Goal: Information Seeking & Learning: Learn about a topic

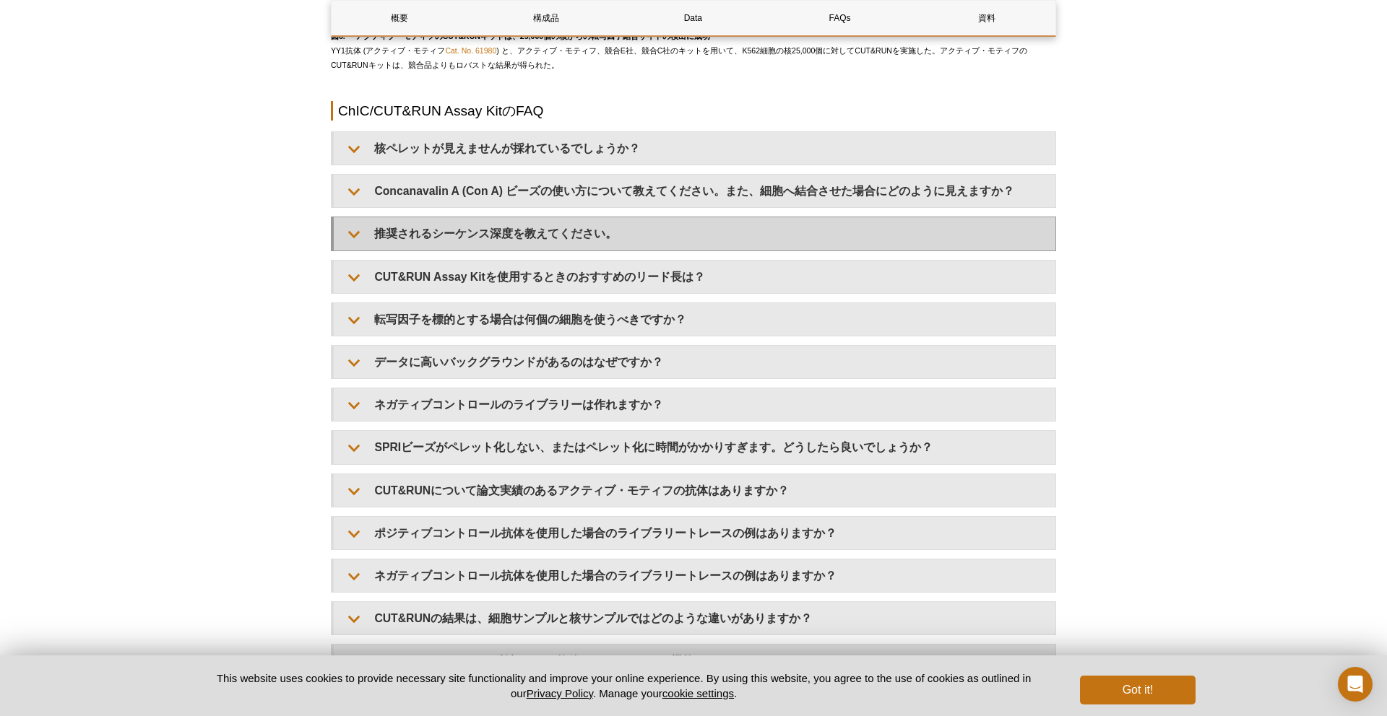
scroll to position [4245, 0]
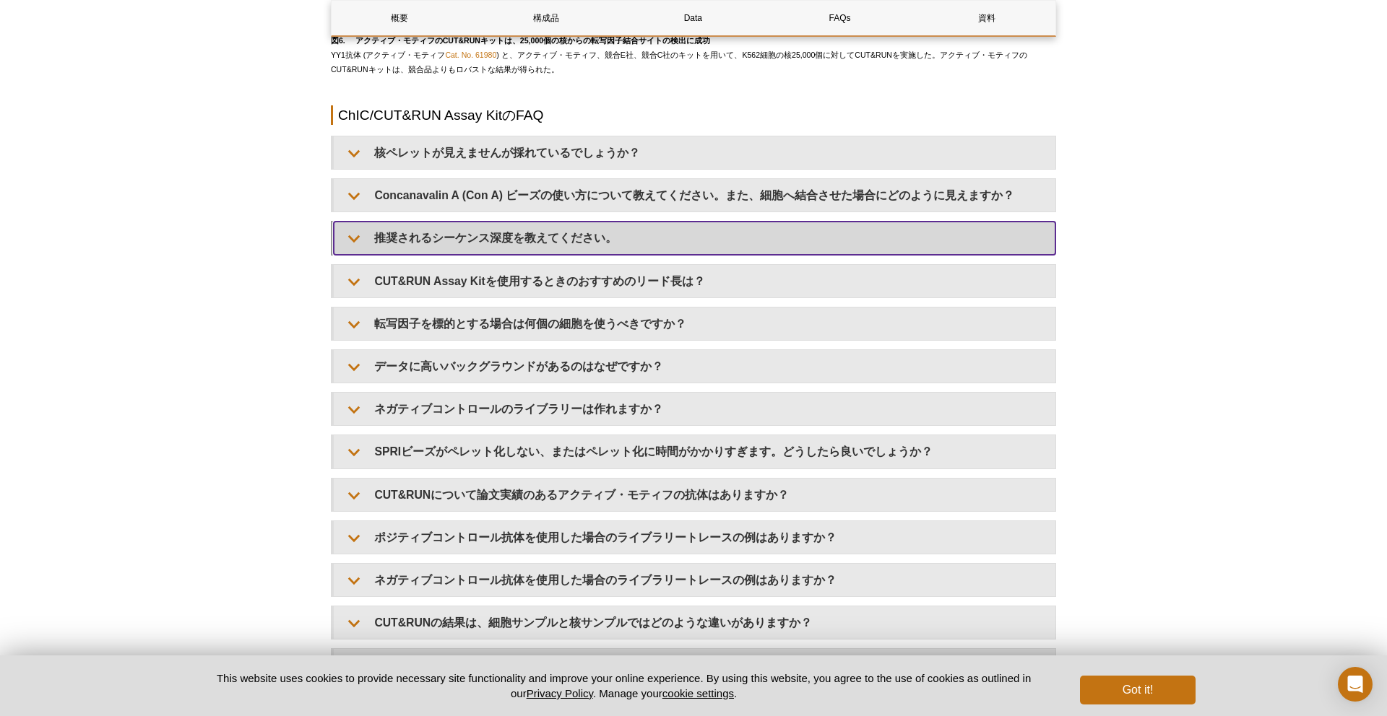
click at [530, 230] on summary "推奨されるシーケンス深度を教えてください。" at bounding box center [694, 238] width 721 height 32
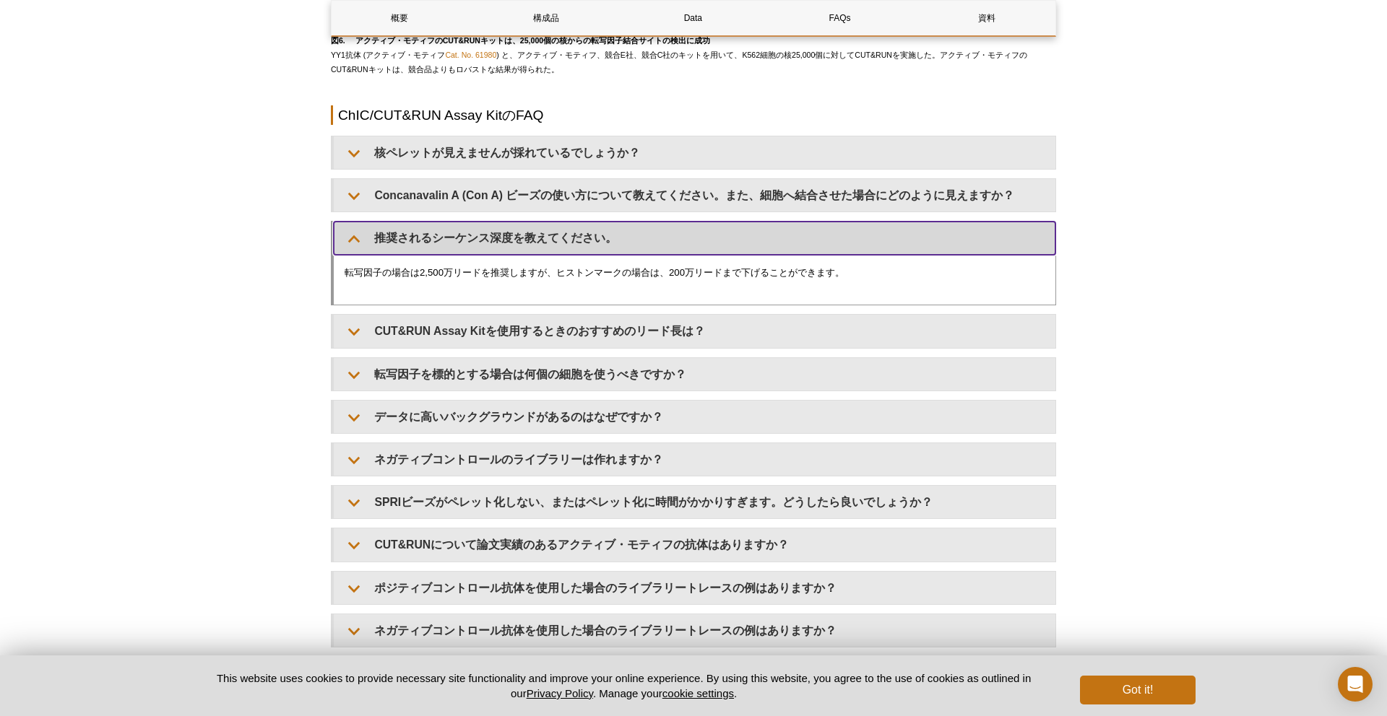
click at [531, 241] on summary "推奨されるシーケンス深度を教えてください。" at bounding box center [694, 238] width 721 height 32
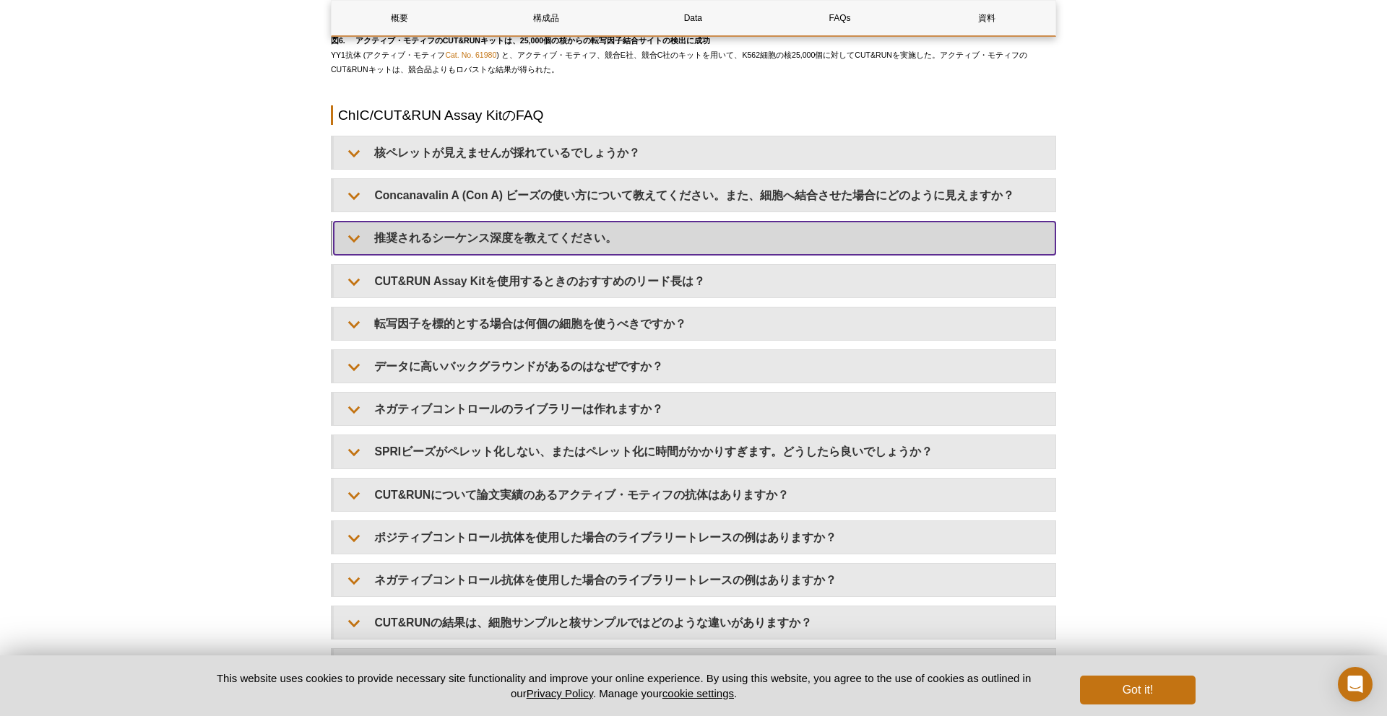
click at [534, 228] on summary "推奨されるシーケンス深度を教えてください。" at bounding box center [694, 238] width 721 height 32
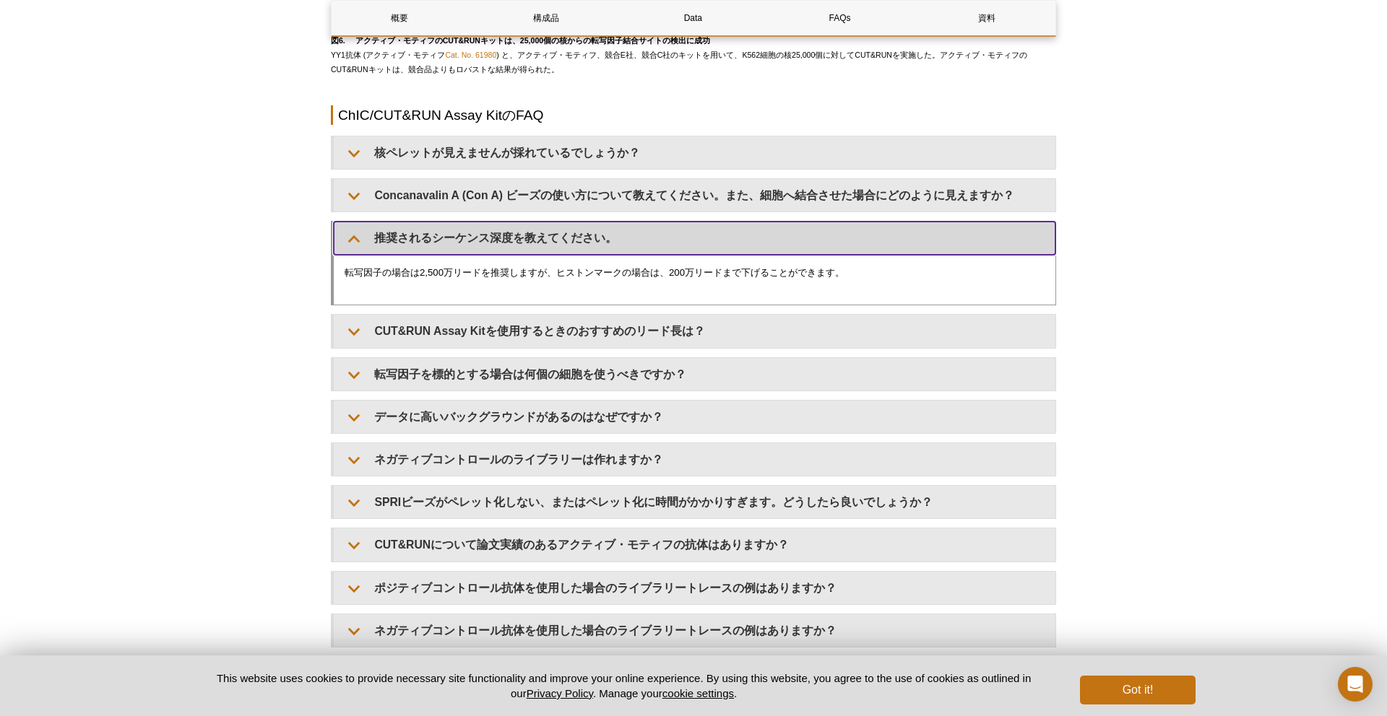
click at [545, 248] on summary "推奨されるシーケンス深度を教えてください。" at bounding box center [694, 238] width 721 height 32
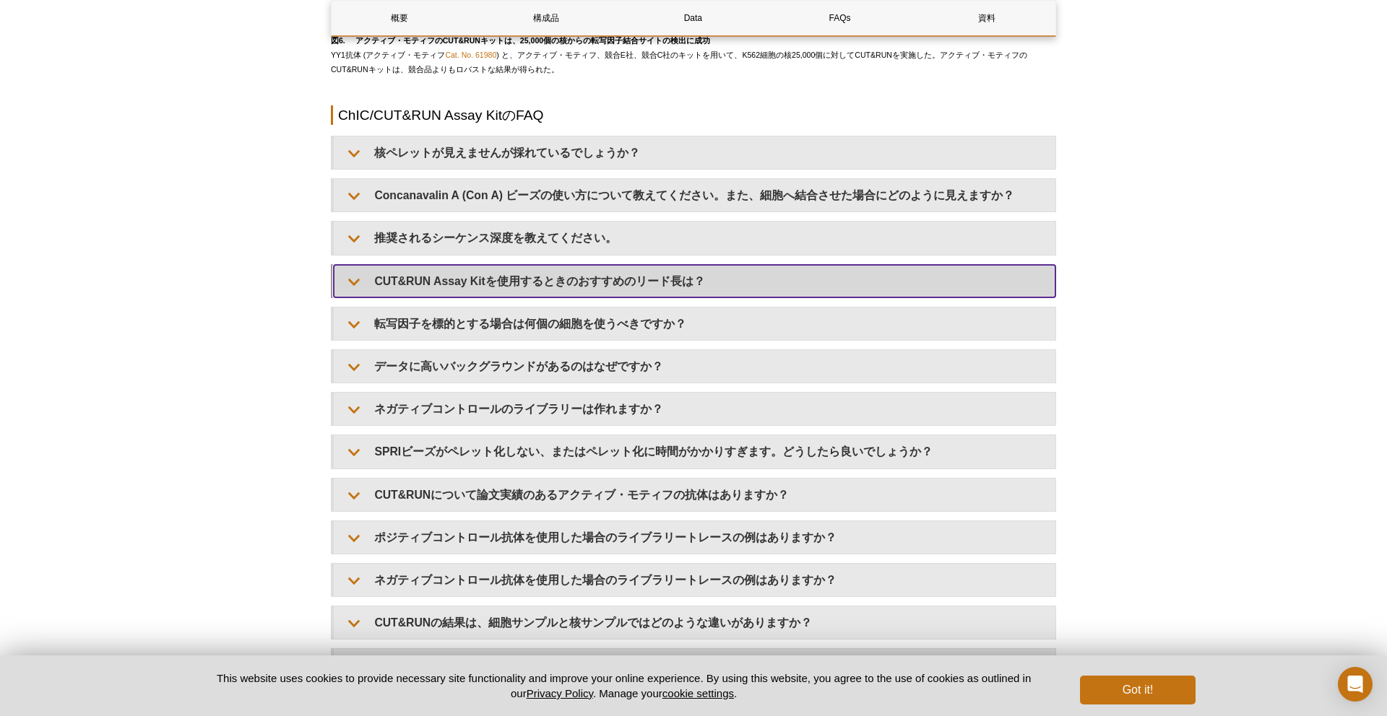
click at [543, 290] on summary "CUT&RUN Assay Kitを使用するときのおすすめのリード長は？" at bounding box center [694, 281] width 721 height 32
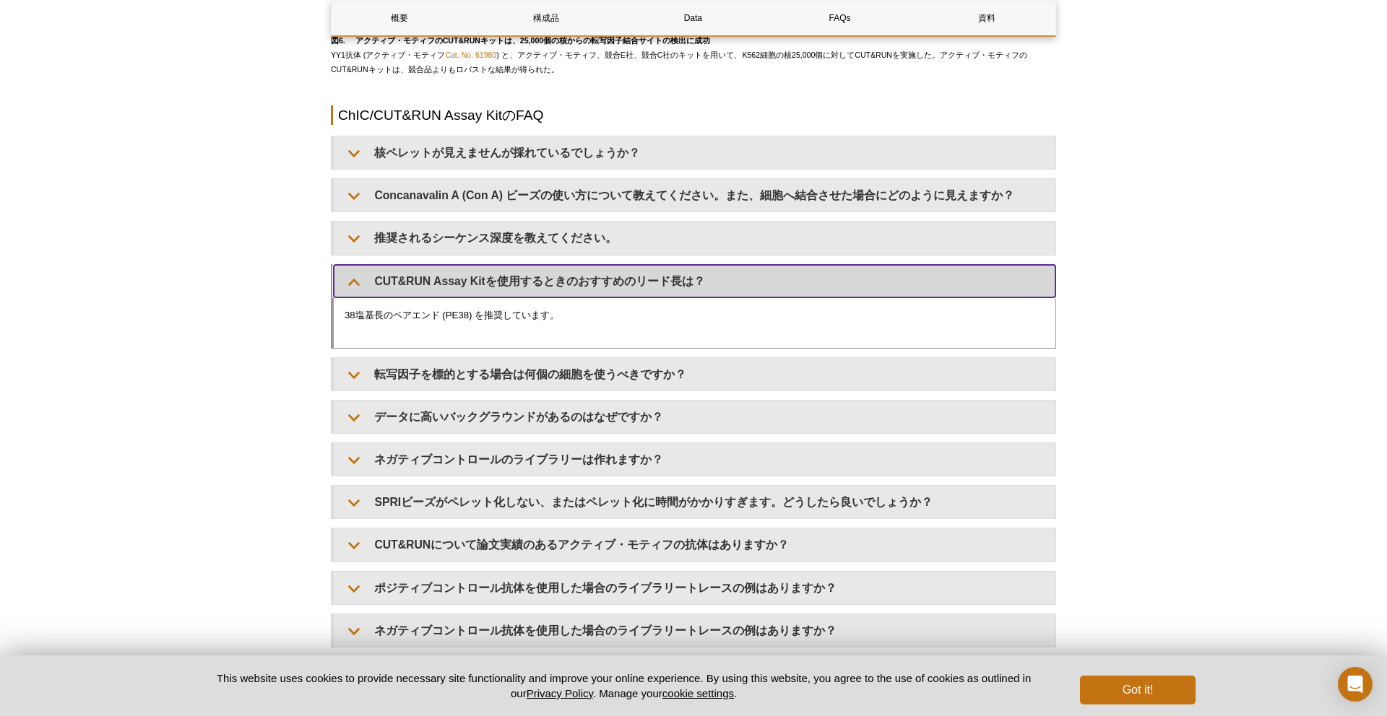
click at [543, 290] on summary "CUT&RUN Assay Kitを使用するときのおすすめのリード長は？" at bounding box center [694, 281] width 721 height 32
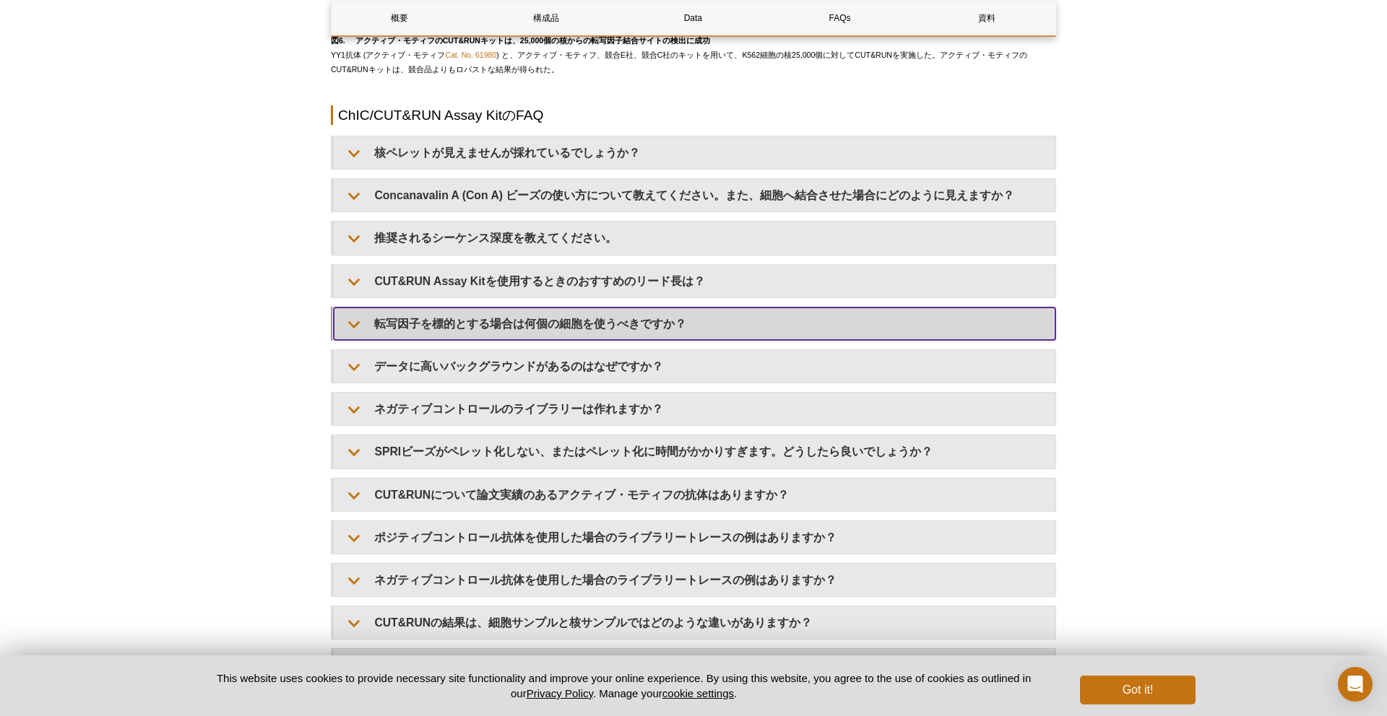
click at [539, 314] on summary "転写因子を標的とする場合は何個の細胞を使うべきですか？" at bounding box center [694, 324] width 721 height 32
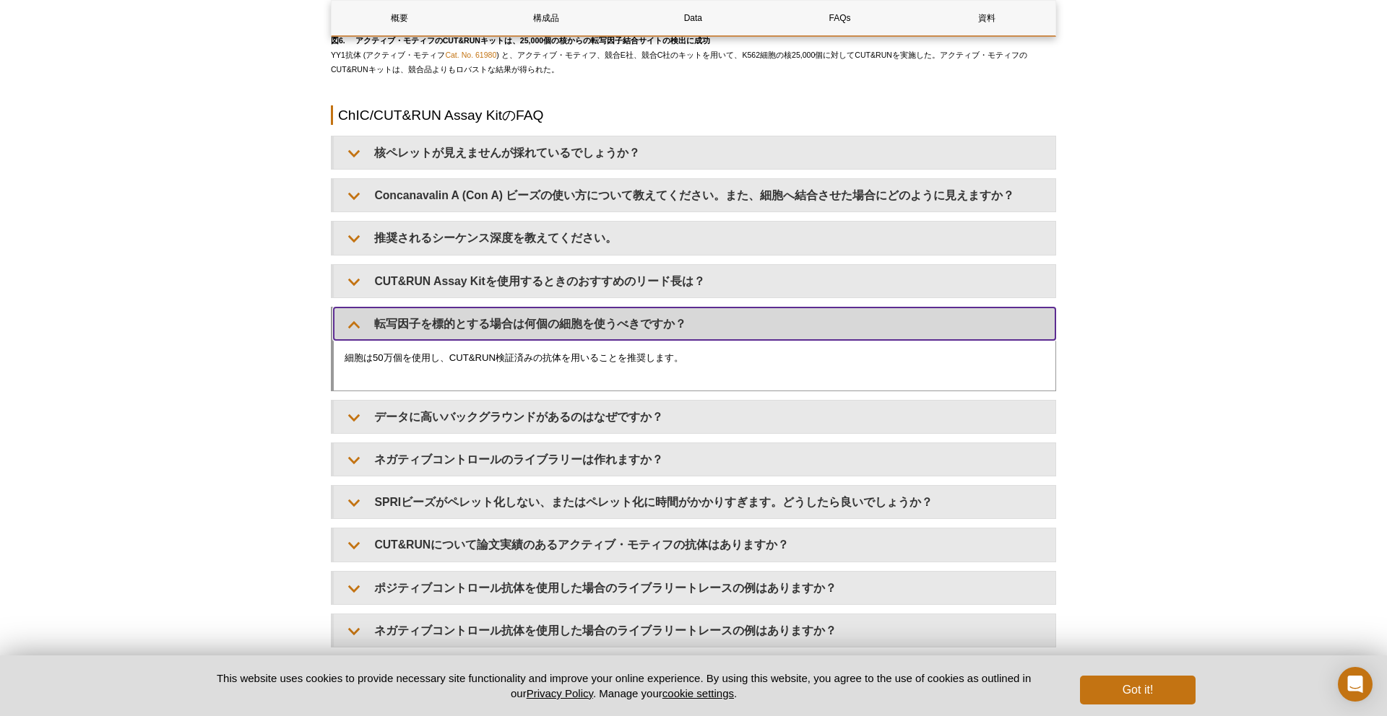
click at [537, 325] on summary "転写因子を標的とする場合は何個の細胞を使うべきですか？" at bounding box center [694, 324] width 721 height 32
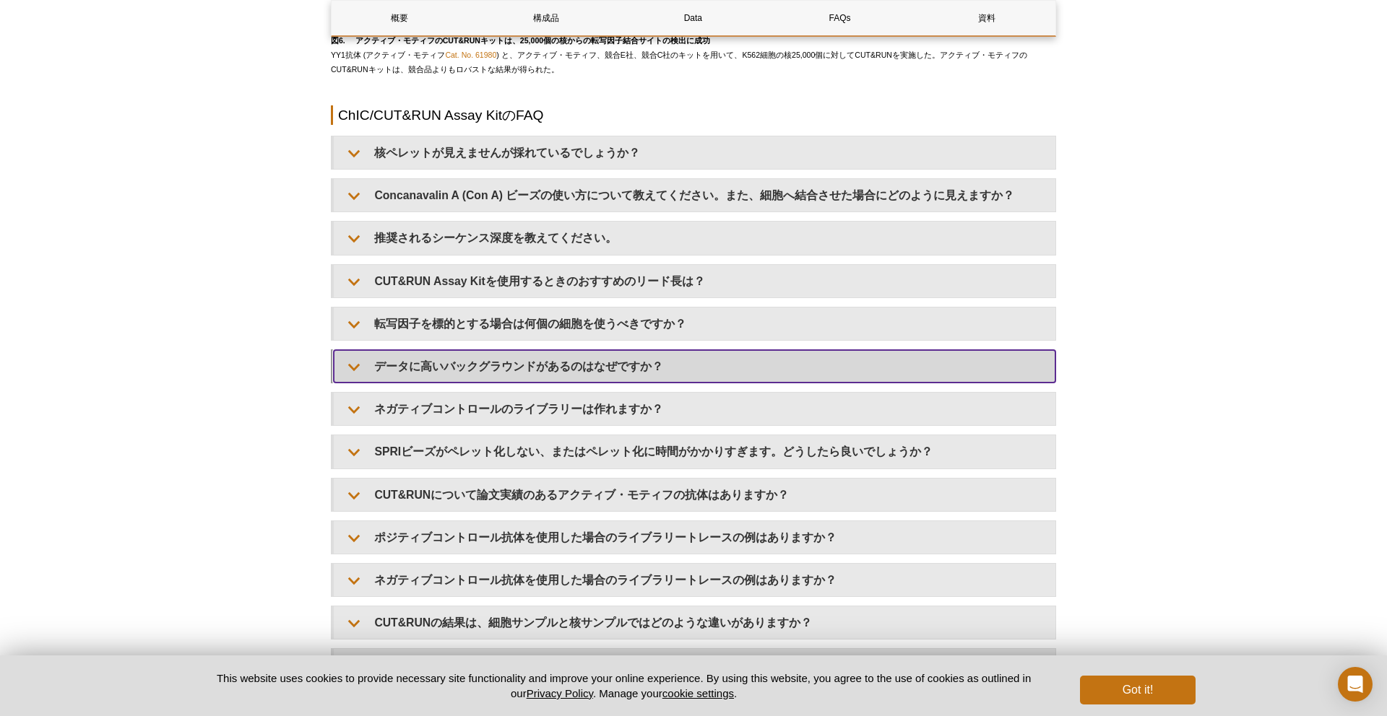
click at [534, 364] on summary "データに高いバックグラウンドがあるのはなぜですか？" at bounding box center [694, 366] width 721 height 32
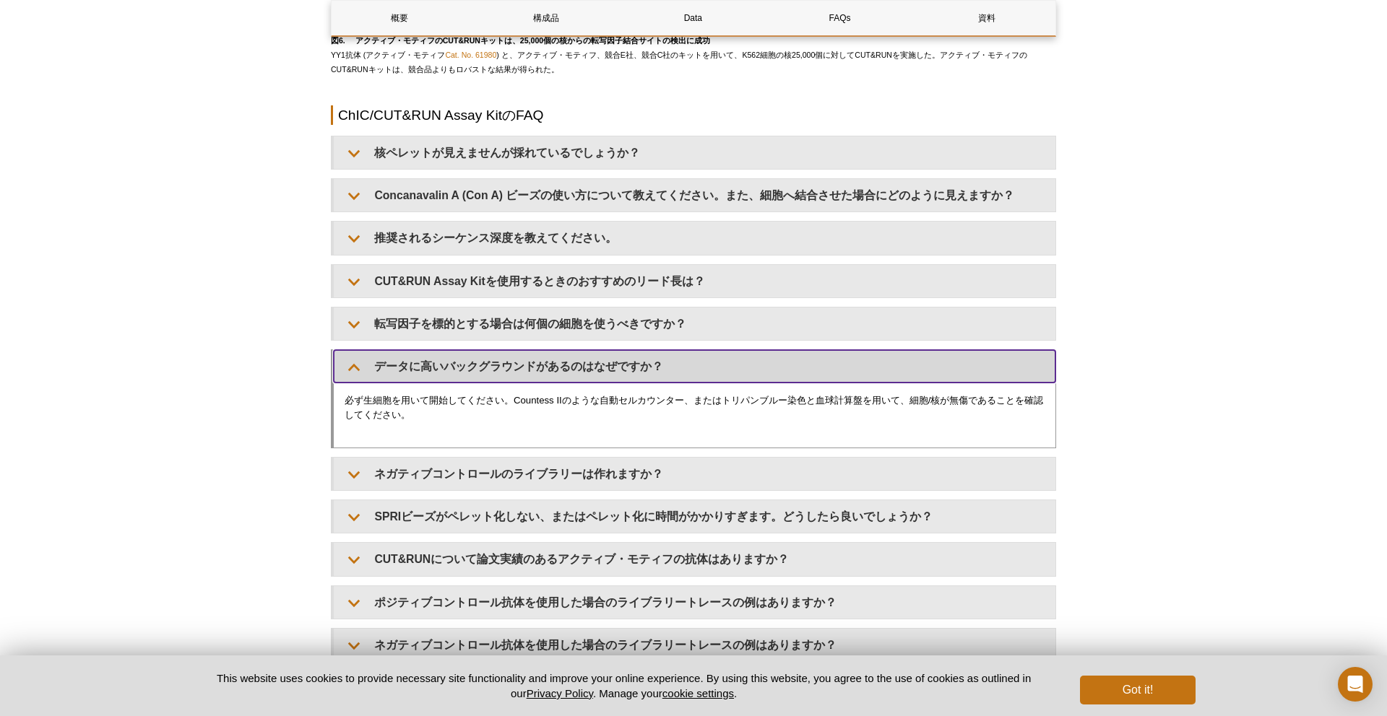
click at [534, 364] on summary "データに高いバックグラウンドがあるのはなぜですか？" at bounding box center [694, 366] width 721 height 32
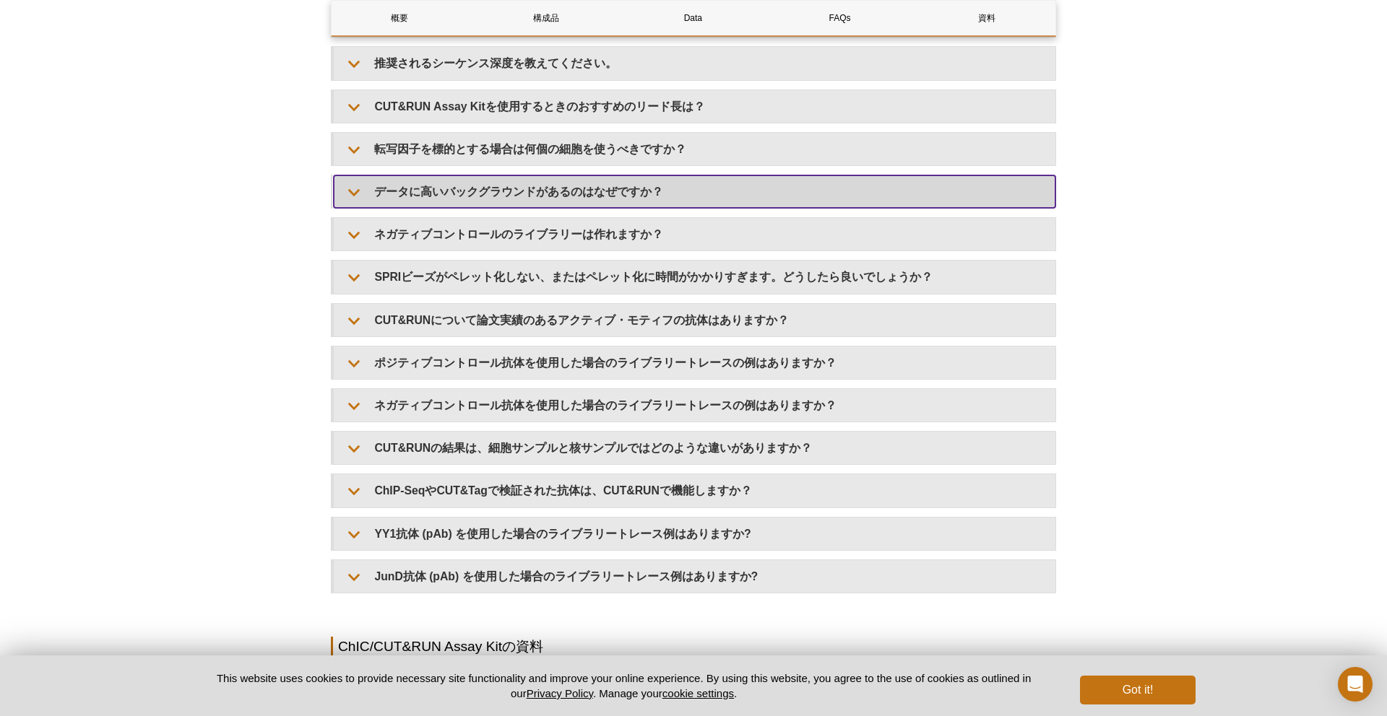
scroll to position [4430, 0]
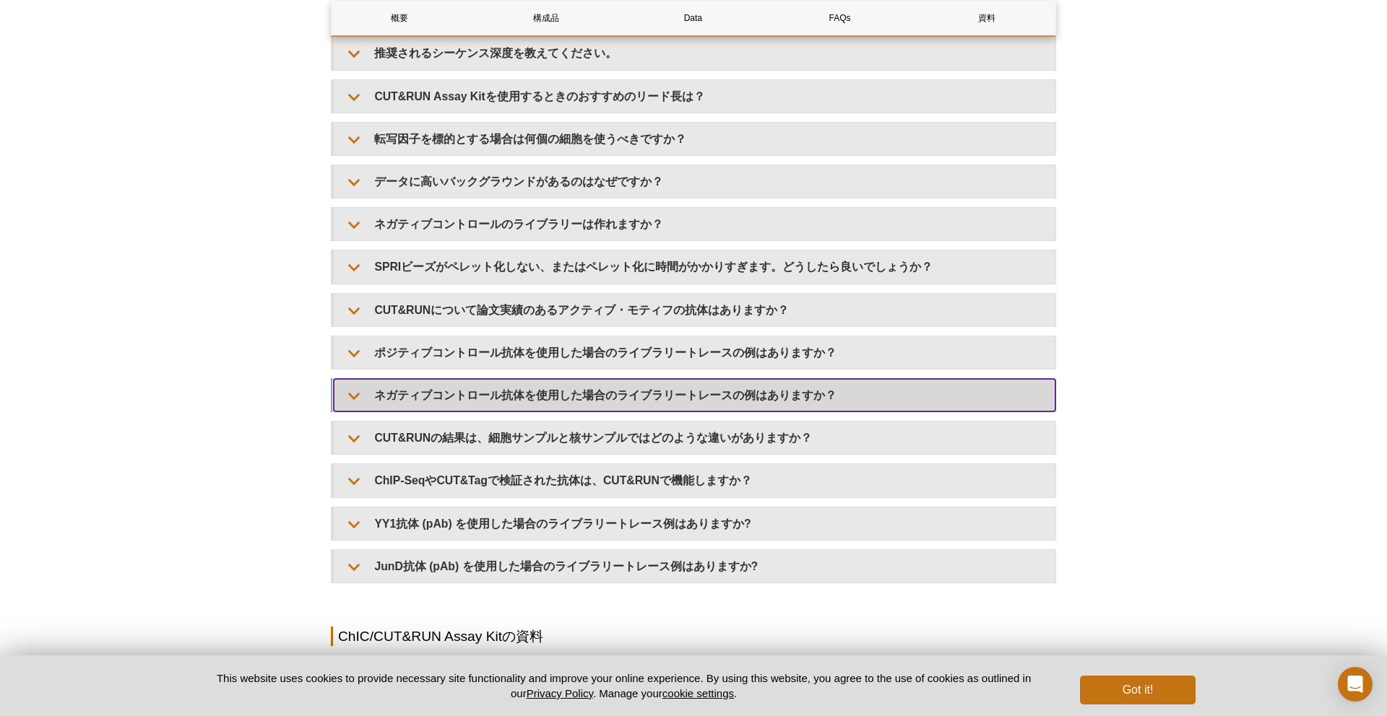
click at [543, 395] on summary "ネガティブコントロール抗体を使用した場合のライブラリートレースの例はありますか？" at bounding box center [694, 395] width 721 height 32
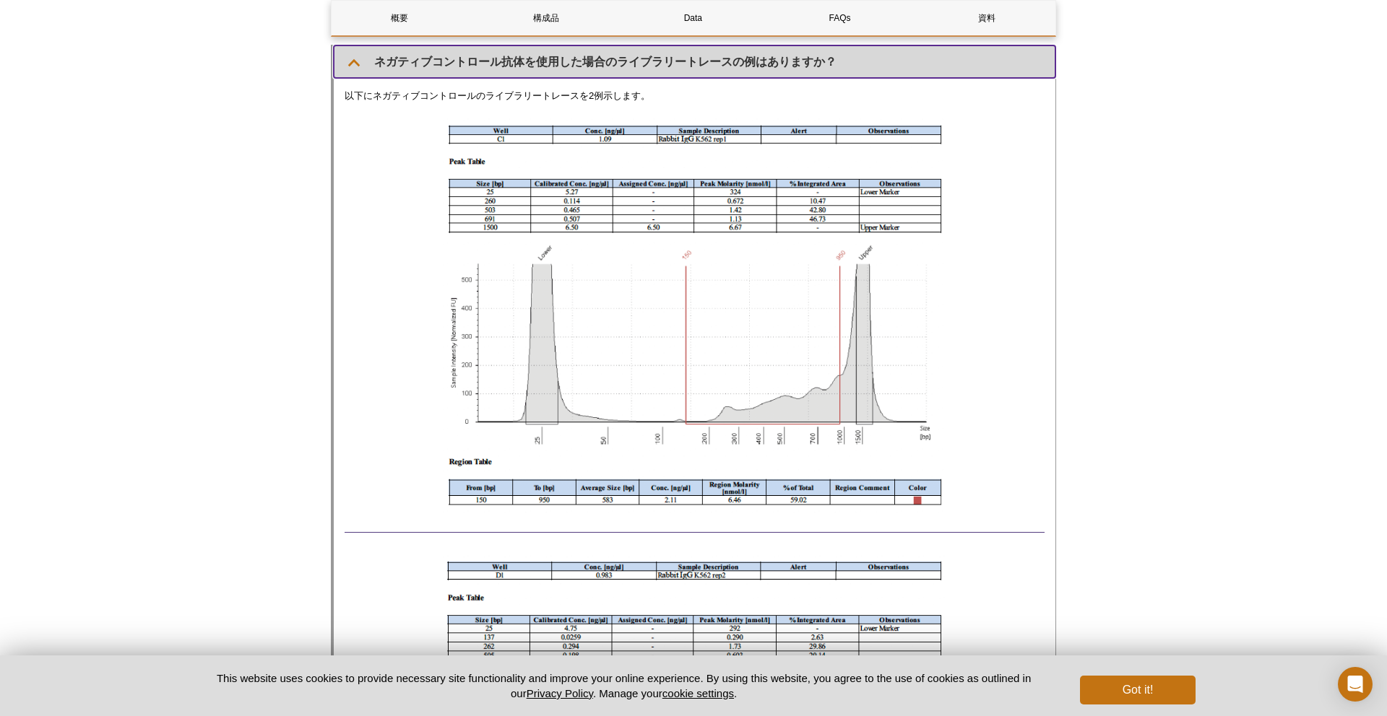
scroll to position [4720, 0]
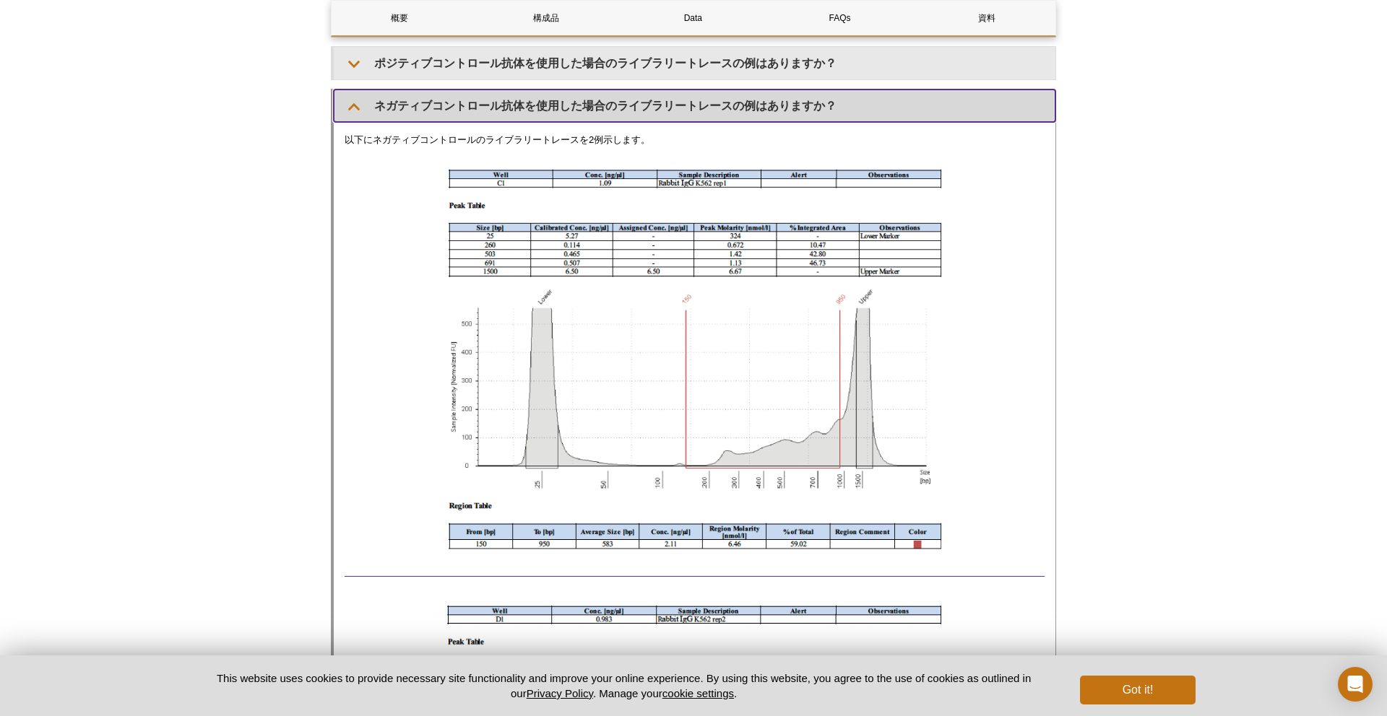
click at [482, 101] on summary "ネガティブコントロール抗体を使用した場合のライブラリートレースの例はありますか？" at bounding box center [694, 106] width 721 height 32
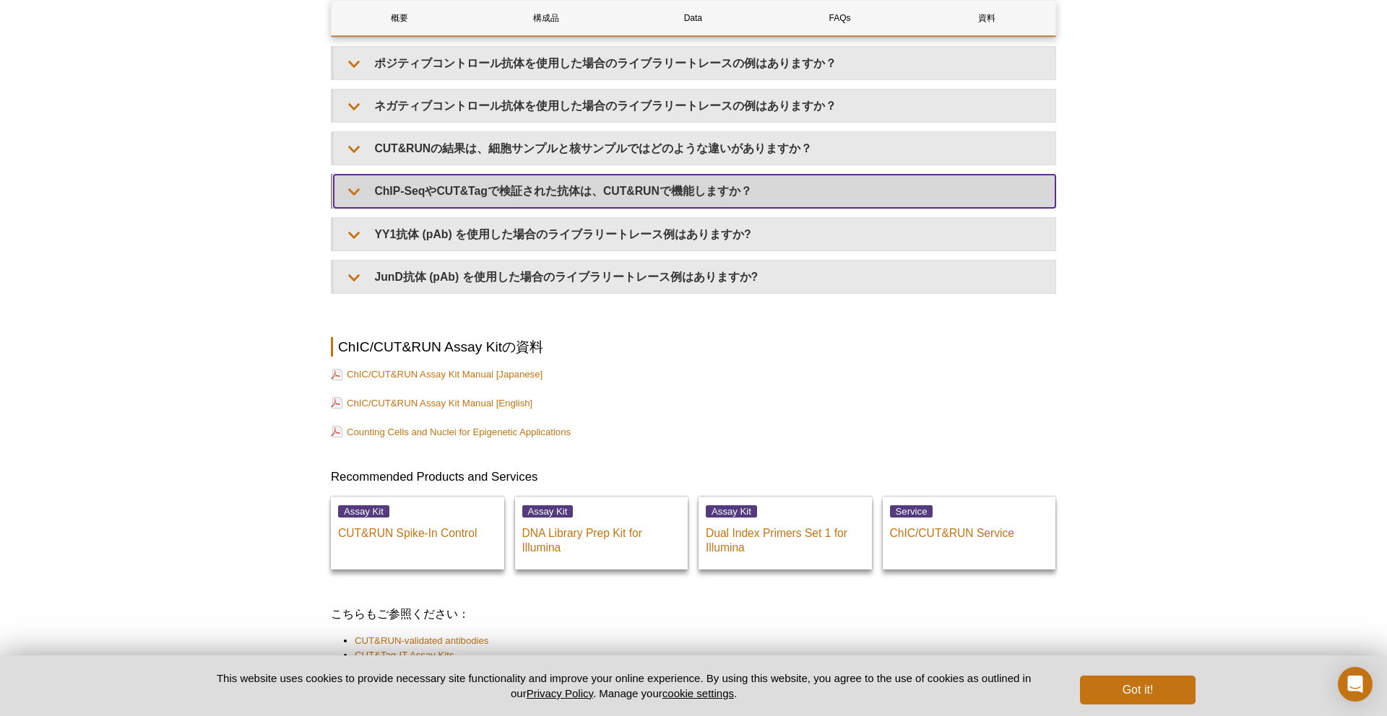
click at [510, 191] on summary "ChIP-SeqやCUT&Tagで検証された抗体は、CUT&RUNで機能しますか？" at bounding box center [694, 191] width 721 height 32
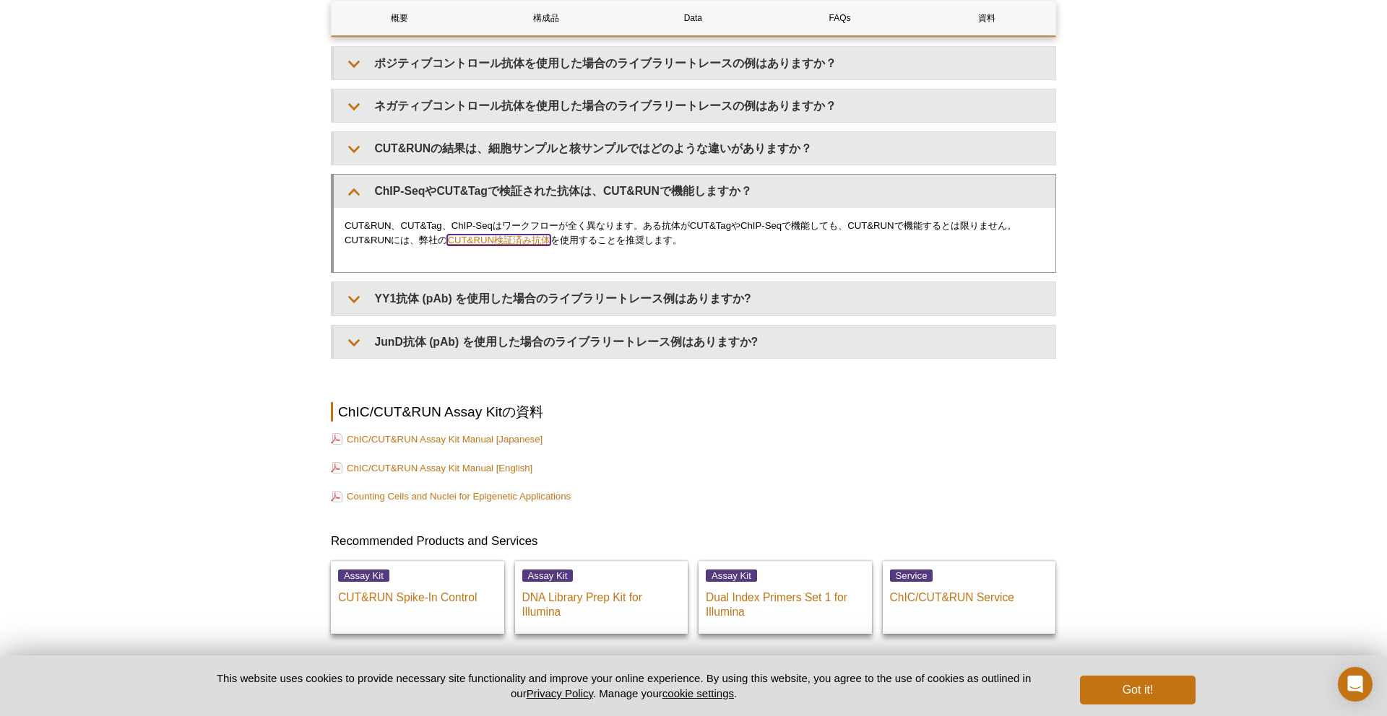
click at [534, 242] on link "CUT&RUN検証済み抗体" at bounding box center [498, 240] width 103 height 11
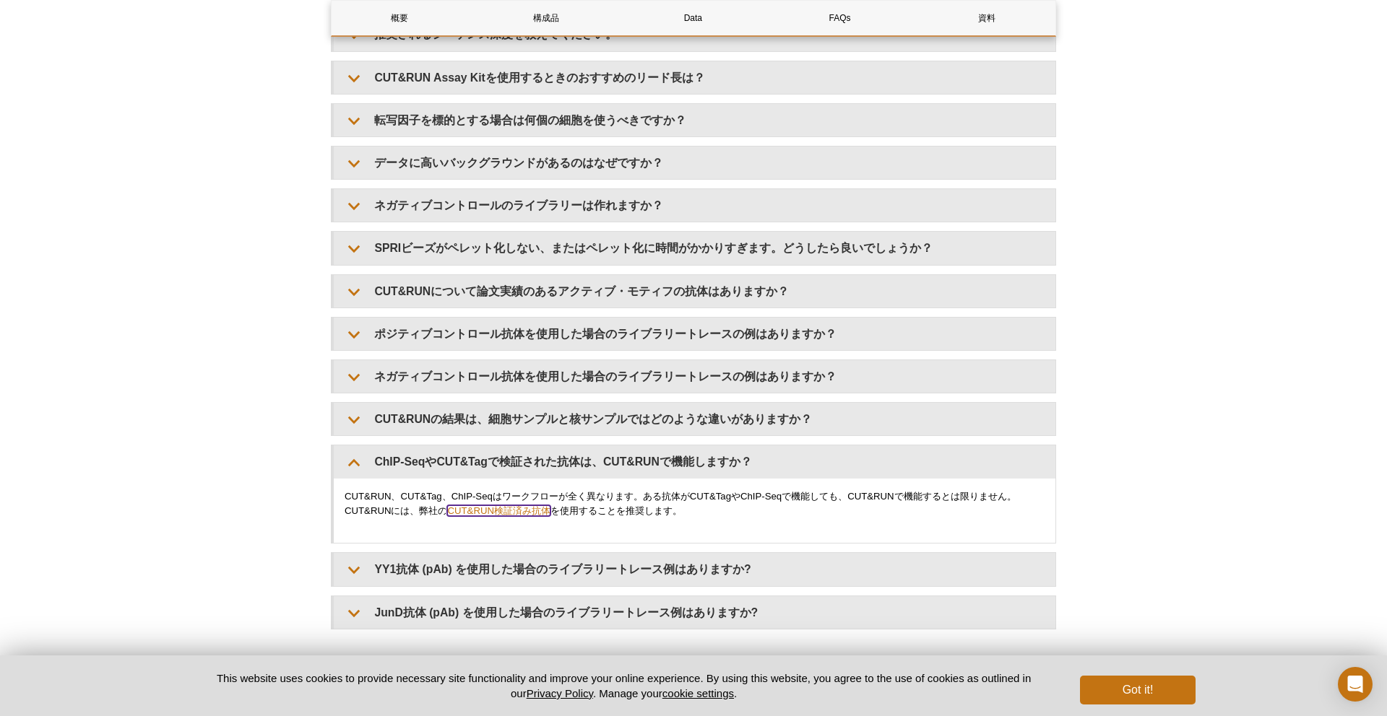
scroll to position [4439, 0]
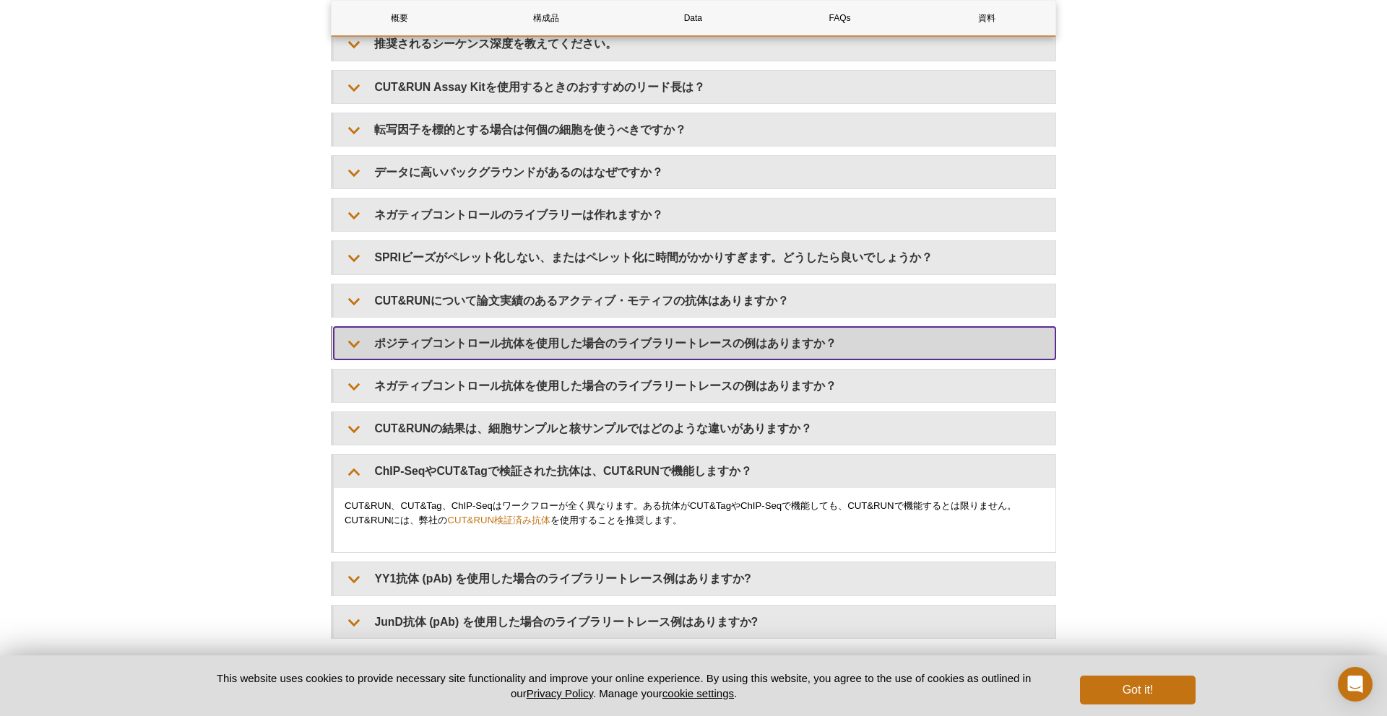
click at [560, 349] on summary "ポジティブコントロール抗体を使用した場合のライブラリートレースの例はありますか？" at bounding box center [694, 343] width 721 height 32
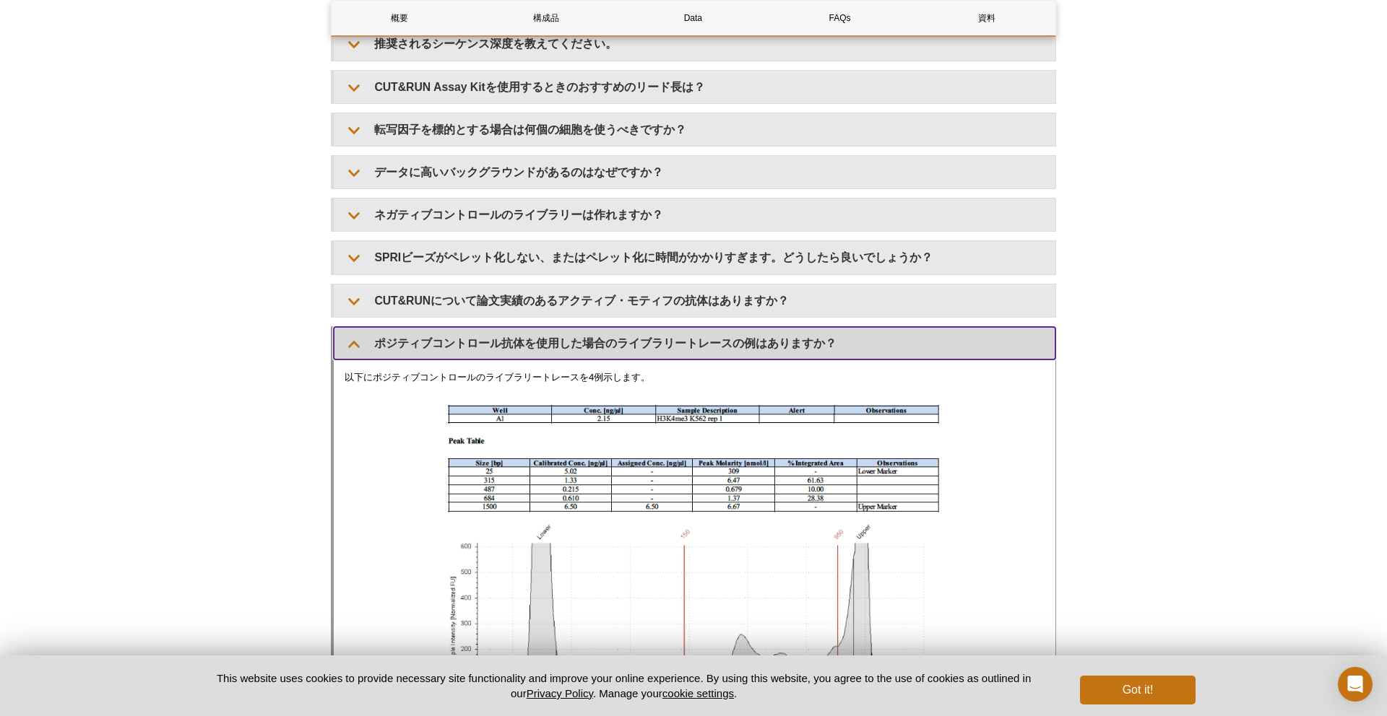
click at [560, 349] on summary "ポジティブコントロール抗体を使用した場合のライブラリートレースの例はありますか？" at bounding box center [694, 343] width 721 height 32
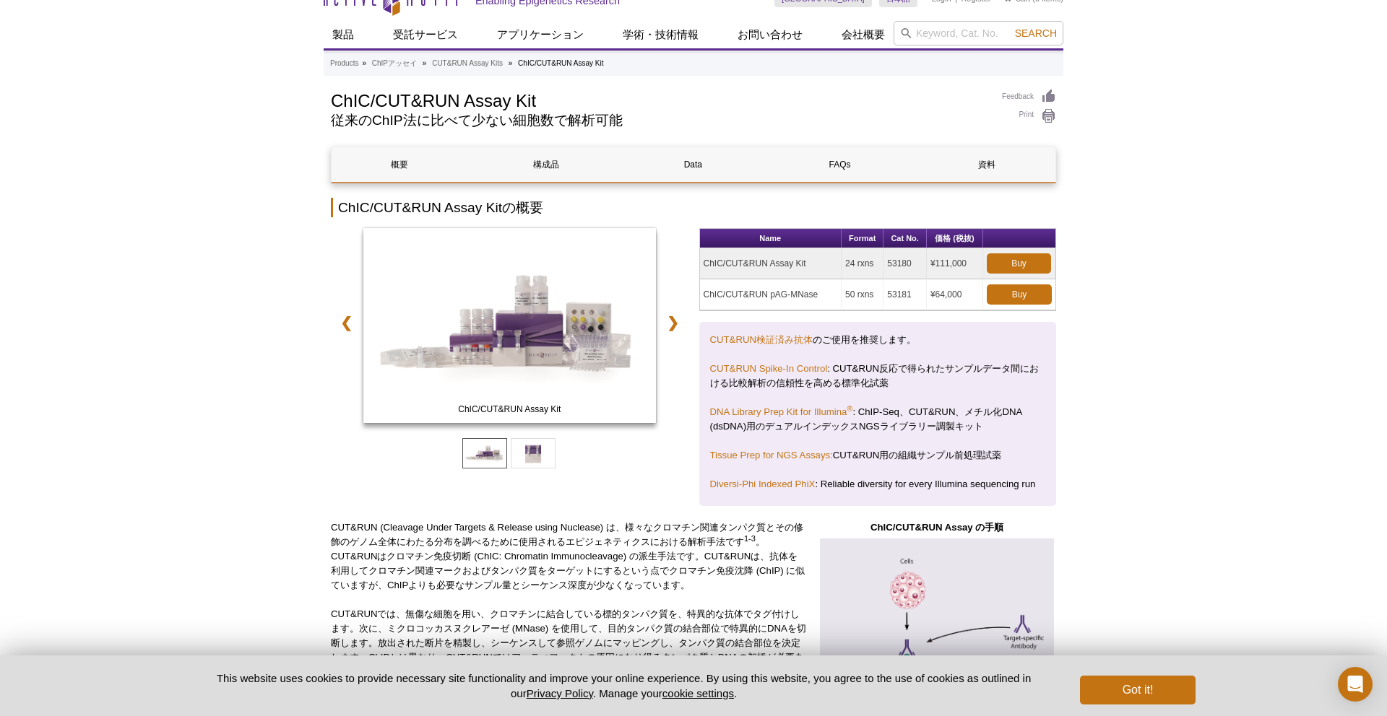
scroll to position [0, 0]
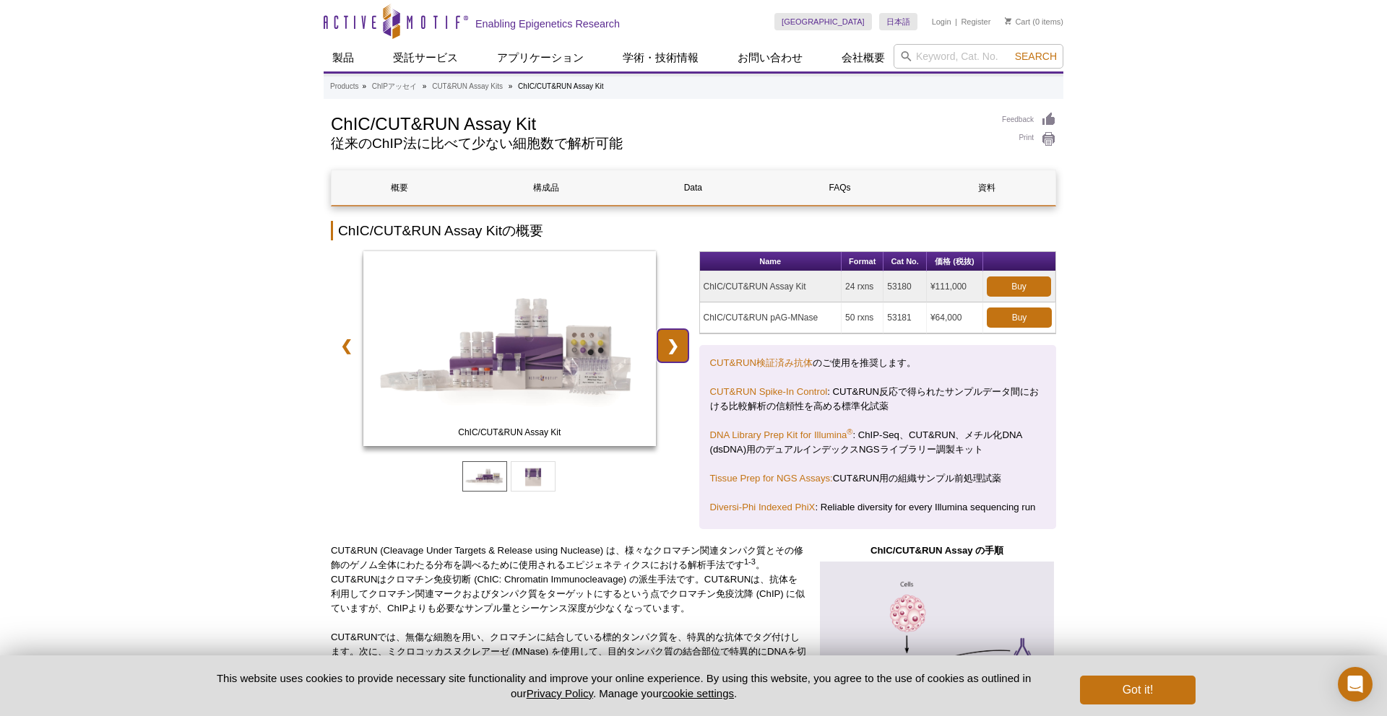
click at [672, 343] on link "❯" at bounding box center [672, 345] width 31 height 33
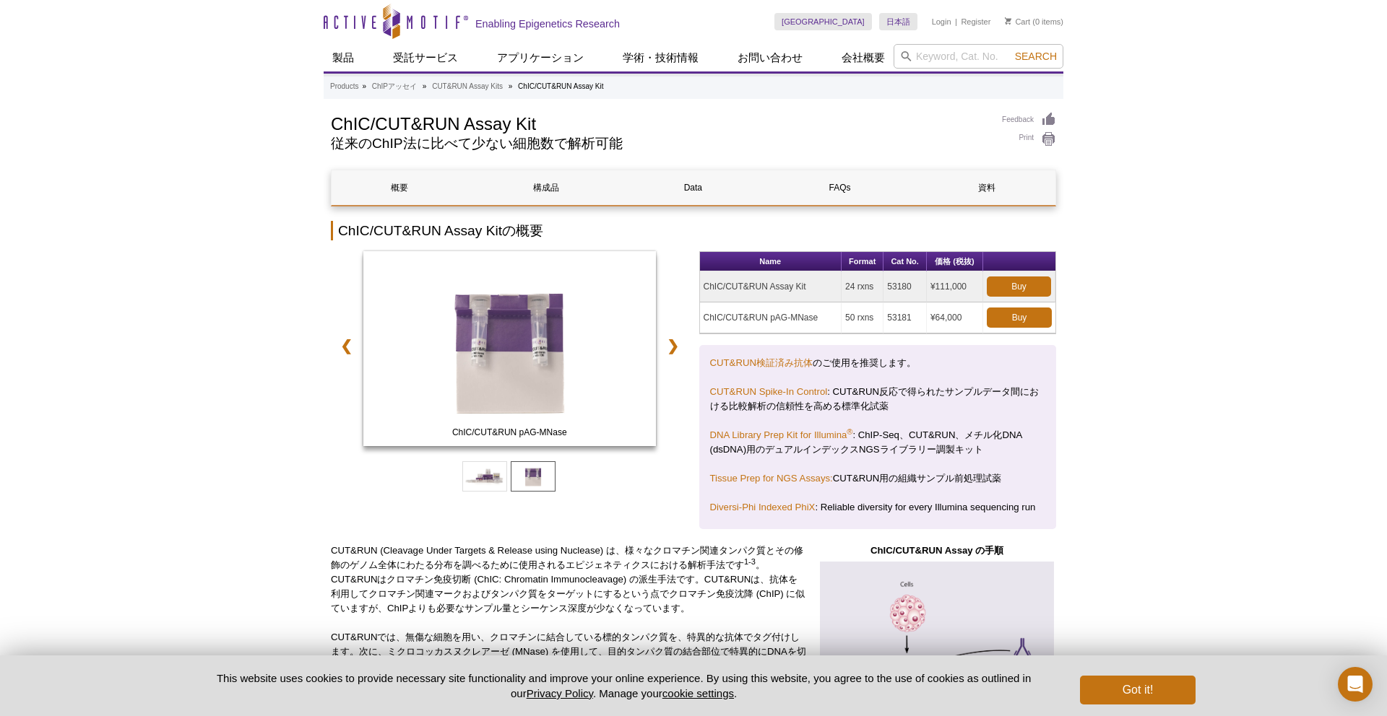
click at [781, 324] on td "ChIC/CUT&RUN pAG-MNase" at bounding box center [771, 318] width 142 height 31
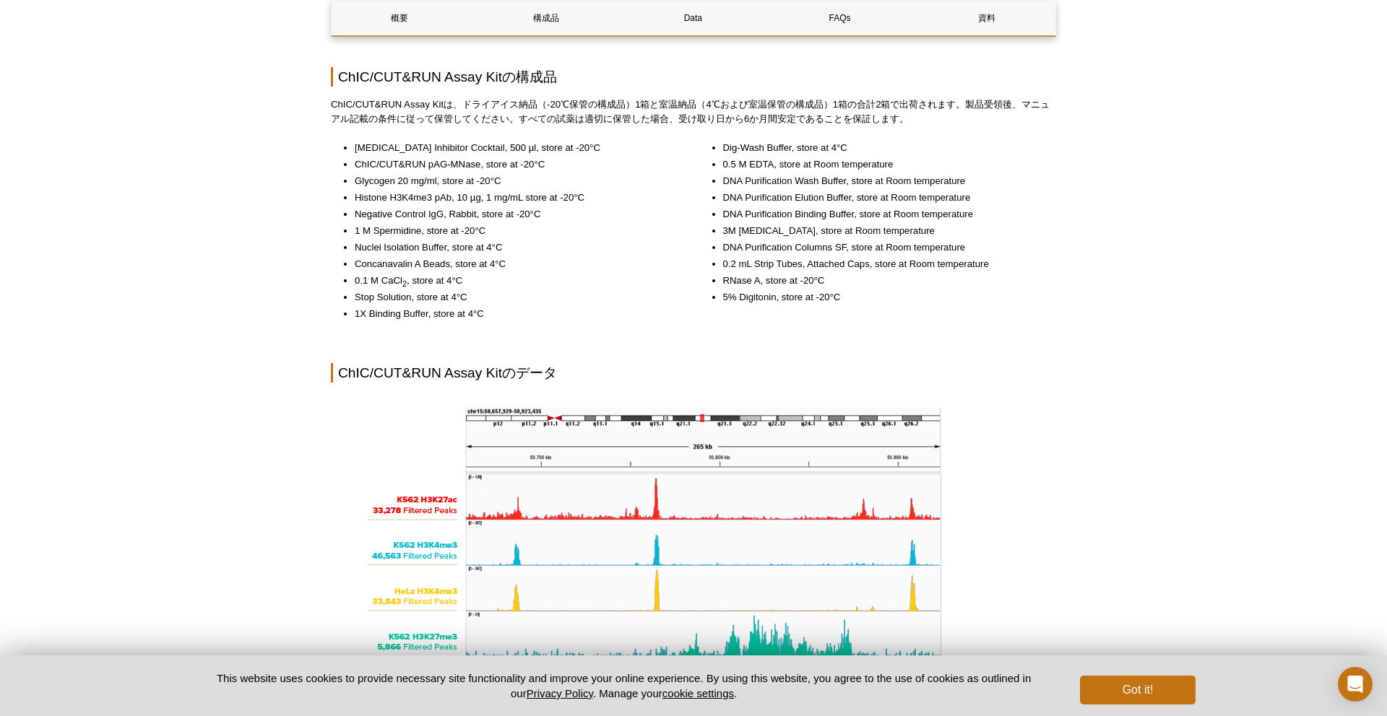
scroll to position [1475, 0]
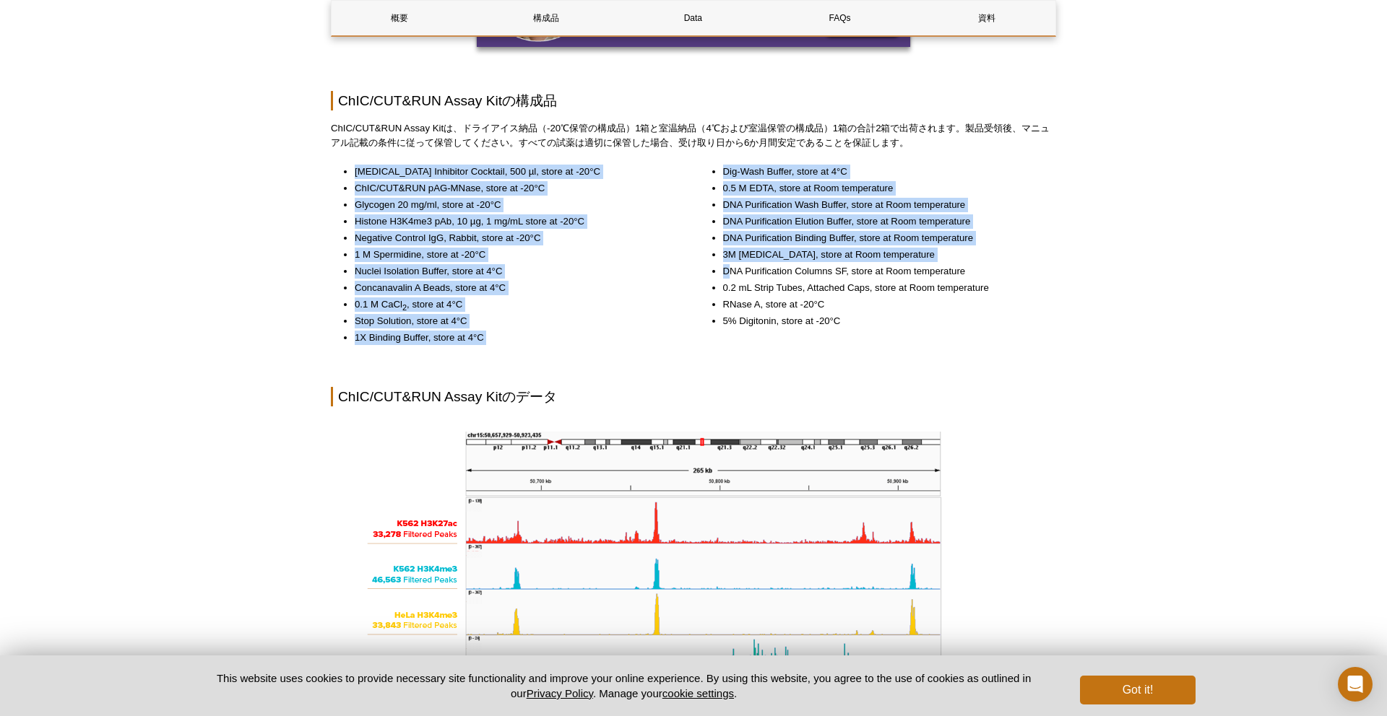
drag, startPoint x: 355, startPoint y: 173, endPoint x: 735, endPoint y: 274, distance: 393.3
click at [735, 274] on div "Protease Inhibitor Cocktail, 500 µl, store at -20°C ChIC/CUT&RUN pAG-MNase, sto…" at bounding box center [693, 262] width 725 height 194
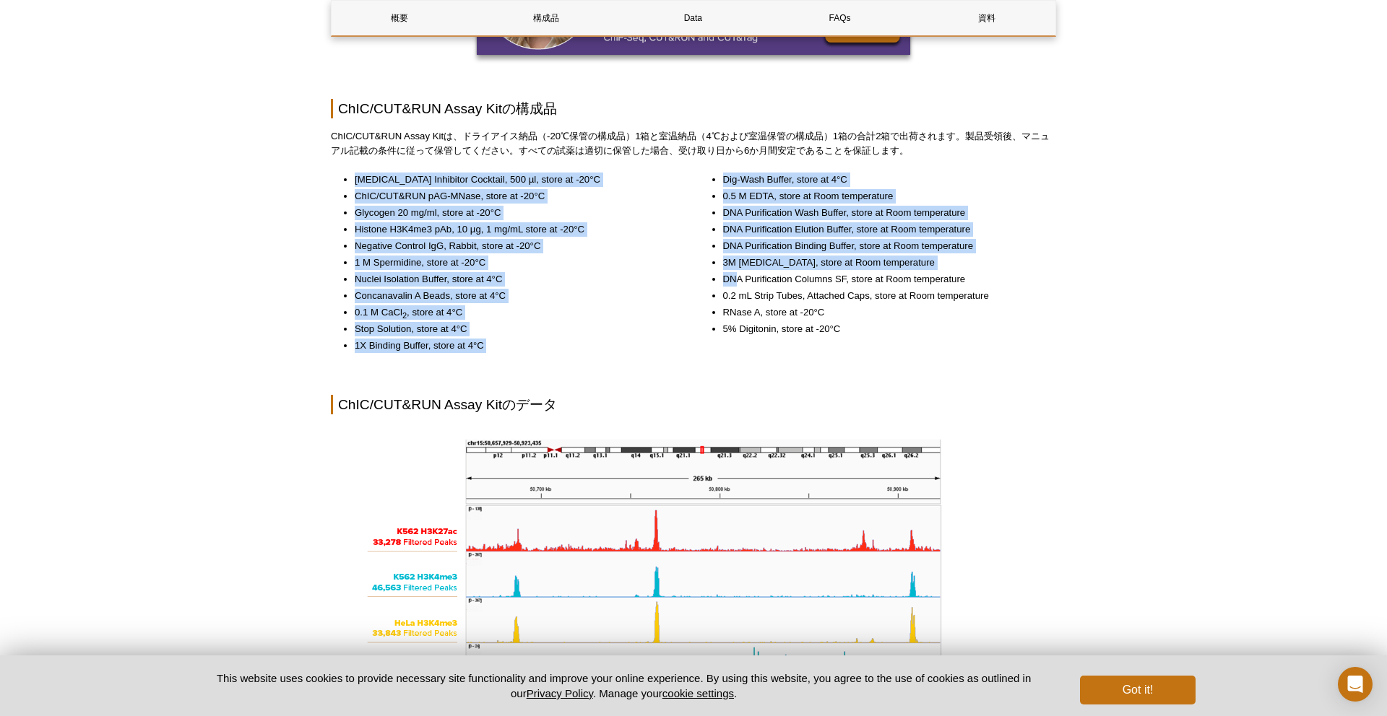
scroll to position [1460, 0]
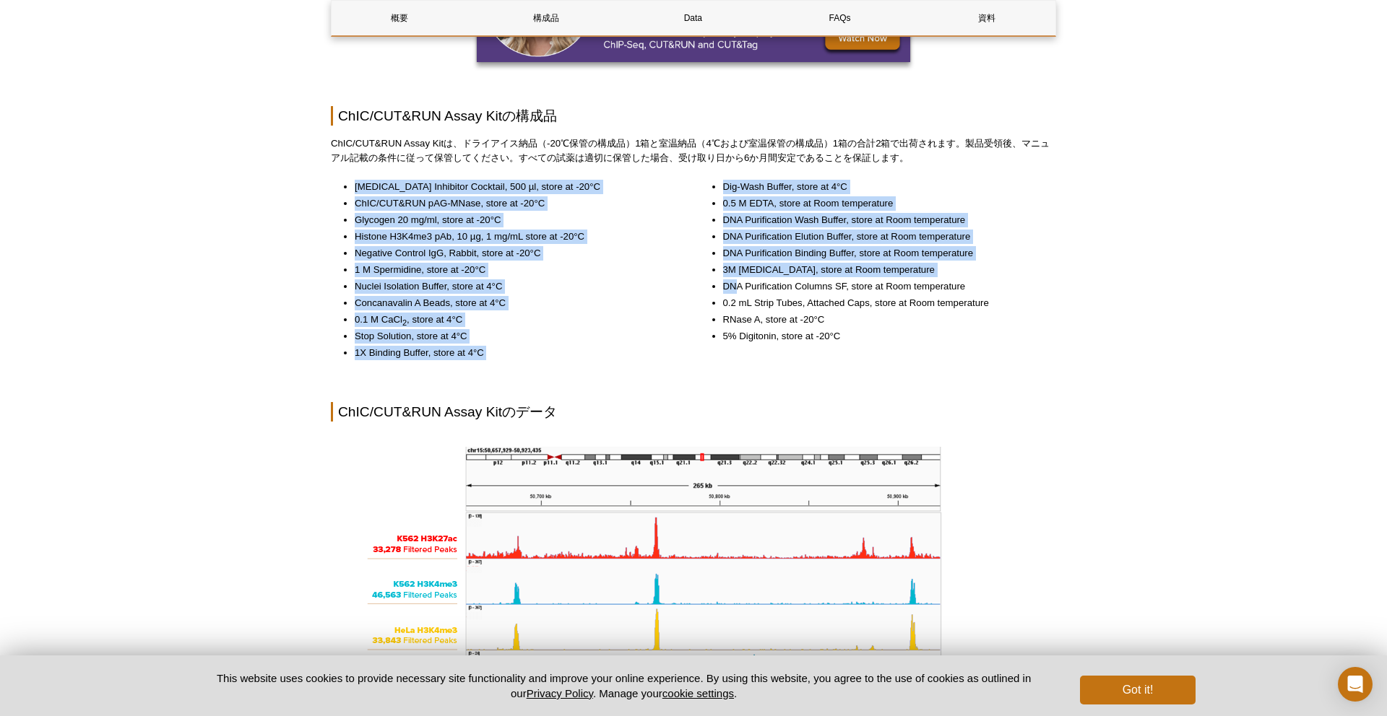
click at [376, 210] on li "ChIC/CUT&RUN pAG-MNase, store at -20°C" at bounding box center [514, 203] width 319 height 14
drag, startPoint x: 325, startPoint y: 187, endPoint x: 825, endPoint y: 318, distance: 517.5
click at [785, 235] on li "DNA Purification Elution Buffer, store at Room temperature" at bounding box center [882, 237] width 319 height 14
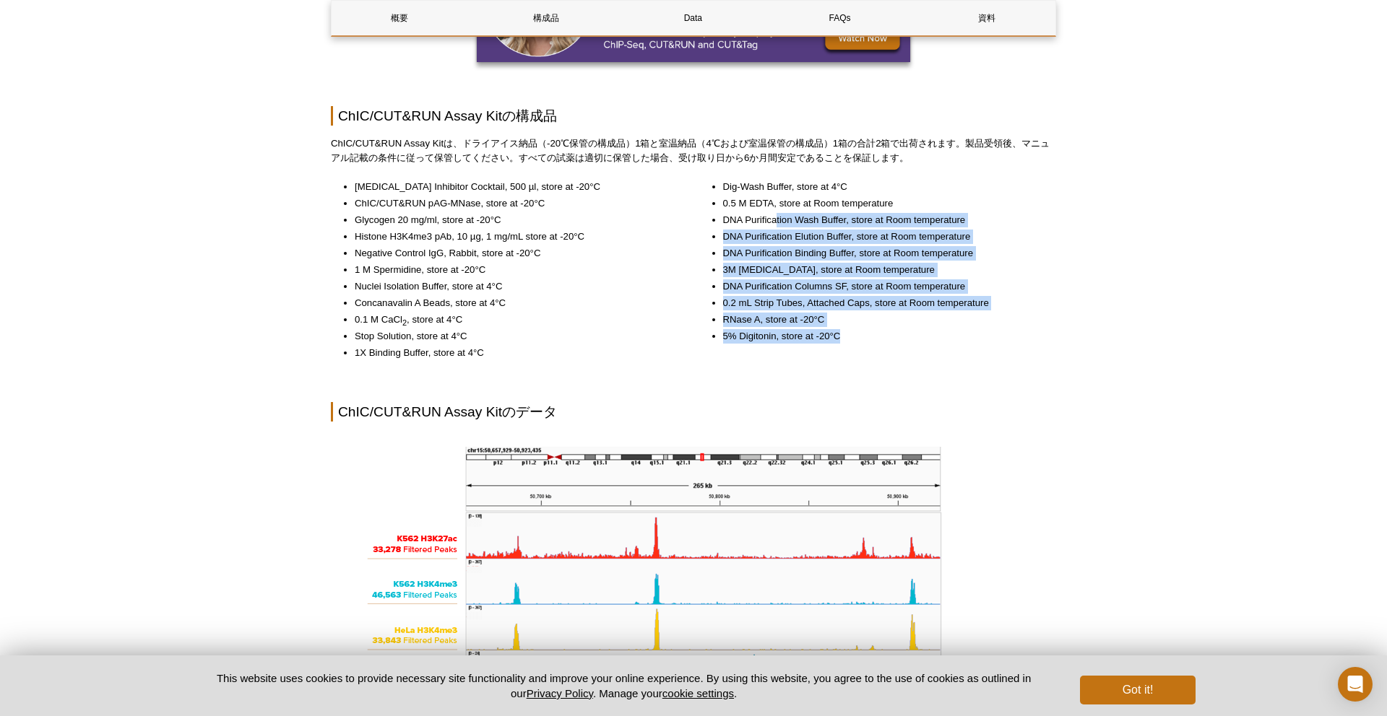
drag, startPoint x: 777, startPoint y: 214, endPoint x: 843, endPoint y: 338, distance: 140.5
click at [843, 338] on ul "Dig-Wash Buffer, store at 4°C 0.5 M EDTA, store at Room temperature DNA Purific…" at bounding box center [870, 262] width 343 height 164
click at [843, 337] on li "5% Digitonin, store at -20°C" at bounding box center [882, 336] width 319 height 14
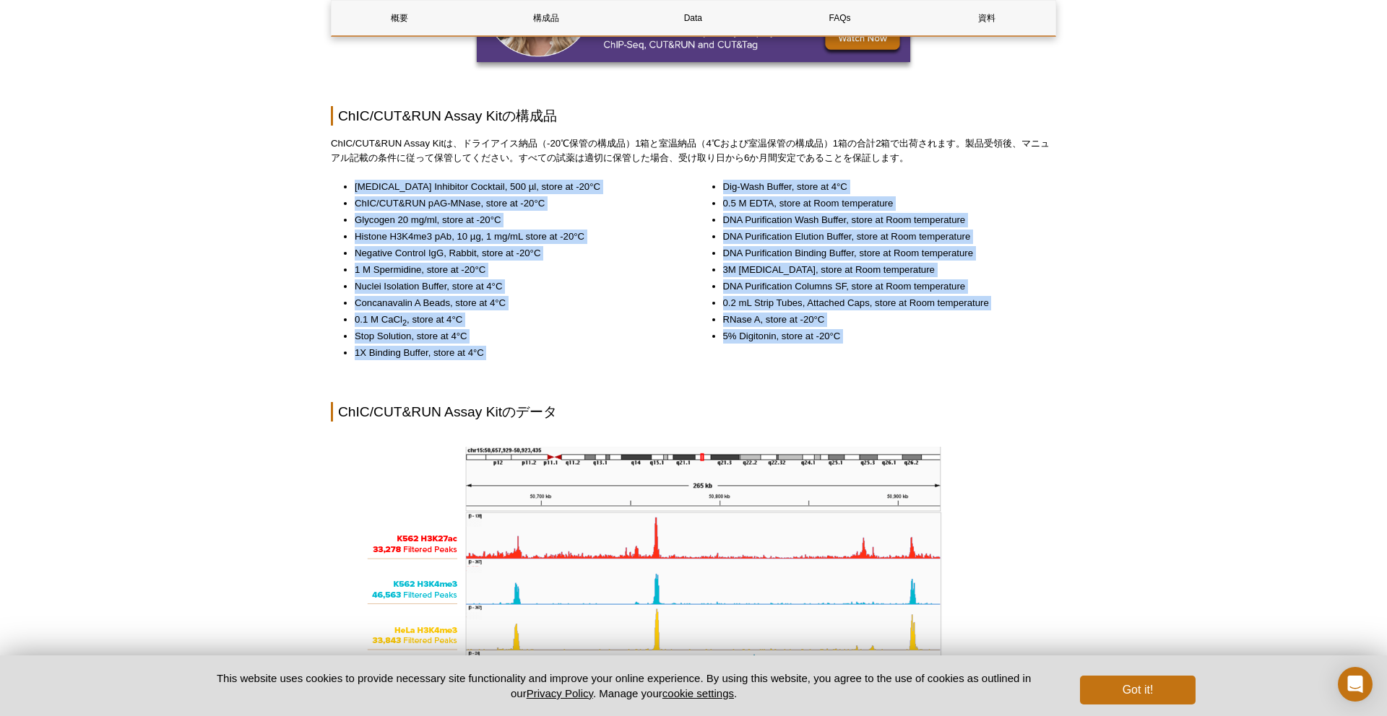
drag, startPoint x: 843, startPoint y: 337, endPoint x: 360, endPoint y: 192, distance: 503.6
click at [360, 192] on div "Protease Inhibitor Cocktail, 500 µl, store at -20°C ChIC/CUT&RUN pAG-MNase, sto…" at bounding box center [693, 277] width 725 height 194
click at [360, 192] on li "Protease Inhibitor Cocktail, 500 µl, store at -20°C" at bounding box center [514, 187] width 319 height 14
drag, startPoint x: 352, startPoint y: 191, endPoint x: 879, endPoint y: 308, distance: 539.3
click at [881, 313] on div "Protease Inhibitor Cocktail, 500 µl, store at -20°C ChIC/CUT&RUN pAG-MNase, sto…" at bounding box center [693, 277] width 725 height 194
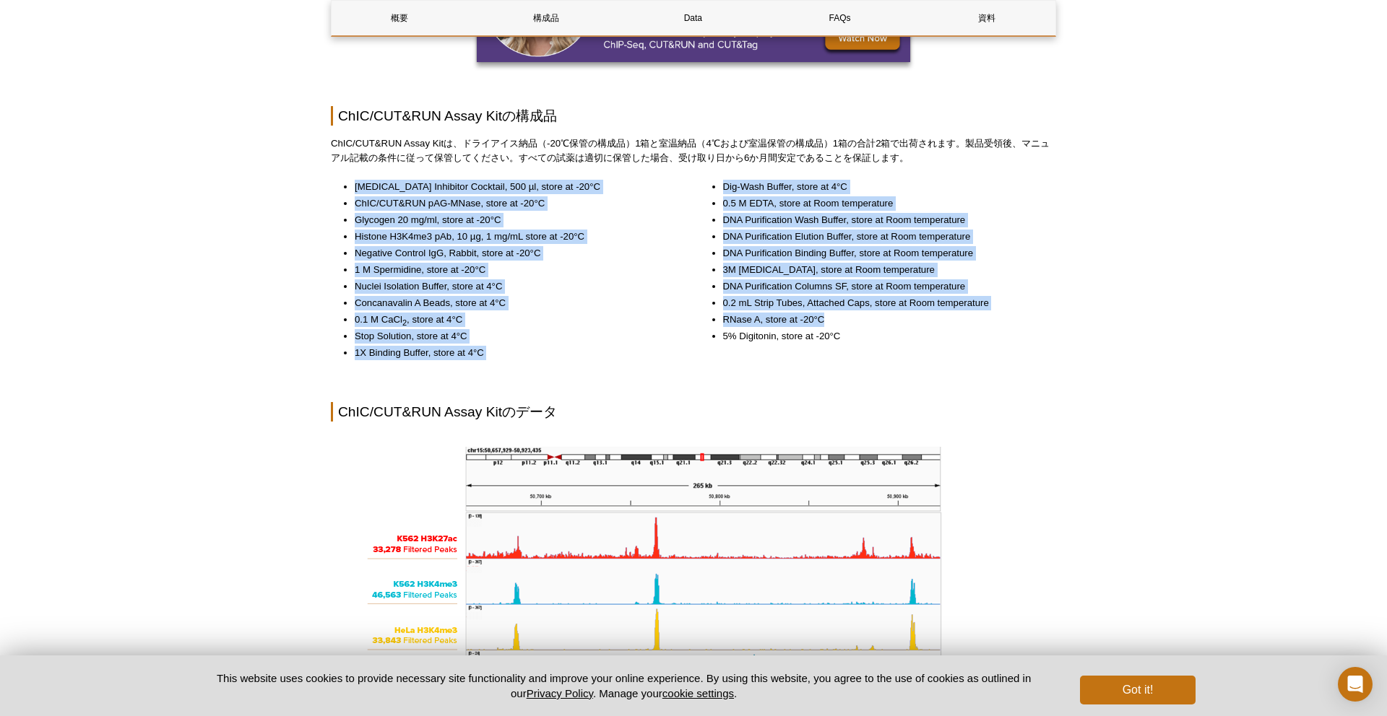
click at [879, 308] on li "0.2 mL Strip Tubes, Attached Caps, store at Room temperature" at bounding box center [882, 303] width 319 height 14
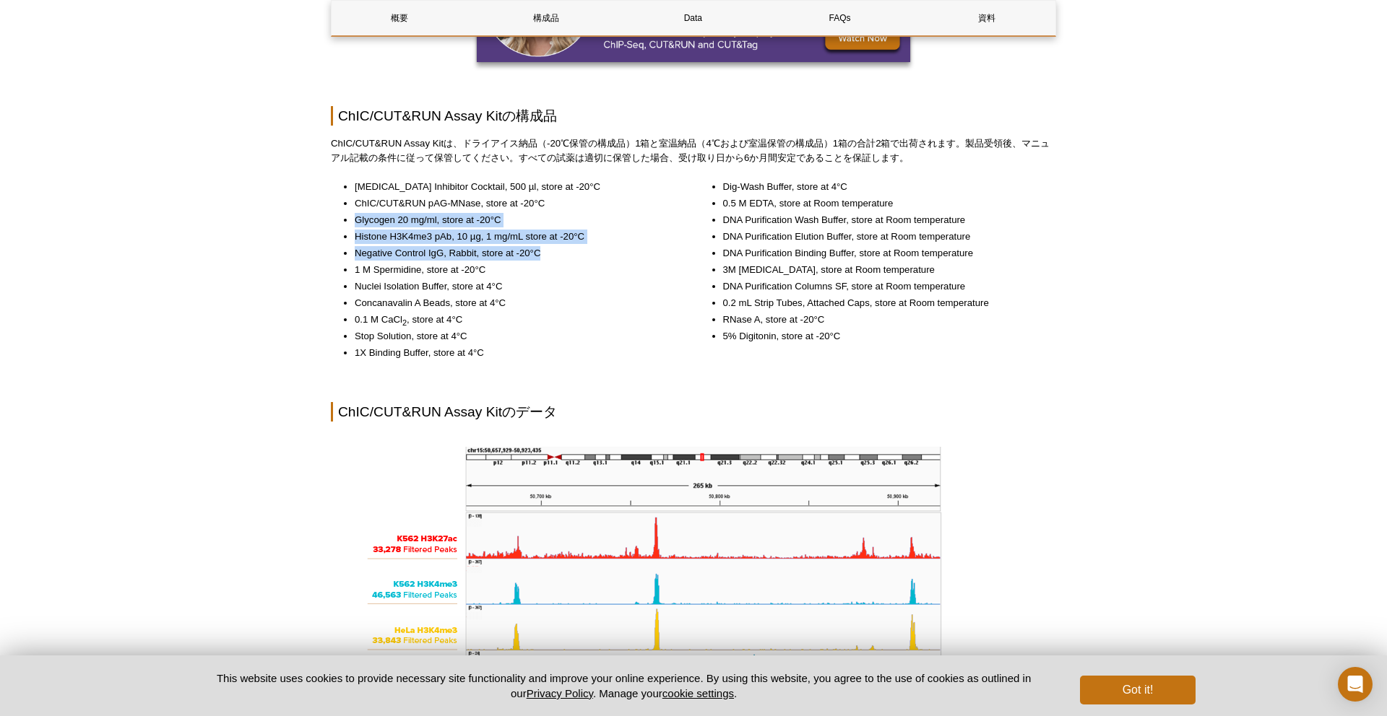
drag, startPoint x: 349, startPoint y: 218, endPoint x: 620, endPoint y: 253, distance: 273.8
click at [620, 253] on ul "Protease Inhibitor Cocktail, 500 µl, store at -20°C ChIC/CUT&RUN pAG-MNase, sto…" at bounding box center [502, 270] width 343 height 181
click at [620, 253] on li "Negative Control IgG, Rabbit, store at -20°C" at bounding box center [514, 253] width 319 height 14
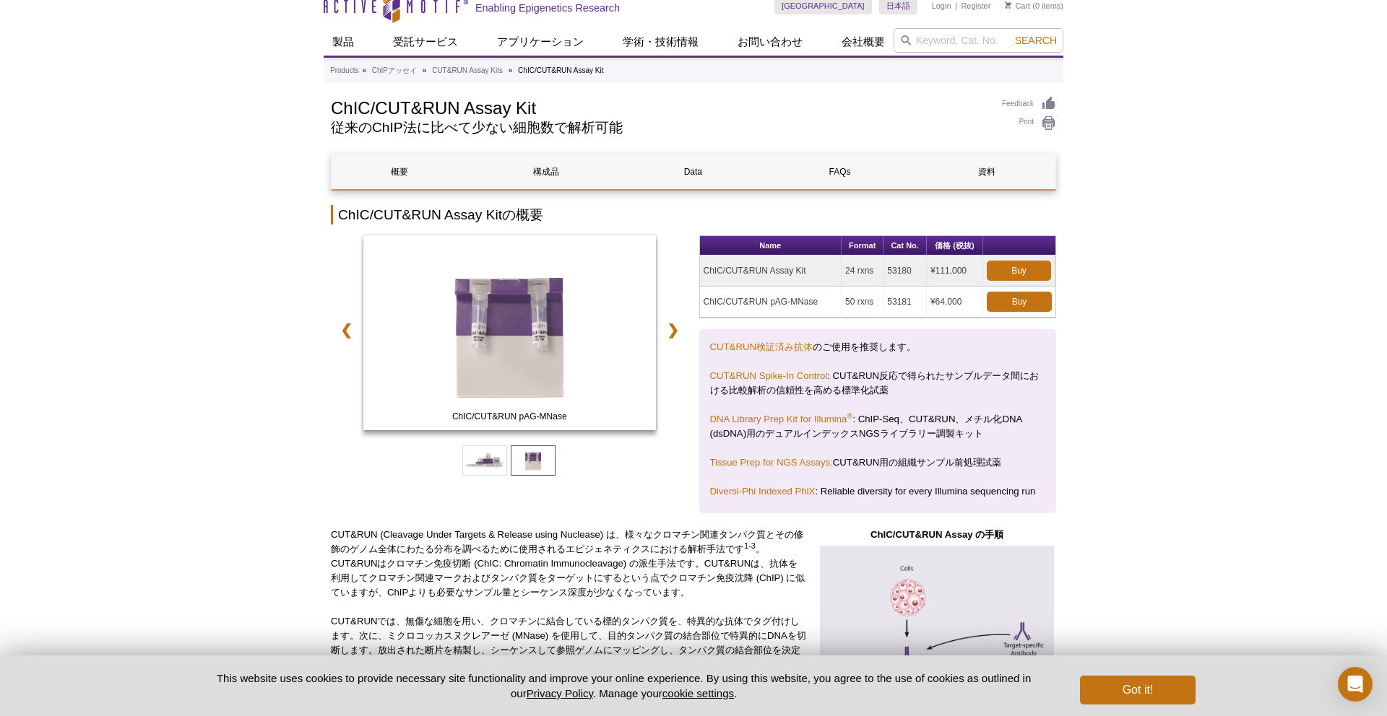
scroll to position [25, 0]
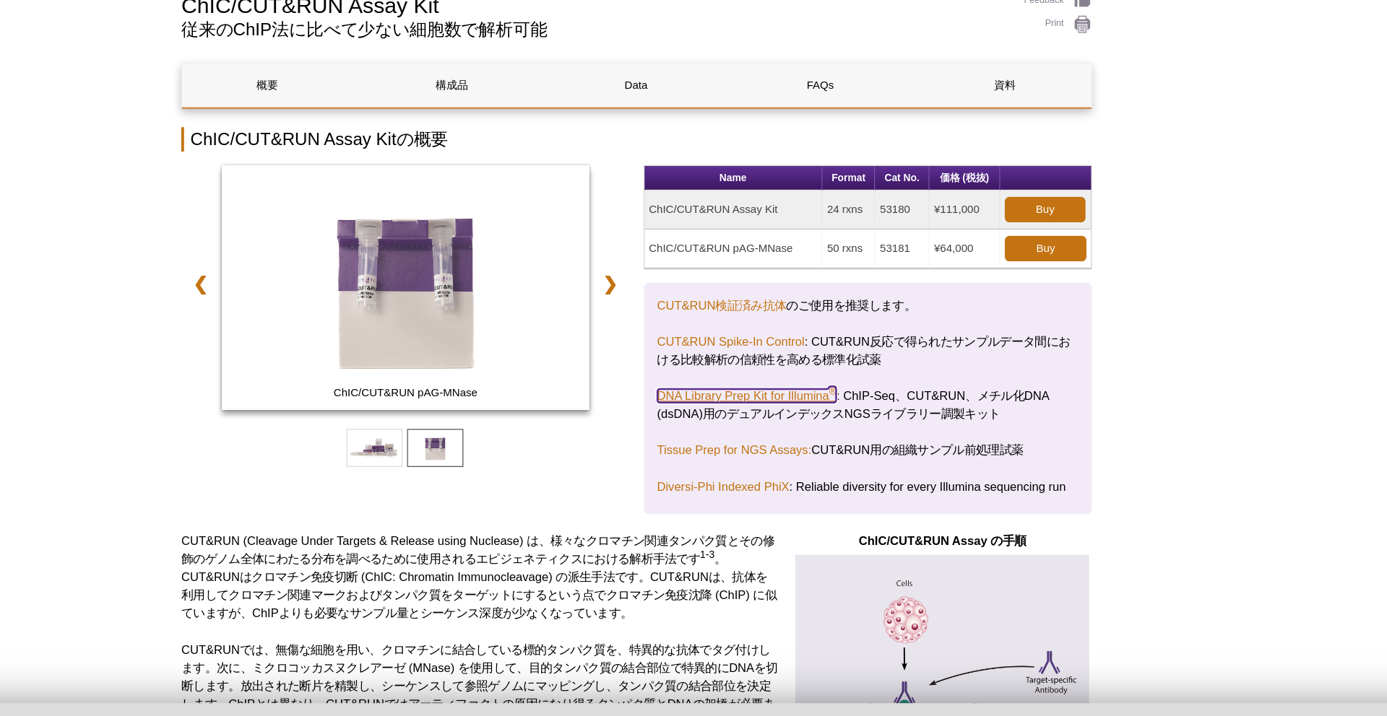
click at [821, 411] on link "DNA Library Prep Kit for Illumina ®" at bounding box center [781, 410] width 143 height 11
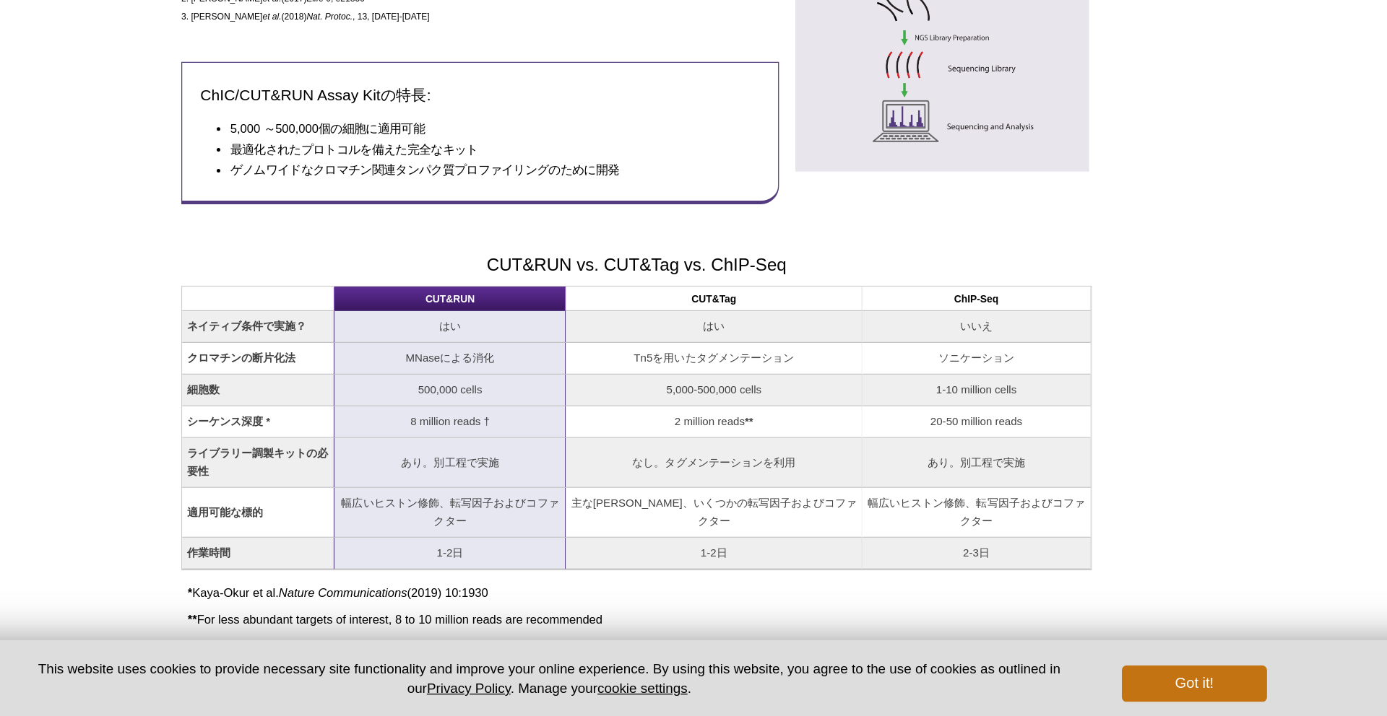
scroll to position [716, 0]
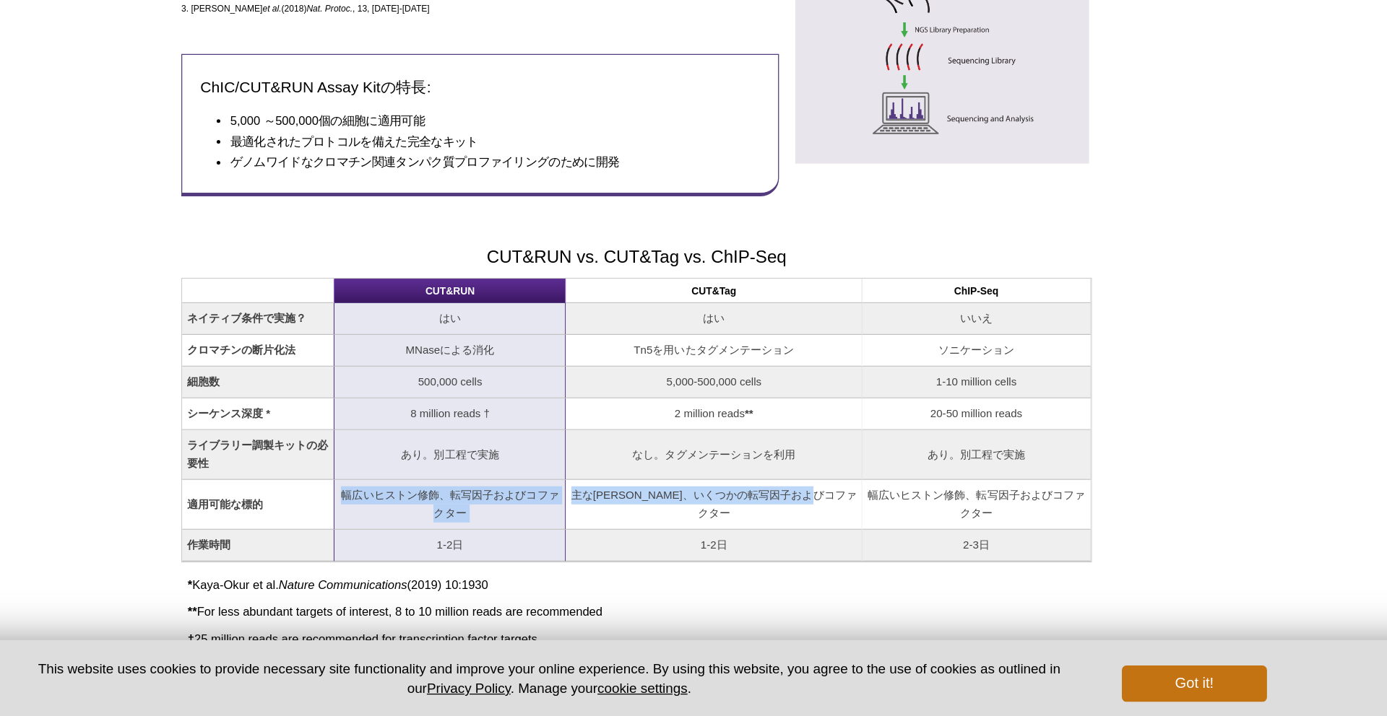
drag, startPoint x: 461, startPoint y: 540, endPoint x: 804, endPoint y: 556, distance: 342.7
click at [805, 558] on tr "適用可能な標的 幅広いヒストン修飾、転写因子およびコファクター 主なヒストン修飾、いくつかの転写因子およびコファクター 幅広いヒストン修飾、転写因子およびコフ…" at bounding box center [693, 548] width 724 height 40
click at [804, 556] on td "主なヒストン修飾、いくつかの転写因子およびコファクター" at bounding box center [755, 548] width 236 height 40
drag, startPoint x: 804, startPoint y: 556, endPoint x: 468, endPoint y: 541, distance: 336.2
click at [468, 541] on tr "適用可能な標的 幅広いヒストン修飾、転写因子およびコファクター 主なヒストン修飾、いくつかの転写因子およびコファクター 幅広いヒストン修飾、転写因子およびコフ…" at bounding box center [693, 548] width 724 height 40
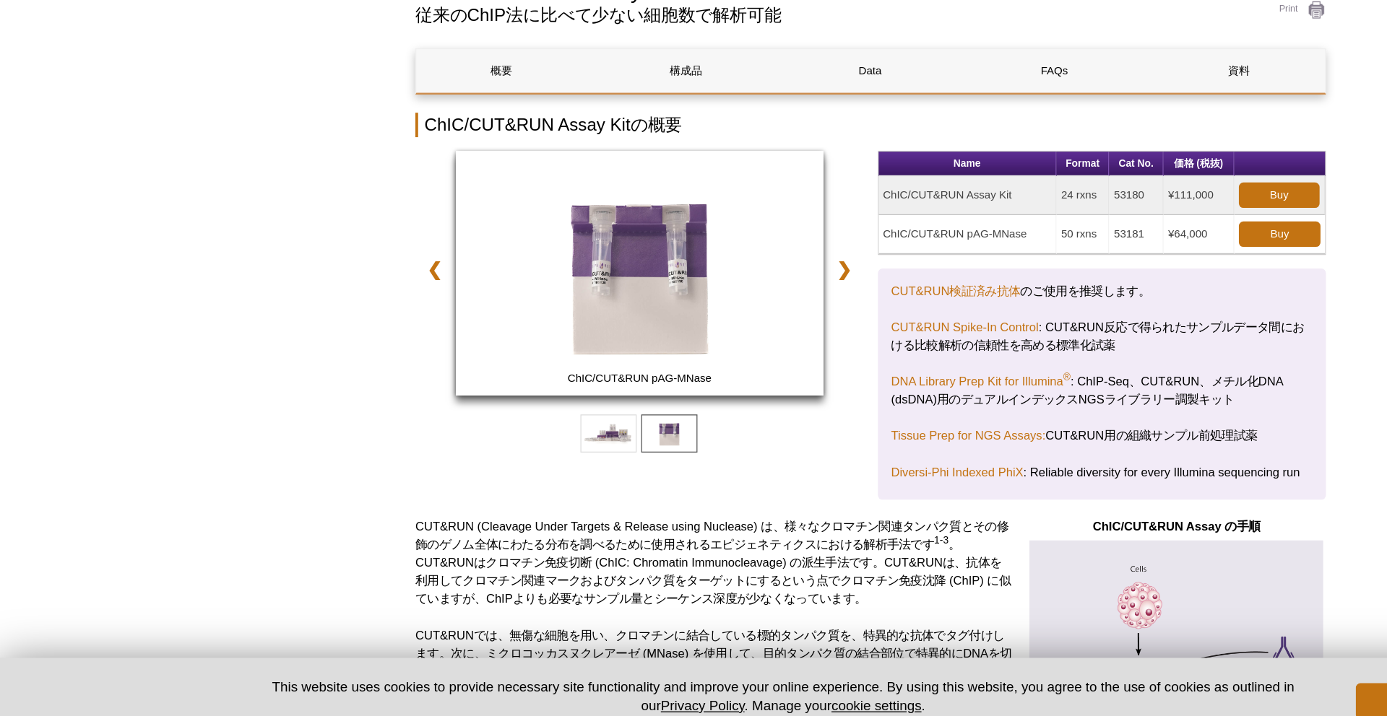
scroll to position [6, 0]
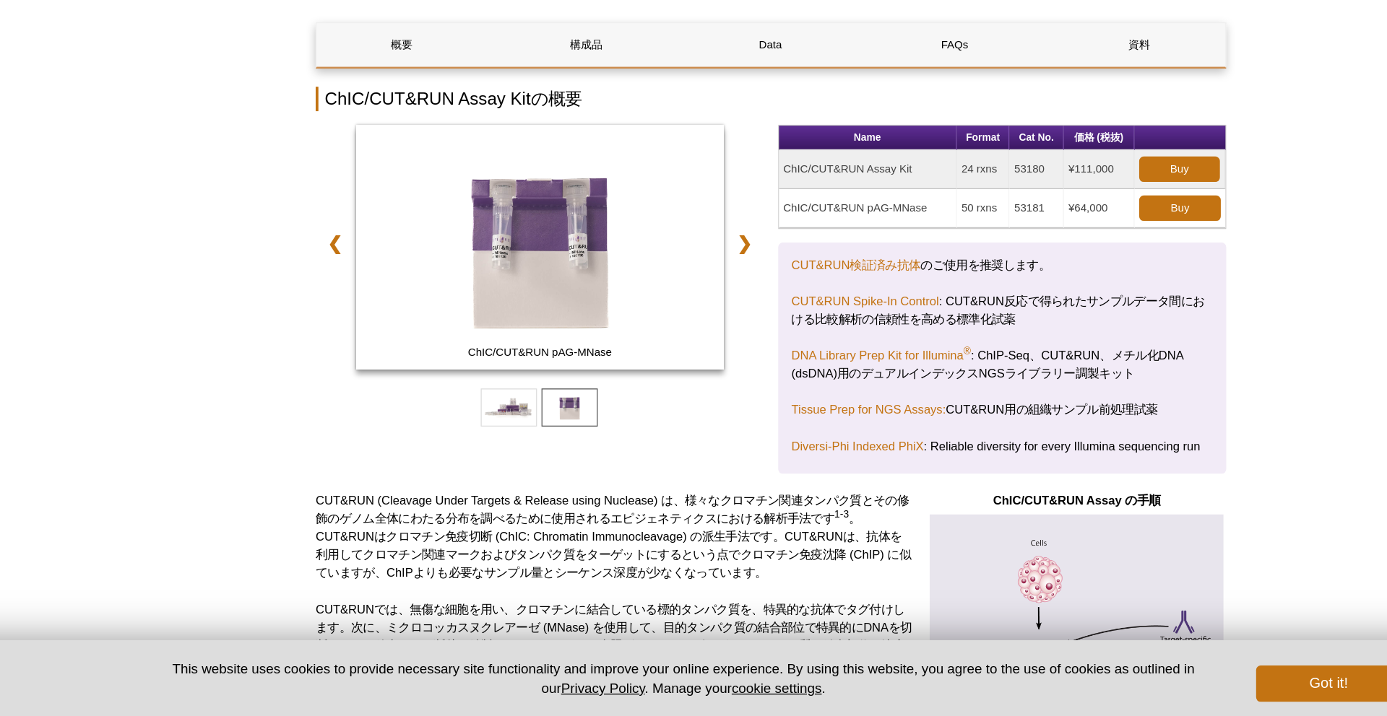
drag, startPoint x: 966, startPoint y: 306, endPoint x: 857, endPoint y: 314, distance: 109.3
click at [857, 314] on tr "ChIC/CUT&RUN pAG-MNase 50 rxns 53181 ¥64,000 Buy" at bounding box center [878, 311] width 356 height 31
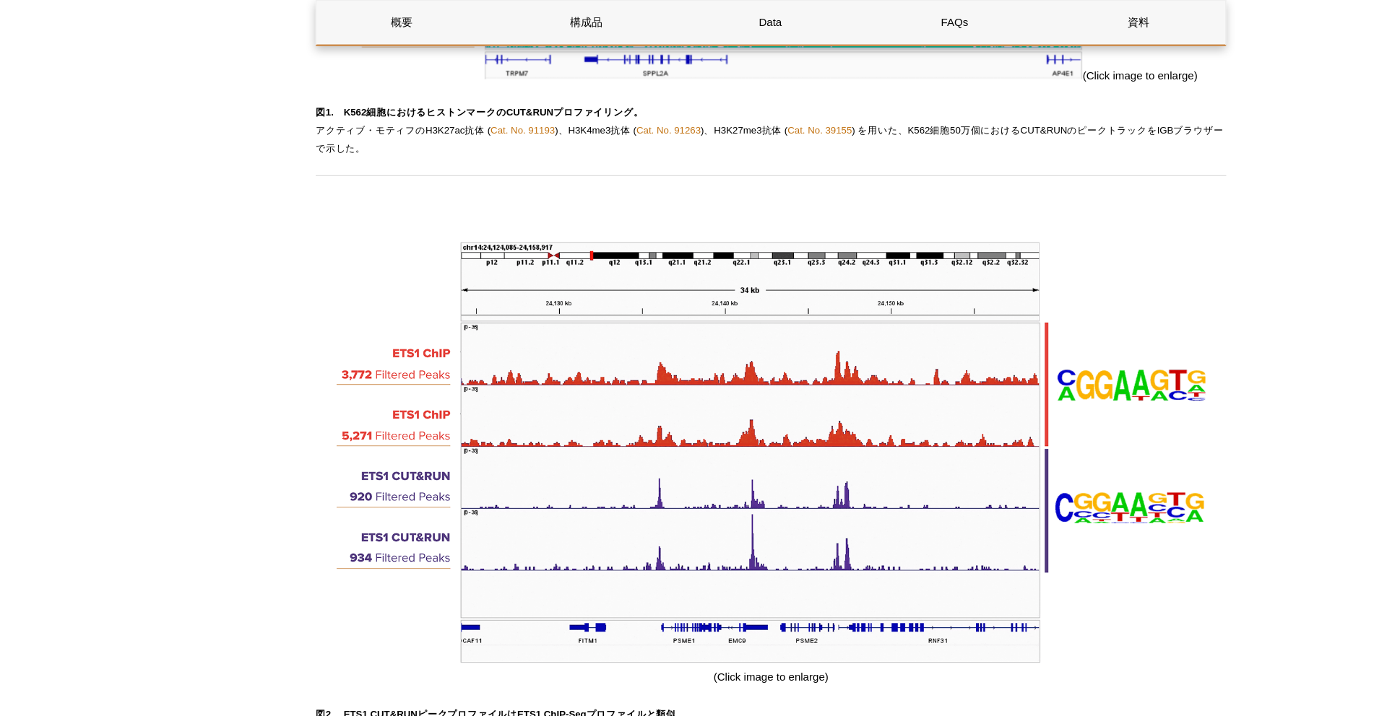
scroll to position [1397, 0]
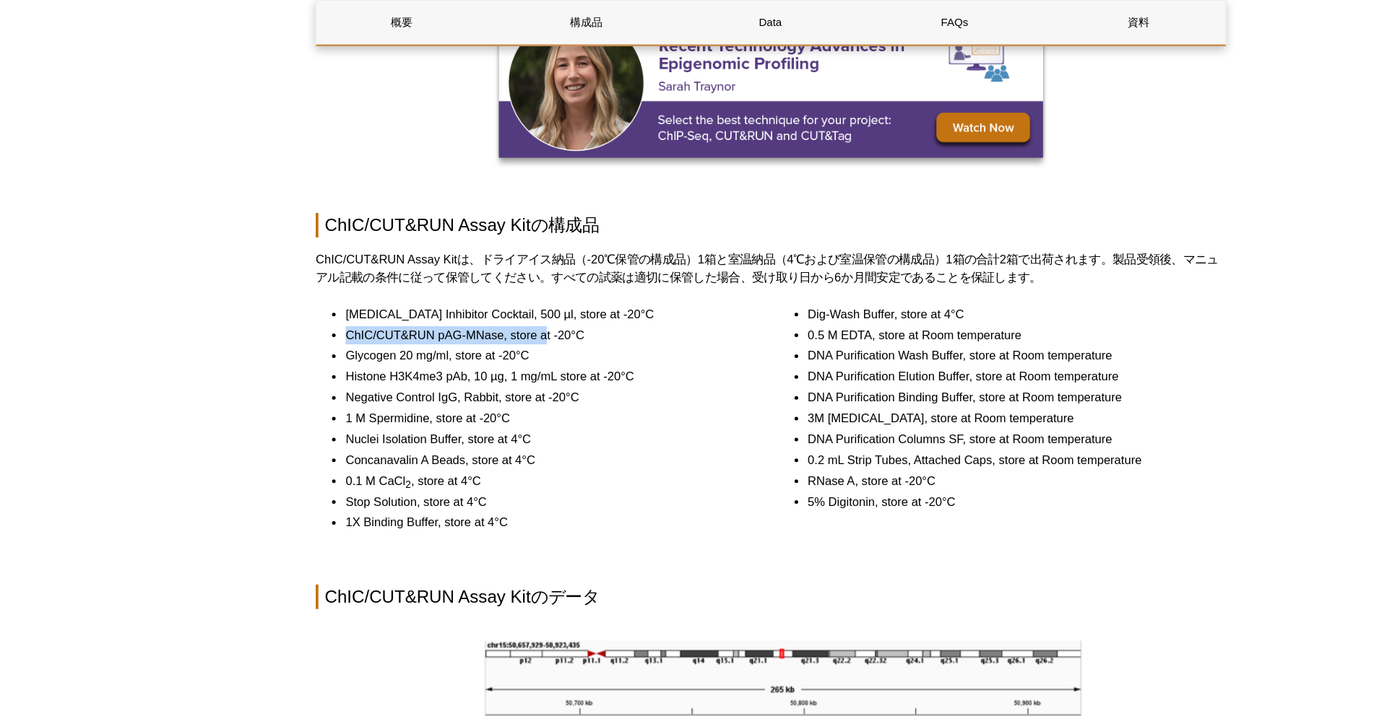
drag, startPoint x: 355, startPoint y: 266, endPoint x: 516, endPoint y: 266, distance: 160.3
click at [516, 266] on li "ChIC/CUT&RUN pAG-MNase, store at -20°C" at bounding box center [514, 267] width 319 height 14
drag, startPoint x: 360, startPoint y: 282, endPoint x: 508, endPoint y: 287, distance: 148.1
click at [508, 287] on li "Glycogen 20 mg/ml, store at -20°C" at bounding box center [514, 284] width 319 height 14
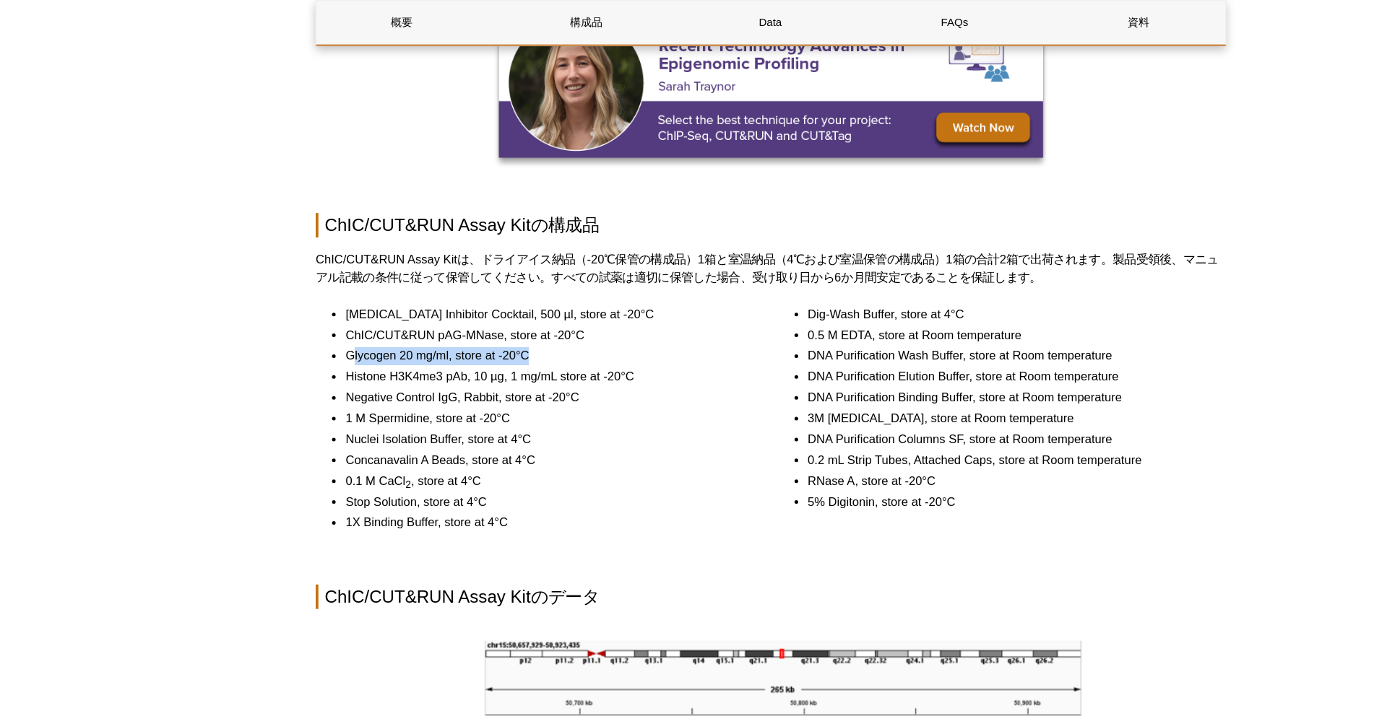
click at [508, 287] on li "Glycogen 20 mg/ml, store at -20°C" at bounding box center [514, 284] width 319 height 14
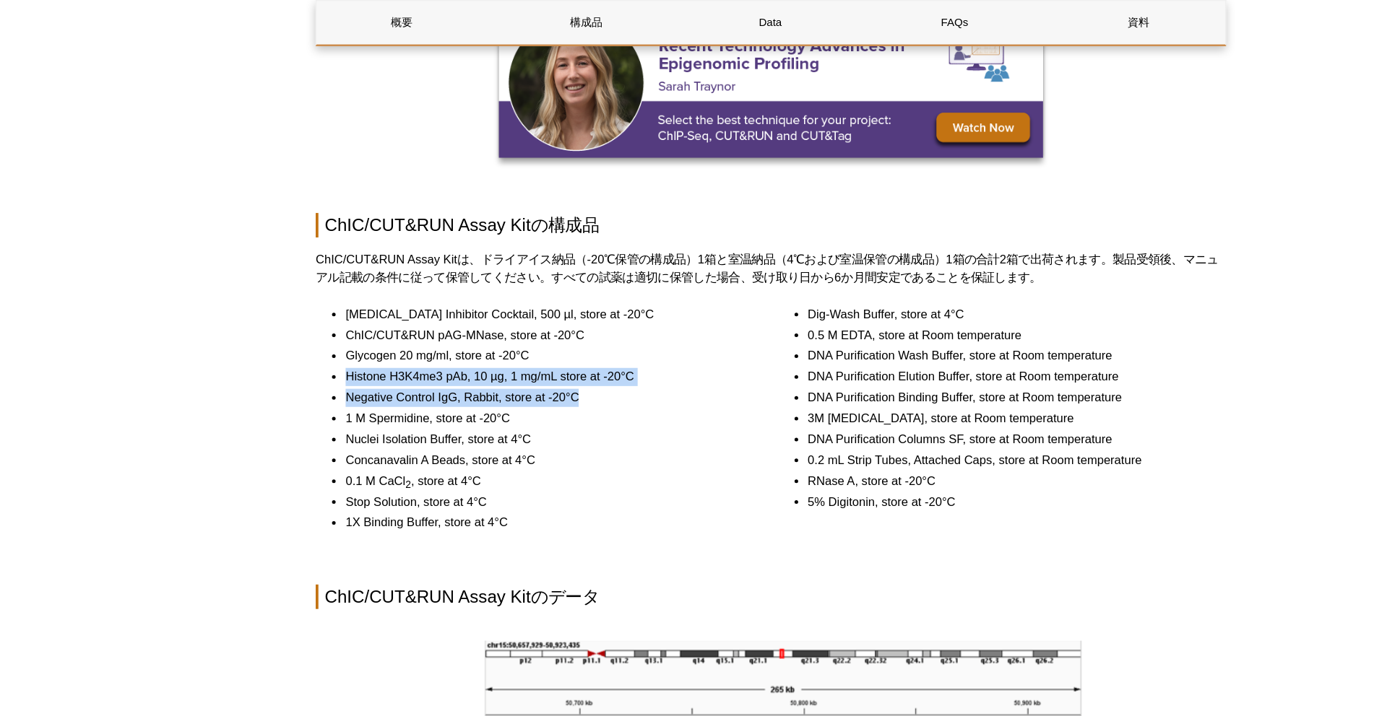
drag, startPoint x: 353, startPoint y: 299, endPoint x: 569, endPoint y: 313, distance: 216.4
click at [569, 313] on ul "Protease Inhibitor Cocktail, 500 µl, store at -20°C ChIC/CUT&RUN pAG-MNase, sto…" at bounding box center [502, 333] width 343 height 181
click at [569, 313] on li "Negative Control IgG, Rabbit, store at -20°C" at bounding box center [514, 317] width 319 height 14
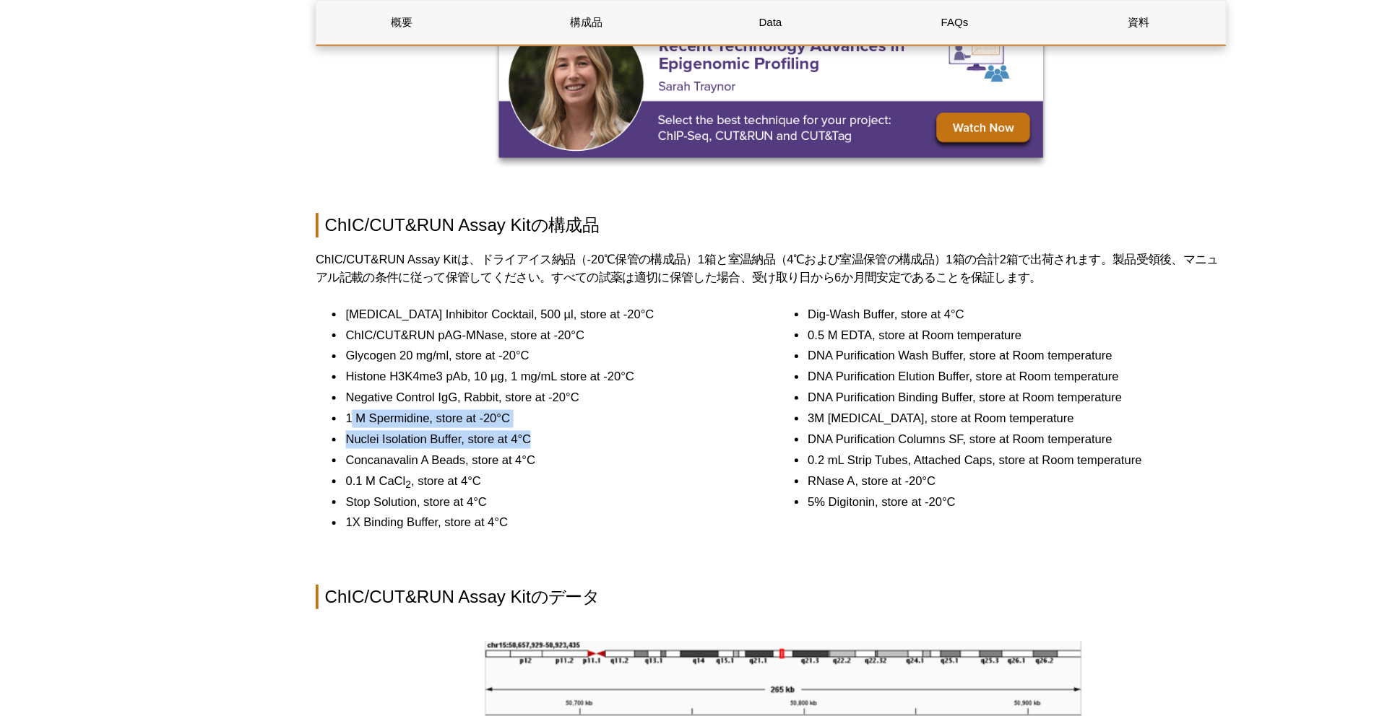
drag, startPoint x: 358, startPoint y: 338, endPoint x: 507, endPoint y: 357, distance: 150.0
click at [507, 357] on ul "Protease Inhibitor Cocktail, 500 µl, store at -20°C ChIC/CUT&RUN pAG-MNase, sto…" at bounding box center [502, 333] width 343 height 181
click at [507, 357] on li "Nuclei Isolation Buffer, store at 4°C" at bounding box center [514, 350] width 319 height 14
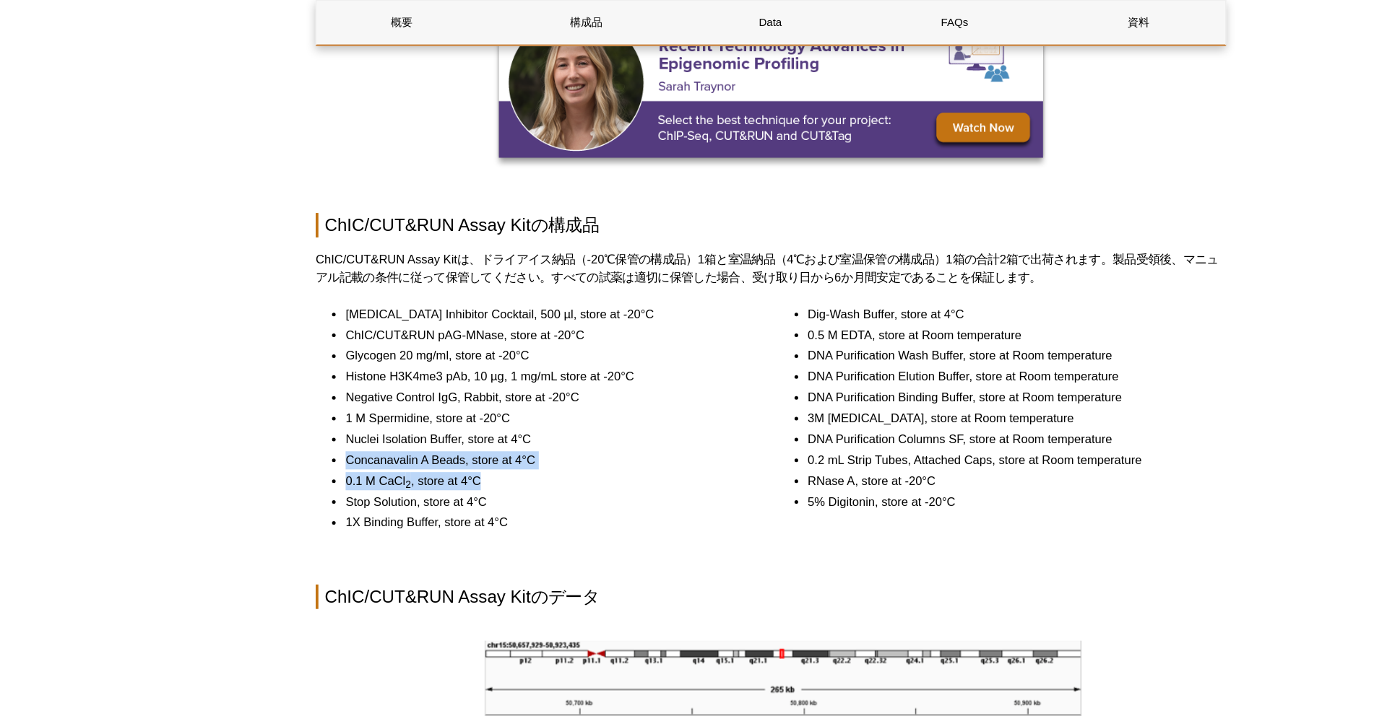
drag, startPoint x: 352, startPoint y: 360, endPoint x: 511, endPoint y: 388, distance: 162.0
click at [511, 388] on ul "Protease Inhibitor Cocktail, 500 µl, store at -20°C ChIC/CUT&RUN pAG-MNase, sto…" at bounding box center [502, 333] width 343 height 181
click at [511, 388] on li "0.1 M CaCl 2 , store at 4°C" at bounding box center [514, 383] width 319 height 14
drag, startPoint x: 357, startPoint y: 404, endPoint x: 467, endPoint y: 407, distance: 110.5
click at [467, 407] on li "Stop Solution, store at 4°C" at bounding box center [514, 400] width 319 height 14
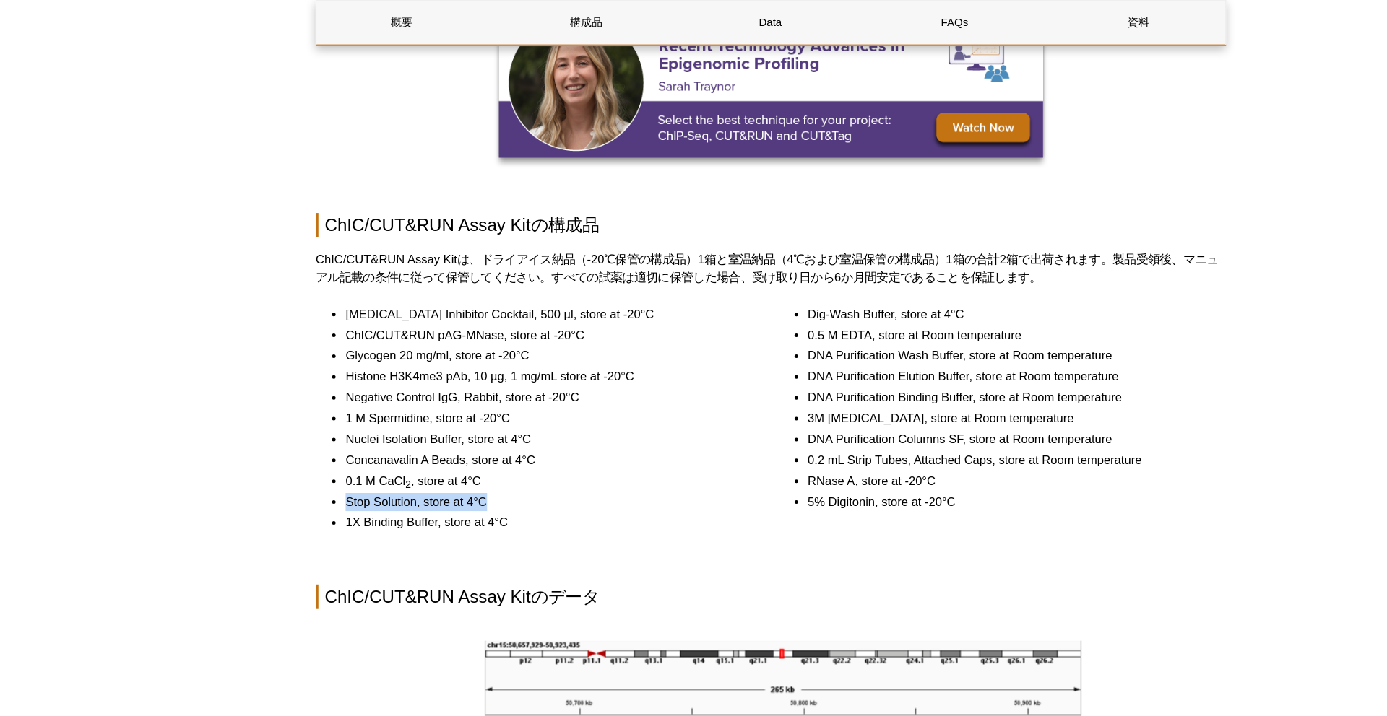
click at [467, 407] on li "Stop Solution, store at 4°C" at bounding box center [514, 400] width 319 height 14
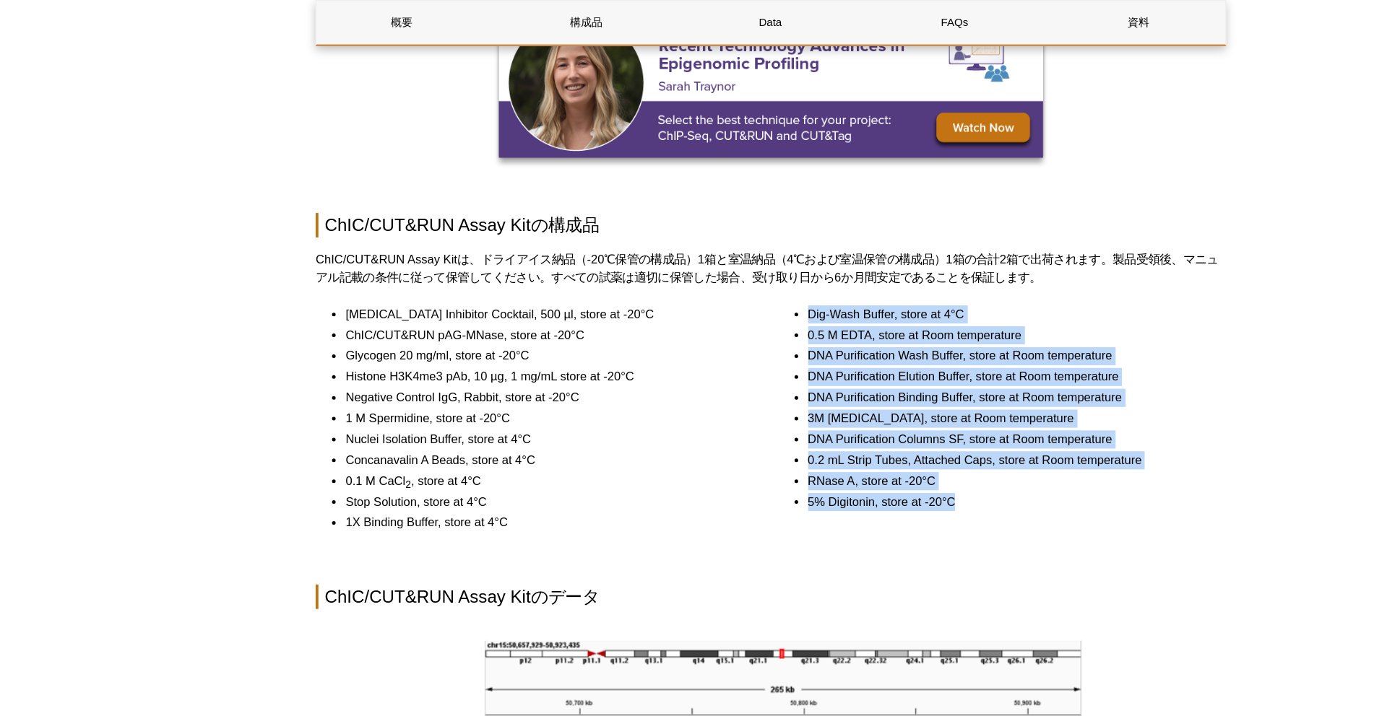
drag, startPoint x: 719, startPoint y: 252, endPoint x: 839, endPoint y: 411, distance: 199.0
click at [839, 410] on div "Dig-Wash Buffer, store at 4°C 0.5 M EDTA, store at Room temperature DNA Purific…" at bounding box center [877, 334] width 357 height 183
click at [839, 411] on div "Dig-Wash Buffer, store at 4°C 0.5 M EDTA, store at Room temperature DNA Purific…" at bounding box center [877, 334] width 357 height 183
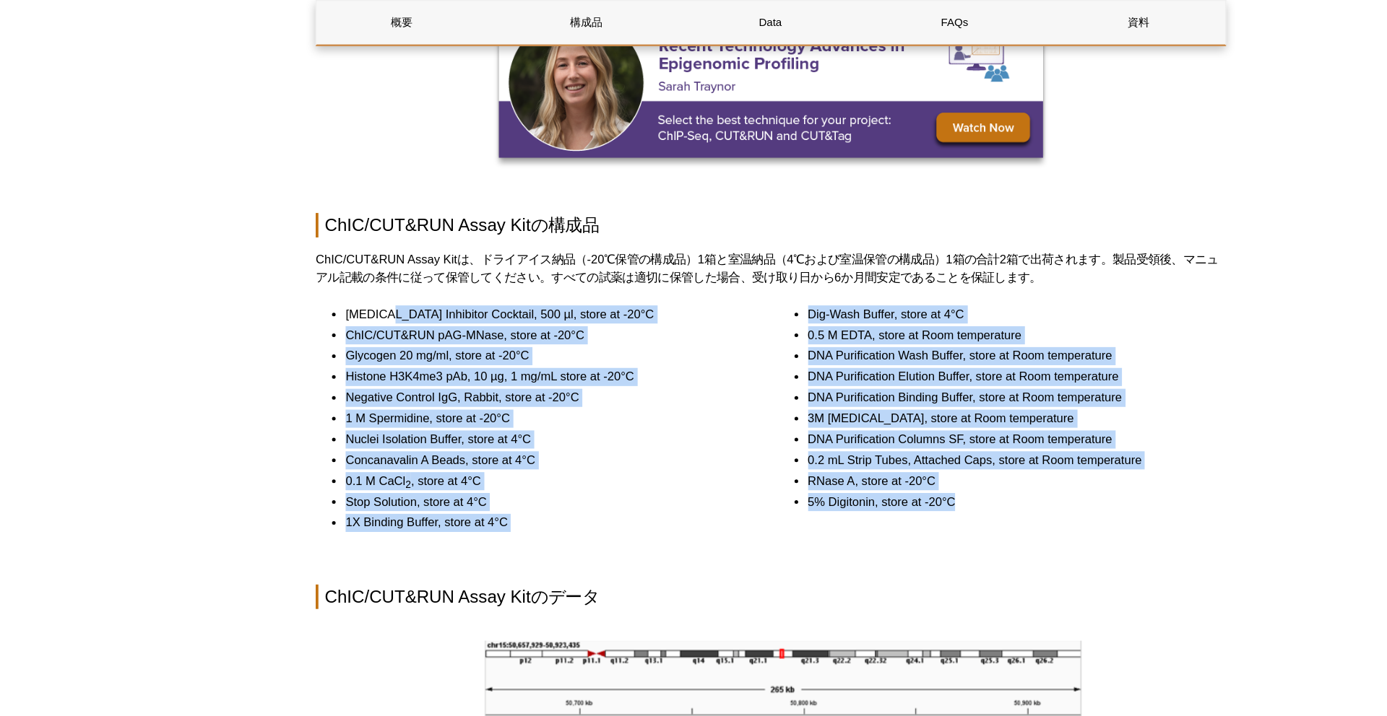
drag, startPoint x: 859, startPoint y: 404, endPoint x: 388, endPoint y: 253, distance: 495.2
click at [388, 253] on div "Protease Inhibitor Cocktail, 500 µl, store at -20°C ChIC/CUT&RUN pAG-MNase, sto…" at bounding box center [693, 340] width 725 height 194
click at [388, 253] on li "Protease Inhibitor Cocktail, 500 µl, store at -20°C" at bounding box center [514, 250] width 319 height 14
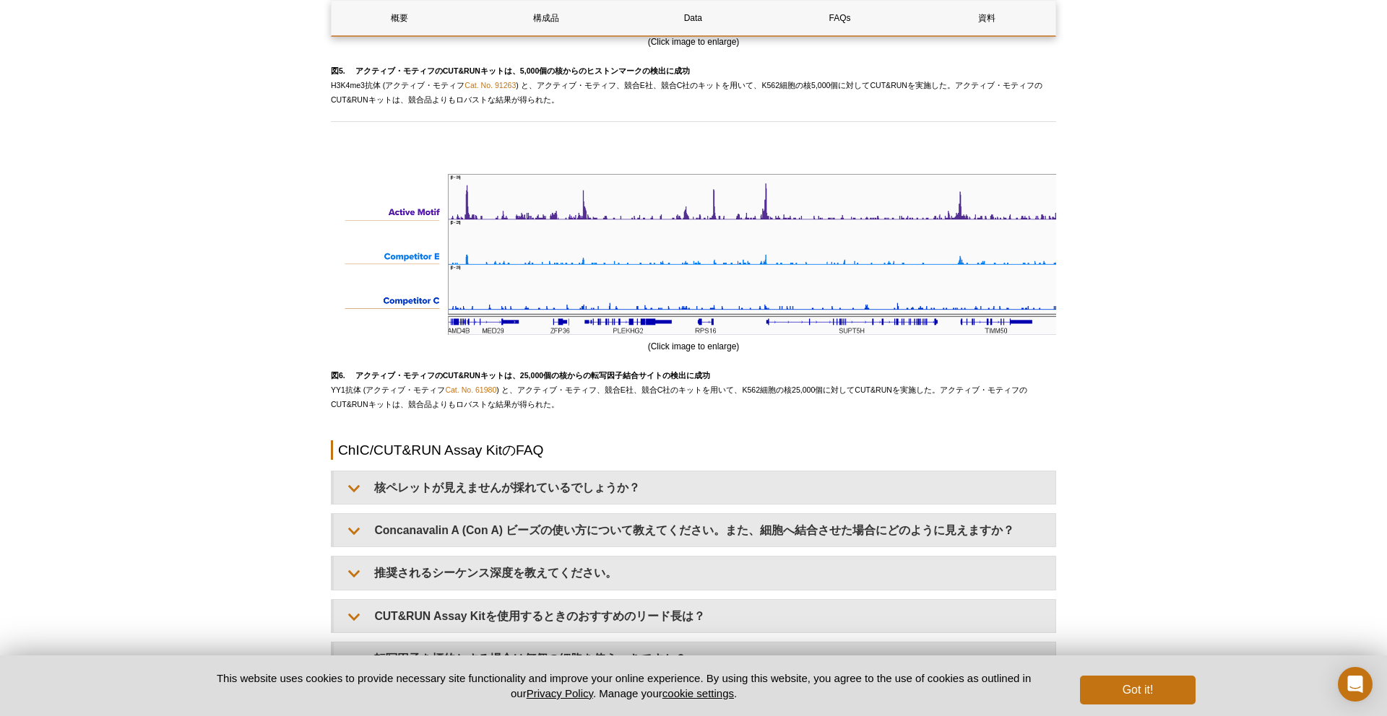
scroll to position [3969, 0]
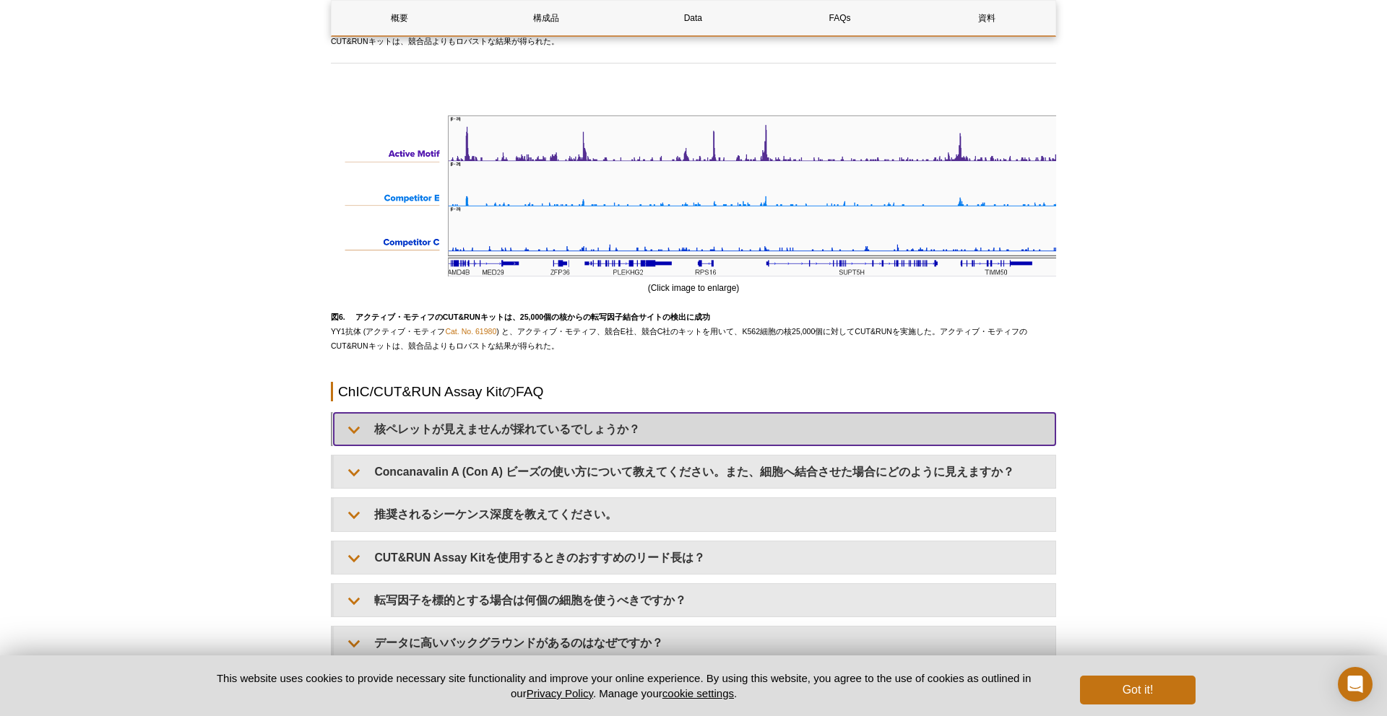
click at [529, 434] on summary "核ペレットが見えませんが採れているでしょうか？" at bounding box center [694, 429] width 721 height 32
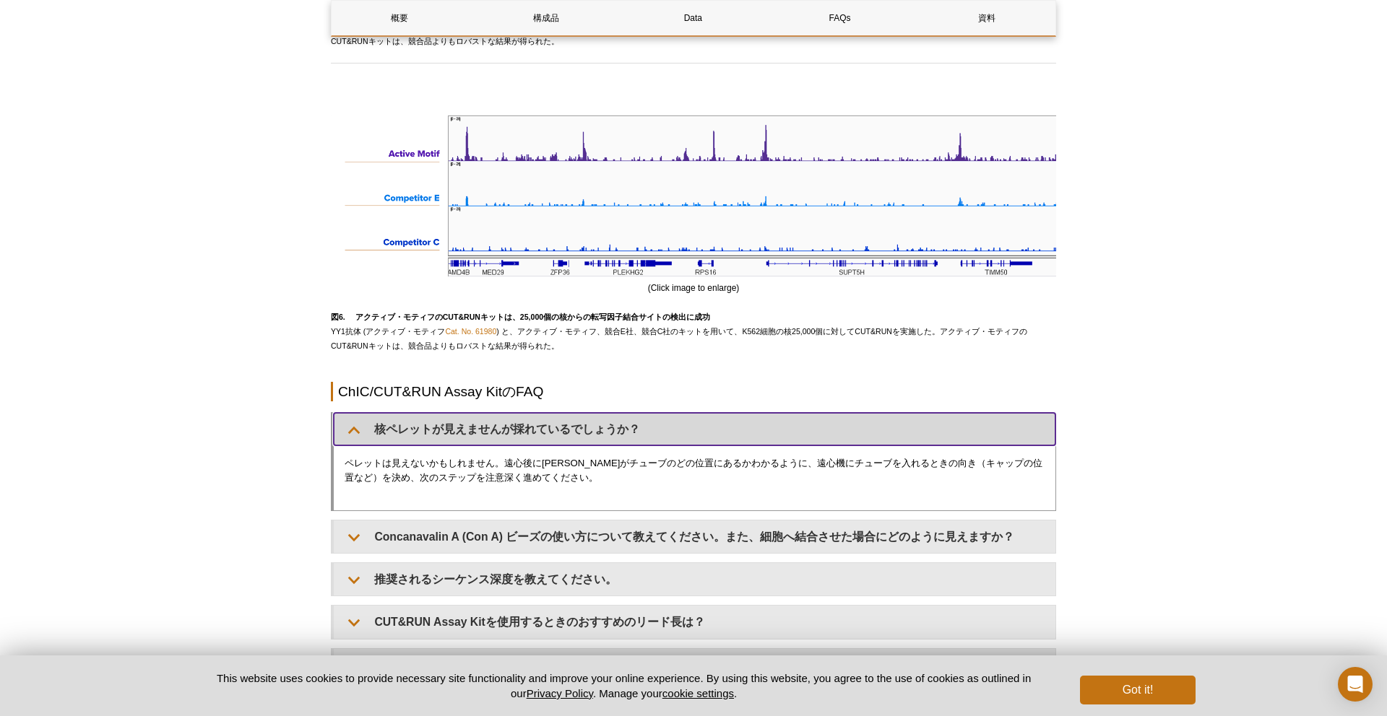
click at [529, 434] on summary "核ペレットが見えませんが採れているでしょうか？" at bounding box center [694, 429] width 721 height 32
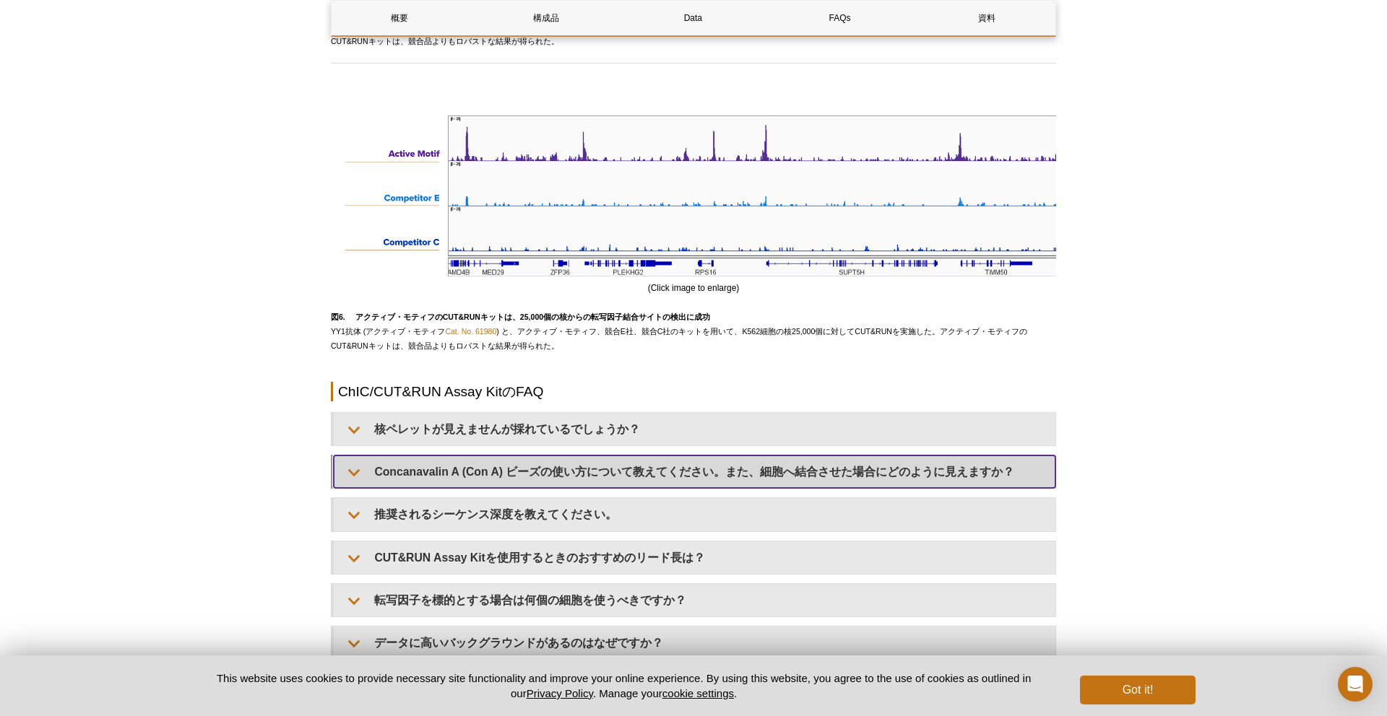
click at [517, 470] on summary "Concanavalin A (Con A) ビーズの使い方について教えてください。また、細胞へ結合させた場合にどのように見えますか？" at bounding box center [694, 472] width 721 height 32
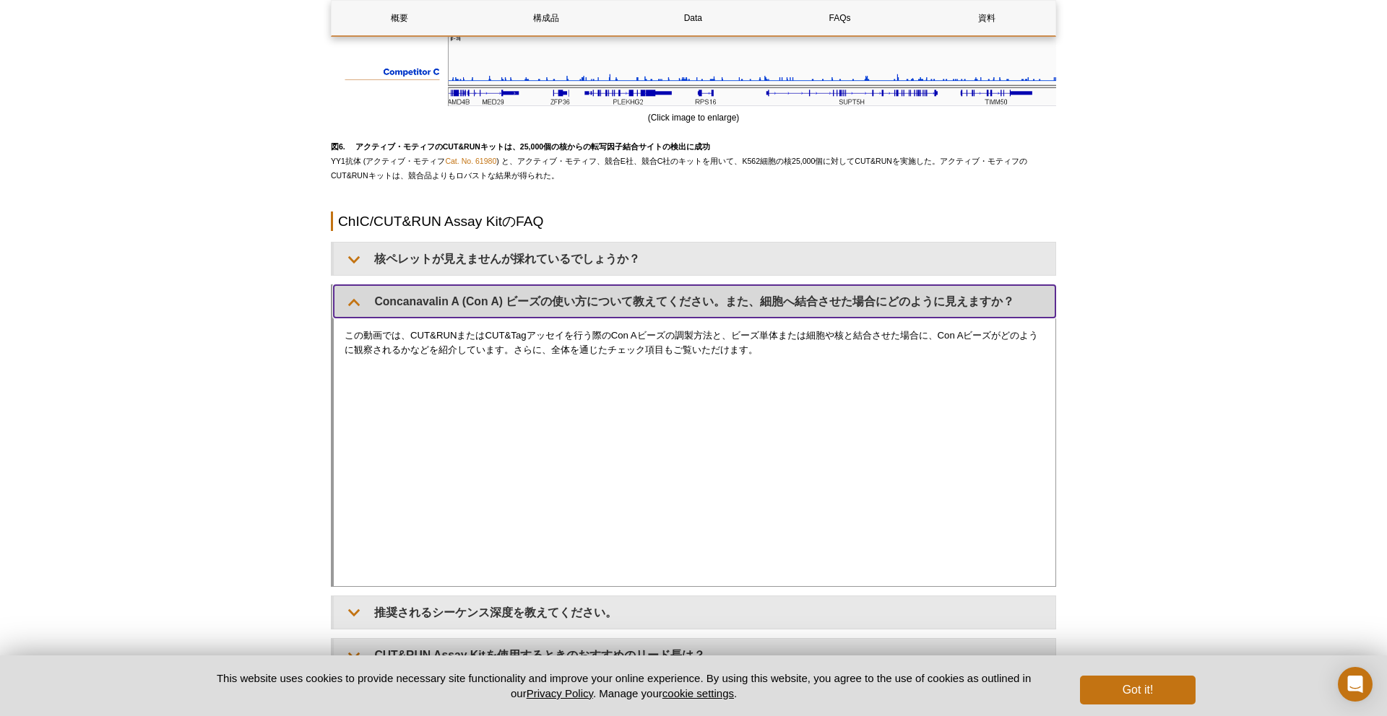
scroll to position [4159, 0]
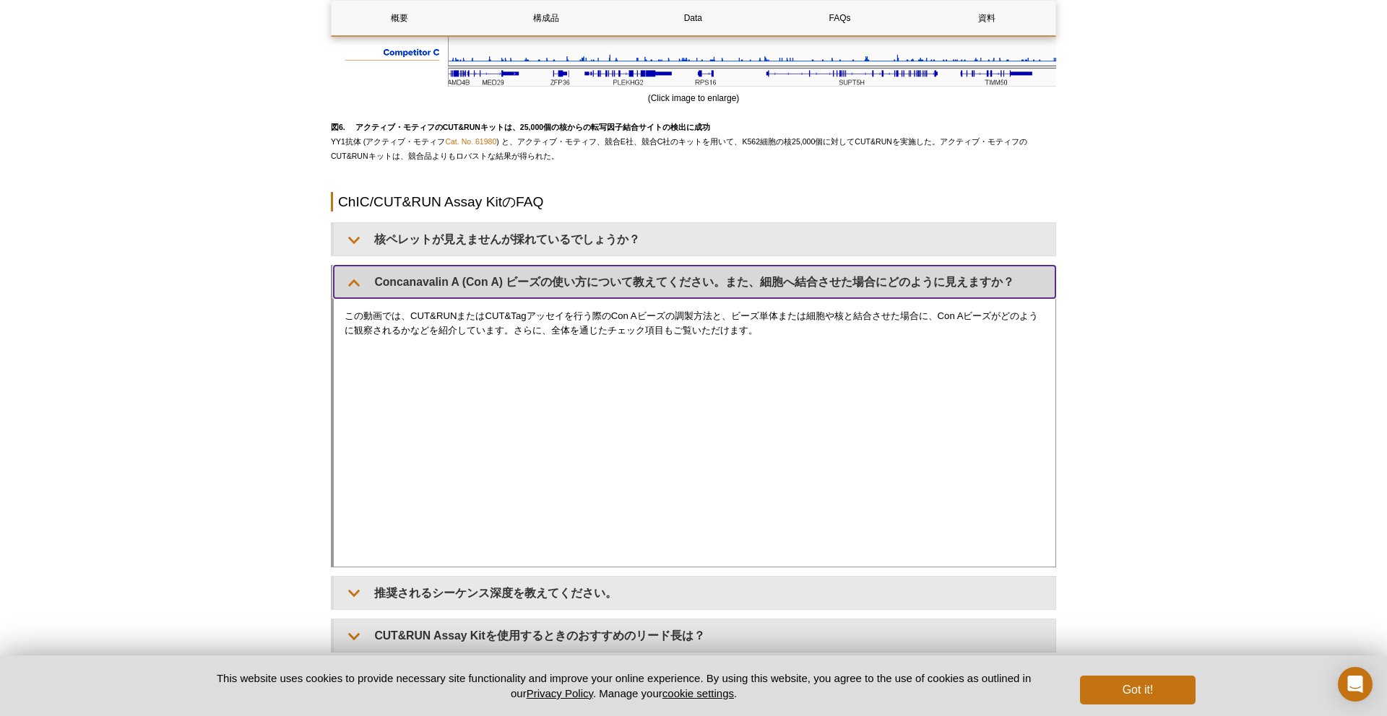
click at [508, 287] on summary "Concanavalin A (Con A) ビーズの使い方について教えてください。また、細胞へ結合させた場合にどのように見えますか？" at bounding box center [694, 282] width 721 height 32
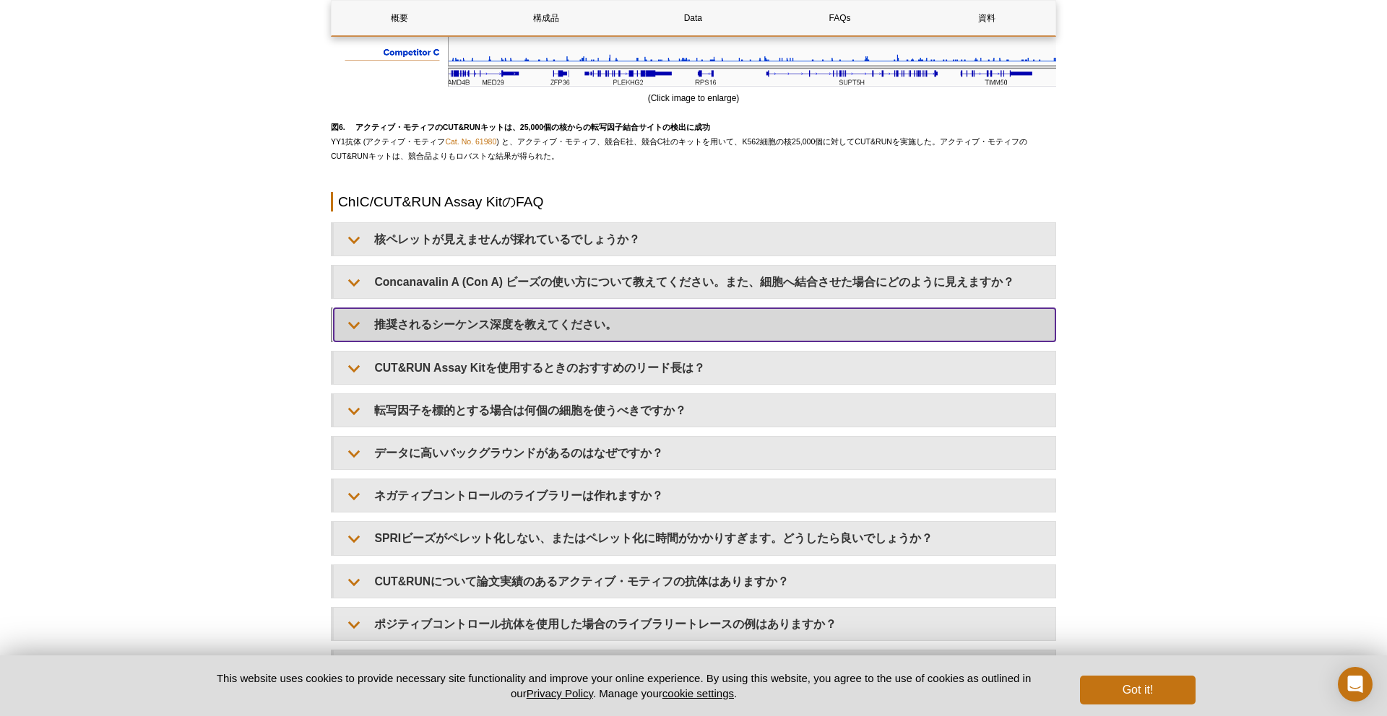
click at [507, 333] on summary "推奨されるシーケンス深度を教えてください。" at bounding box center [694, 324] width 721 height 32
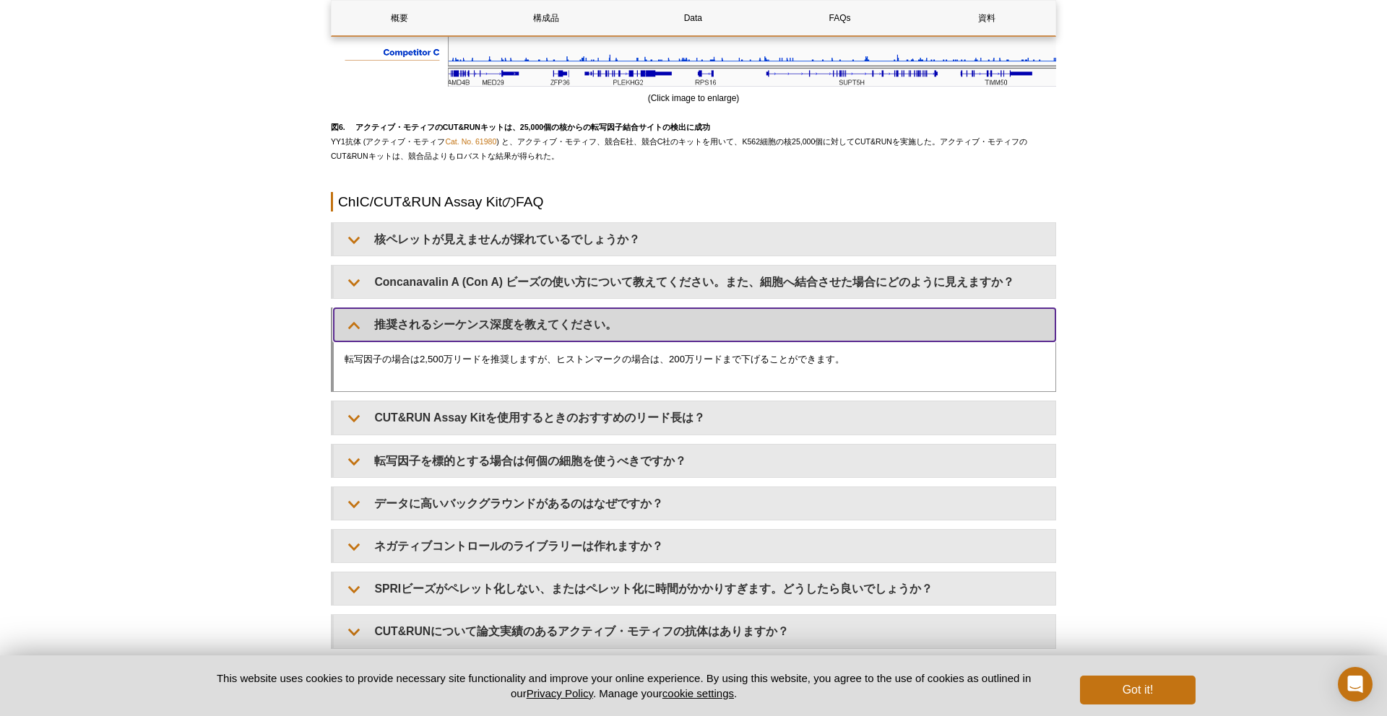
click at [507, 333] on summary "推奨されるシーケンス深度を教えてください。" at bounding box center [694, 324] width 721 height 32
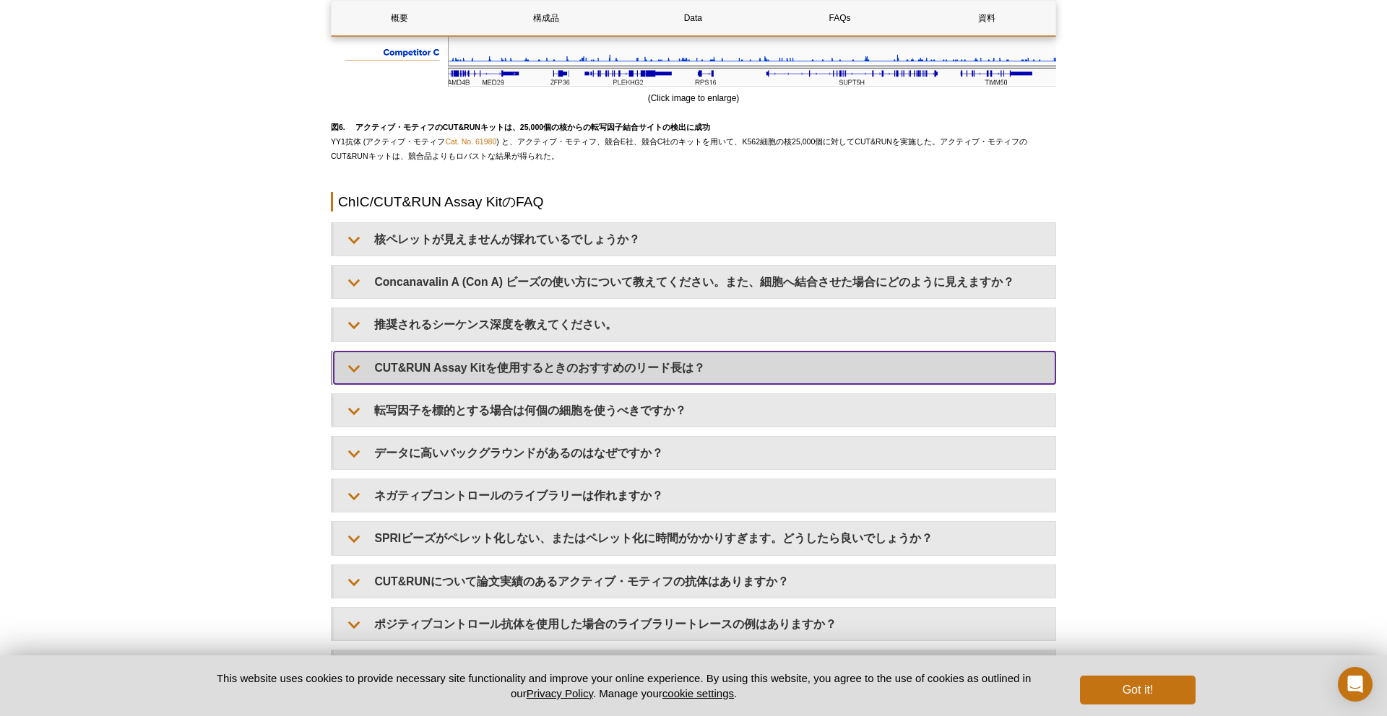
click at [498, 360] on summary "CUT&RUN Assay Kitを使用するときのおすすめのリード長は？" at bounding box center [694, 368] width 721 height 32
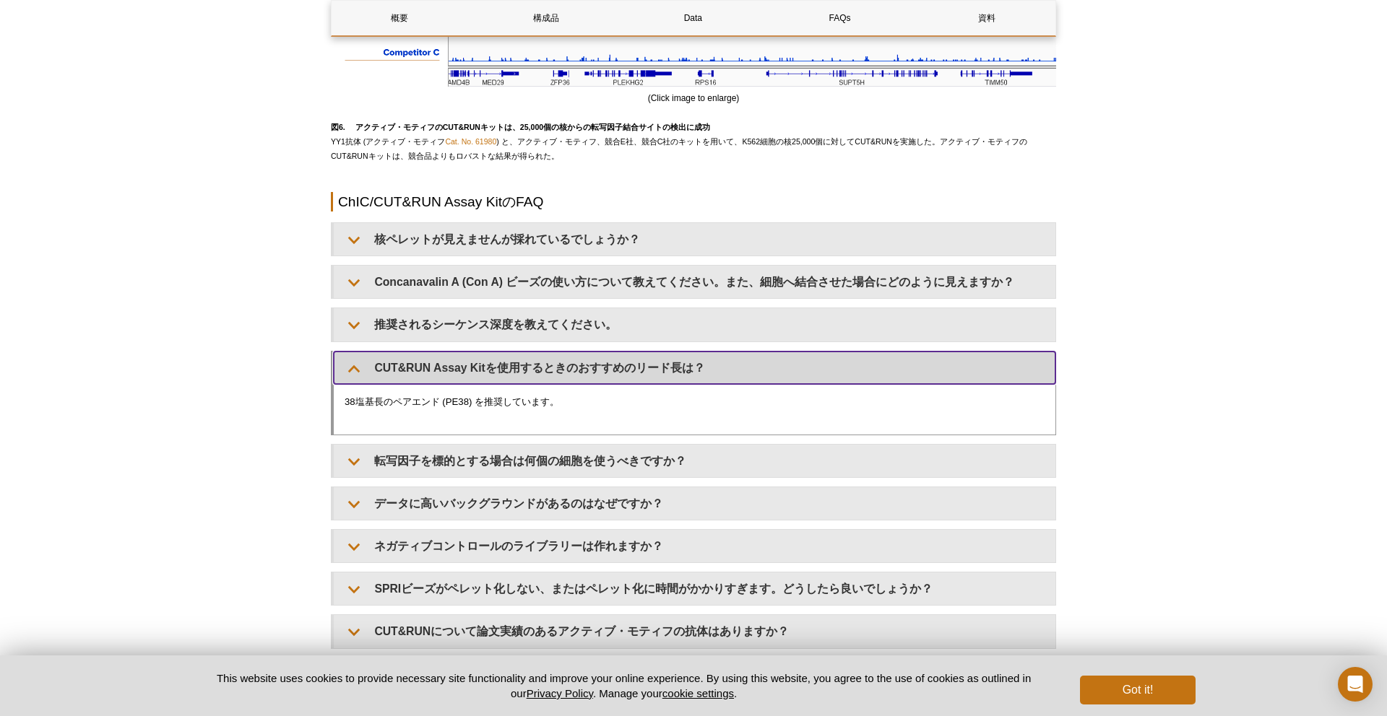
click at [498, 360] on summary "CUT&RUN Assay Kitを使用するときのおすすめのリード長は？" at bounding box center [694, 368] width 721 height 32
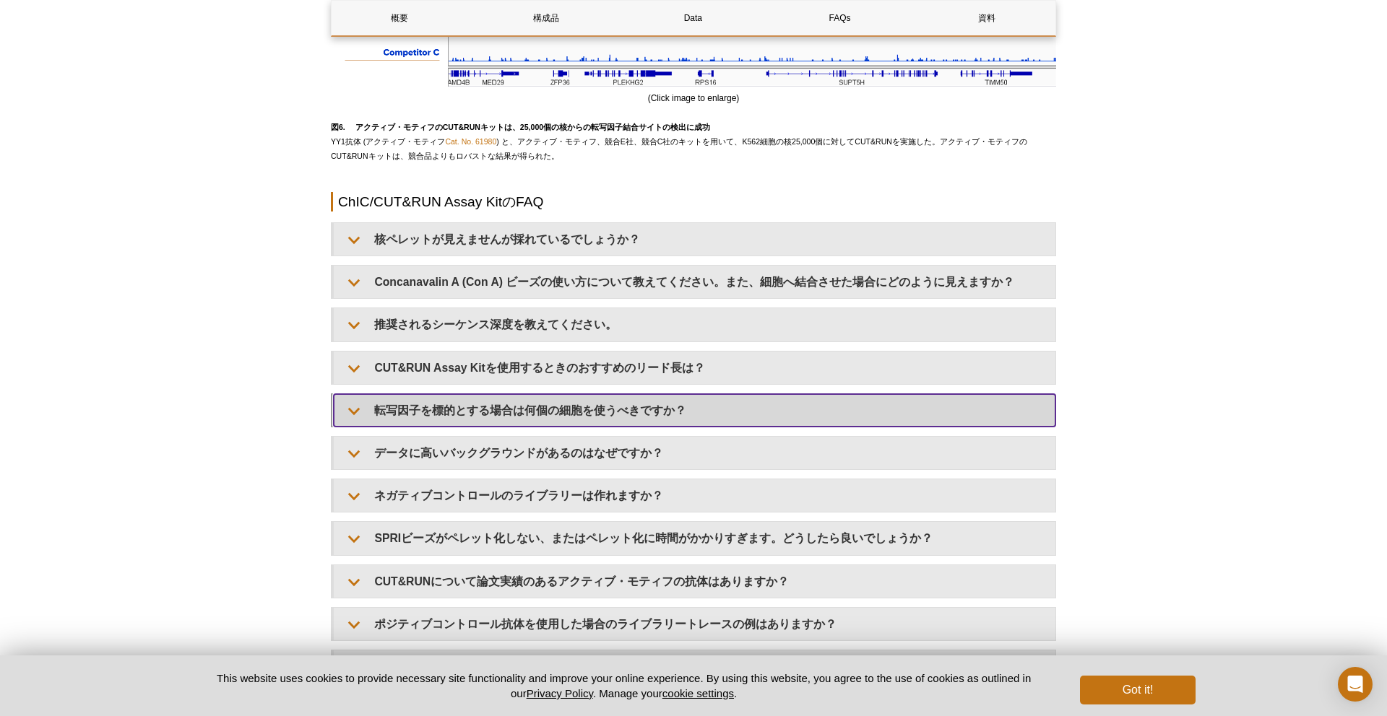
click at [483, 399] on summary "転写因子を標的とする場合は何個の細胞を使うべきですか？" at bounding box center [694, 410] width 721 height 32
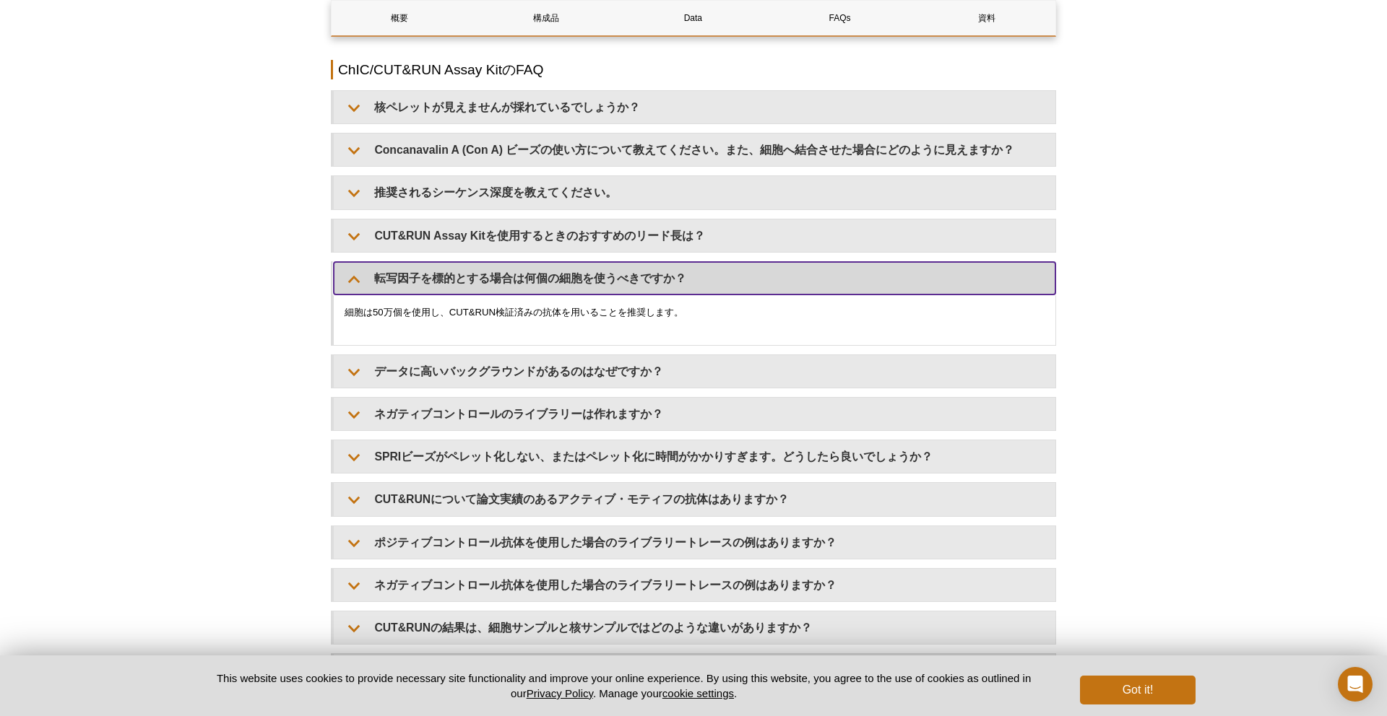
scroll to position [4295, 0]
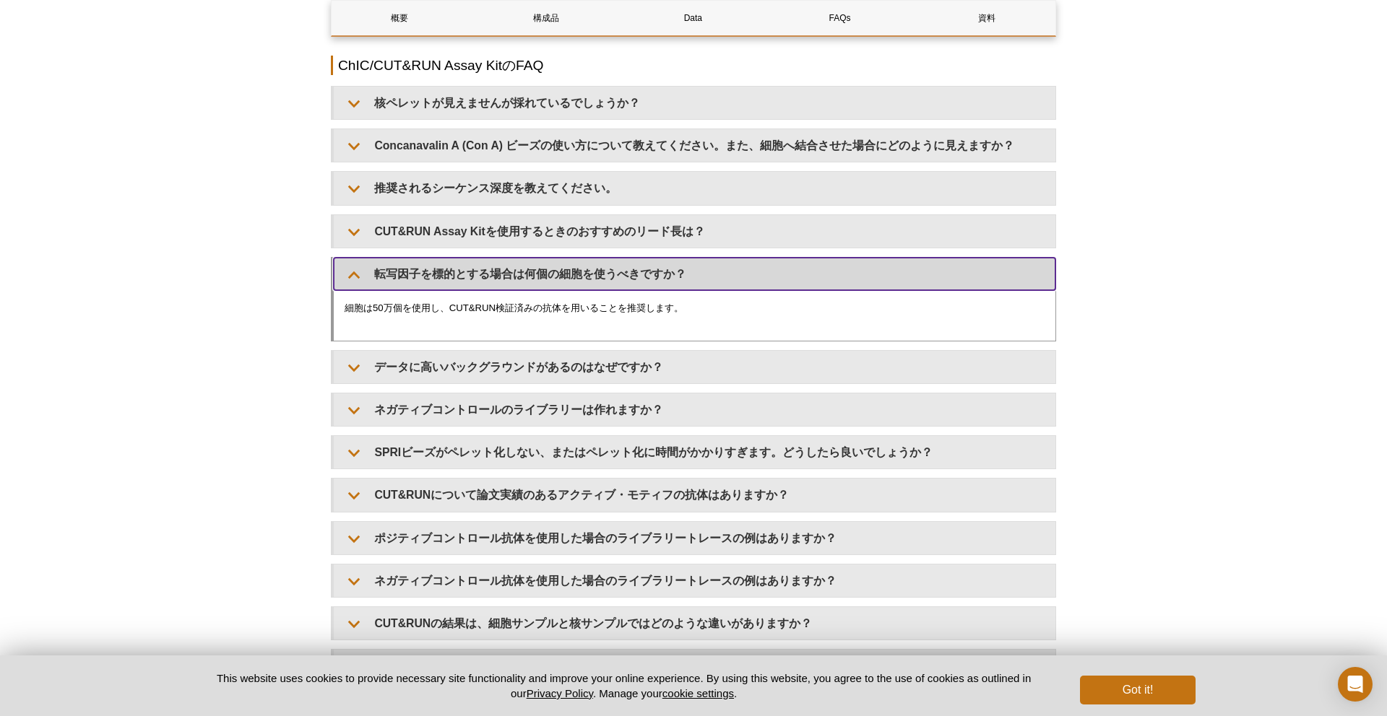
click at [487, 281] on summary "転写因子を標的とする場合は何個の細胞を使うべきですか？" at bounding box center [694, 274] width 721 height 32
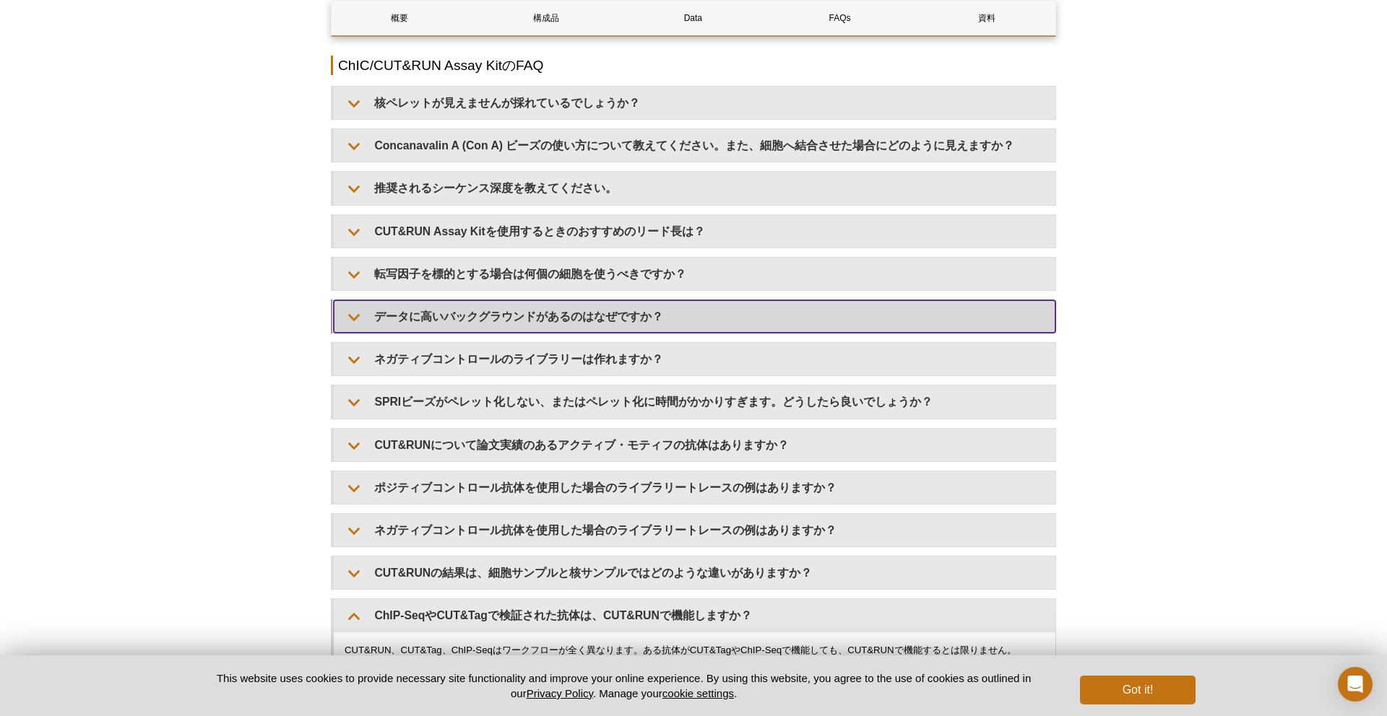
click at [486, 311] on summary "データに高いバックグラウンドがあるのはなぜですか？" at bounding box center [694, 316] width 721 height 32
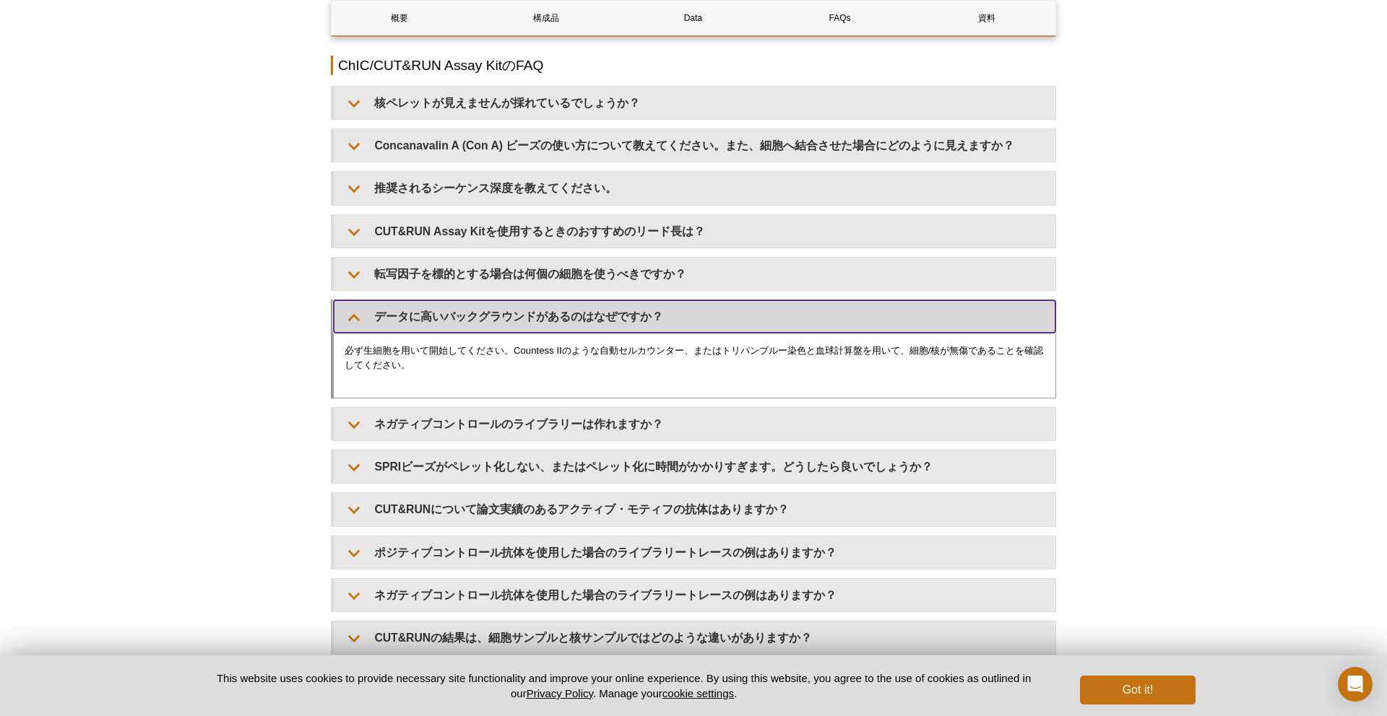
click at [485, 311] on summary "データに高いバックグラウンドがあるのはなぜですか？" at bounding box center [694, 316] width 721 height 32
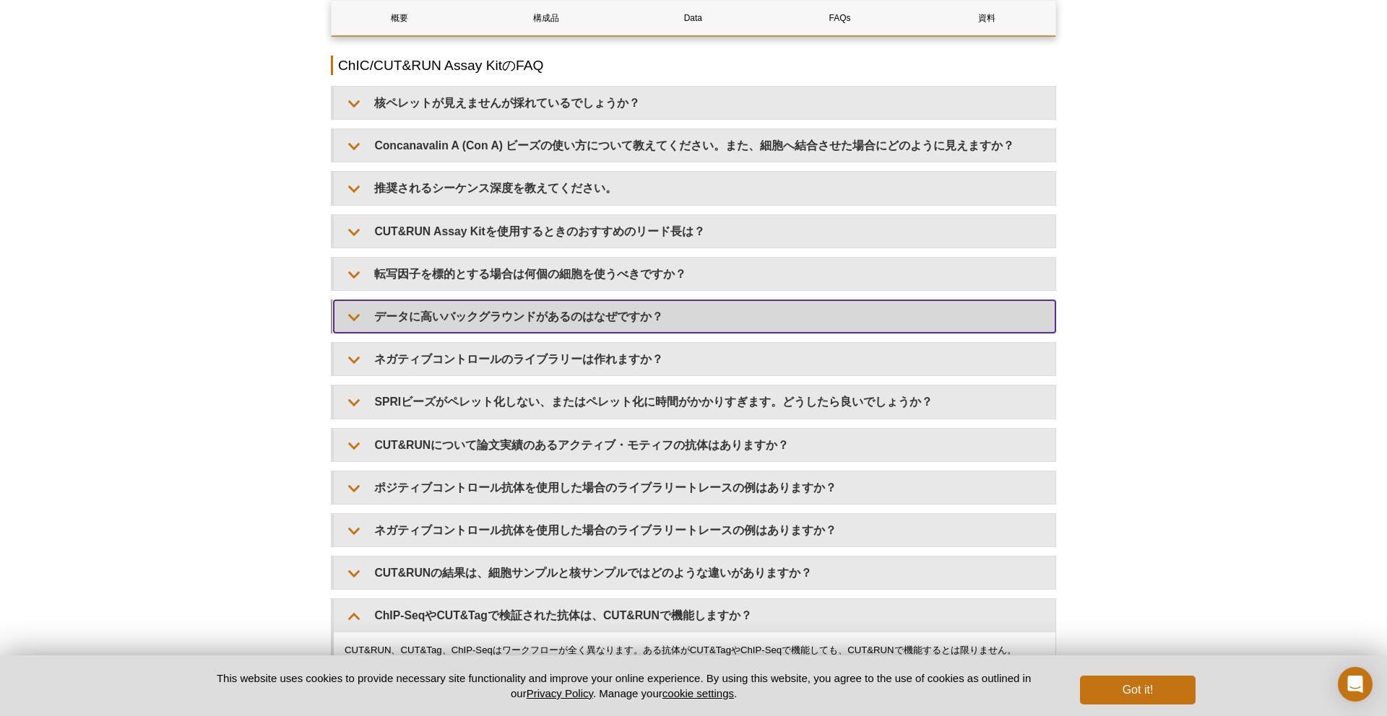
click at [485, 311] on summary "データに高いバックグラウンドがあるのはなぜですか？" at bounding box center [694, 316] width 721 height 32
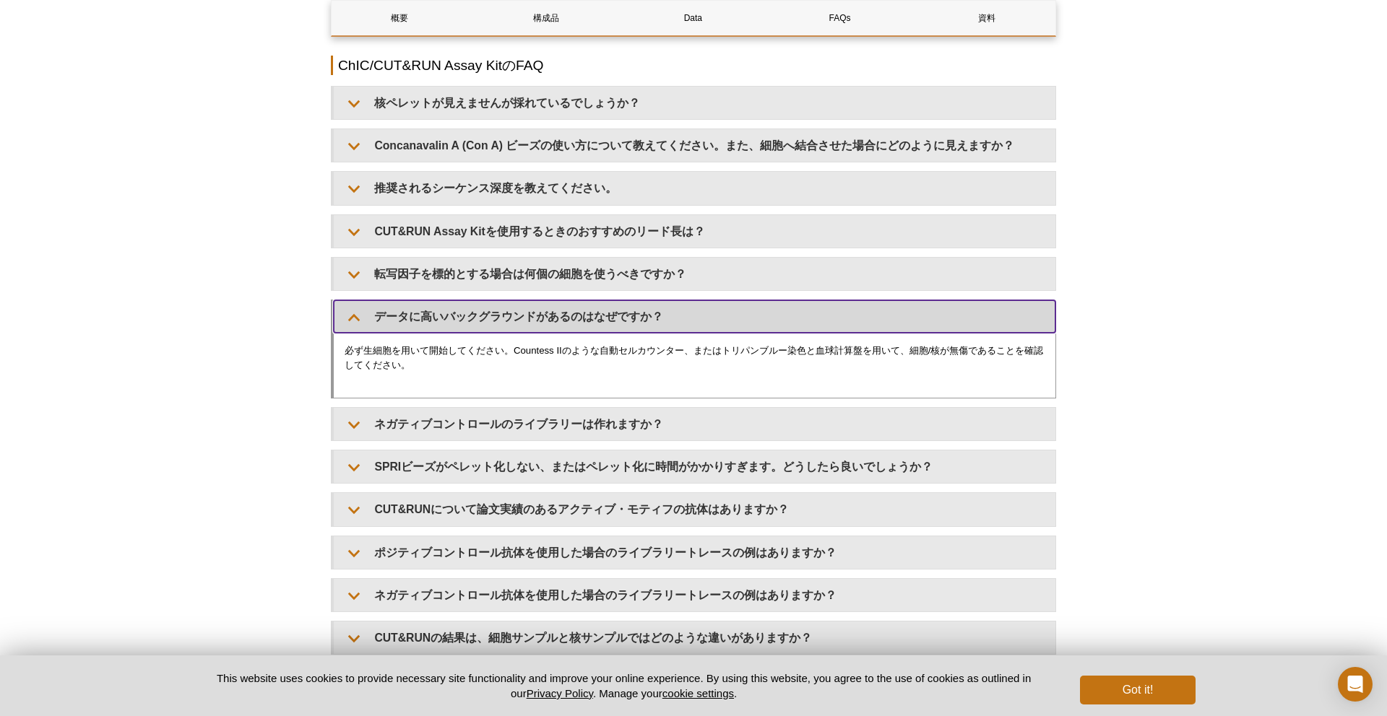
click at [485, 311] on summary "データに高いバックグラウンドがあるのはなぜですか？" at bounding box center [694, 316] width 721 height 32
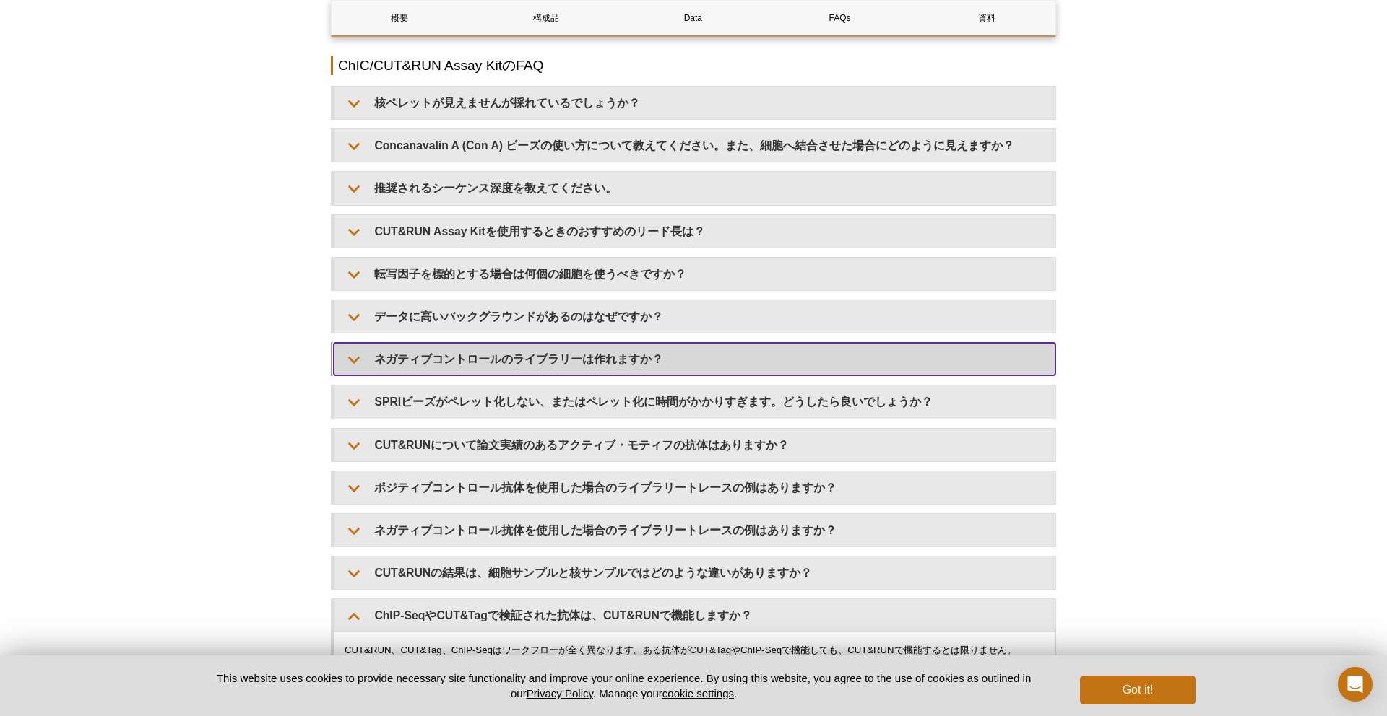
click at [481, 360] on summary "ネガティブコントロールのライブラリーは作れますか？" at bounding box center [694, 359] width 721 height 32
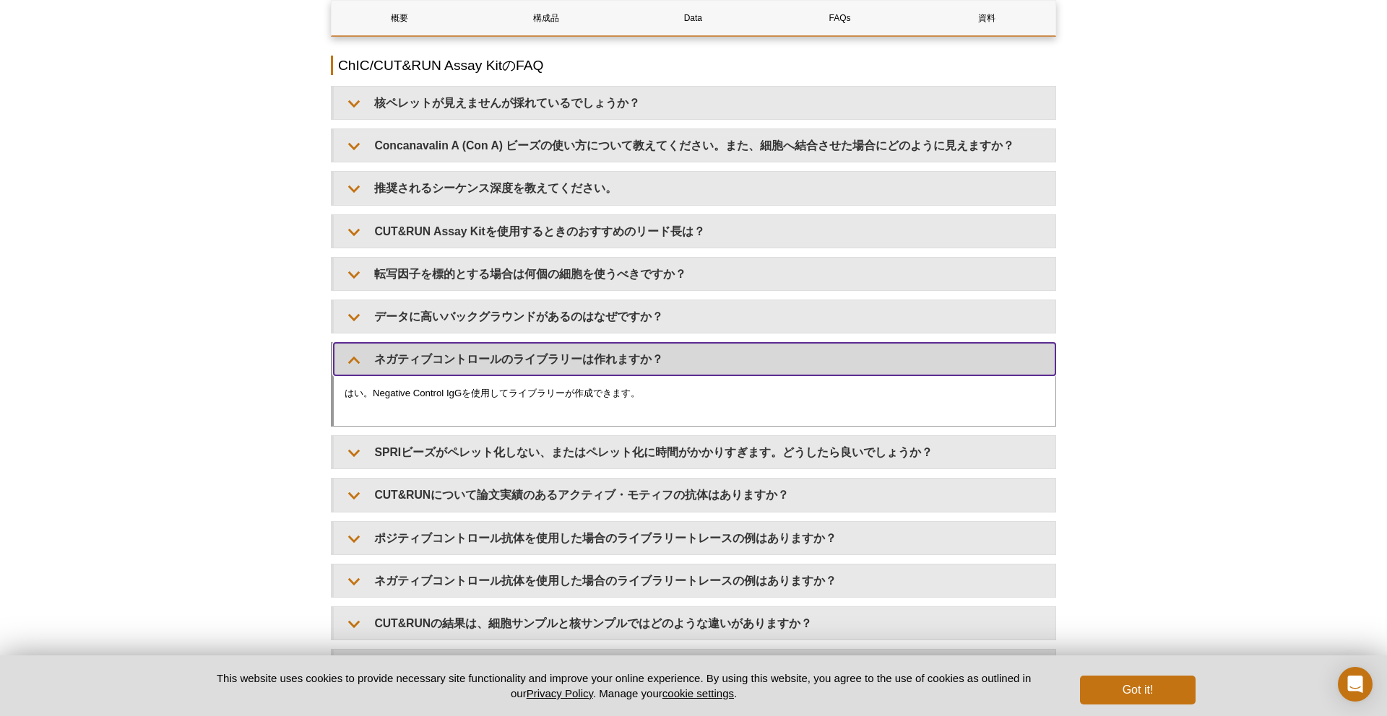
click at [481, 360] on summary "ネガティブコントロールのライブラリーは作れますか？" at bounding box center [694, 359] width 721 height 32
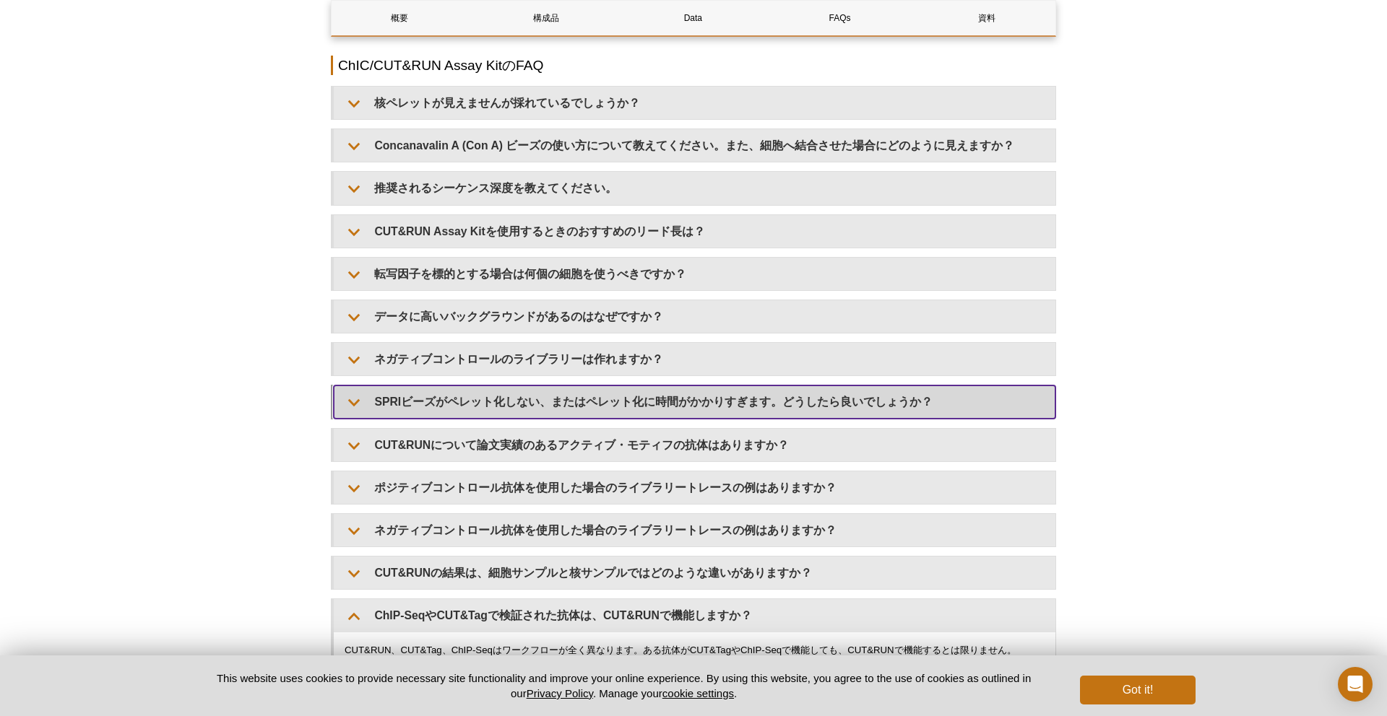
click at [479, 404] on summary "SPRIビーズがペレット化しない、またはペレット化に時間がかかりすぎます。どうしたら良いでしょうか？" at bounding box center [694, 402] width 721 height 32
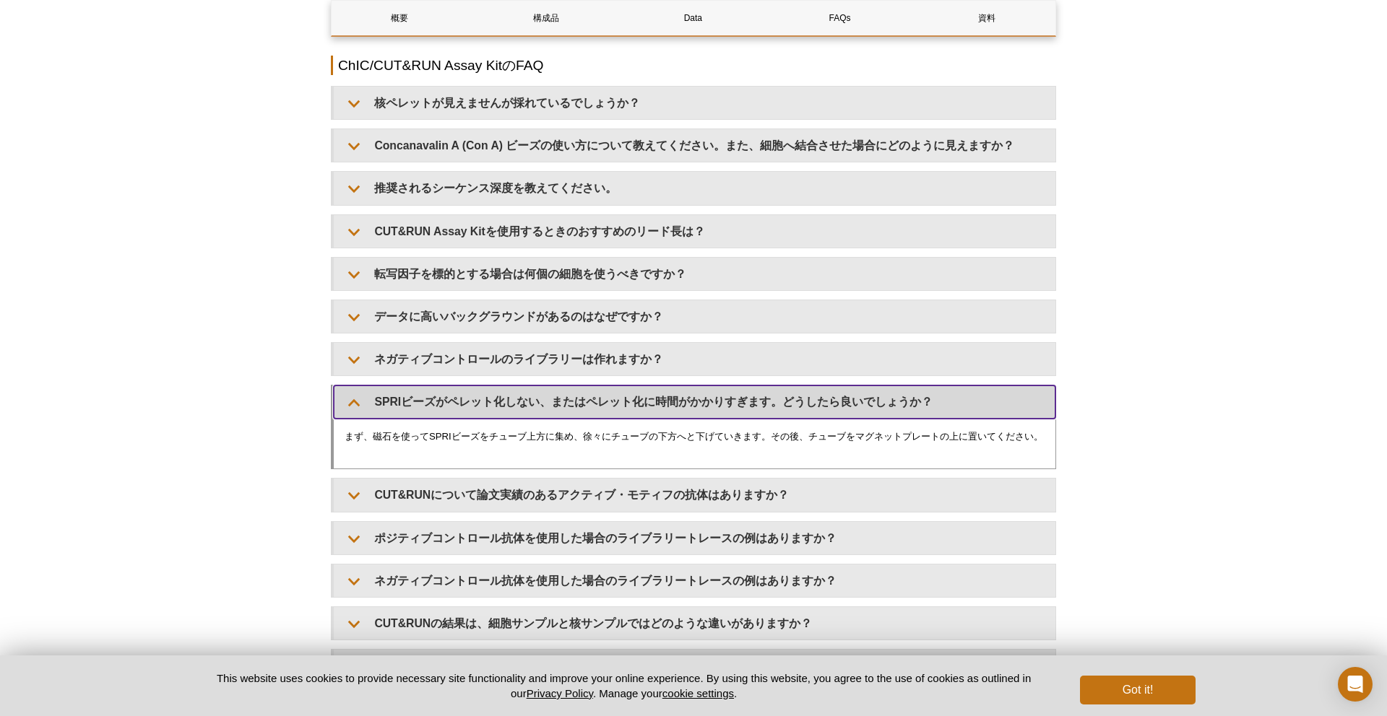
click at [479, 404] on summary "SPRIビーズがペレット化しない、またはペレット化に時間がかかりすぎます。どうしたら良いでしょうか？" at bounding box center [694, 402] width 721 height 32
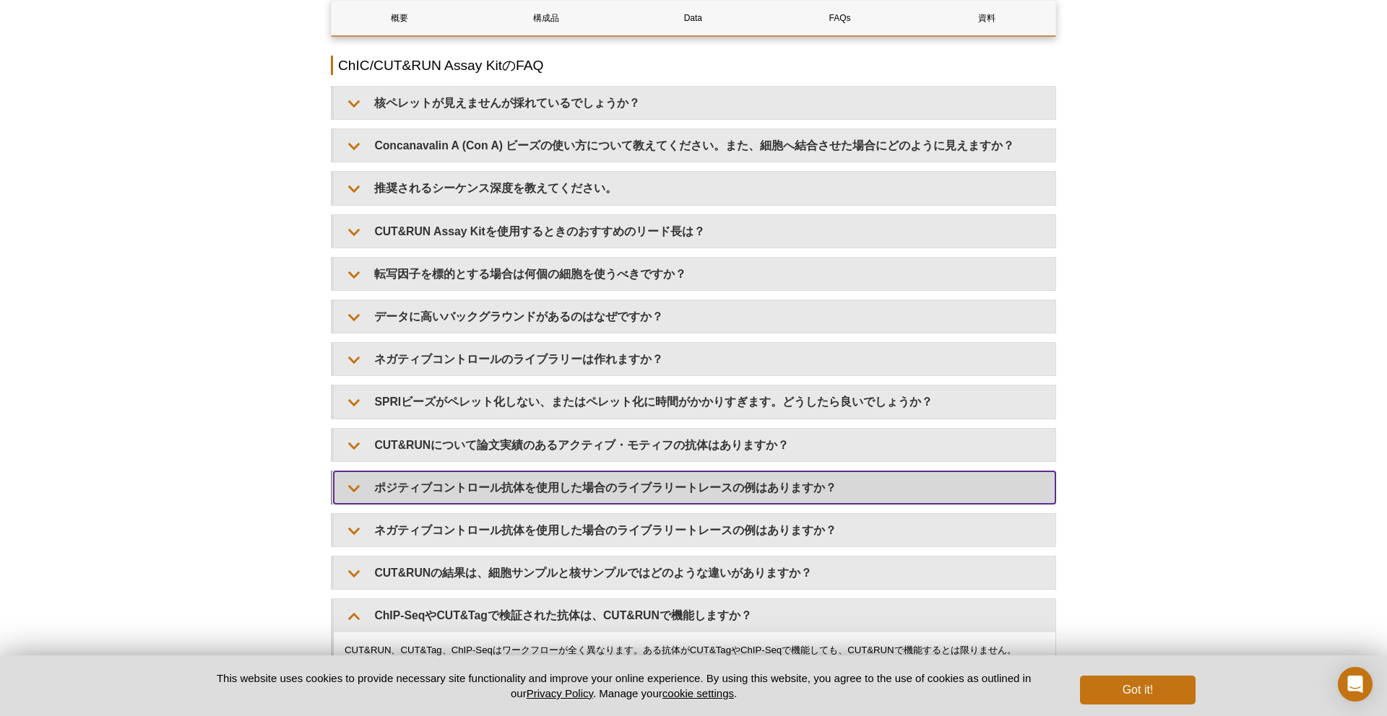
click at [473, 492] on summary "ポジティブコントロール抗体を使用した場合のライブラリートレースの例はありますか？" at bounding box center [694, 488] width 721 height 32
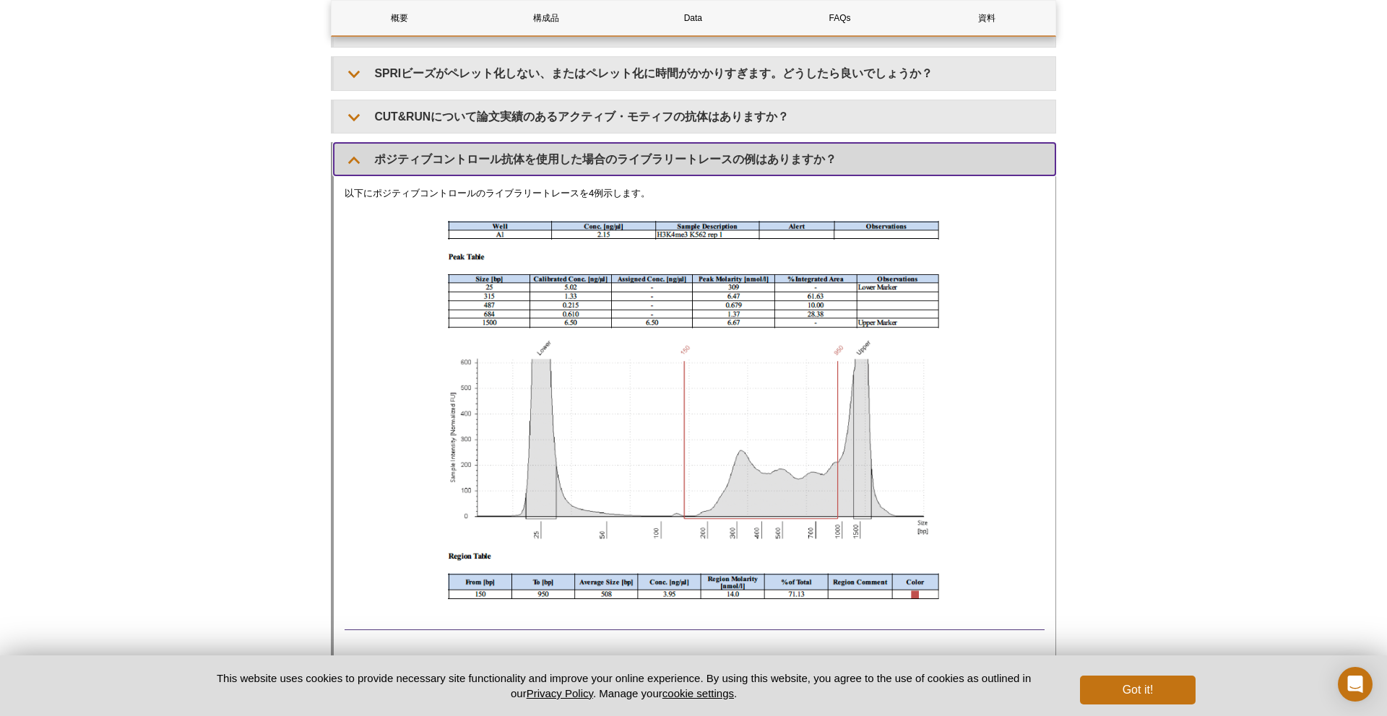
scroll to position [4627, 0]
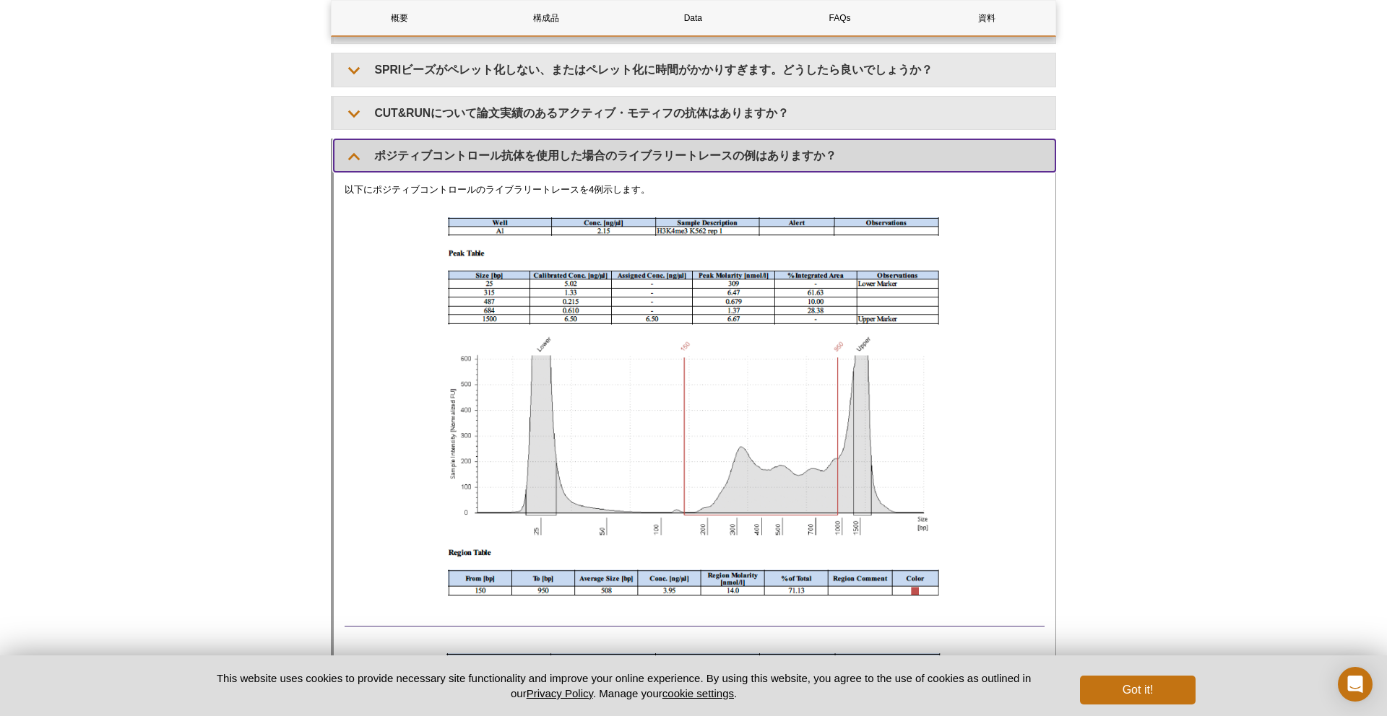
click at [510, 155] on summary "ポジティブコントロール抗体を使用した場合のライブラリートレースの例はありますか？" at bounding box center [694, 155] width 721 height 32
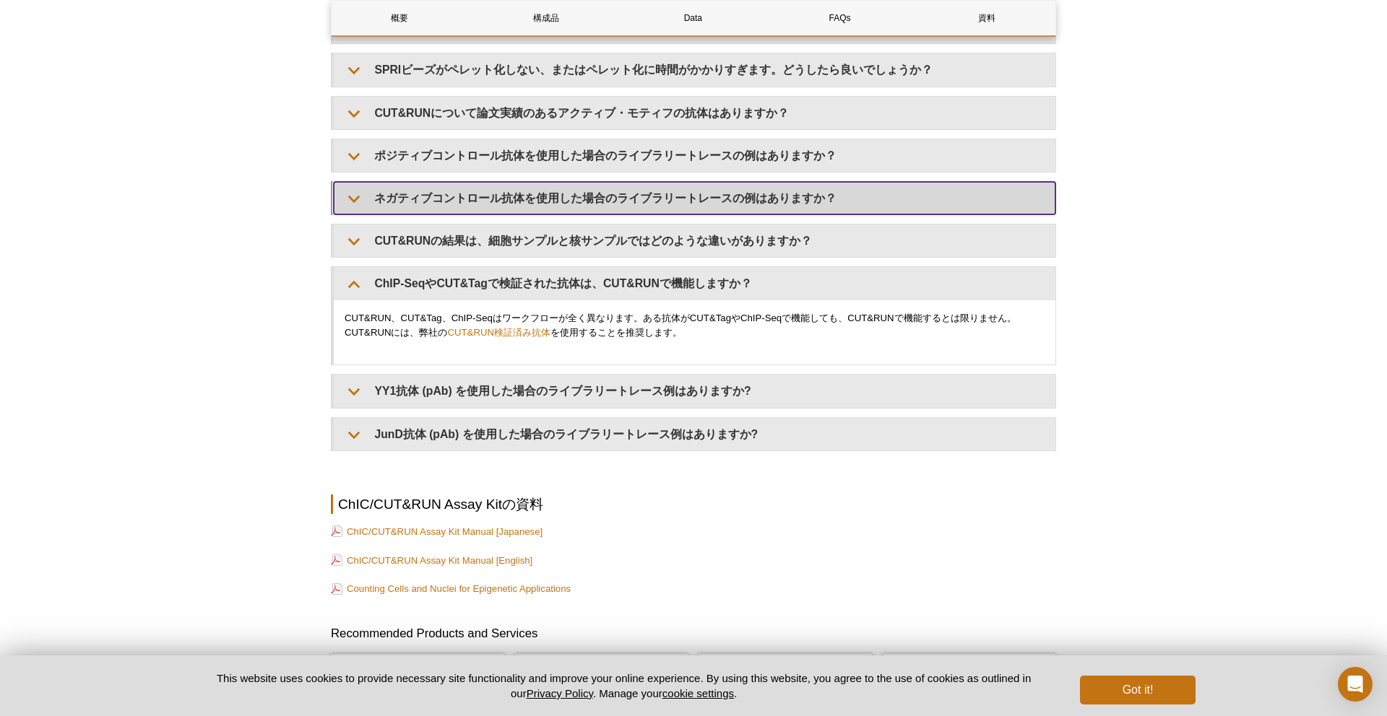
click at [495, 199] on summary "ネガティブコントロール抗体を使用した場合のライブラリートレースの例はありますか？" at bounding box center [694, 198] width 721 height 32
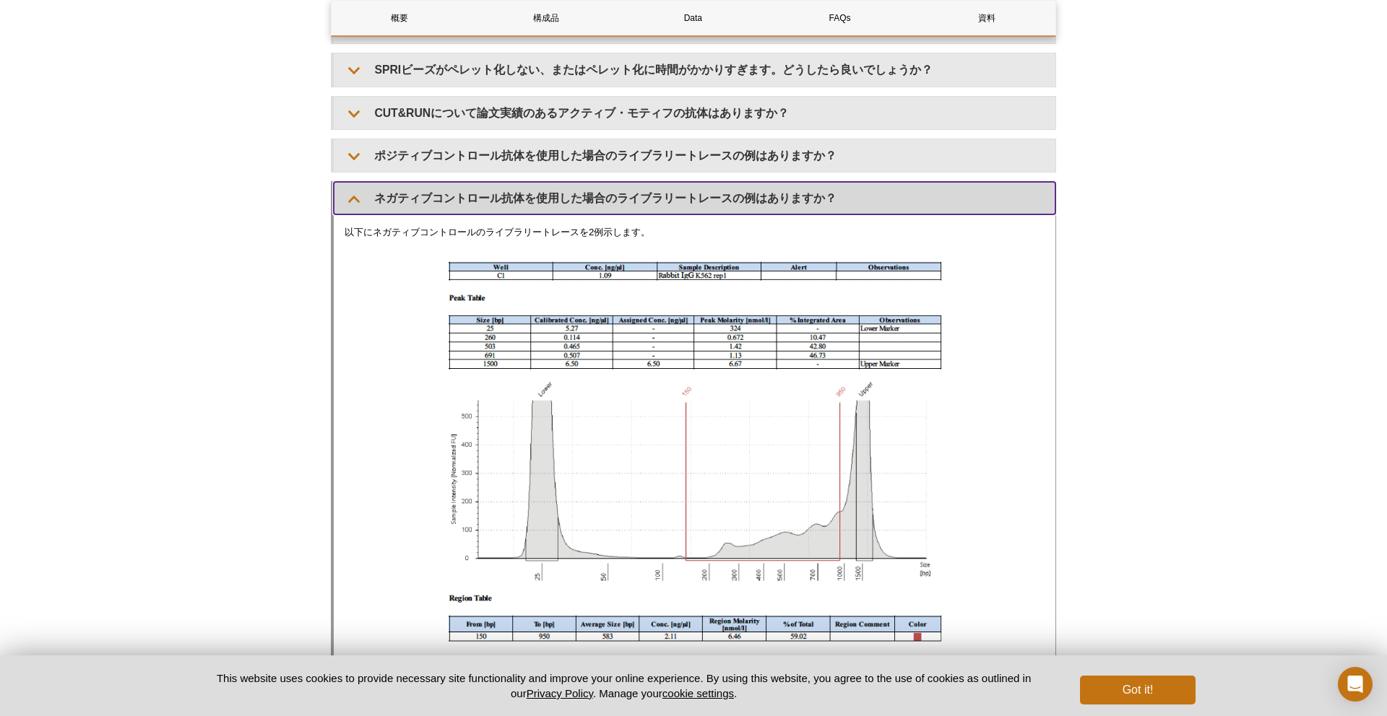
click at [495, 199] on summary "ネガティブコントロール抗体を使用した場合のライブラリートレースの例はありますか？" at bounding box center [694, 198] width 721 height 32
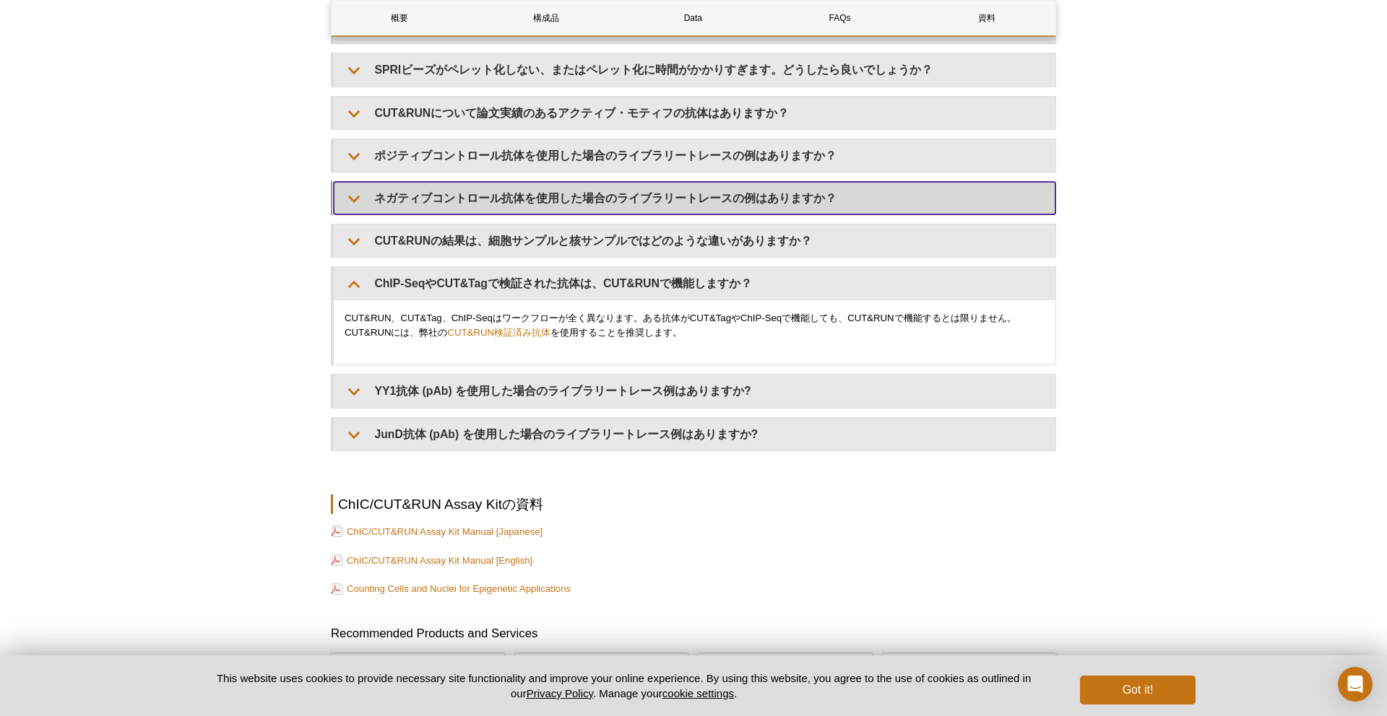
click at [493, 194] on summary "ネガティブコントロール抗体を使用した場合のライブラリートレースの例はありますか？" at bounding box center [694, 198] width 721 height 32
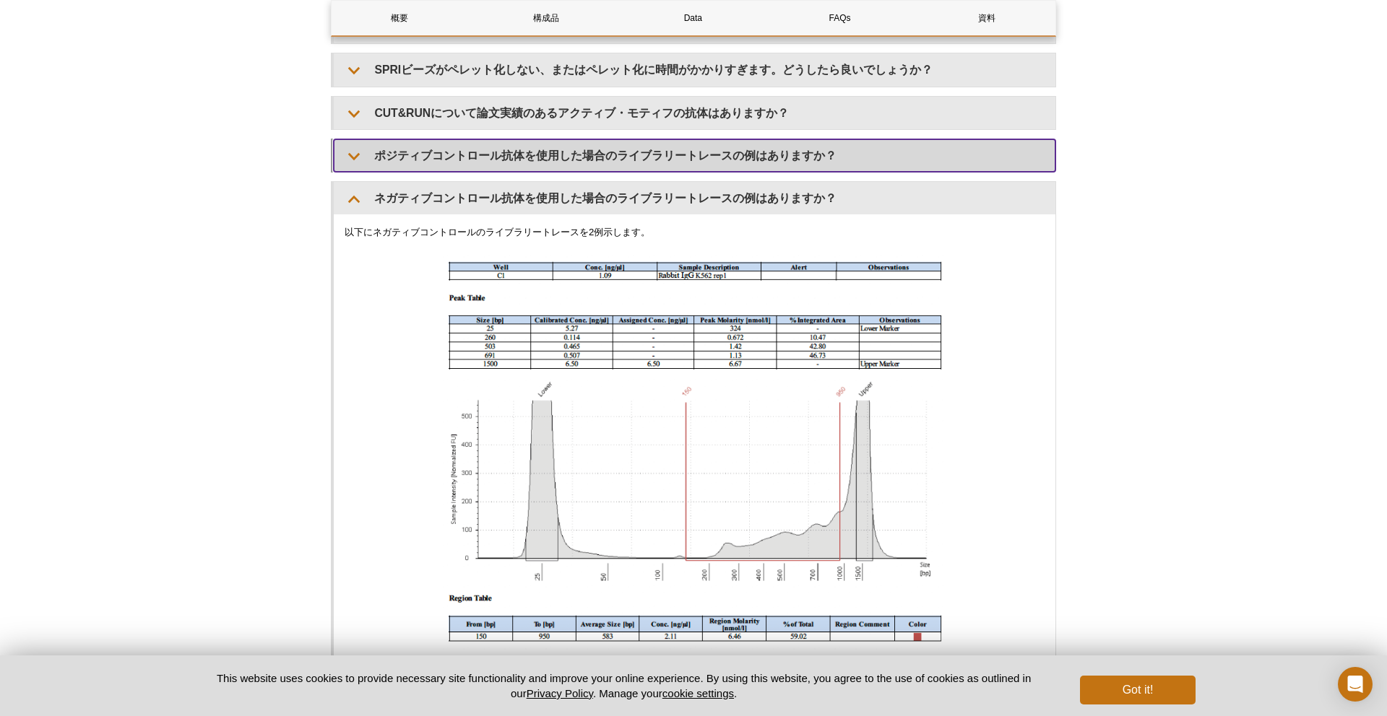
click at [502, 157] on summary "ポジティブコントロール抗体を使用した場合のライブラリートレースの例はありますか？" at bounding box center [694, 155] width 721 height 32
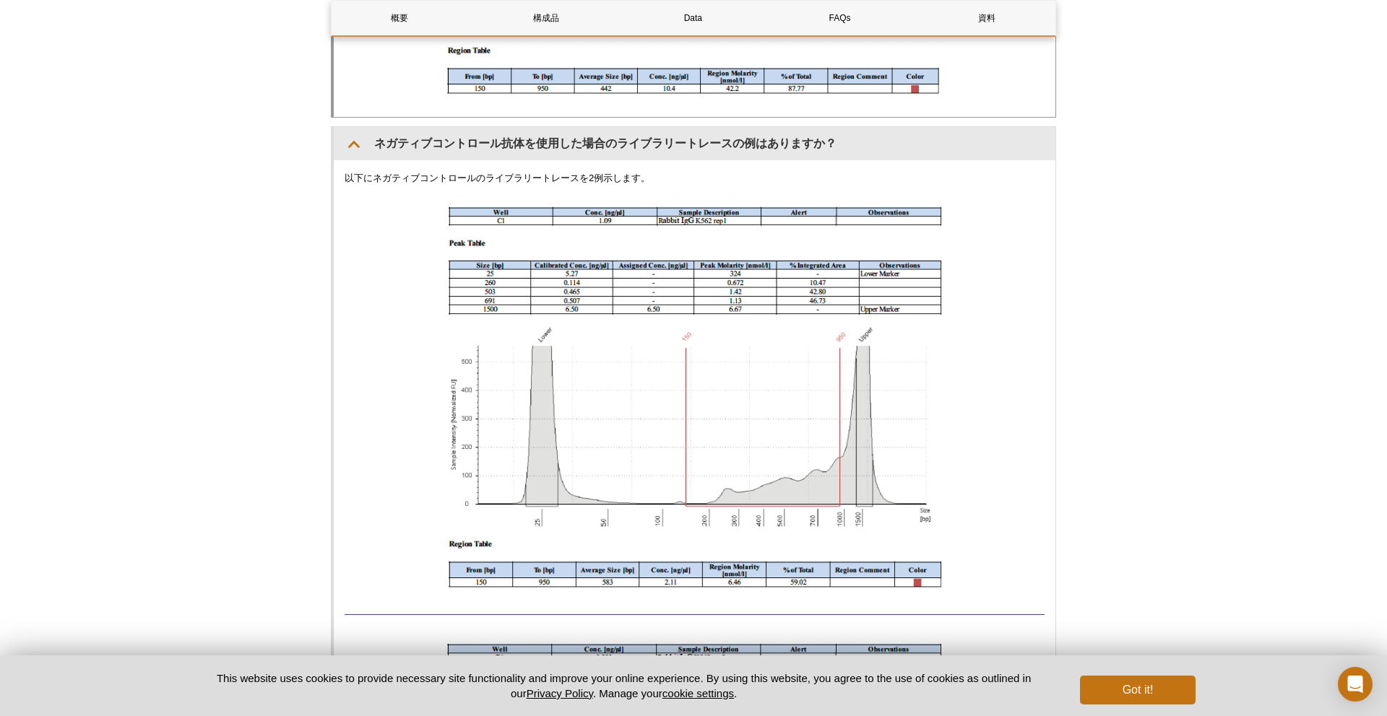
scroll to position [6436, 0]
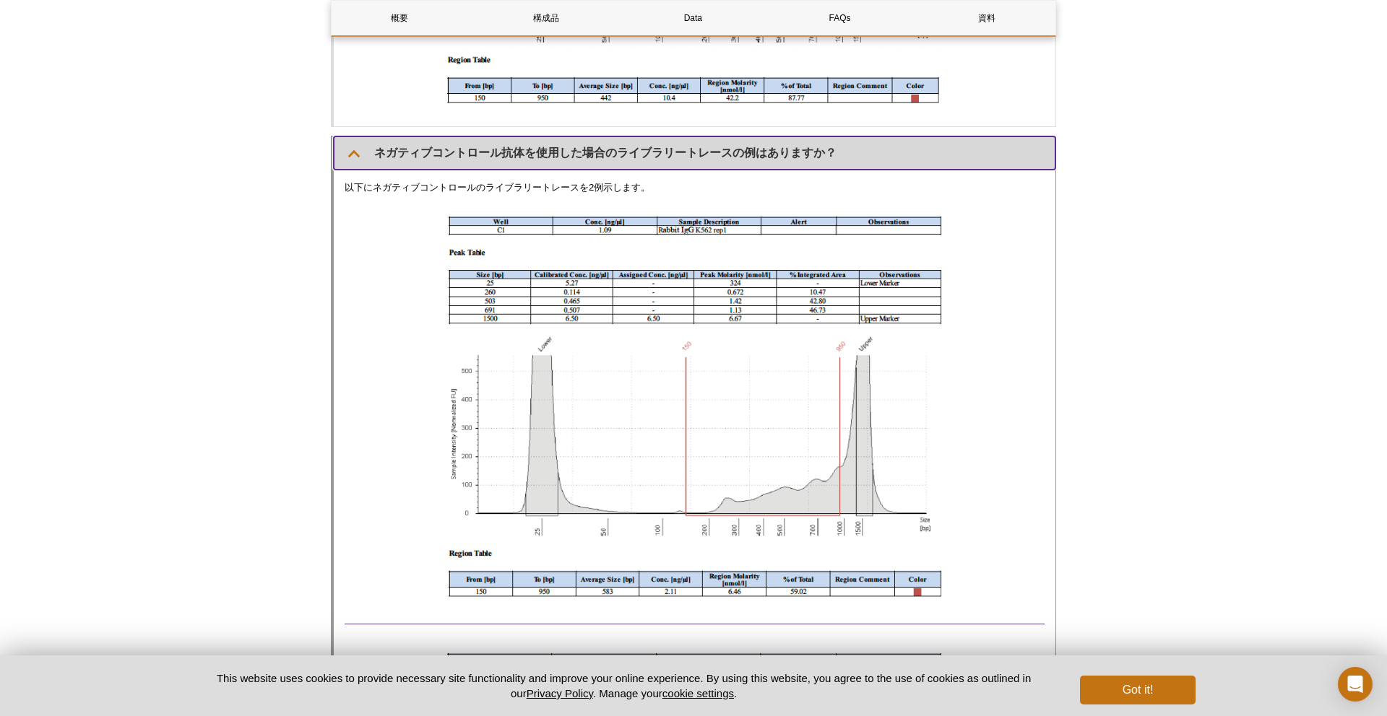
click at [520, 157] on summary "ネガティブコントロール抗体を使用した場合のライブラリートレースの例はありますか？" at bounding box center [694, 152] width 721 height 32
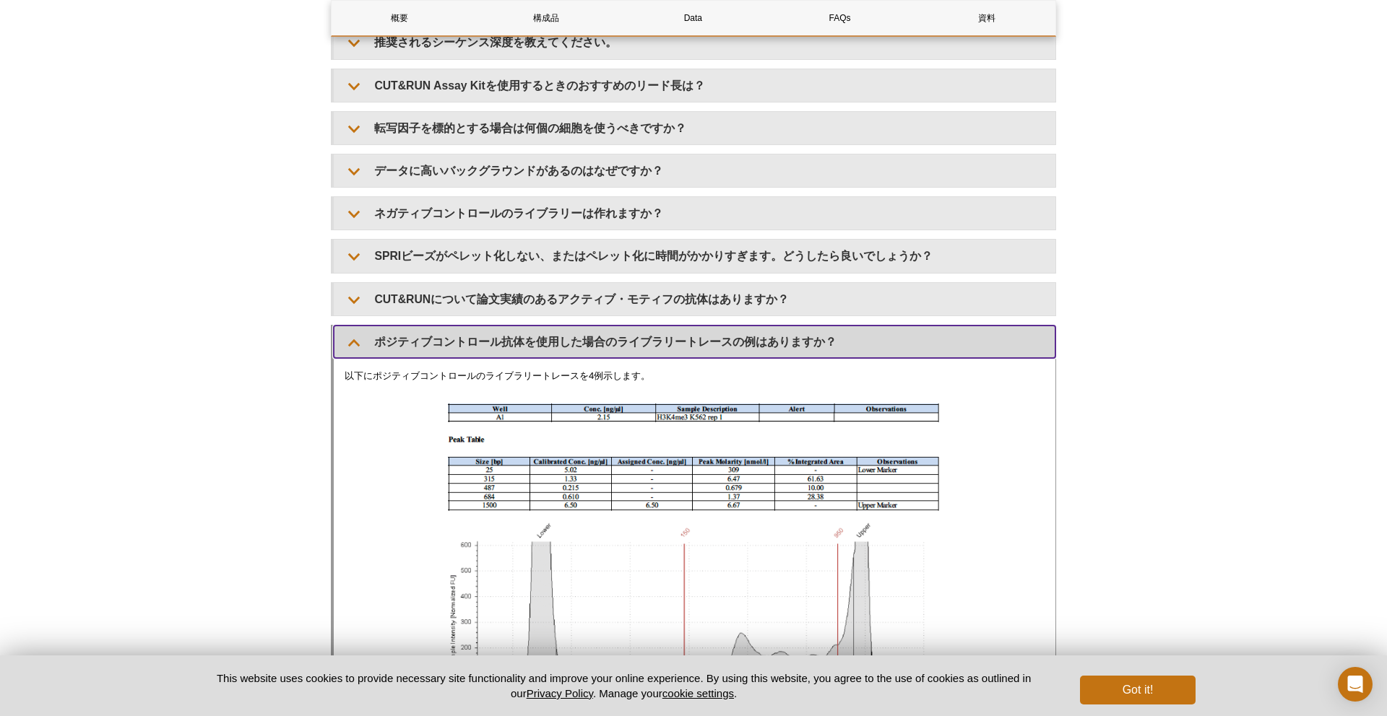
click at [378, 349] on summary "ポジティブコントロール抗体を使用した場合のライブラリートレースの例はありますか？" at bounding box center [694, 342] width 721 height 32
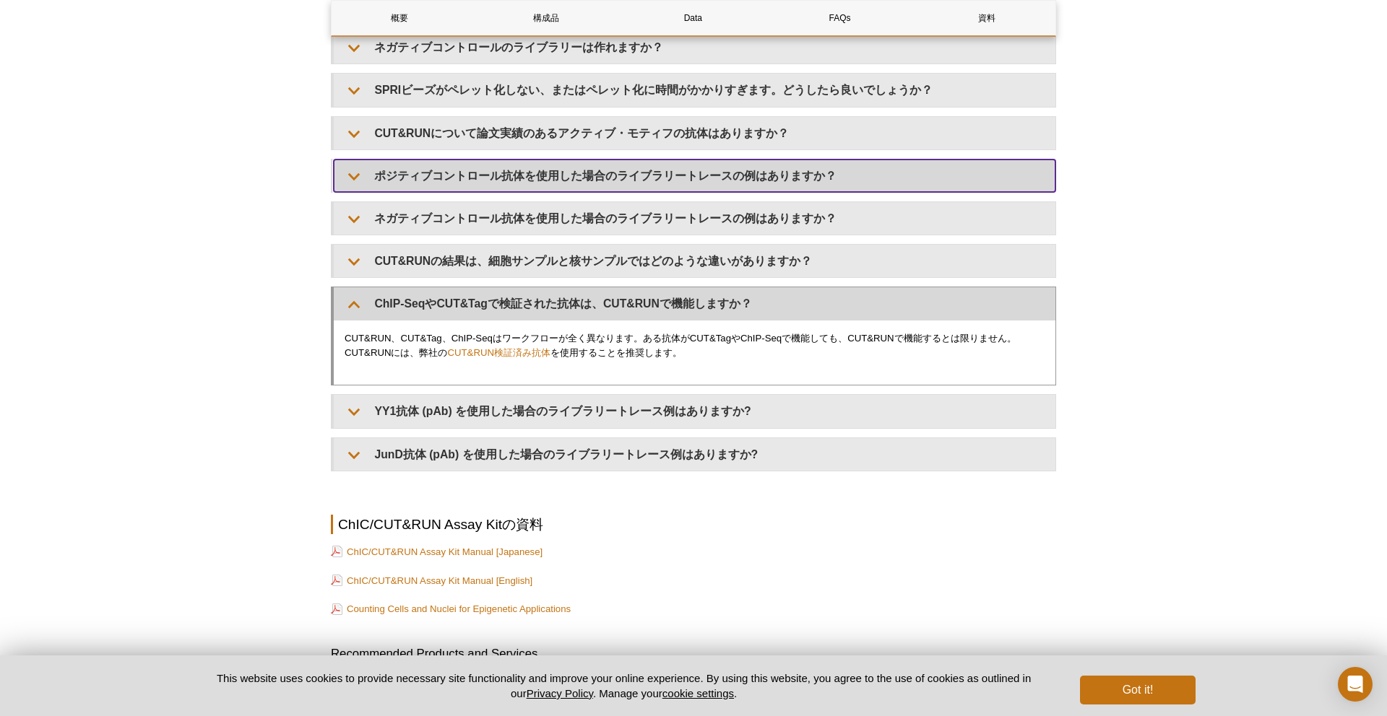
scroll to position [4630, 0]
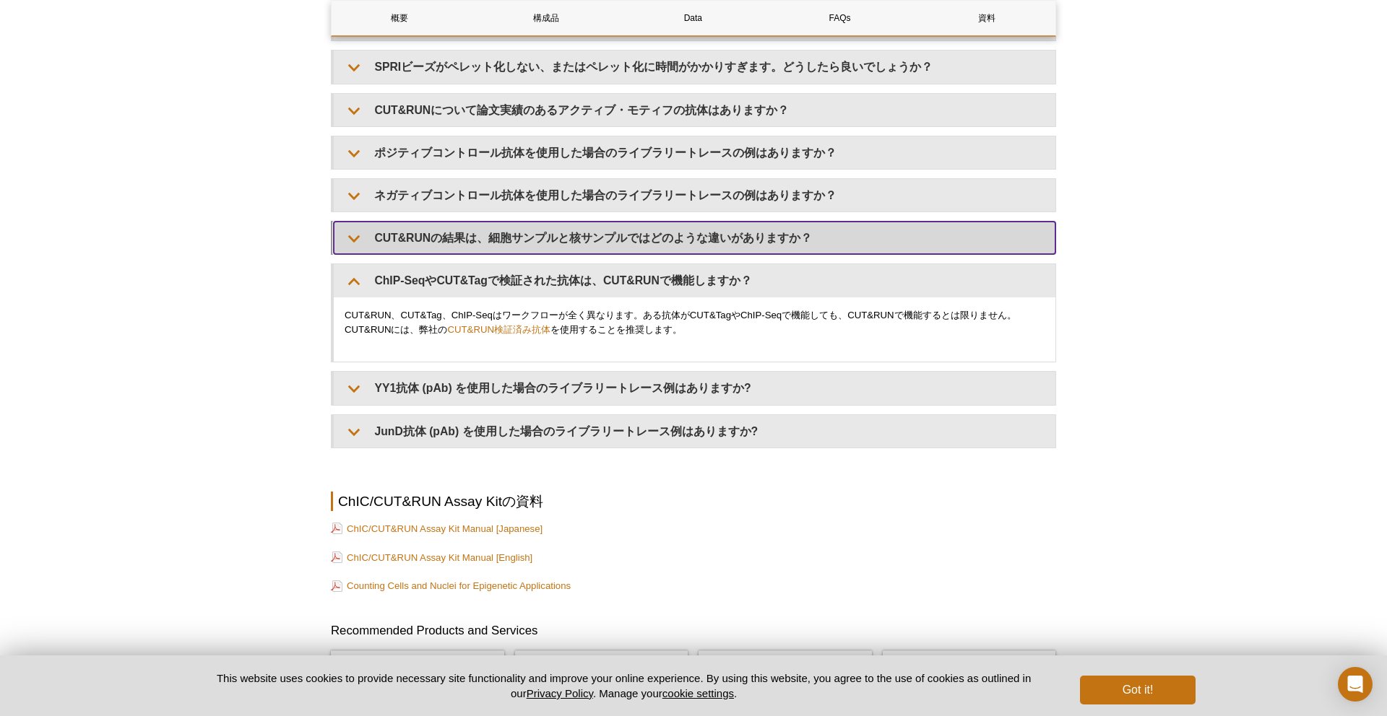
click at [484, 244] on summary "CUT&RUNの結果は、細胞サンプルと核サンプルではどのような違いがありますか？" at bounding box center [694, 238] width 721 height 32
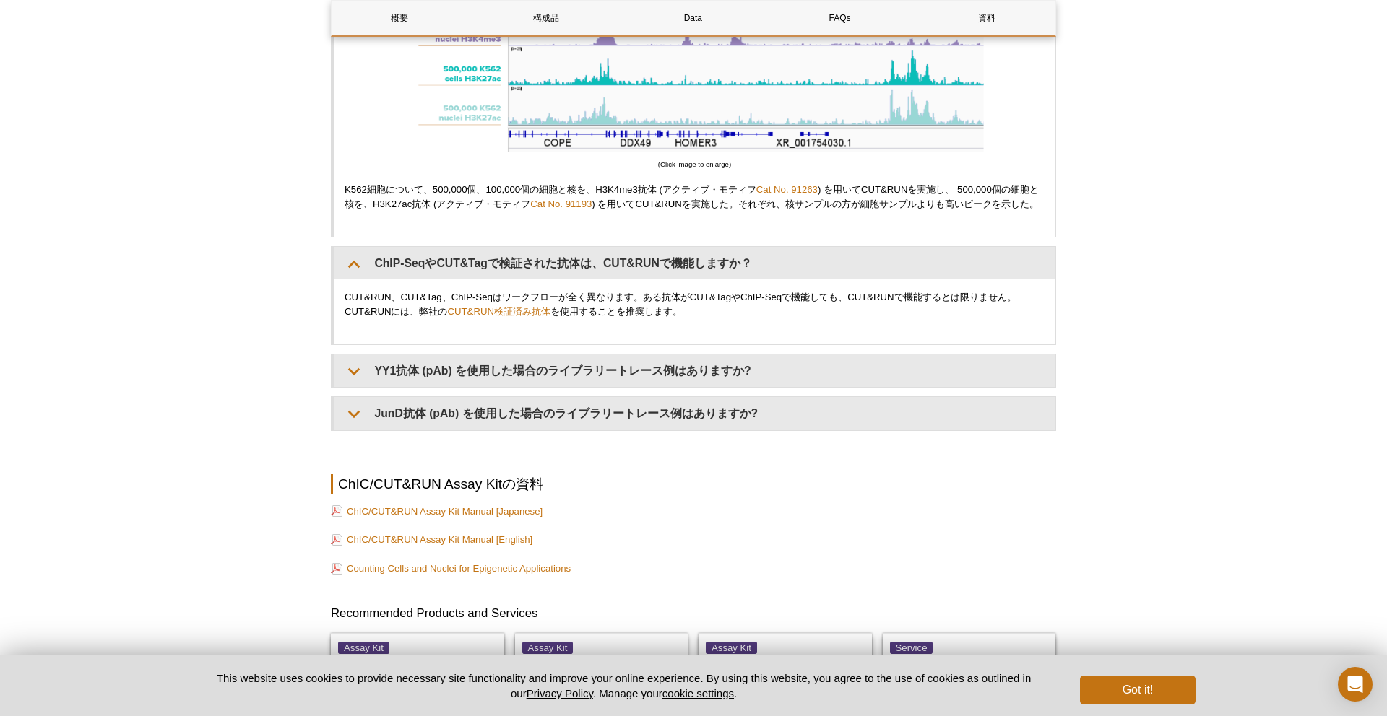
scroll to position [5965, 0]
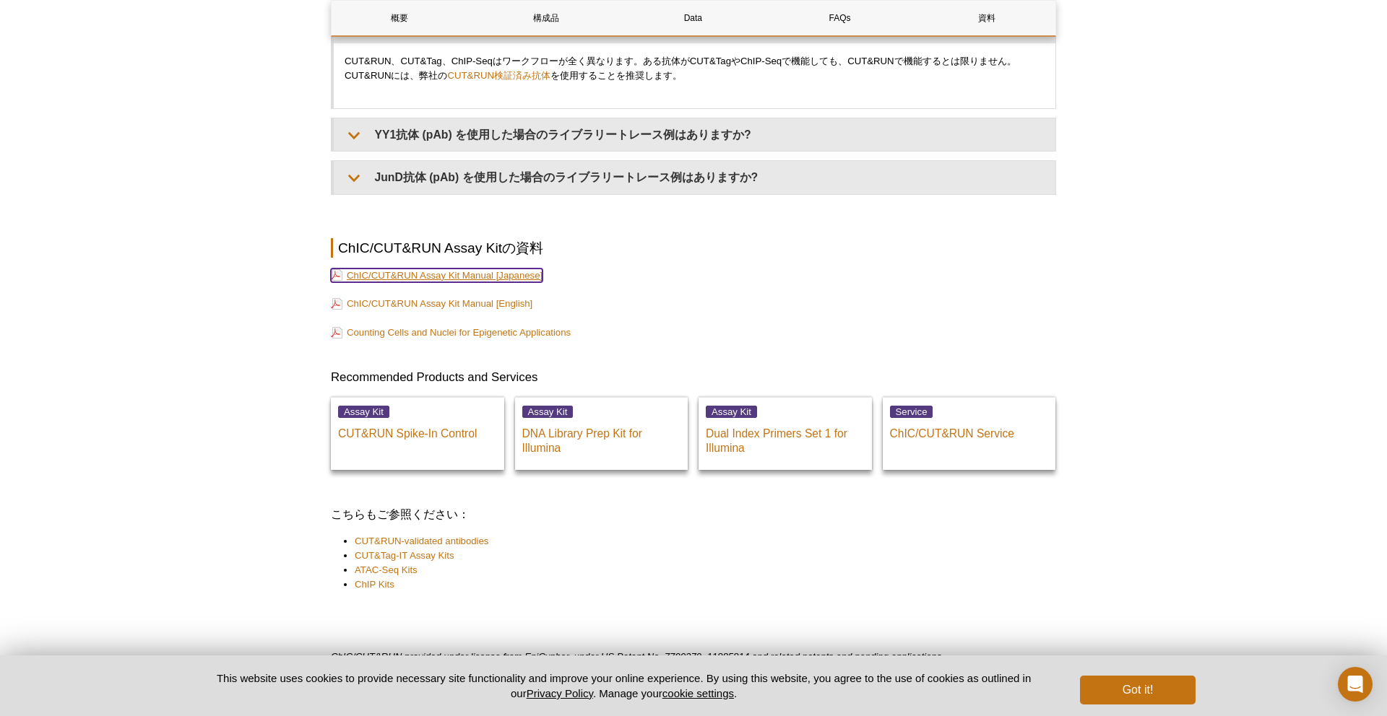
click at [441, 282] on link "ChIC/CUT&RUN Assay Kit Manual [Japanese]" at bounding box center [437, 276] width 212 height 14
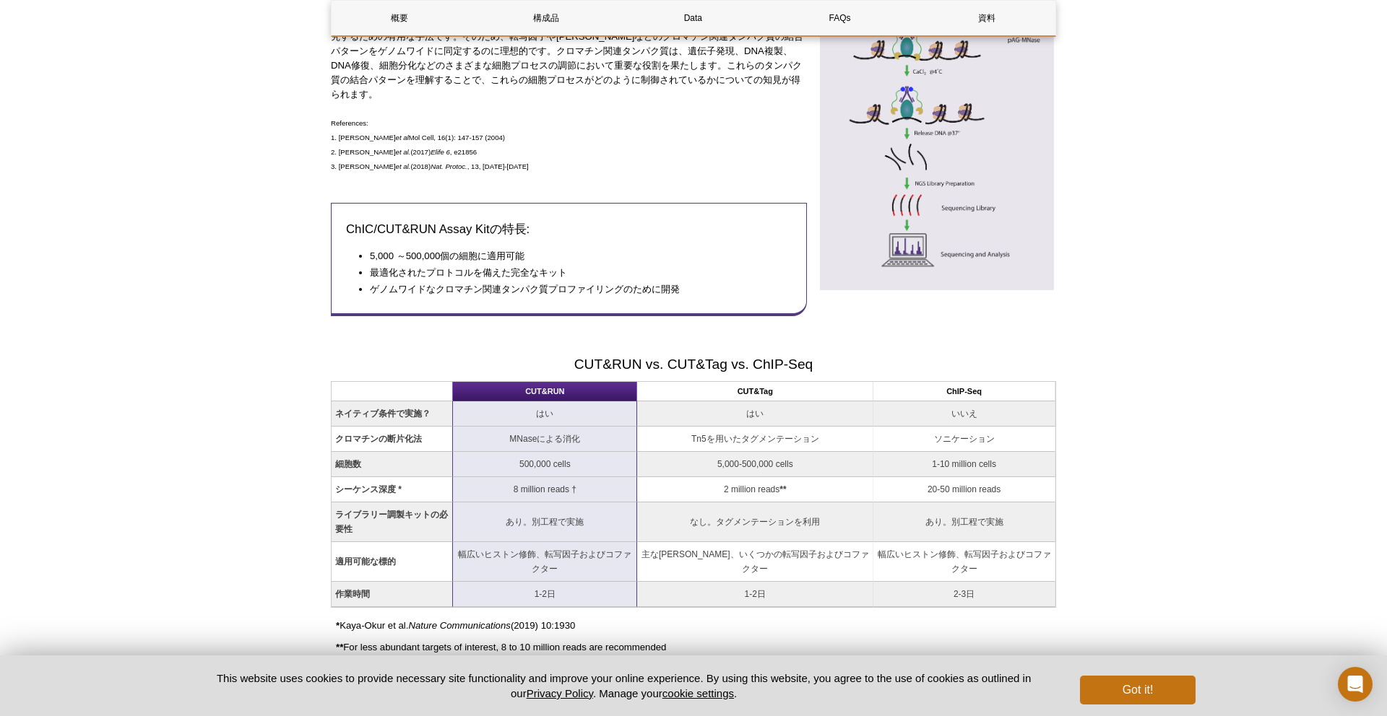
scroll to position [0, 0]
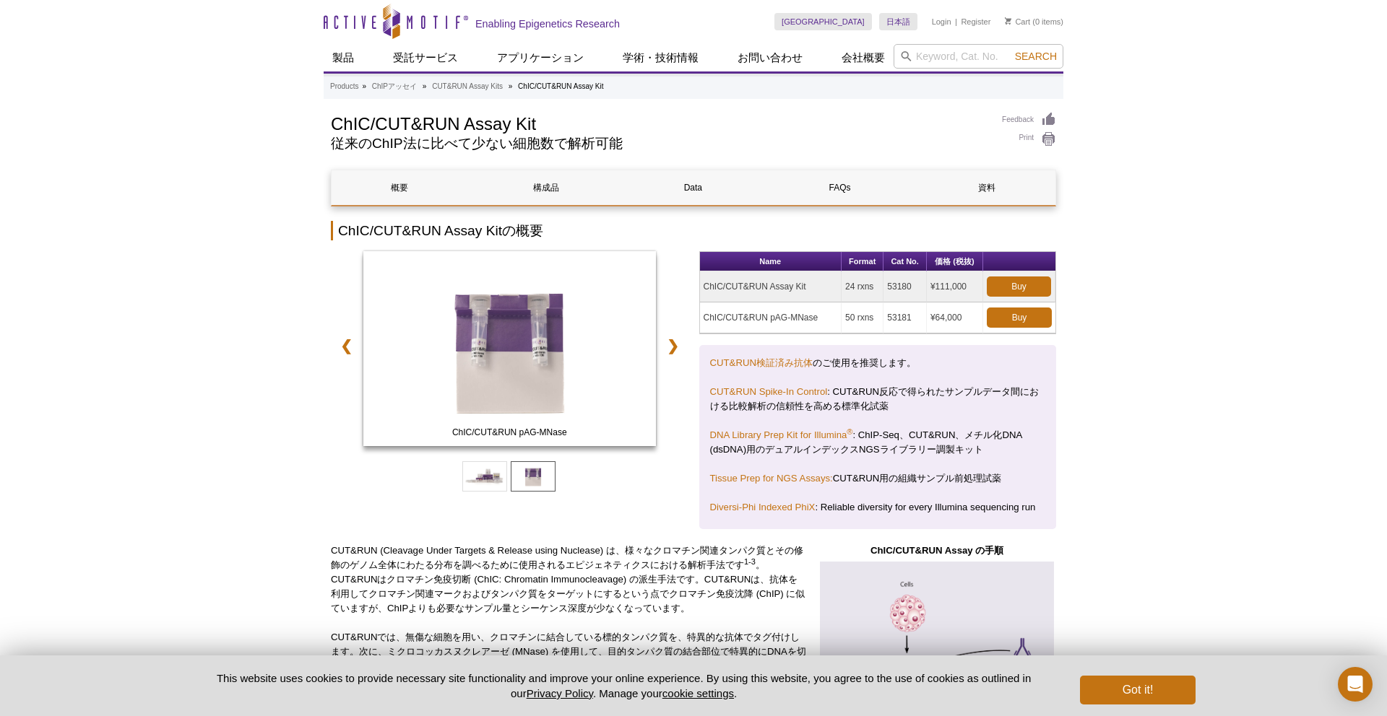
drag, startPoint x: 707, startPoint y: 293, endPoint x: 882, endPoint y: 293, distance: 174.8
click at [881, 293] on tr "ChIC/CUT&RUN Assay Kit 24 rxns 53180 ¥111,000 Buy" at bounding box center [878, 287] width 356 height 31
click at [882, 293] on td "24 rxns" at bounding box center [862, 287] width 42 height 31
drag, startPoint x: 970, startPoint y: 284, endPoint x: 719, endPoint y: 287, distance: 250.6
click at [719, 286] on tr "ChIC/CUT&RUN Assay Kit 24 rxns 53180 ¥111,000 Buy" at bounding box center [878, 287] width 356 height 31
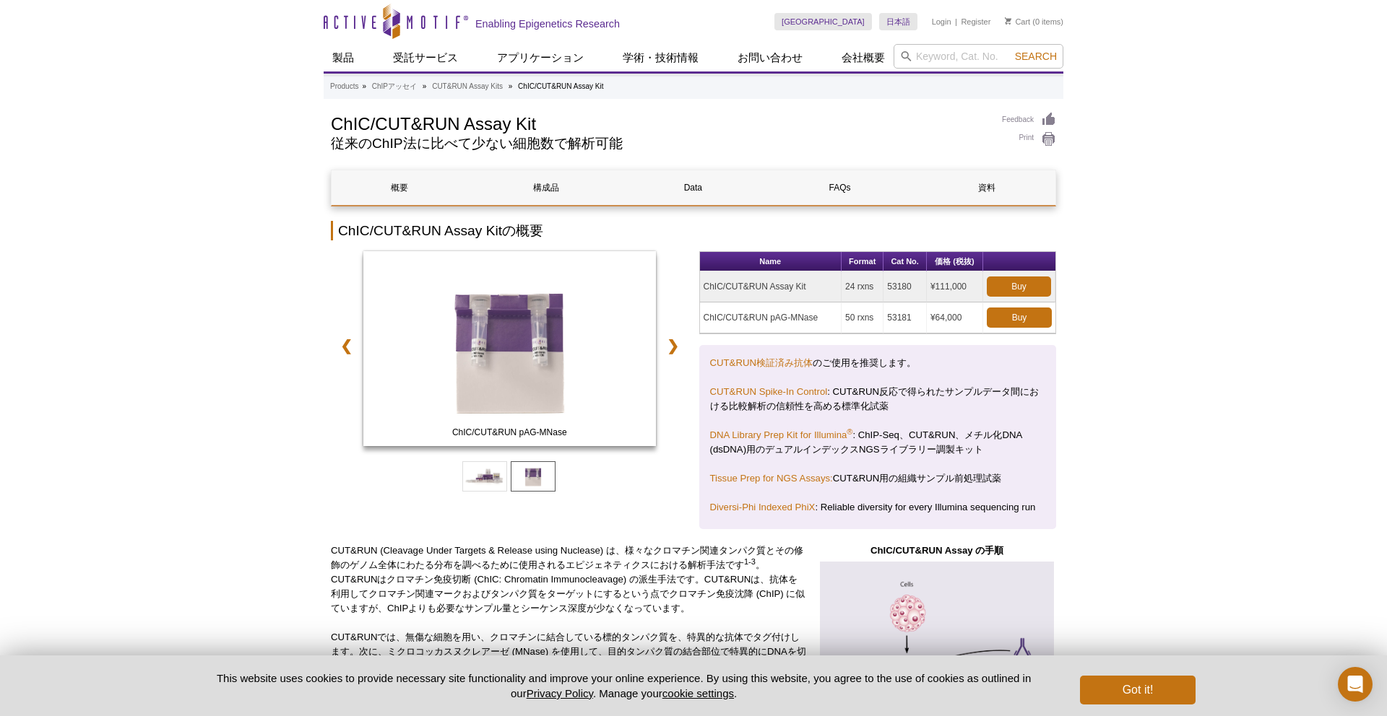
drag, startPoint x: 330, startPoint y: 127, endPoint x: 546, endPoint y: 123, distance: 216.0
click at [546, 123] on h1 "ChIC/CUT&RUN Assay Kit" at bounding box center [659, 123] width 656 height 22
copy h1 "ChIC/CUT&RUN Assay Kit"
drag, startPoint x: 888, startPoint y: 287, endPoint x: 913, endPoint y: 287, distance: 24.6
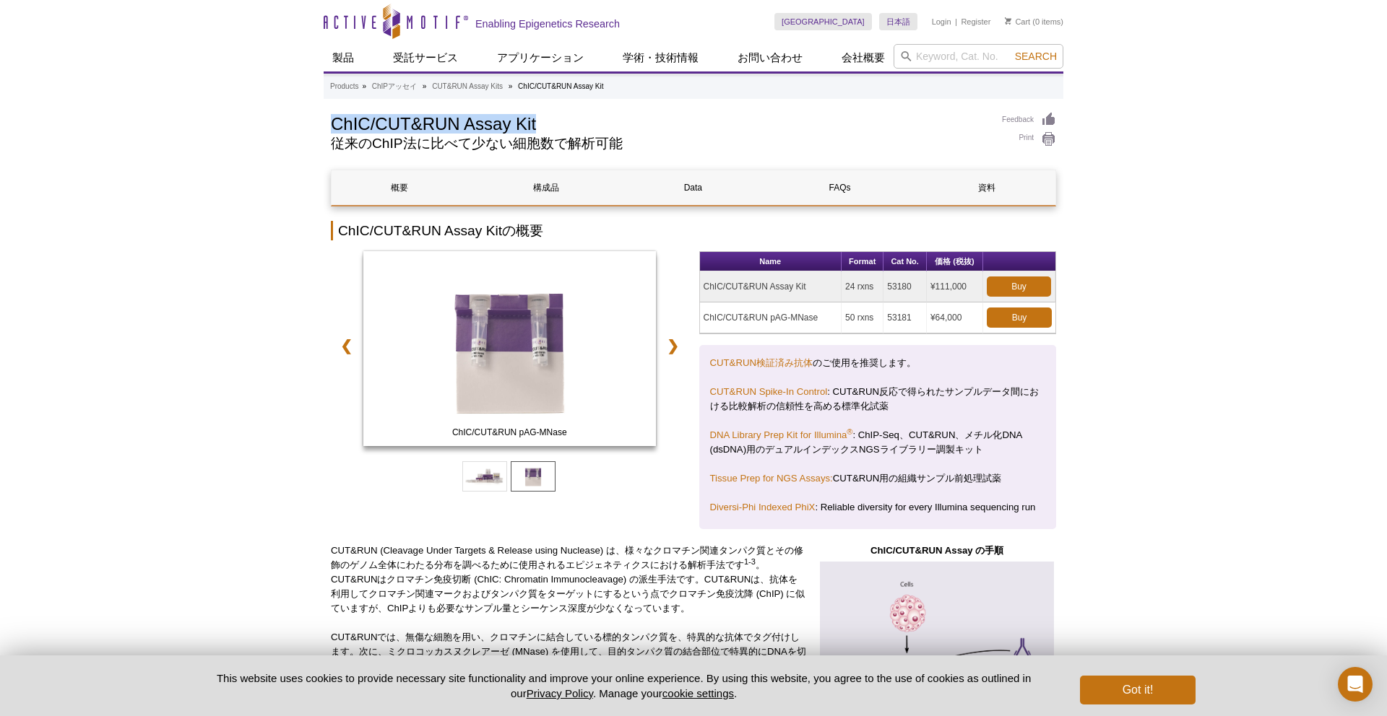
click at [913, 287] on td "53180" at bounding box center [904, 287] width 43 height 31
copy td "53180"
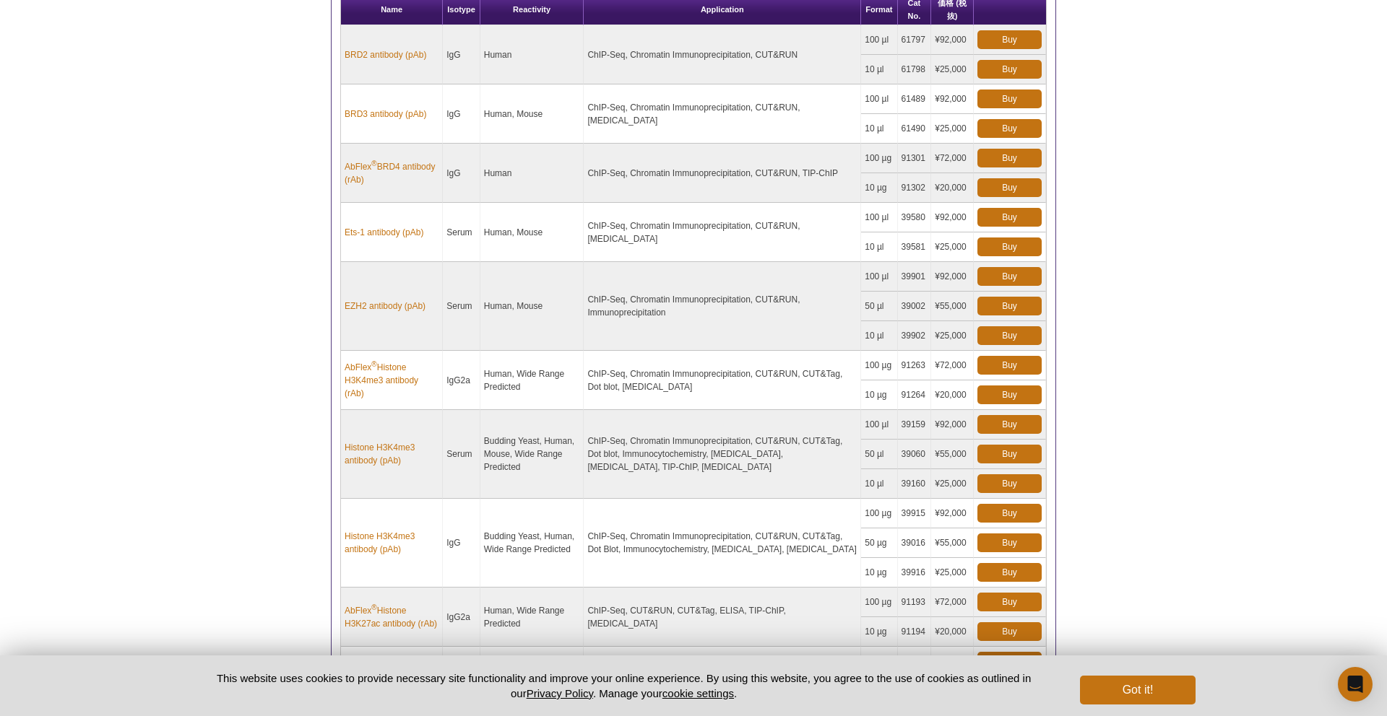
scroll to position [854, 0]
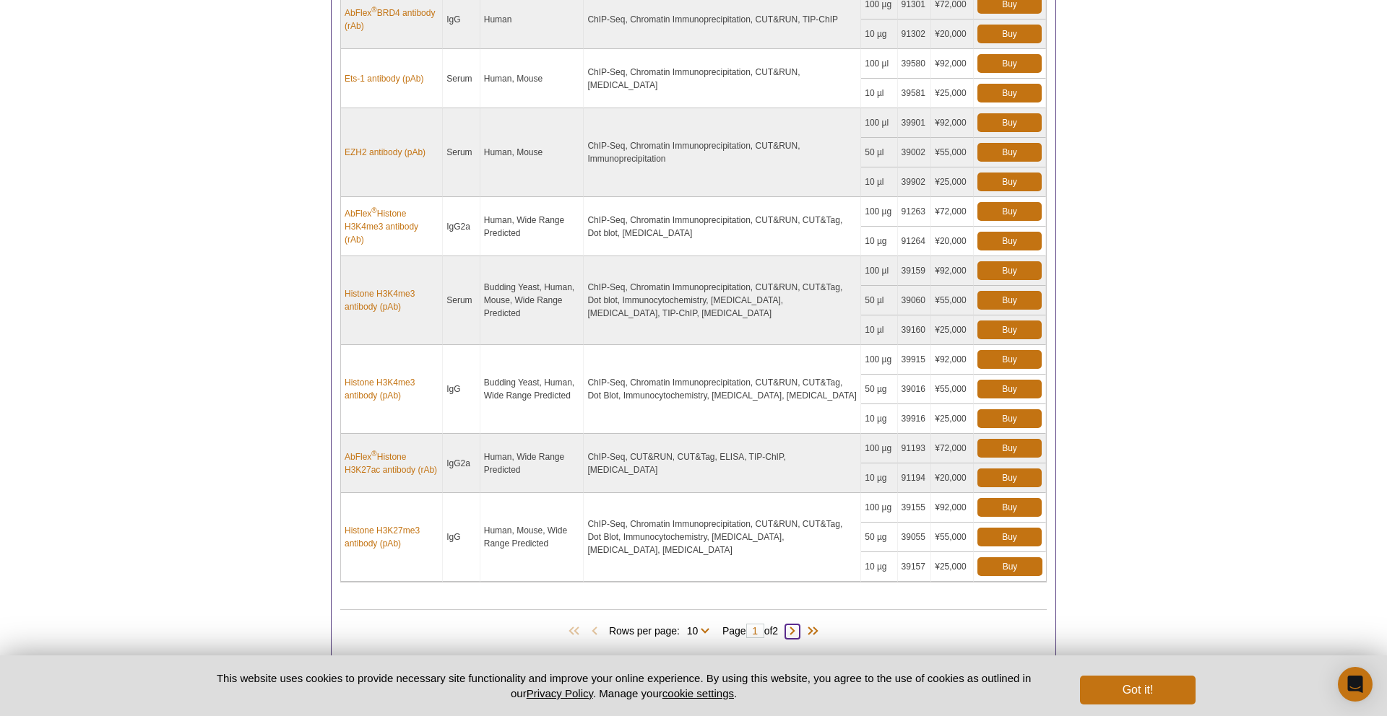
click at [799, 633] on span at bounding box center [792, 632] width 14 height 14
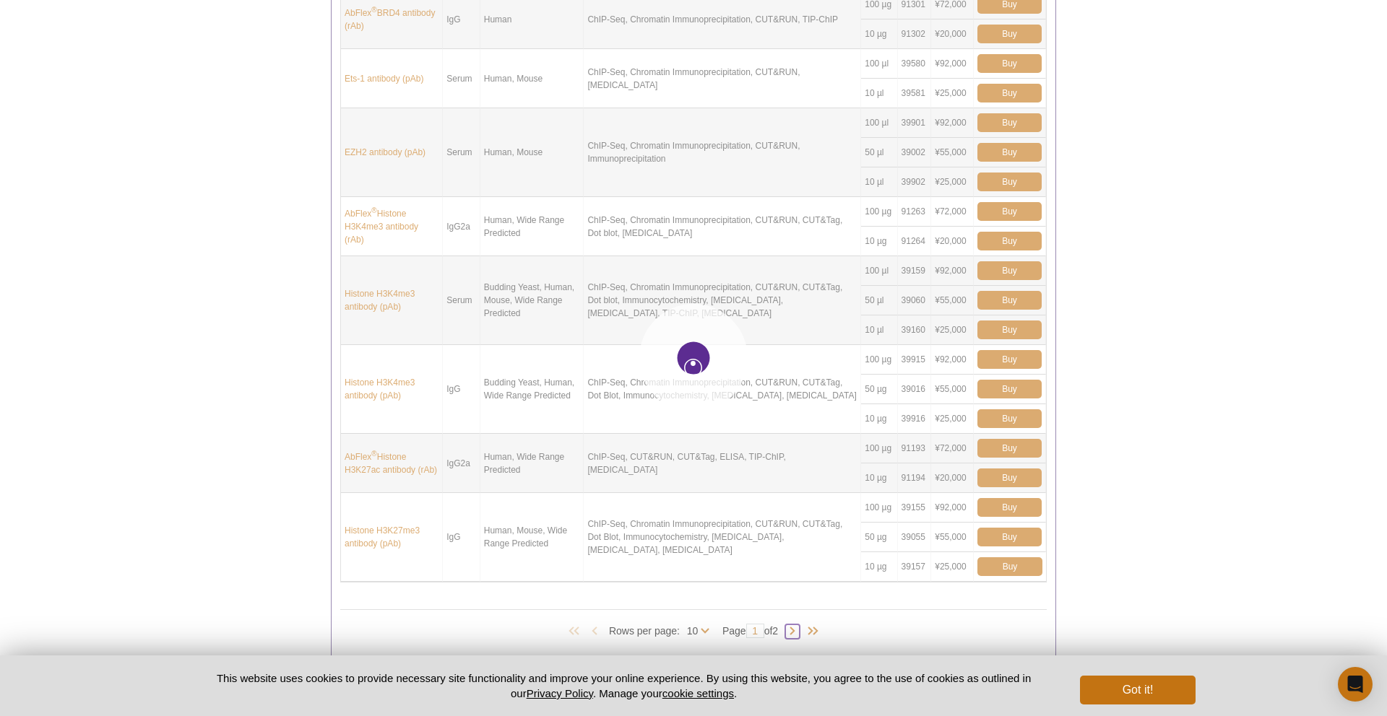
type input "2"
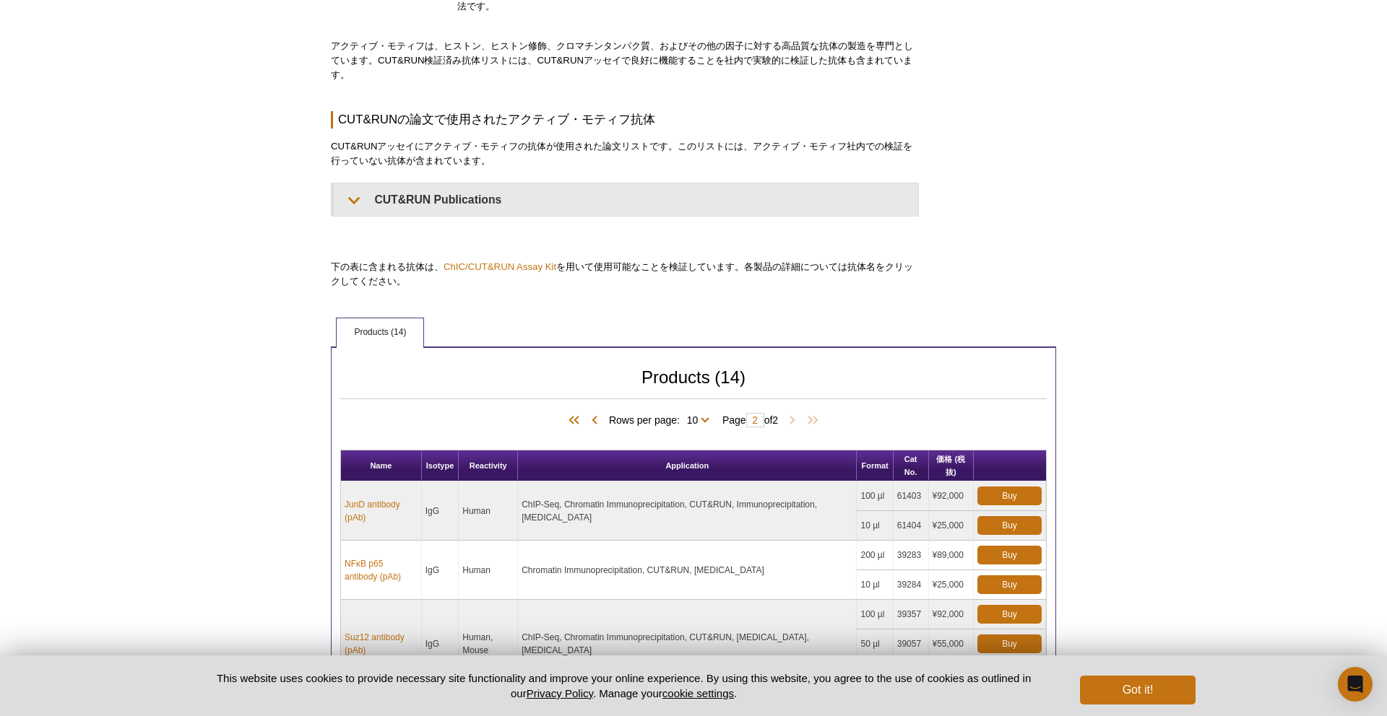
scroll to position [0, 0]
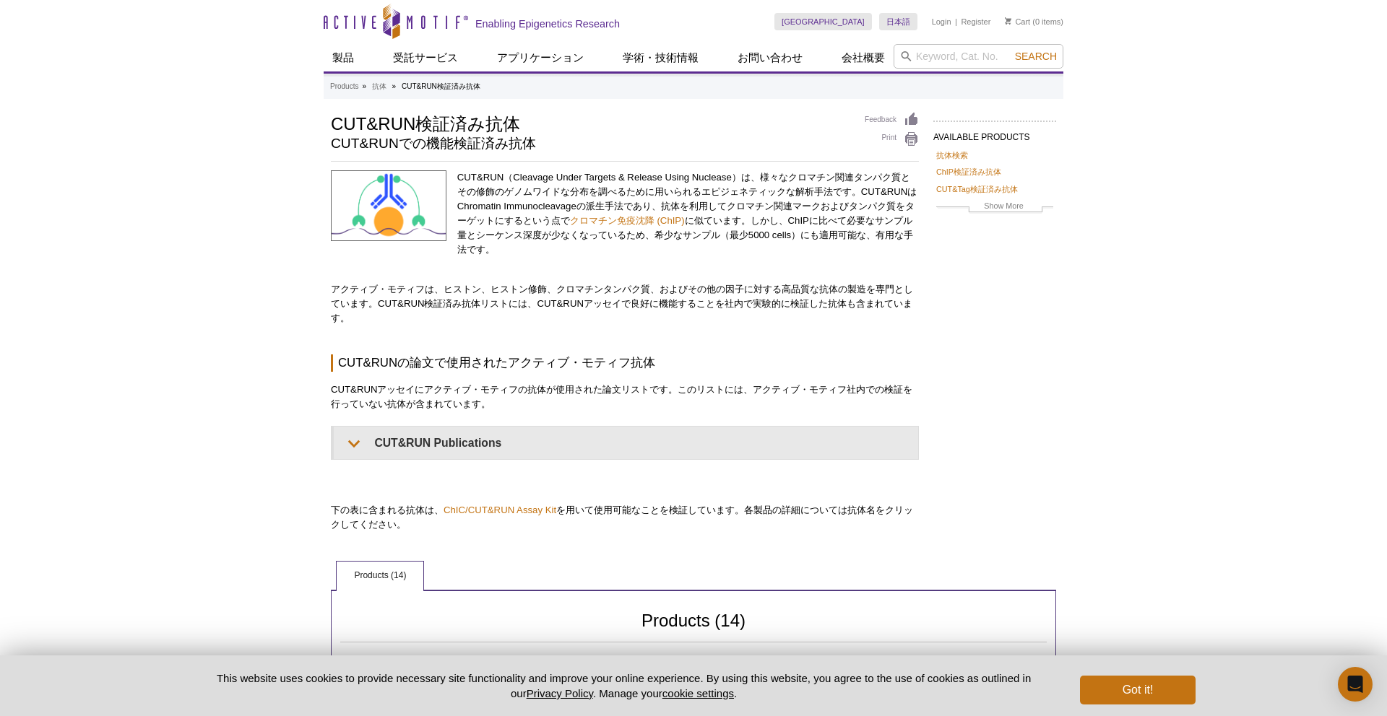
drag, startPoint x: 593, startPoint y: 269, endPoint x: 596, endPoint y: 304, distance: 34.8
click at [595, 303] on div "CUT&RUN（Cleavage Under Targets & Release Using Nuclease）は、様々なクロマチン関連タンパク質とその修飾の…" at bounding box center [625, 351] width 588 height 362
click at [596, 304] on p "アクティブ・モティフは、ヒストン、ヒストン修飾、クロマチンタンパク質、およびその他の因子に対する高品質な抗体の製造を専門としています。CUT&RUN検証済み抗…" at bounding box center [625, 303] width 588 height 43
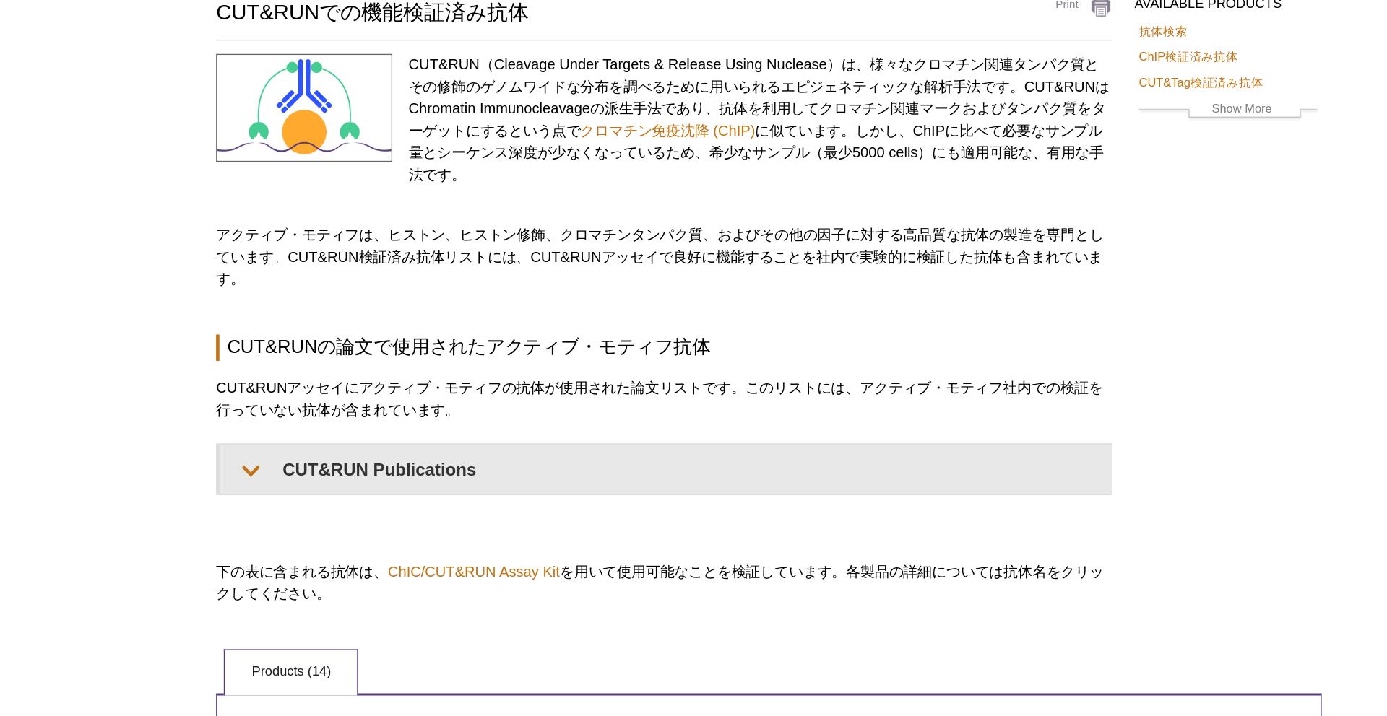
drag, startPoint x: 469, startPoint y: 389, endPoint x: 483, endPoint y: 404, distance: 20.5
click at [482, 403] on p "CUT&RUNアッセイにアクティブ・モティフの抗体が使用された論文リストです。このリストには、アクティブ・モティフ社内での検証を行っていない抗体が含まれていま…" at bounding box center [625, 397] width 588 height 29
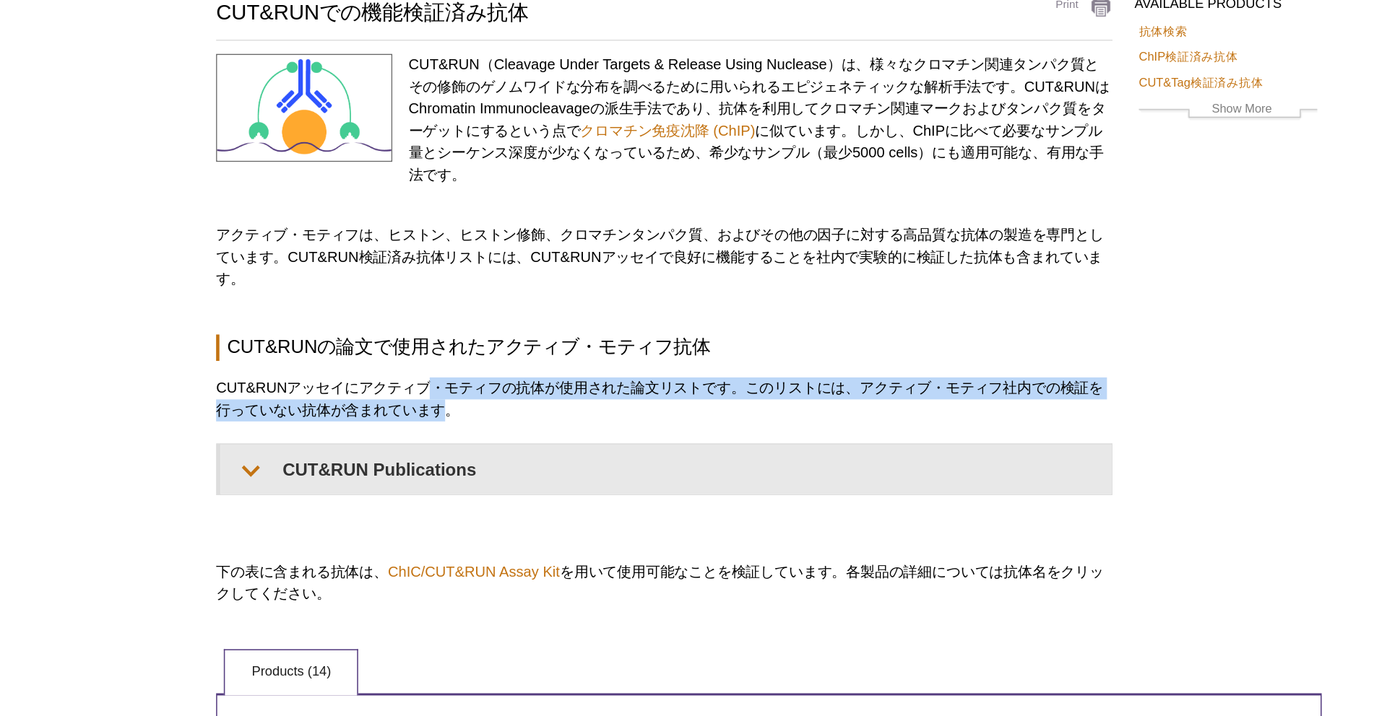
click at [483, 404] on p "CUT&RUNアッセイにアクティブ・モティフの抗体が使用された論文リストです。このリストには、アクティブ・モティフ社内での検証を行っていない抗体が含まれていま…" at bounding box center [625, 397] width 588 height 29
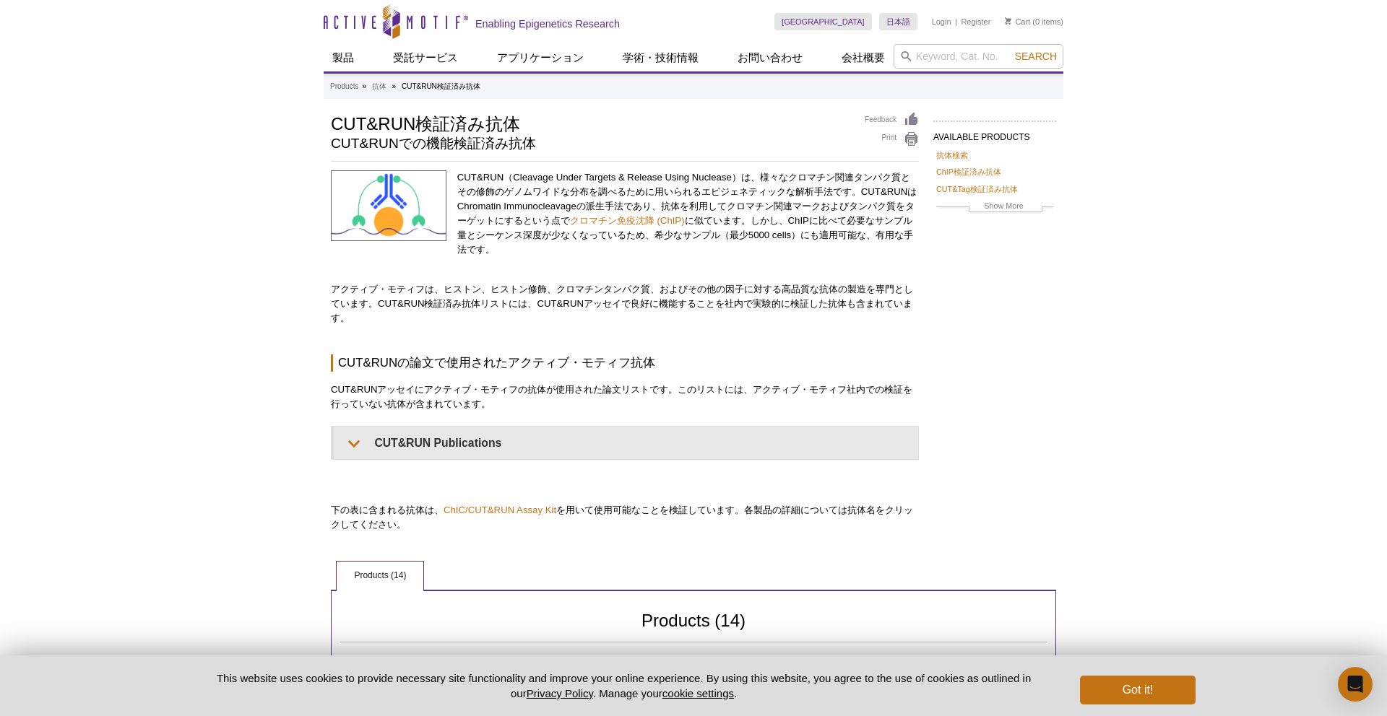
click at [1360, 337] on div "Active Motif Logo Enabling Epigenetics Research 0 Search Skip to content Active…" at bounding box center [693, 634] width 1387 height 1268
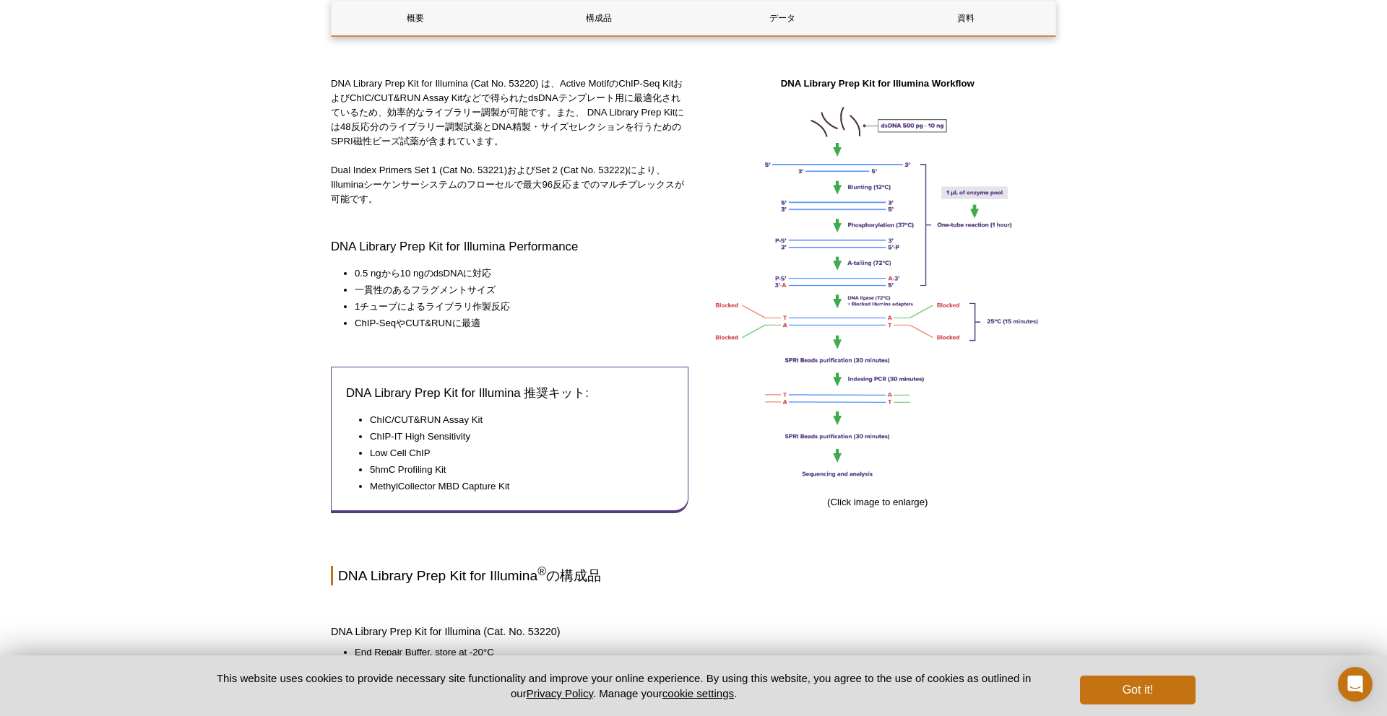
scroll to position [486, 0]
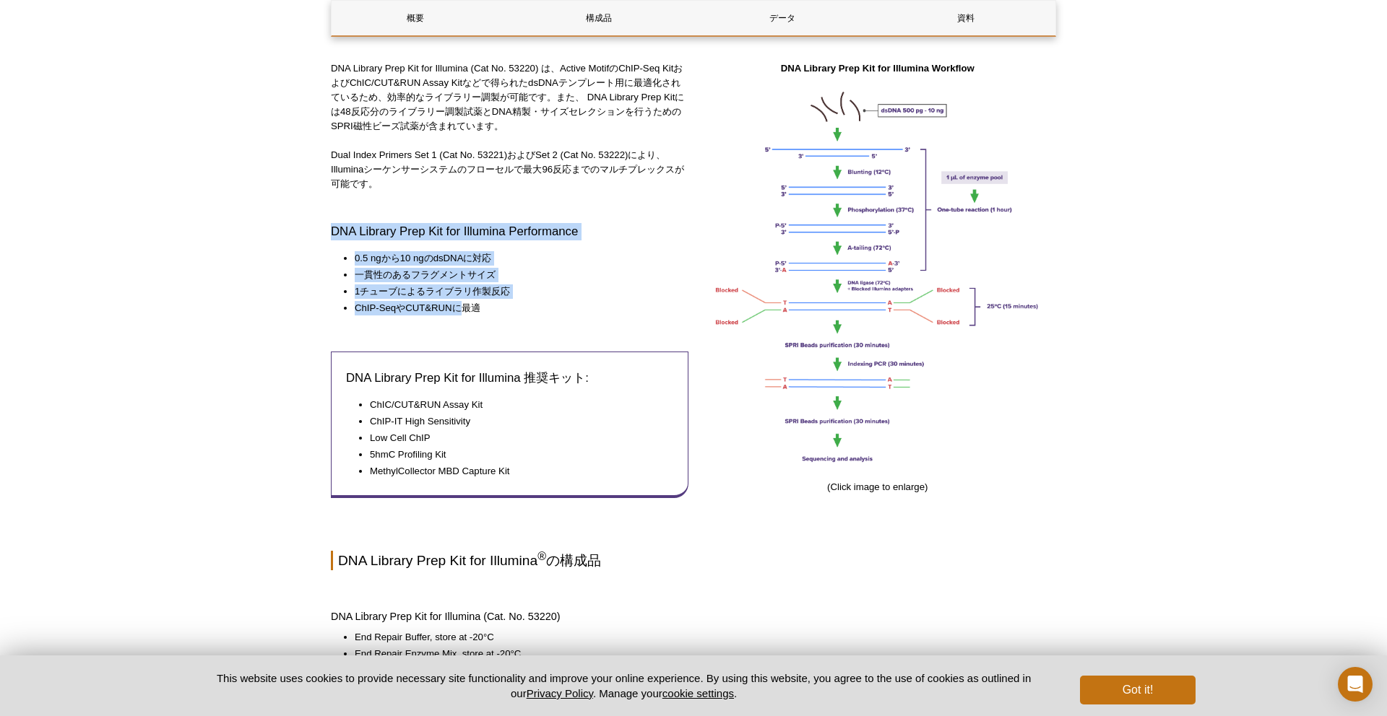
drag, startPoint x: 322, startPoint y: 227, endPoint x: 466, endPoint y: 311, distance: 166.4
click at [466, 311] on li "ChIP-SeqやCUT&RUNに最適" at bounding box center [514, 308] width 319 height 14
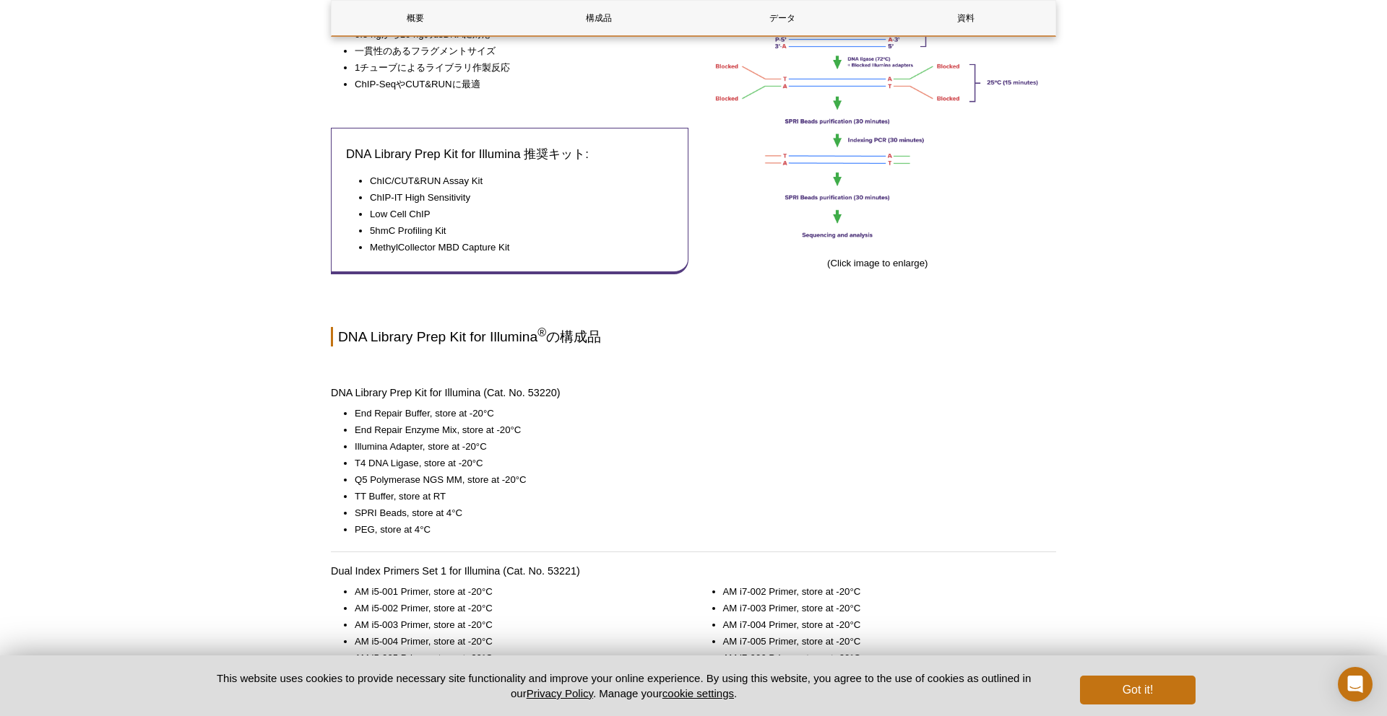
scroll to position [727, 0]
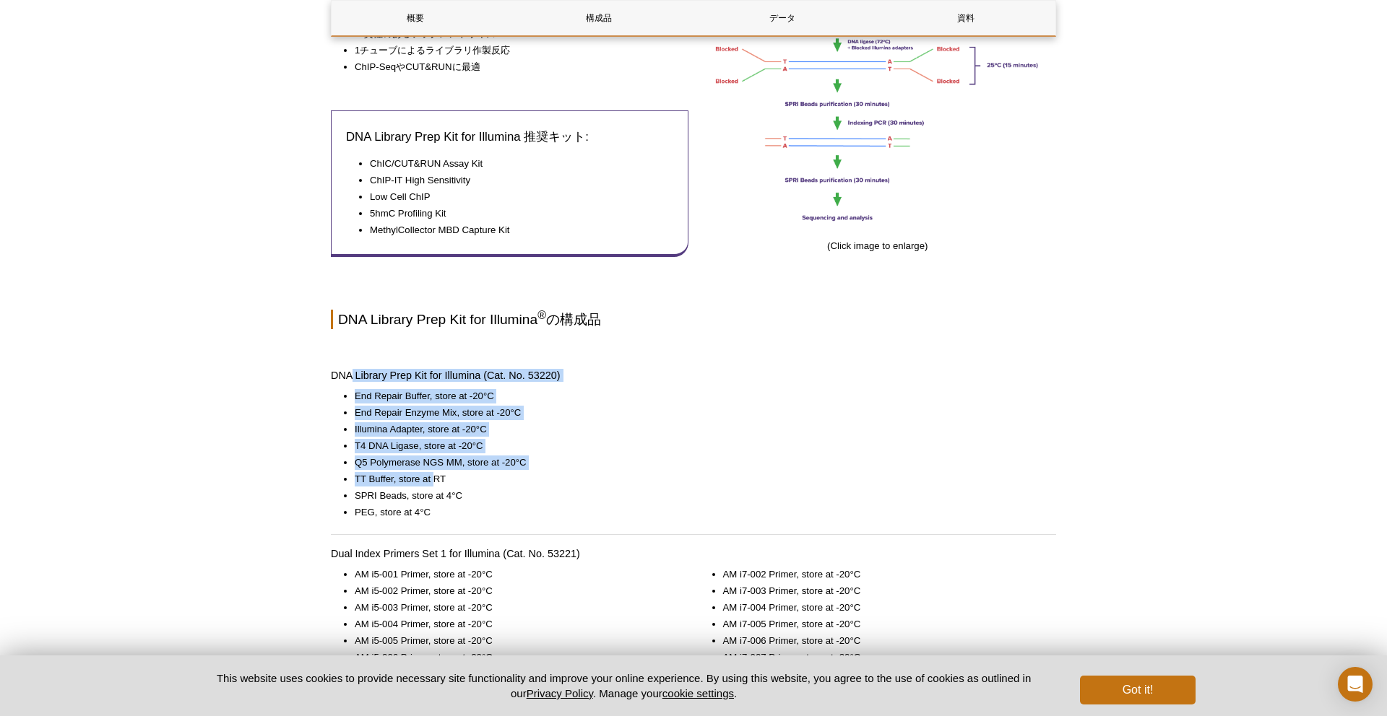
drag, startPoint x: 350, startPoint y: 374, endPoint x: 441, endPoint y: 480, distance: 140.3
click at [441, 480] on li "TT Buffer, store at RT" at bounding box center [698, 479] width 687 height 14
drag, startPoint x: 446, startPoint y: 517, endPoint x: 340, endPoint y: 378, distance: 175.2
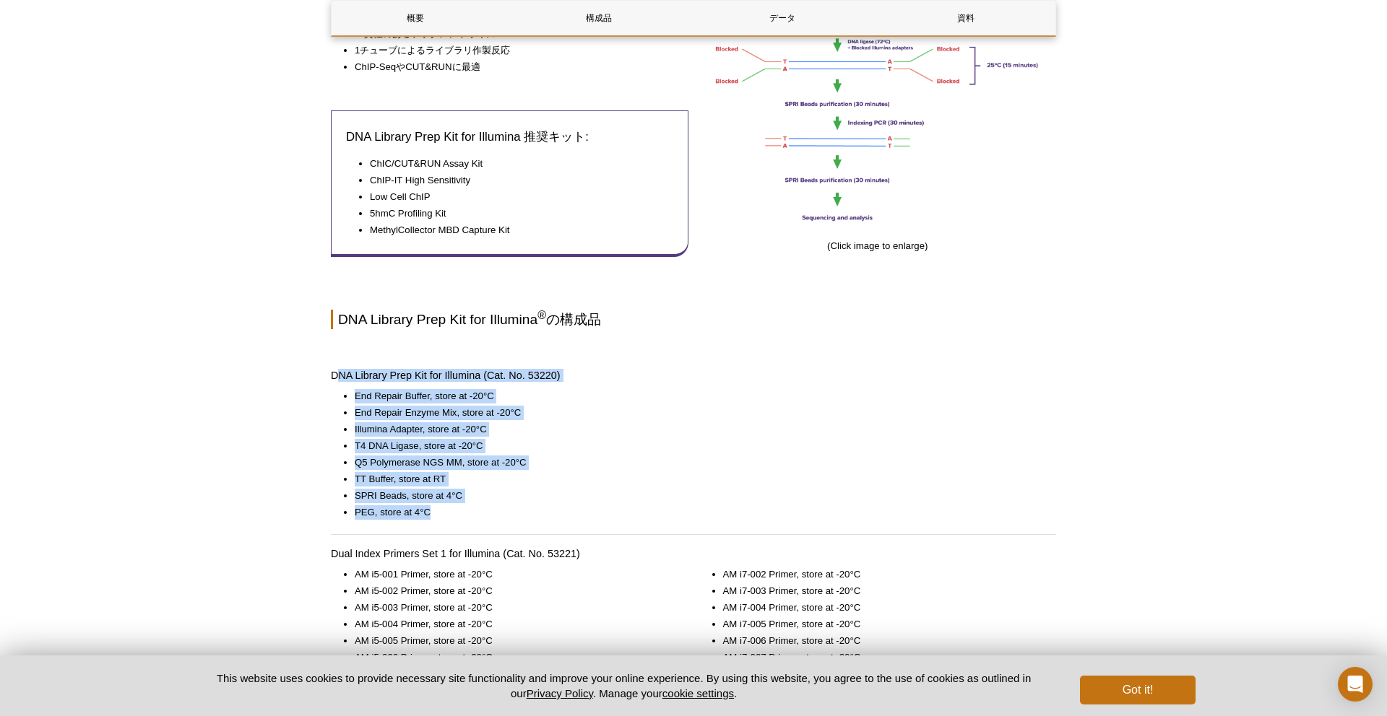
click at [340, 378] on h4 "DNA Library Prep Kit for Illumina (Cat. No. 53220)" at bounding box center [693, 375] width 725 height 13
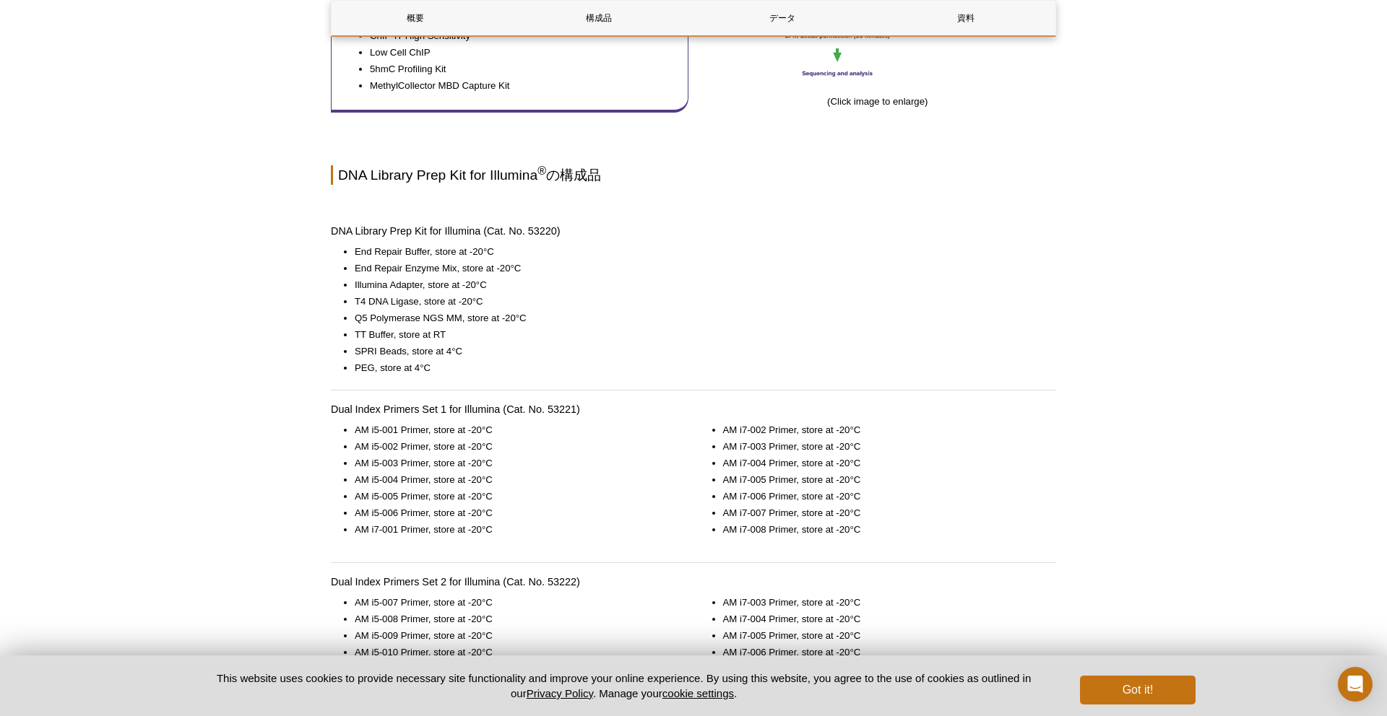
scroll to position [0, 0]
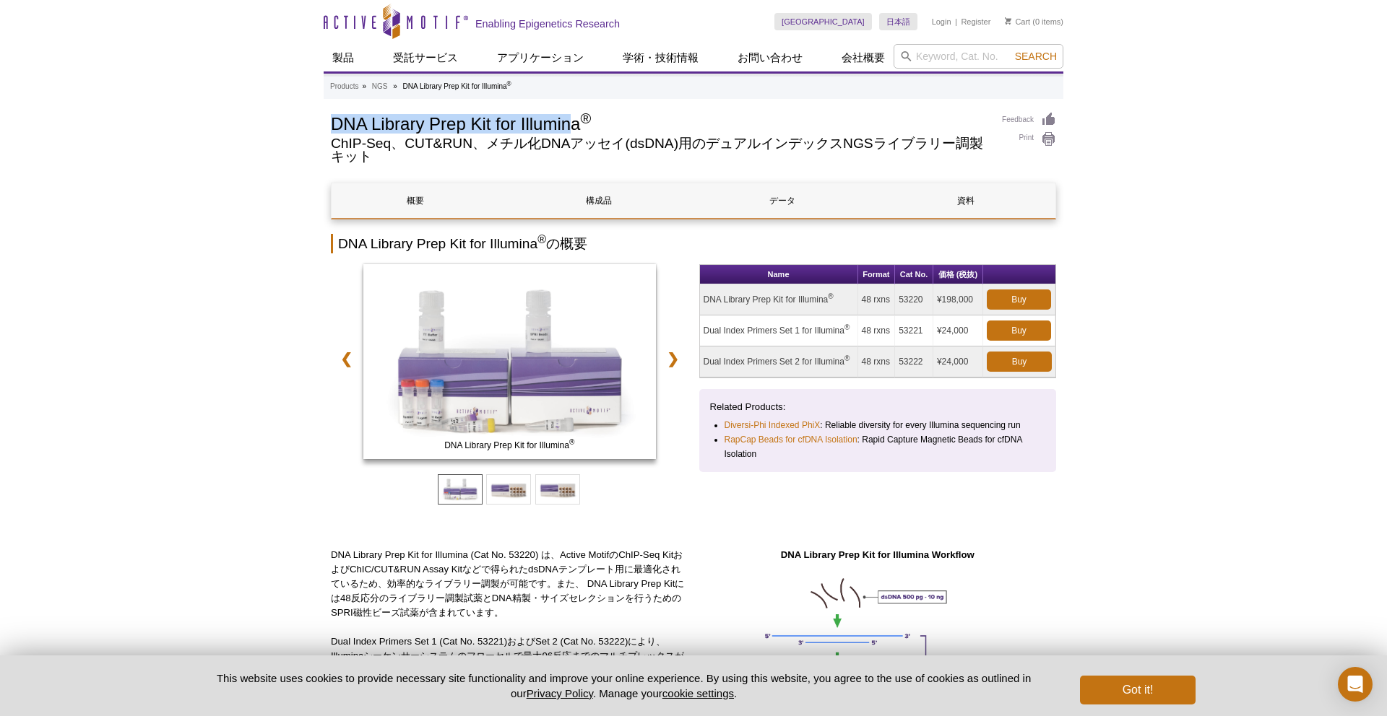
drag, startPoint x: 335, startPoint y: 115, endPoint x: 575, endPoint y: 123, distance: 239.9
click at [575, 123] on h1 "DNA Library Prep Kit for Illumina ®" at bounding box center [659, 123] width 656 height 22
copy h1 "DNA Library Prep Kit for Illumin"
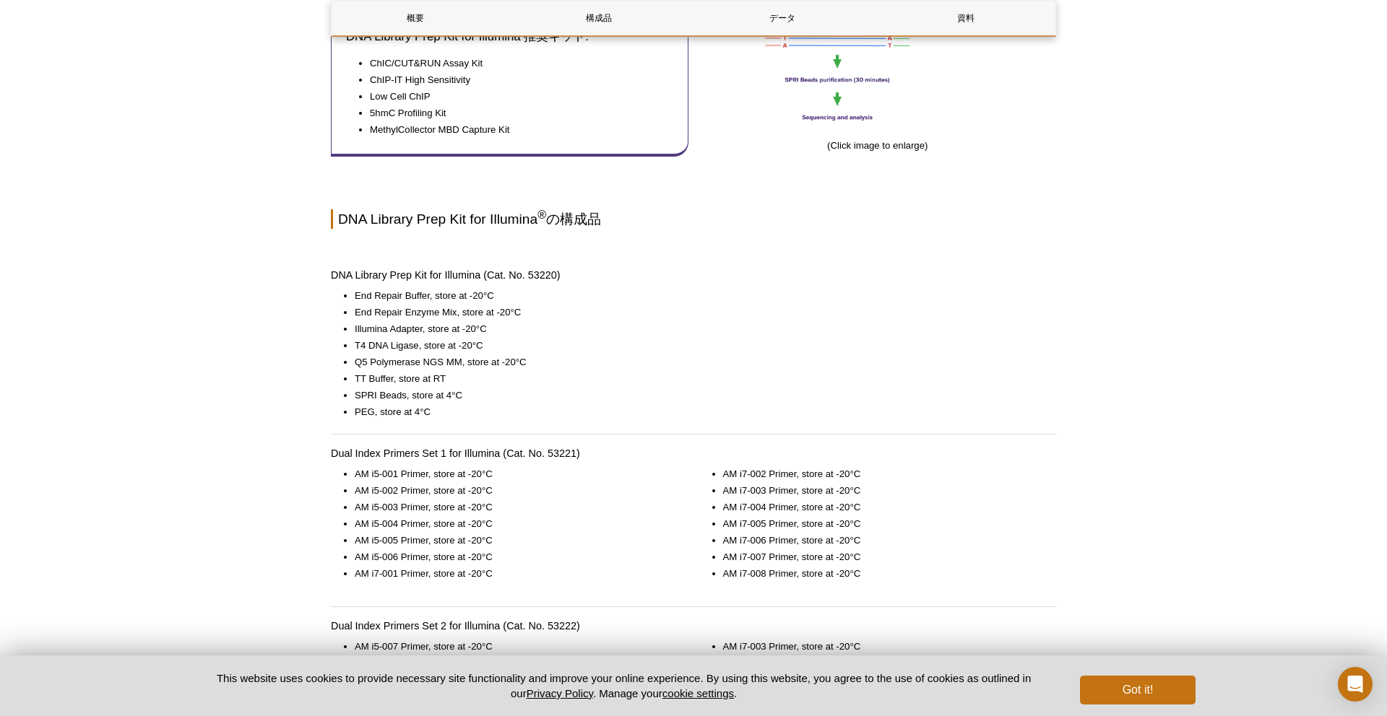
scroll to position [844, 0]
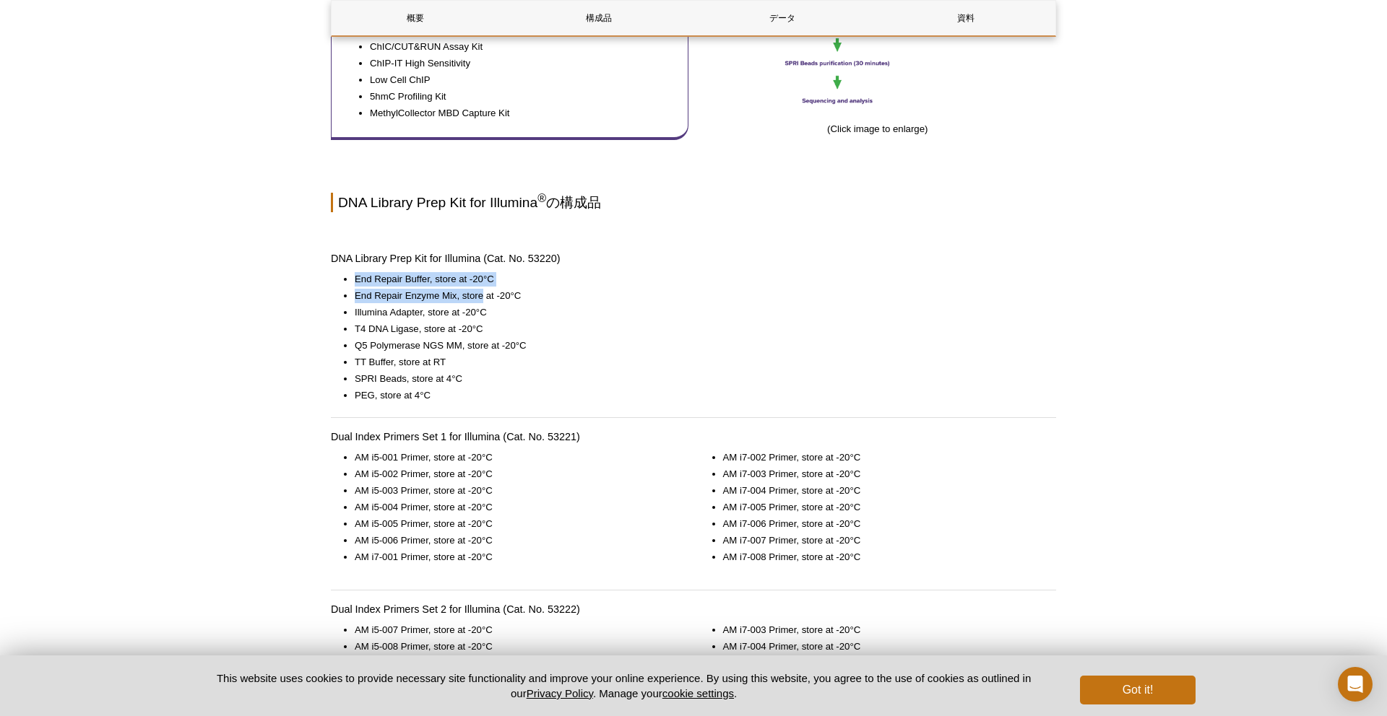
drag, startPoint x: 355, startPoint y: 278, endPoint x: 484, endPoint y: 298, distance: 130.8
click at [484, 298] on ul "End Repair Buffer, store at -20°C End Repair Enzyme Mix, store at -20°C Illumin…" at bounding box center [686, 337] width 711 height 131
click at [484, 298] on li "End Repair Enzyme Mix, store at -20°C" at bounding box center [698, 296] width 687 height 14
drag, startPoint x: 356, startPoint y: 331, endPoint x: 493, endPoint y: 336, distance: 137.3
click at [493, 336] on ul "End Repair Buffer, store at -20°C End Repair Enzyme Mix, store at -20°C Illumin…" at bounding box center [686, 337] width 711 height 131
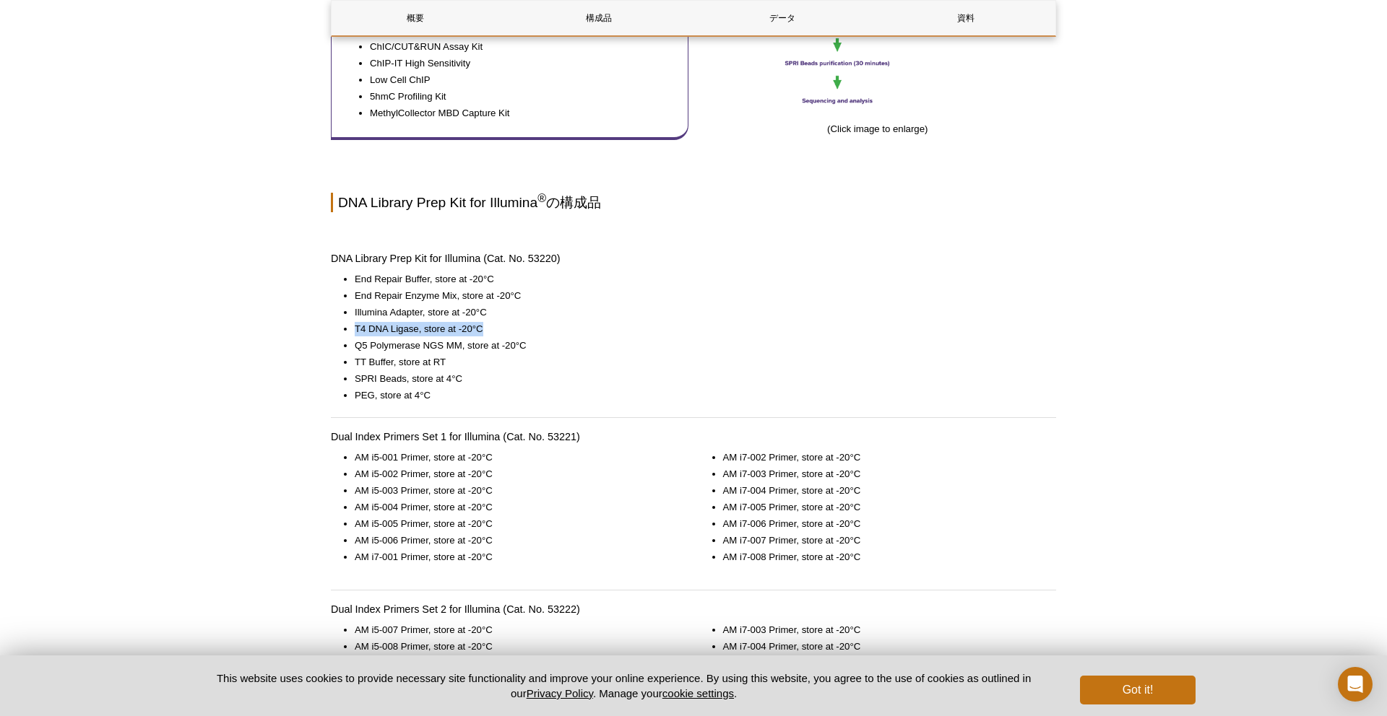
click at [493, 336] on ul "End Repair Buffer, store at -20°C End Repair Enzyme Mix, store at -20°C Illumin…" at bounding box center [686, 337] width 711 height 131
drag, startPoint x: 540, startPoint y: 346, endPoint x: 365, endPoint y: 307, distance: 179.1
click at [365, 307] on ul "End Repair Buffer, store at -20°C End Repair Enzyme Mix, store at -20°C Illumin…" at bounding box center [686, 337] width 711 height 131
click at [435, 379] on li "SPRI Beads, store at 4°C" at bounding box center [698, 379] width 687 height 14
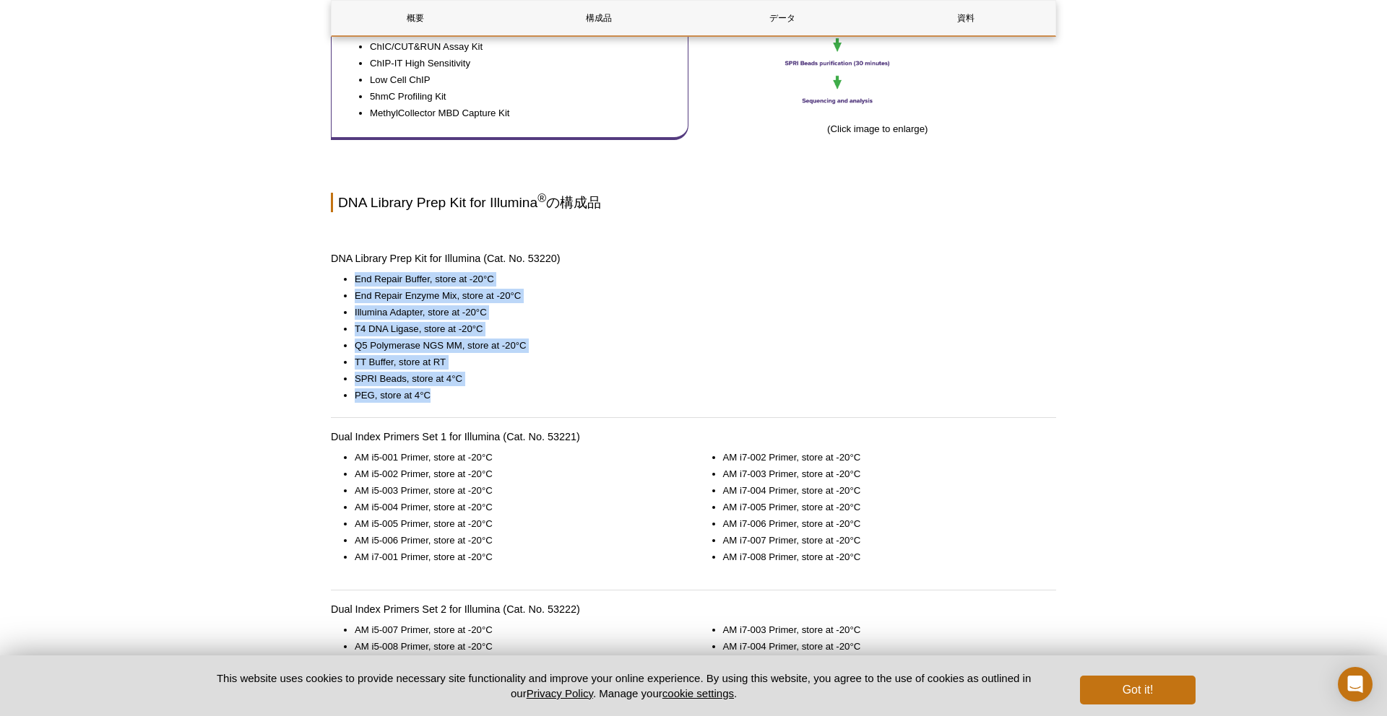
drag, startPoint x: 450, startPoint y: 404, endPoint x: 341, endPoint y: 268, distance: 174.1
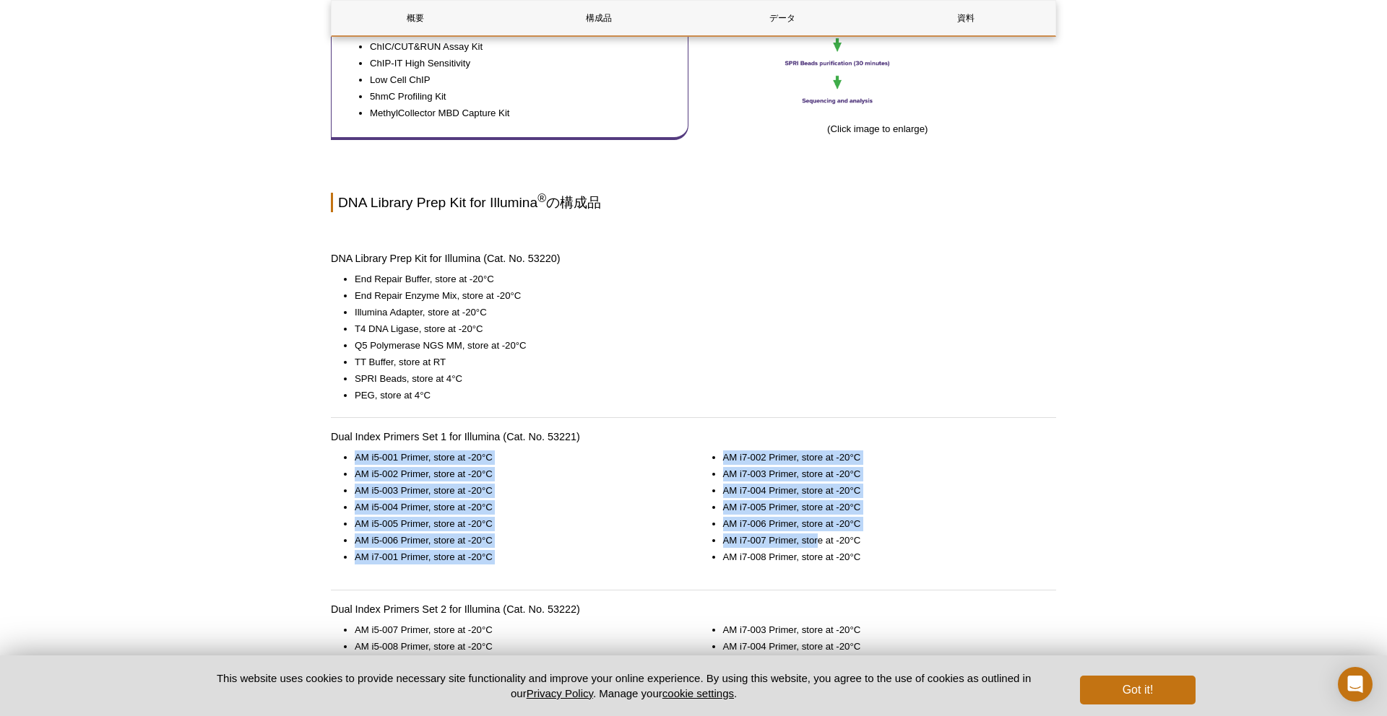
drag, startPoint x: 345, startPoint y: 451, endPoint x: 818, endPoint y: 538, distance: 480.3
click at [818, 538] on div "AM i5-001 Primer, store at -20°C AM i5-002 Primer, store at -20°C AM i5-003 Pri…" at bounding box center [693, 520] width 725 height 139
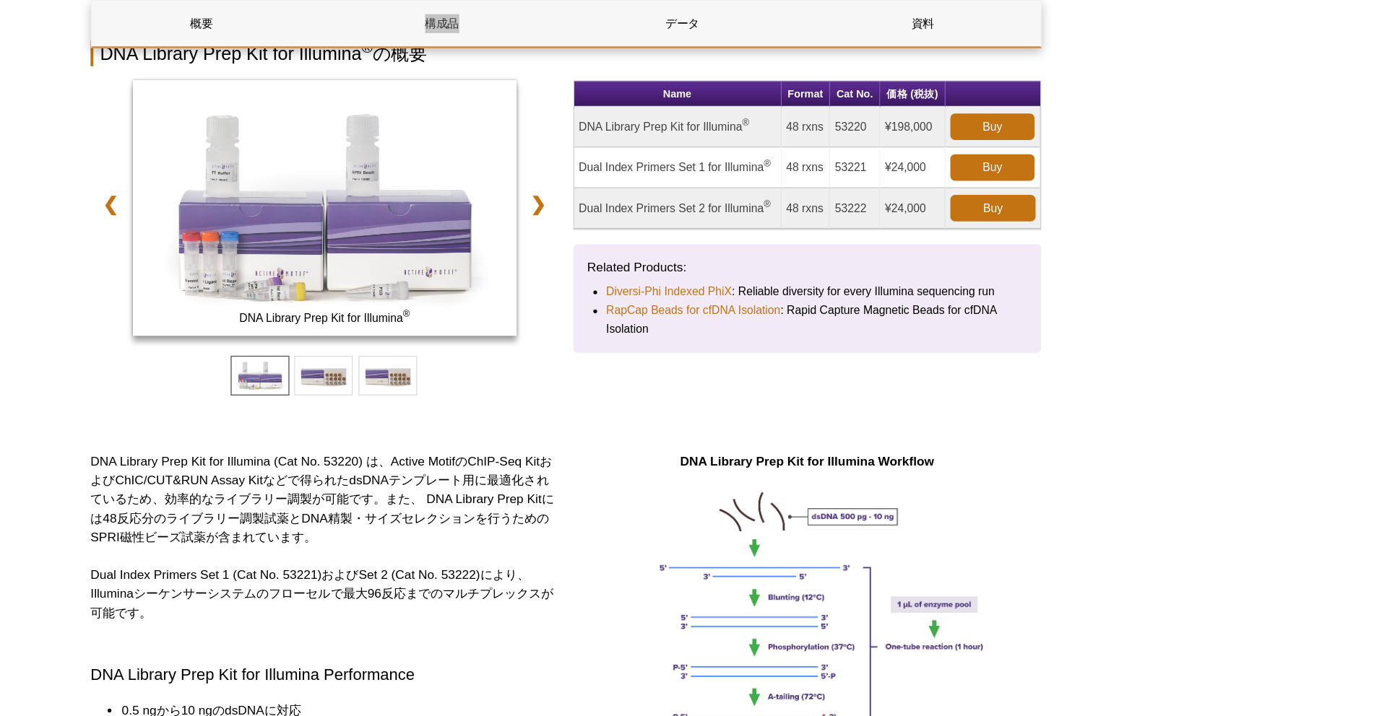
scroll to position [0, 0]
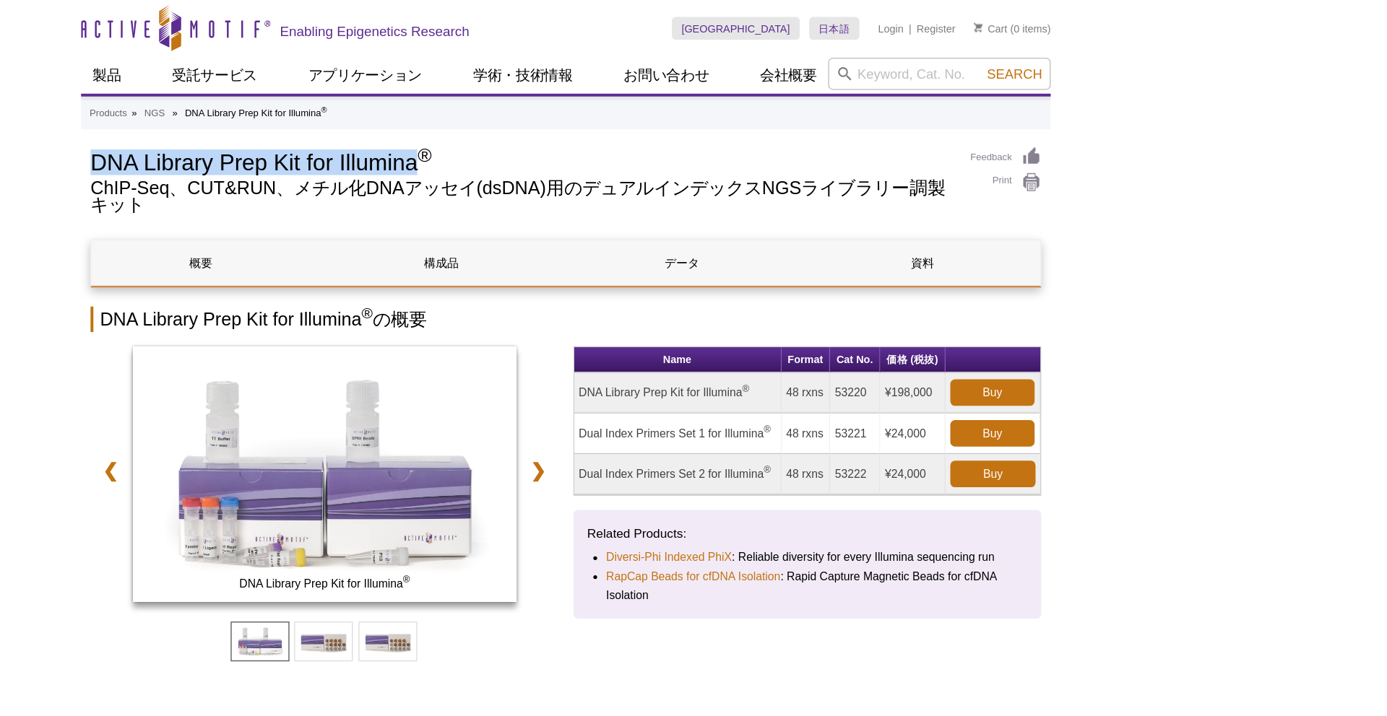
drag, startPoint x: 331, startPoint y: 123, endPoint x: 577, endPoint y: 125, distance: 245.6
click at [577, 125] on h1 "DNA Library Prep Kit for Illumina ®" at bounding box center [659, 123] width 656 height 22
copy h1 "DNA Library Prep Kit for Illumina"
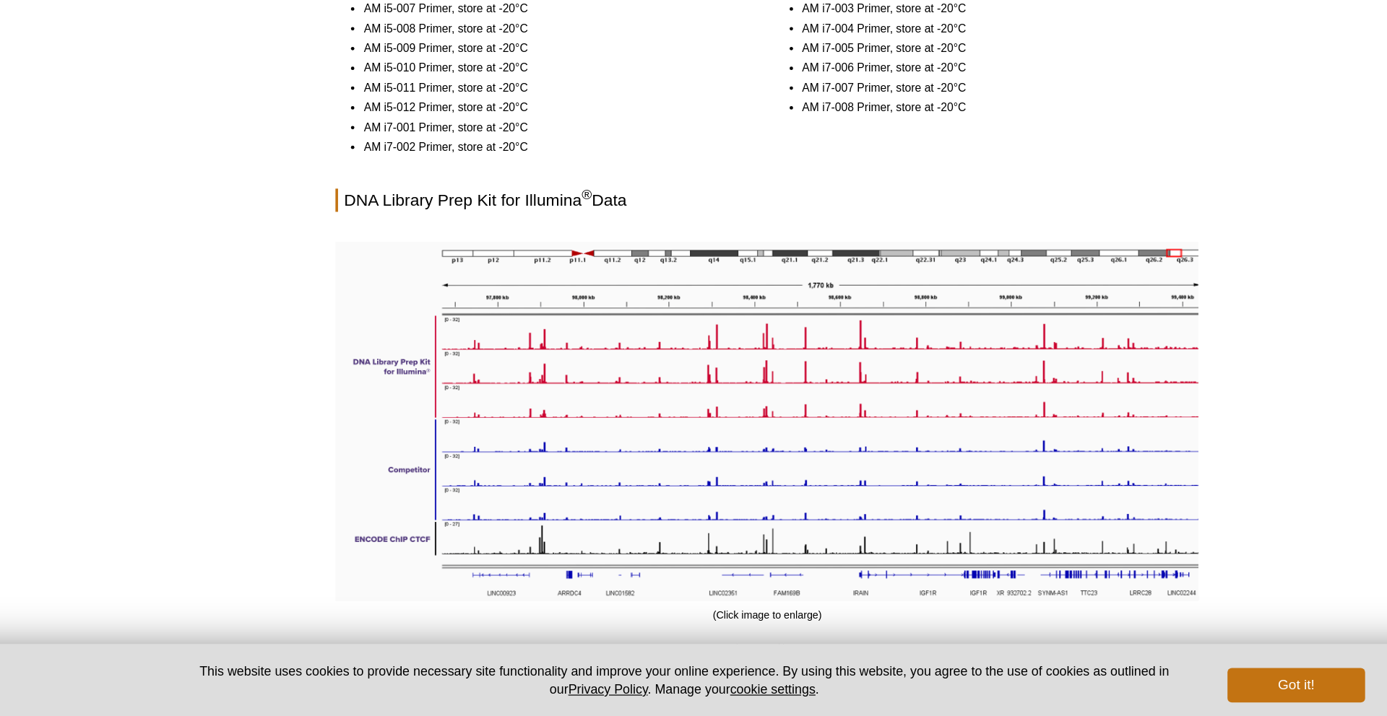
scroll to position [1353, 0]
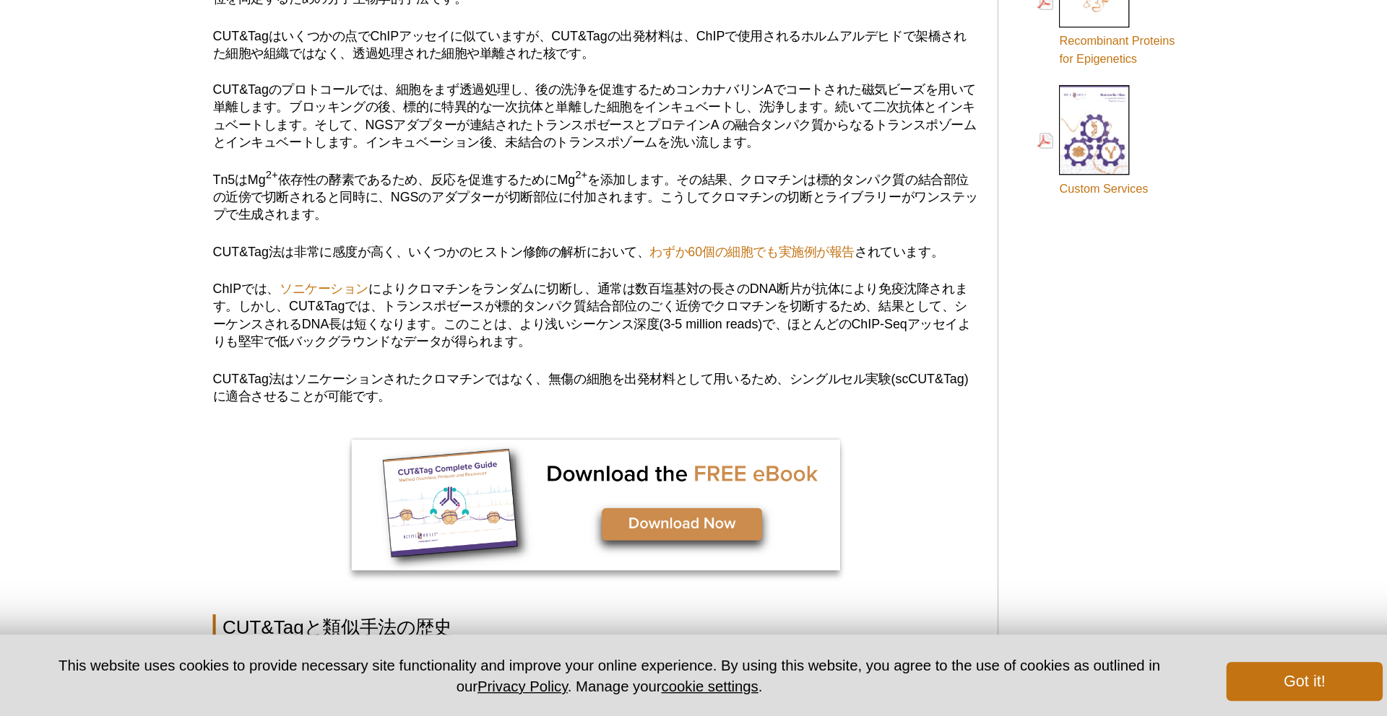
scroll to position [745, 0]
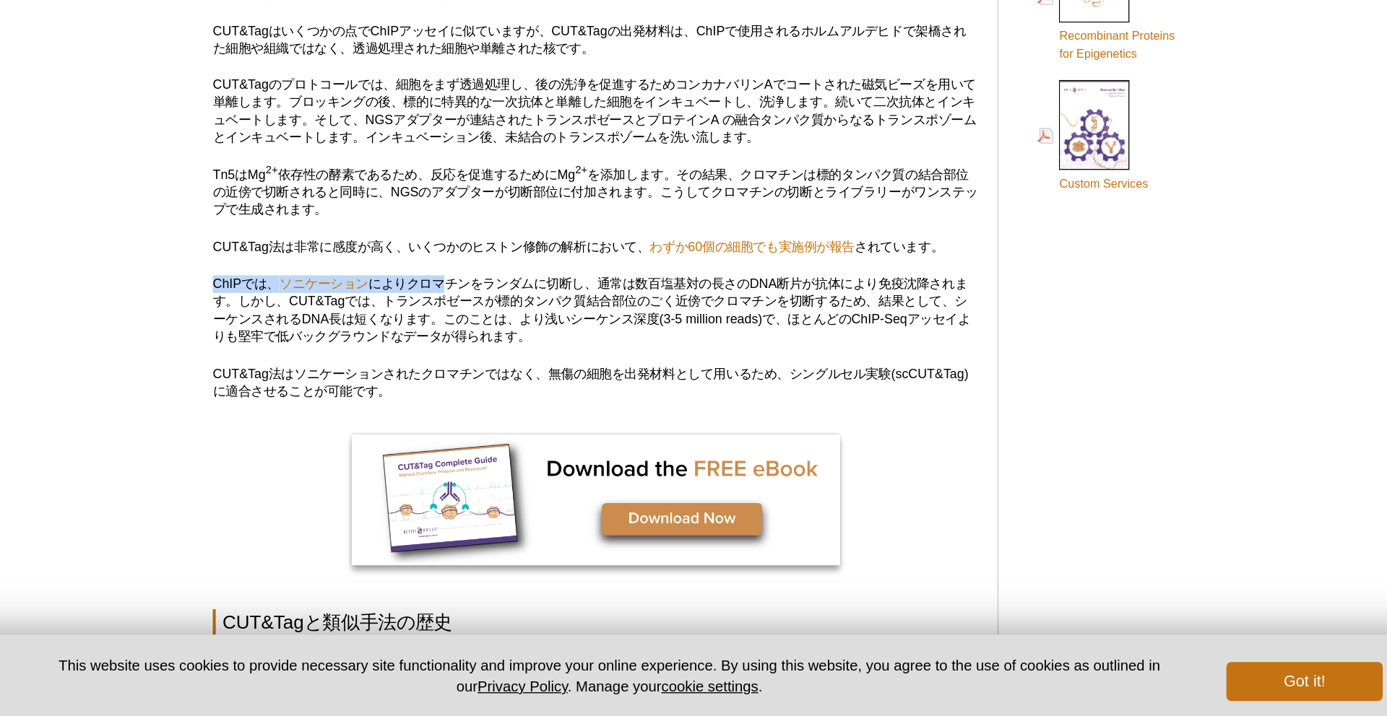
drag, startPoint x: 502, startPoint y: 389, endPoint x: 507, endPoint y: 403, distance: 15.3
click at [507, 403] on p "ChIPでは、 ソニケーション によりクロマチンをランダムに切断し、通常は数百塩基対の長さのDNA断片が抗体により免疫沈降されます。しかし、CUT&Tagでは…" at bounding box center [613, 416] width 565 height 52
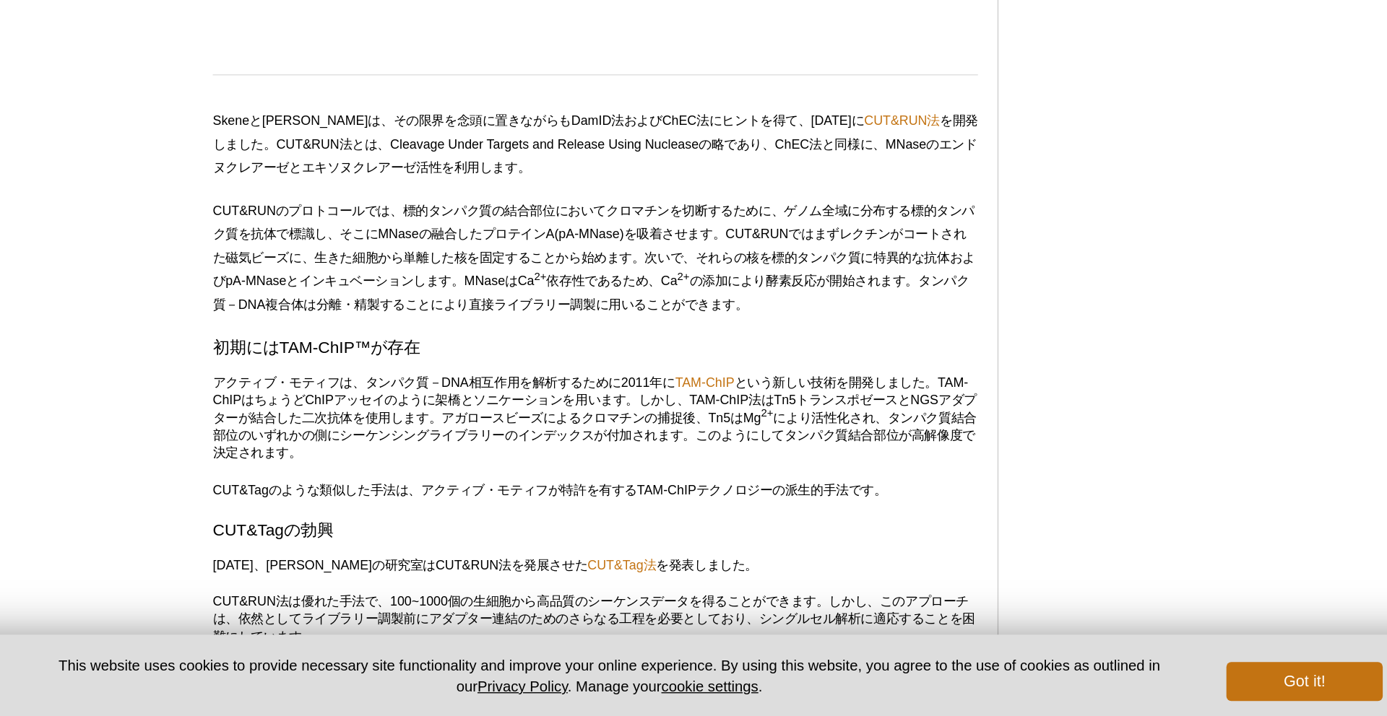
scroll to position [1834, 0]
drag, startPoint x: 376, startPoint y: 323, endPoint x: 383, endPoint y: 341, distance: 19.7
click at [383, 339] on p "CUT&RUNのプロトコールでは、標的タンパク質の結合部位においてクロマチンを切断するために、ゲノム全域に分布する標的タンパク質を抗体で標識し、そこにMNas…" at bounding box center [613, 376] width 565 height 87
click at [383, 341] on p "CUT&RUNのプロトコールでは、標的タンパク質の結合部位においてクロマチンを切断するために、ゲノム全域に分布する標的タンパク質を抗体で標識し、そこにMNas…" at bounding box center [613, 376] width 565 height 87
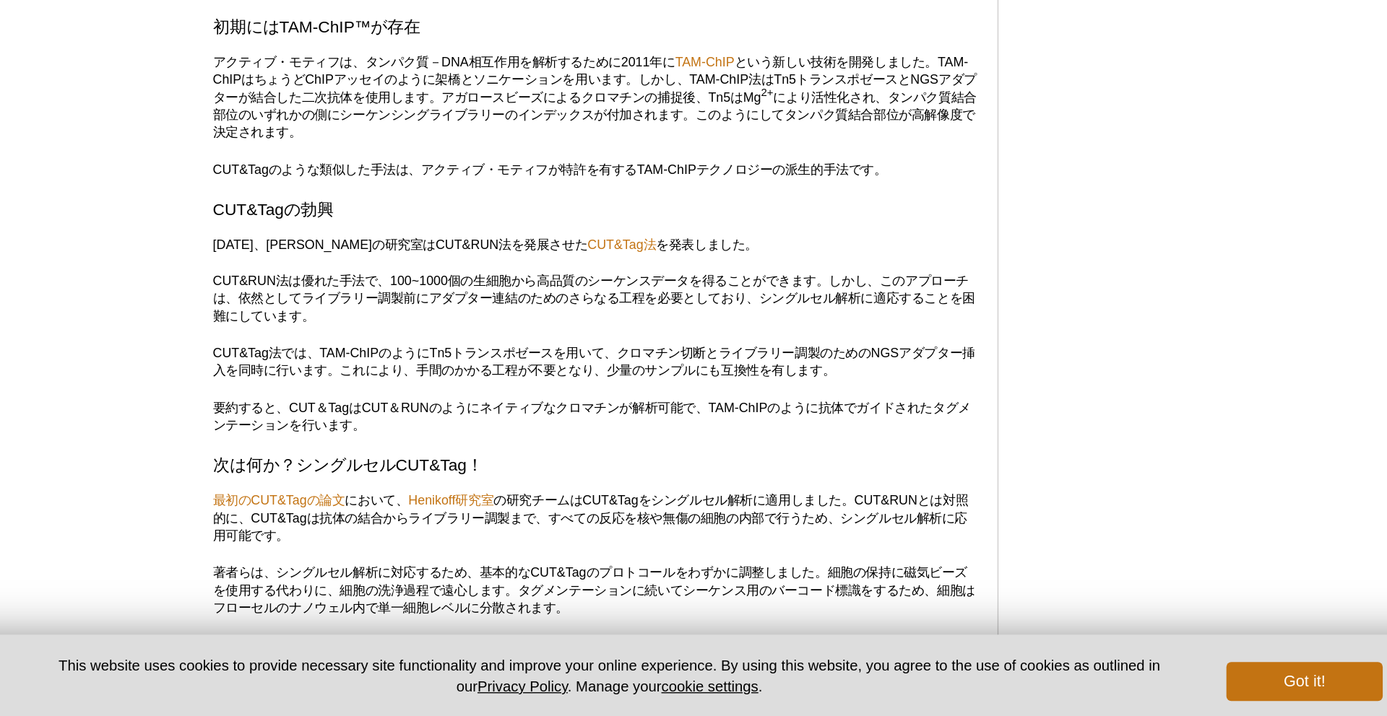
scroll to position [2073, 0]
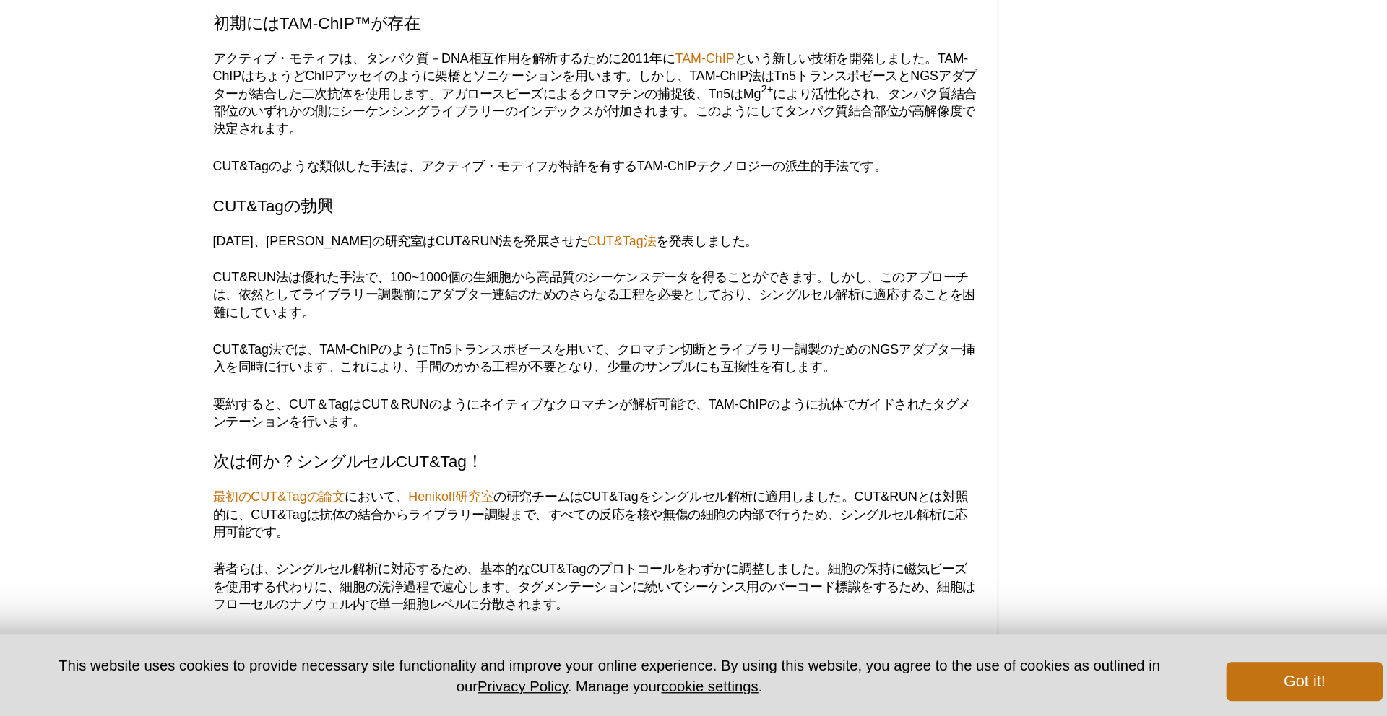
drag, startPoint x: 429, startPoint y: 438, endPoint x: 633, endPoint y: 444, distance: 204.5
click at [633, 444] on p "CUT&Tag法では、TAM-ChIPのようにTn5トランスポゼースを用いて、クロマチン切断とライブラリー調製のためのNGSアダプター挿入を同時に行います。こ…" at bounding box center [613, 451] width 565 height 26
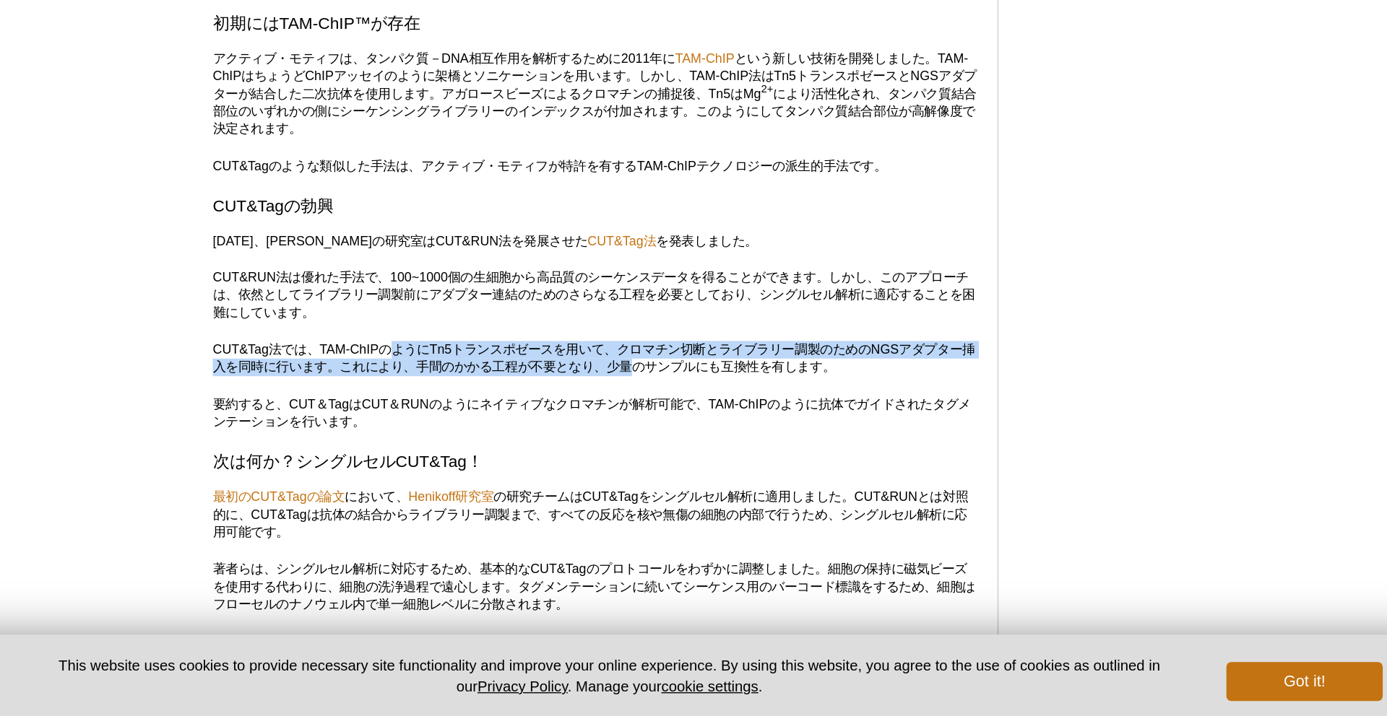
drag, startPoint x: 633, startPoint y: 444, endPoint x: 469, endPoint y: 436, distance: 164.9
click at [469, 438] on p "CUT&Tag法では、TAM-ChIPのようにTn5トランスポゼースを用いて、クロマチン切断とライブラリー調製のためのNGSアダプター挿入を同時に行います。こ…" at bounding box center [613, 451] width 565 height 26
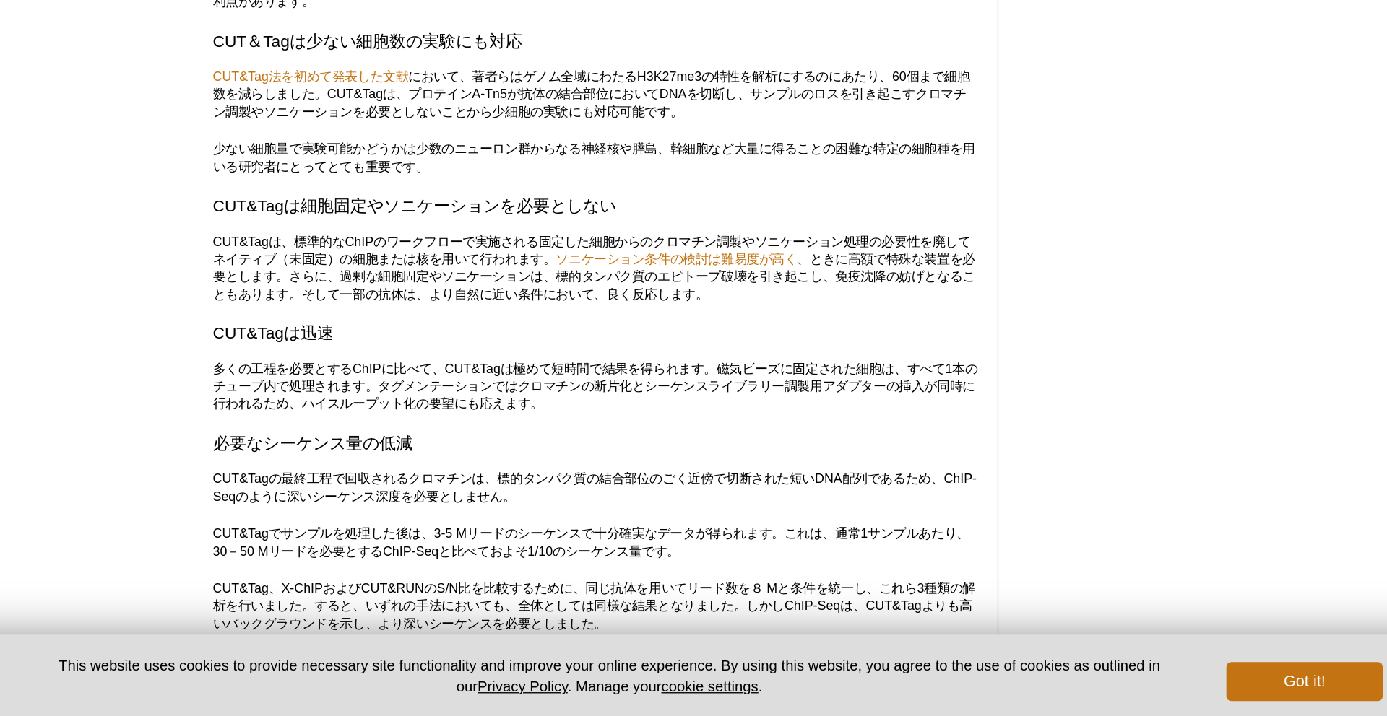
scroll to position [3792, 0]
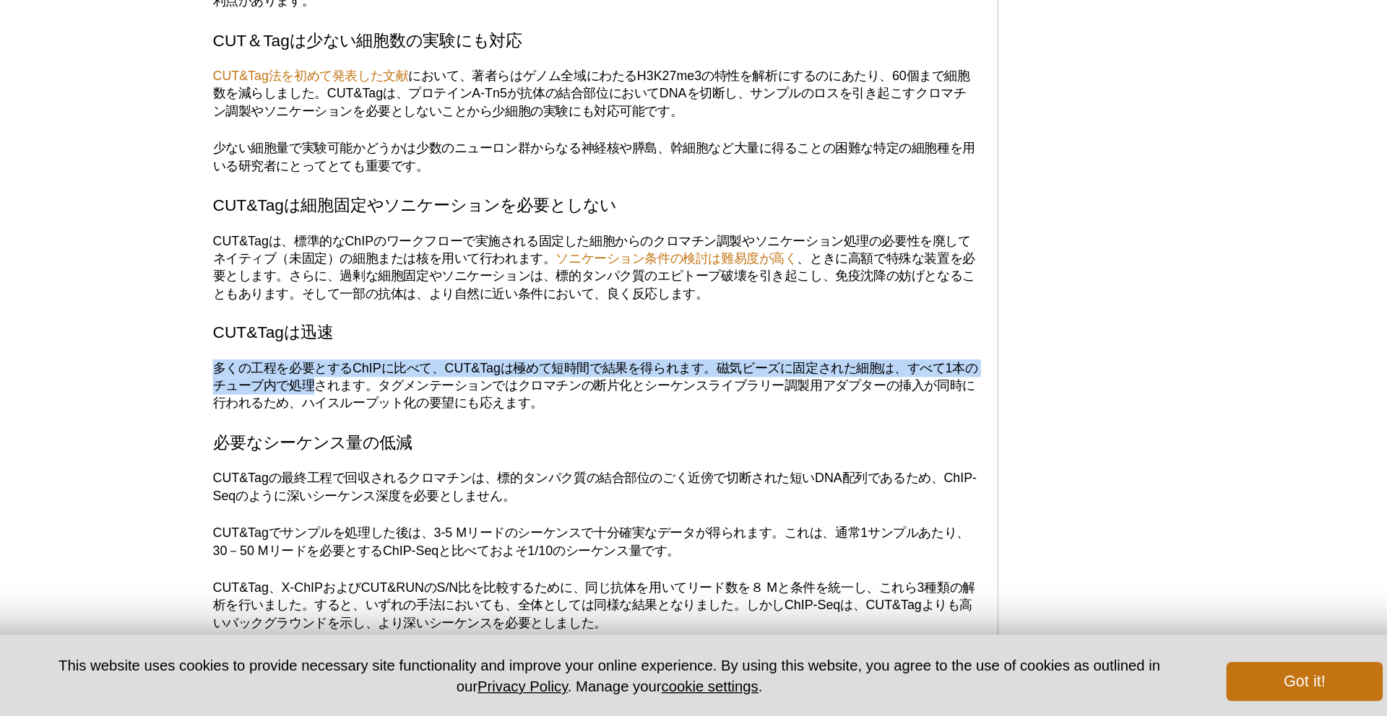
drag, startPoint x: 395, startPoint y: 433, endPoint x: 418, endPoint y: 465, distance: 39.3
click at [418, 465] on p "多くの工程を必要とするChIPに比べて、CUT&Tagは極めて短時間で結果を得られます。磁気ビーズに固定された細胞は、すべて1本のチューブ内で処理されます。タ…" at bounding box center [613, 471] width 565 height 39
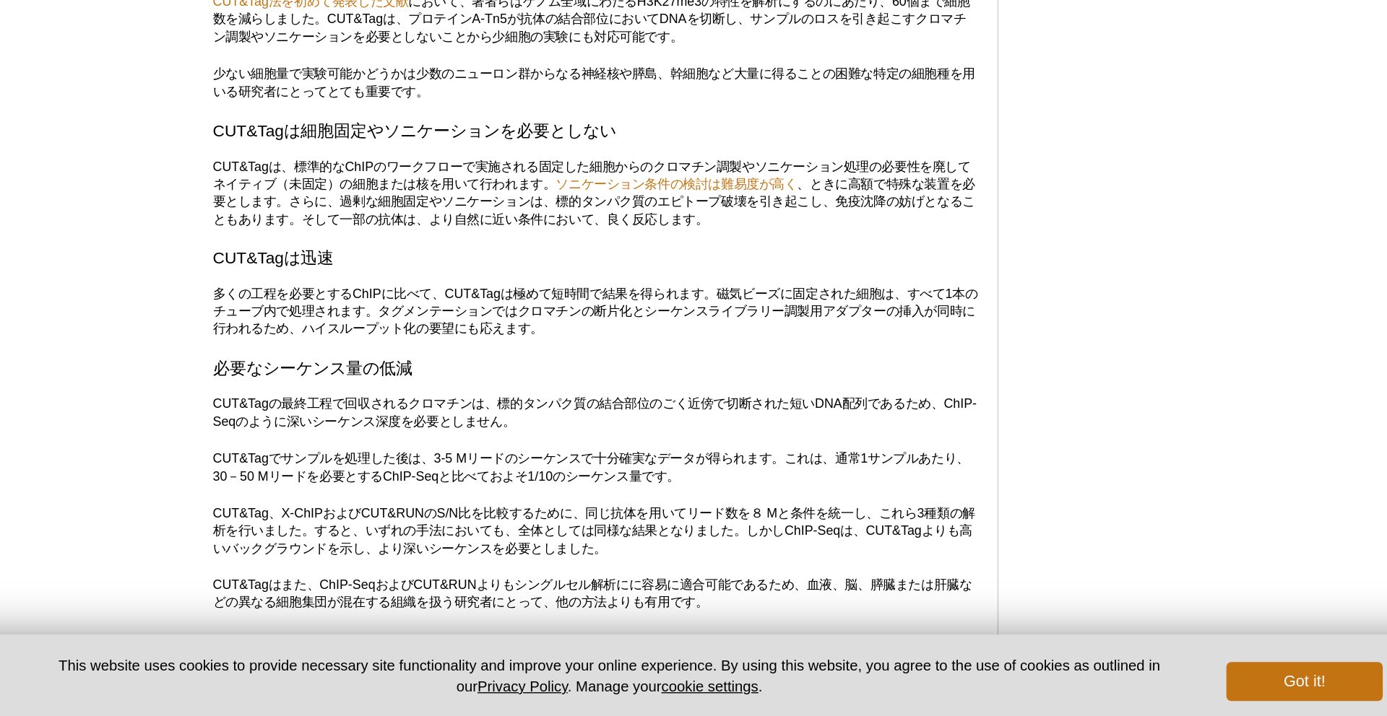
scroll to position [3851, 0]
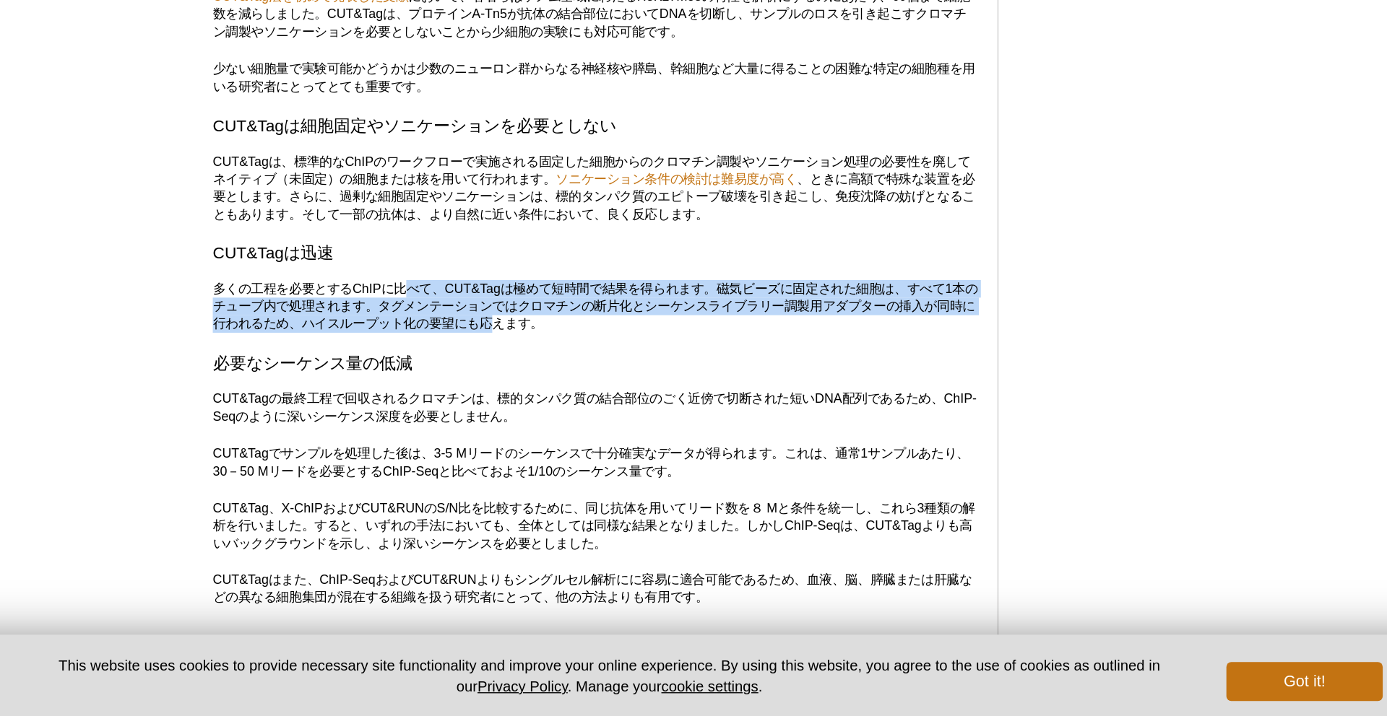
drag, startPoint x: 555, startPoint y: 415, endPoint x: 470, endPoint y: 388, distance: 89.5
click at [470, 394] on p "多くの工程を必要とするChIPに比べて、CUT&Tagは極めて短時間で結果を得られます。磁気ビーズに固定された細胞は、すべて1本のチューブ内で処理されます。タ…" at bounding box center [613, 413] width 565 height 39
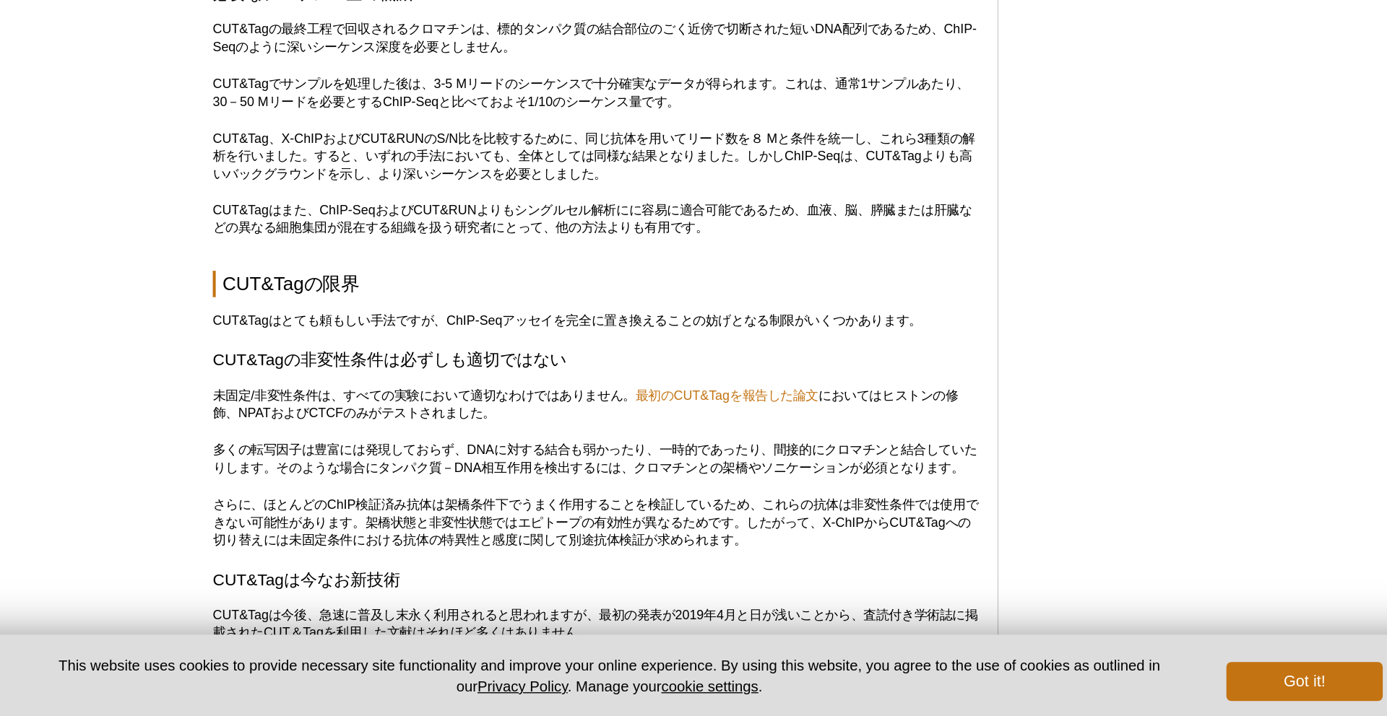
scroll to position [4175, 0]
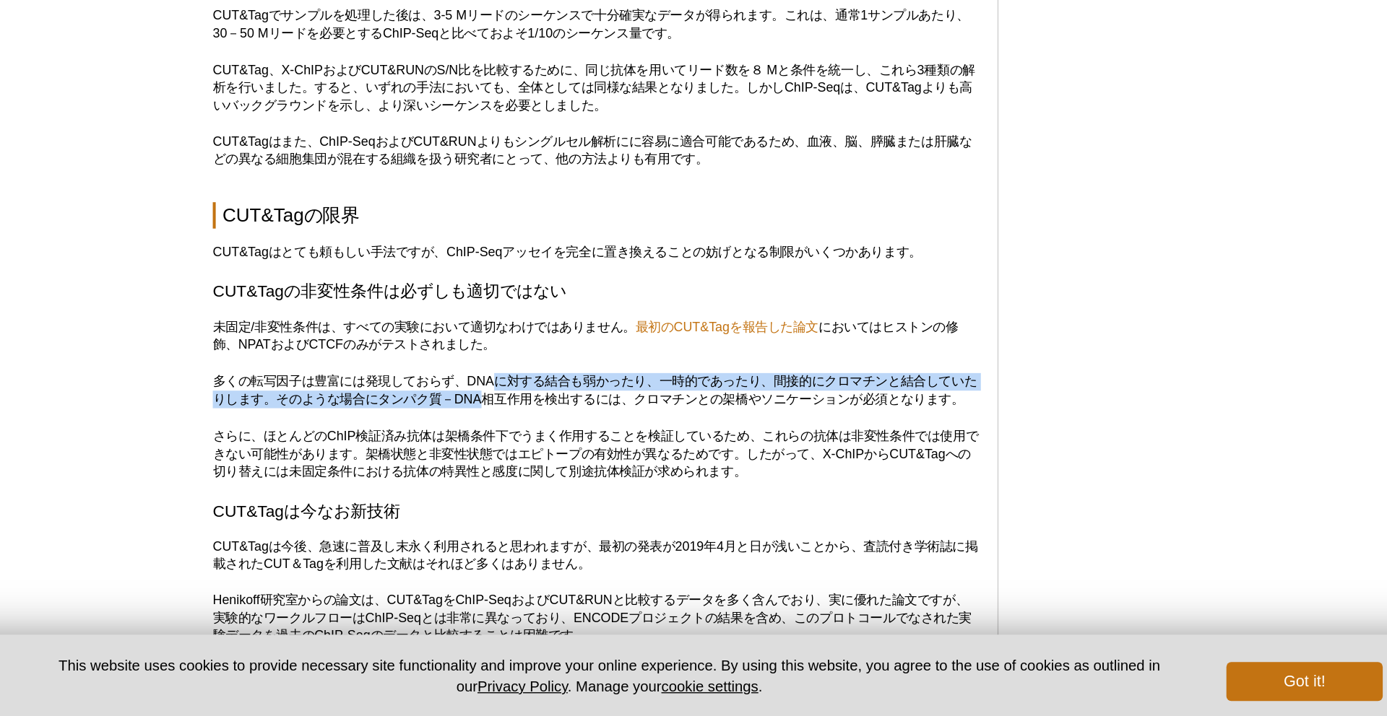
drag, startPoint x: 537, startPoint y: 454, endPoint x: 537, endPoint y: 464, distance: 10.8
click at [537, 464] on p "多くの転写因子は豊富には発現しておらず、DNAに対する結合も弱かったり、一時的であったり、間接的にクロマチンと結合していたりします。そのような場合にタンパク質…" at bounding box center [613, 475] width 565 height 26
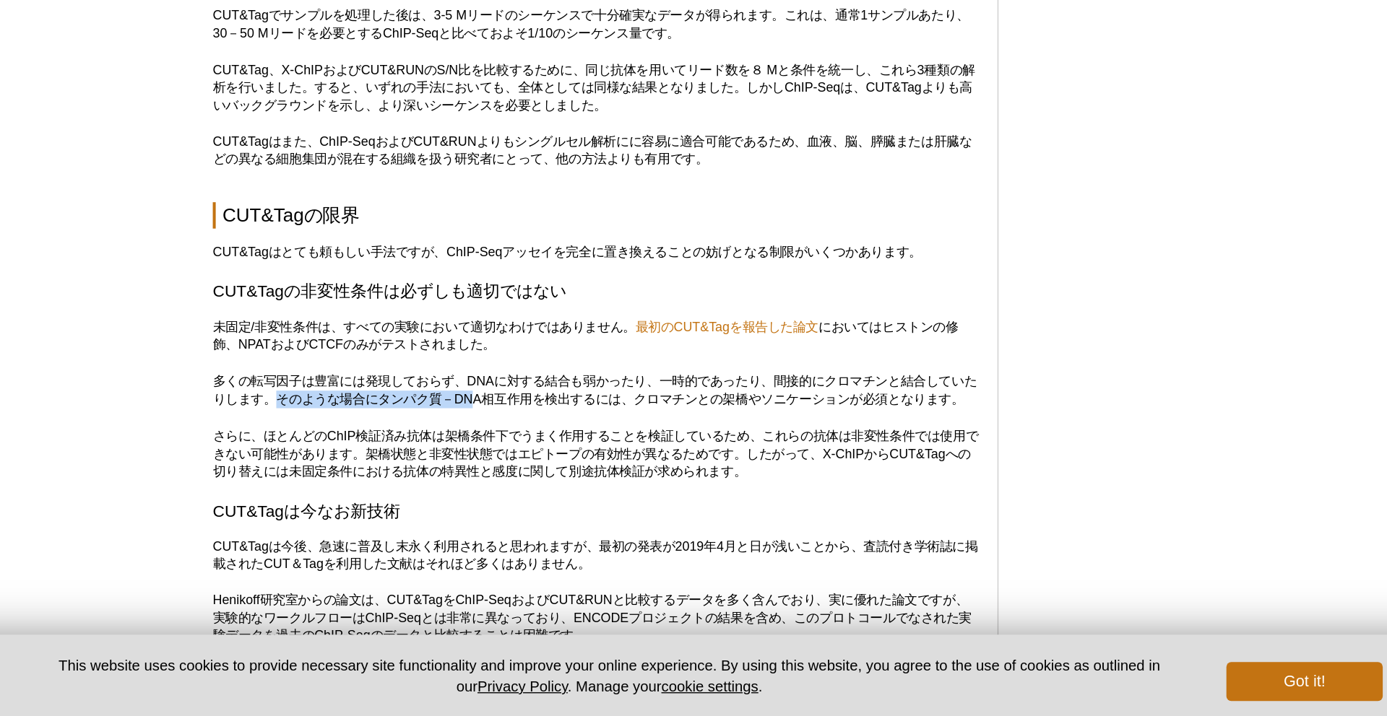
drag, startPoint x: 386, startPoint y: 466, endPoint x: 534, endPoint y: 466, distance: 148.1
click at [534, 466] on p "多くの転写因子は豊富には発現しておらず、DNAに対する結合も弱かったり、一時的であったり、間接的にクロマチンと結合していたりします。そのような場合にタンパク質…" at bounding box center [613, 475] width 565 height 26
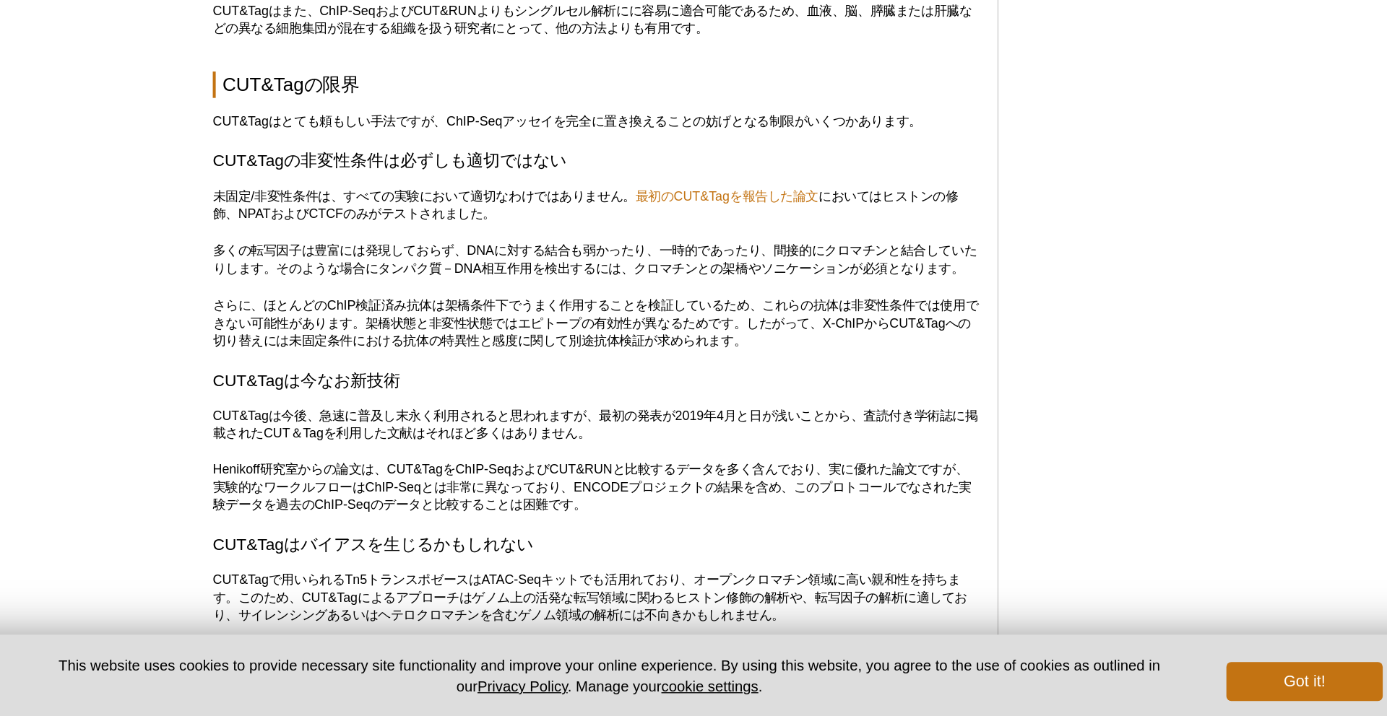
scroll to position [4276, 0]
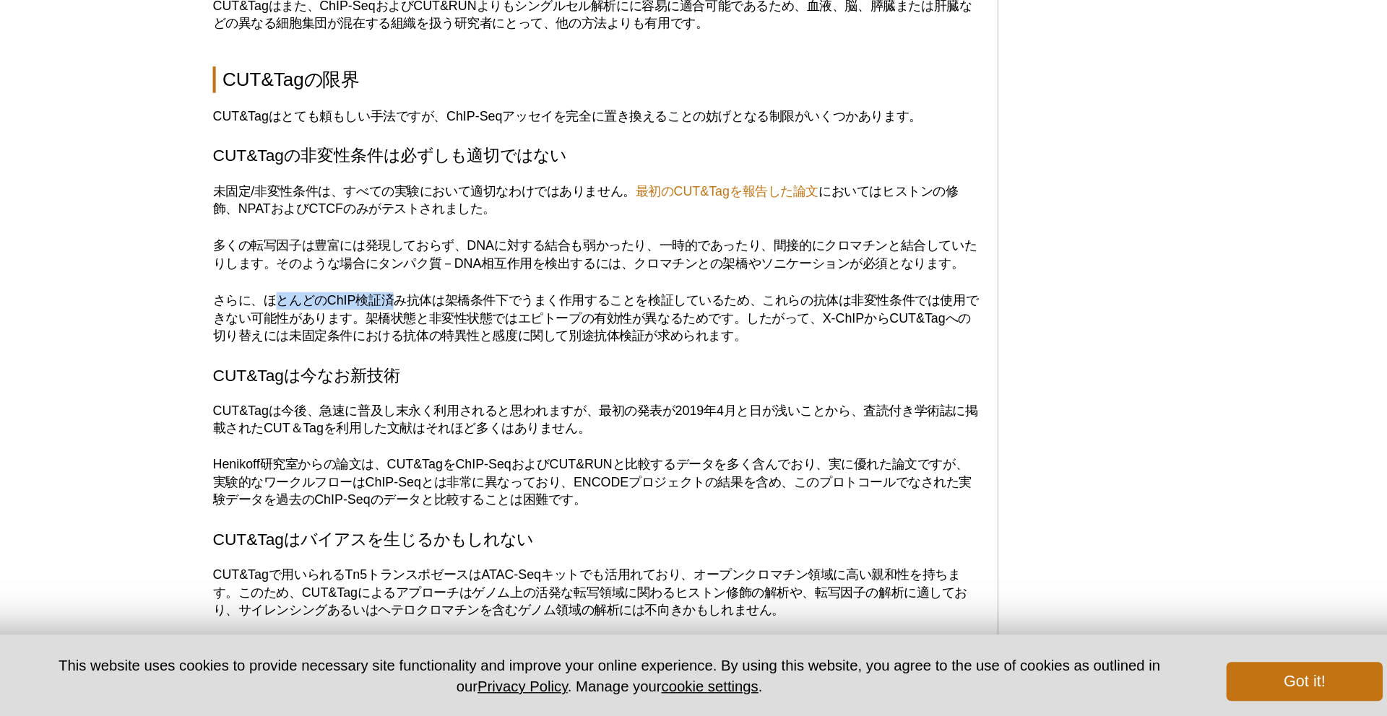
drag, startPoint x: 378, startPoint y: 407, endPoint x: 469, endPoint y: 408, distance: 91.0
click at [469, 408] on p "さらに、ほとんどのChIP検証済み抗体は架橋条件下でうまく作用することを検証しているため、これらの抗体は非変性条件では使用できない可能性があります。架橋状態と…" at bounding box center [613, 421] width 565 height 39
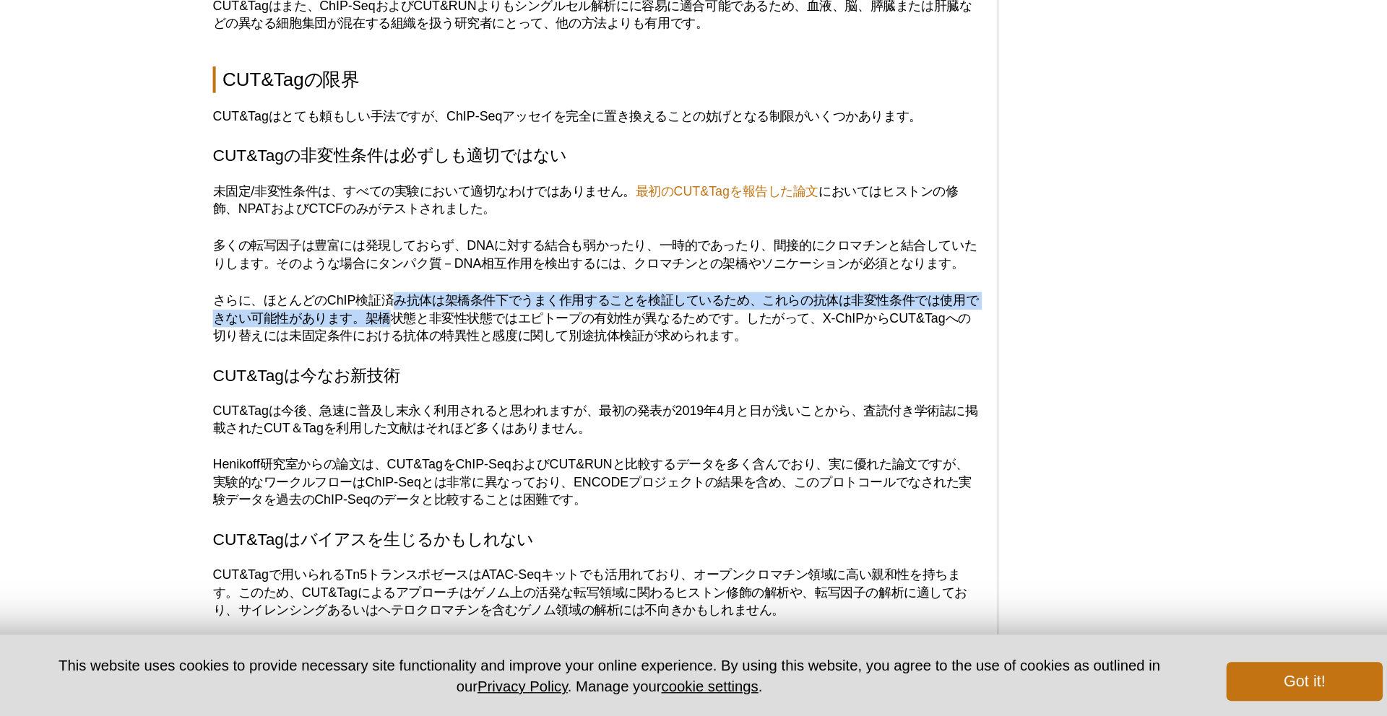
drag, startPoint x: 469, startPoint y: 408, endPoint x: 473, endPoint y: 420, distance: 12.1
click at [473, 420] on p "さらに、ほとんどのChIP検証済み抗体は架橋条件下でうまく作用することを検証しているため、これらの抗体は非変性条件では使用できない可能性があります。架橋状態と…" at bounding box center [613, 421] width 565 height 39
click at [474, 421] on p "さらに、ほとんどのChIP検証済み抗体は架橋条件下でうまく作用することを検証しているため、これらの抗体は非変性条件では使用できない可能性があります。架橋状態と…" at bounding box center [613, 421] width 565 height 39
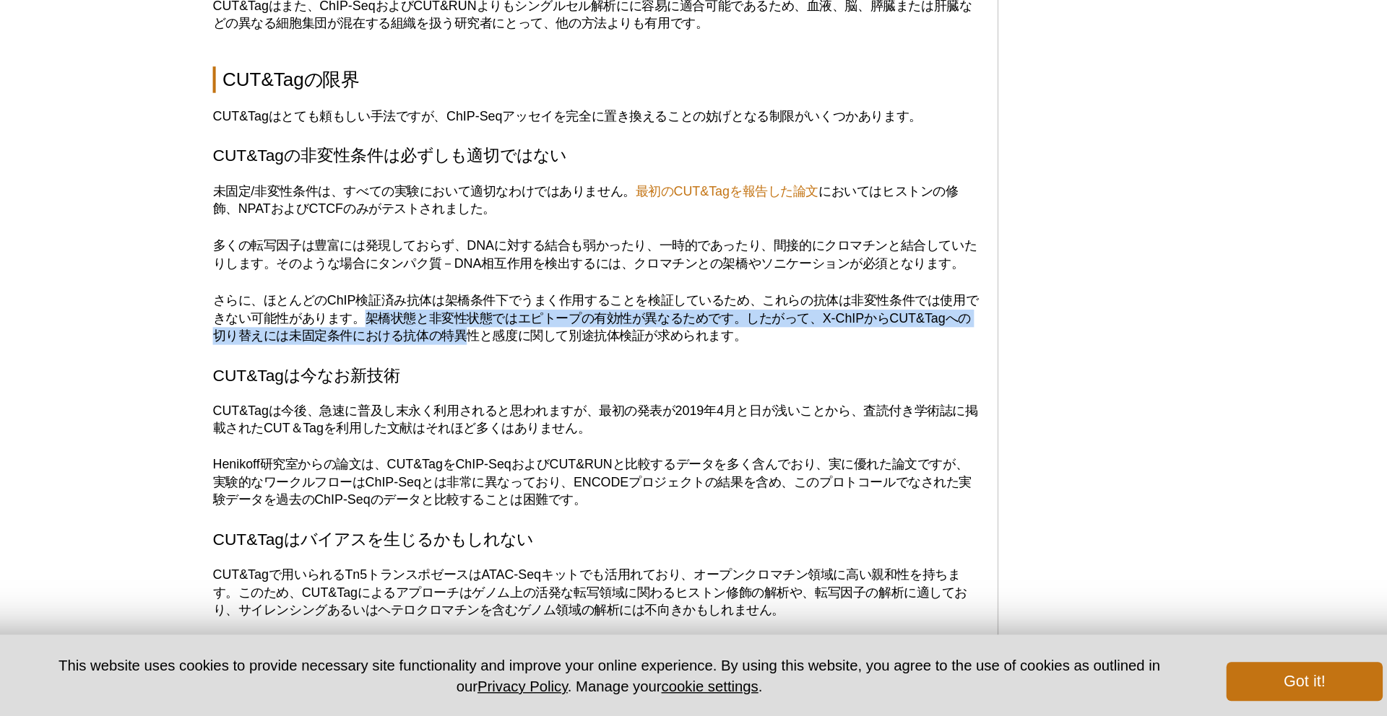
drag, startPoint x: 451, startPoint y: 419, endPoint x: 529, endPoint y: 430, distance: 78.7
click at [529, 430] on p "さらに、ほとんどのChIP検証済み抗体は架橋条件下でうまく作用することを検証しているため、これらの抗体は非変性条件では使用できない可能性があります。架橋状態と…" at bounding box center [613, 421] width 565 height 39
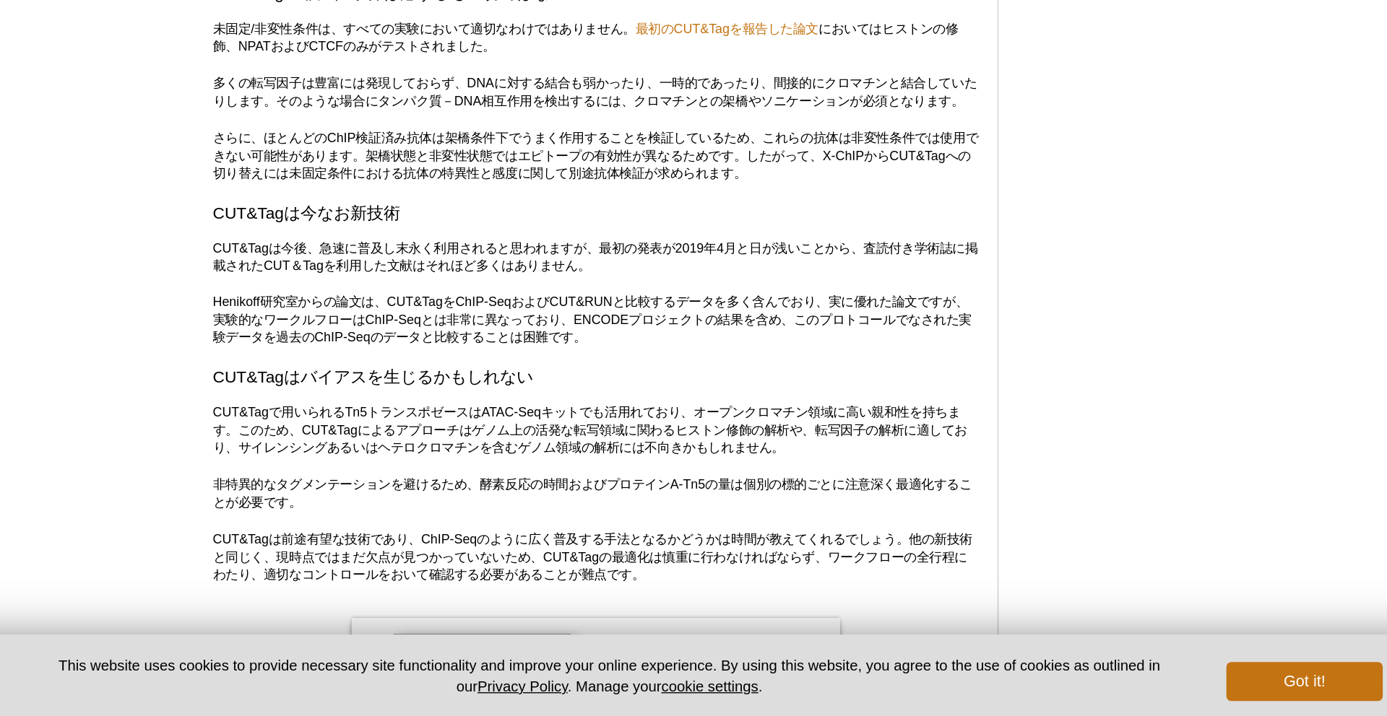
scroll to position [4398, 0]
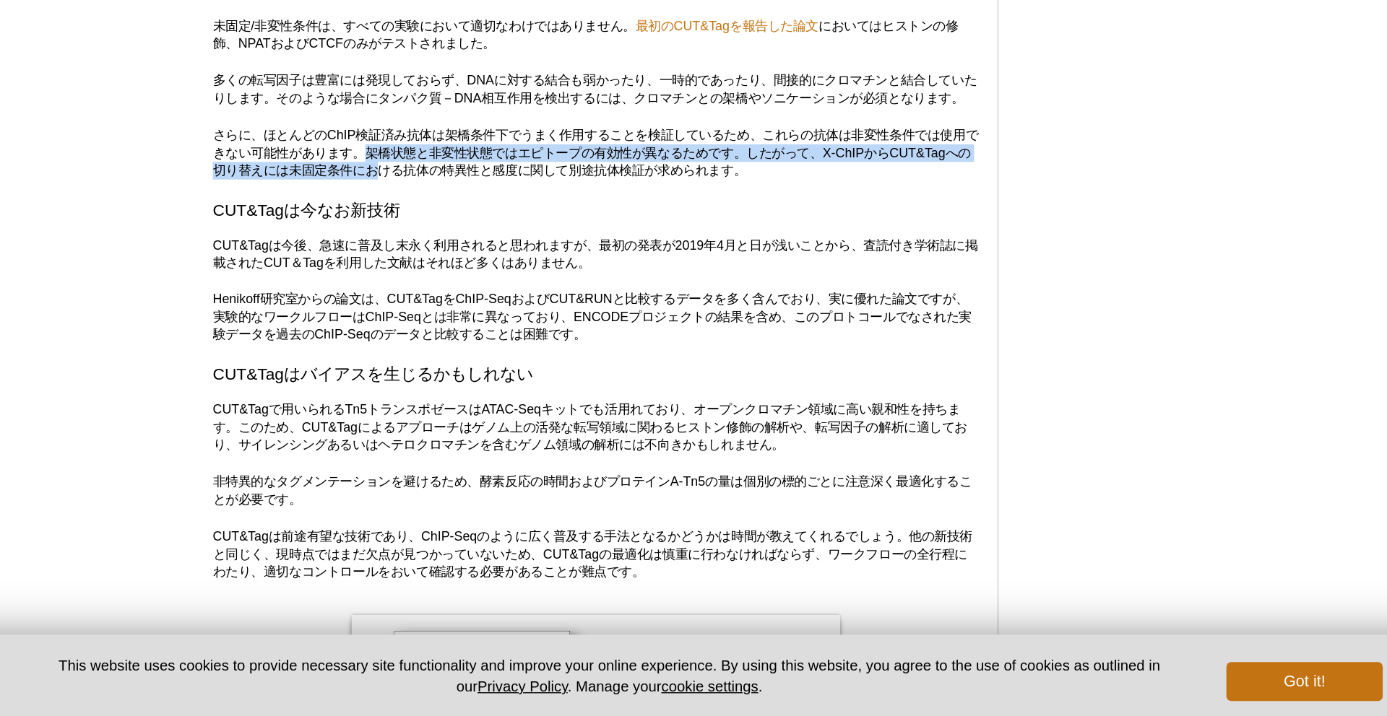
drag, startPoint x: 456, startPoint y: 298, endPoint x: 467, endPoint y: 315, distance: 19.8
click at [467, 314] on p "さらに、ほとんどのChIP検証済み抗体は架橋条件下でうまく作用することを検証しているため、これらの抗体は非変性条件では使用できない可能性があります。架橋状態と…" at bounding box center [613, 299] width 565 height 39
click at [467, 315] on p "さらに、ほとんどのChIP検証済み抗体は架橋条件下でうまく作用することを検証しているため、これらの抗体は非変性条件では使用できない可能性があります。架橋状態と…" at bounding box center [613, 299] width 565 height 39
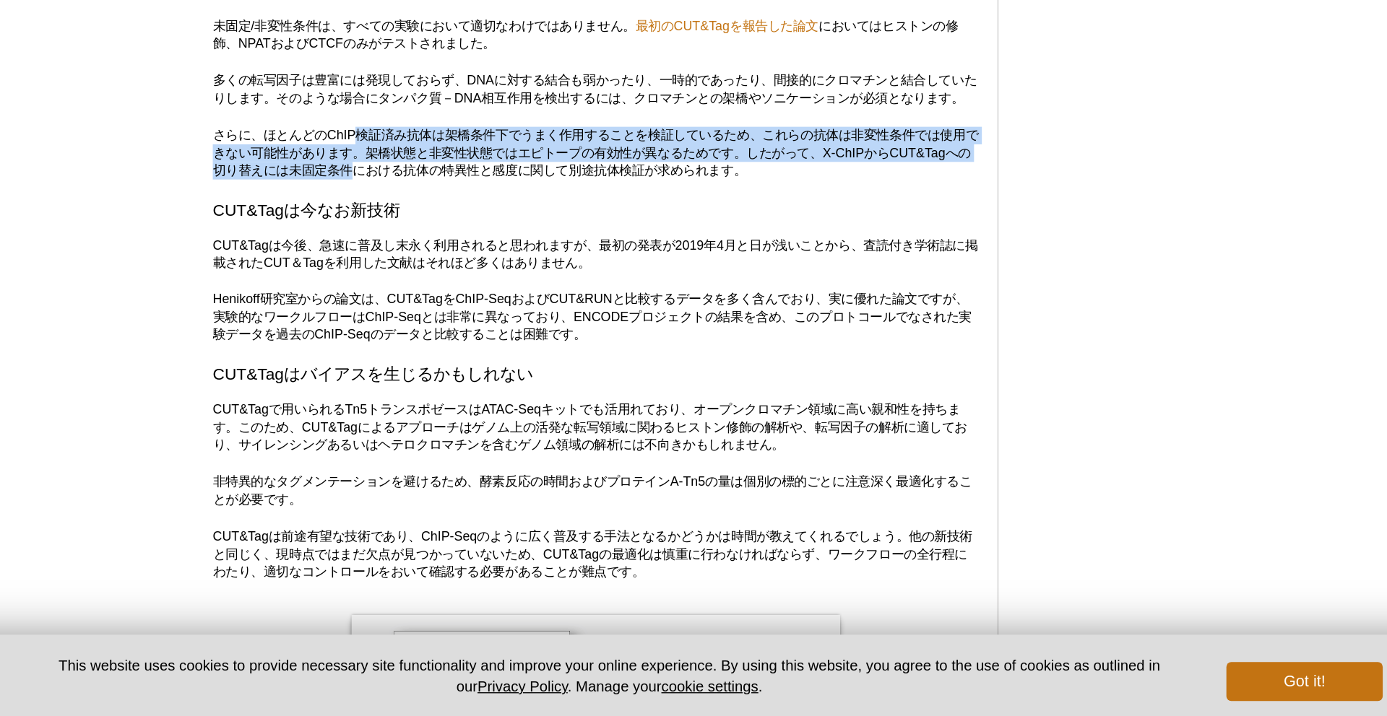
drag, startPoint x: 439, startPoint y: 292, endPoint x: 448, endPoint y: 316, distance: 26.3
click at [448, 316] on p "さらに、ほとんどのChIP検証済み抗体は架橋条件下でうまく作用することを検証しているため、これらの抗体は非変性条件では使用できない可能性があります。架橋状態と…" at bounding box center [613, 299] width 565 height 39
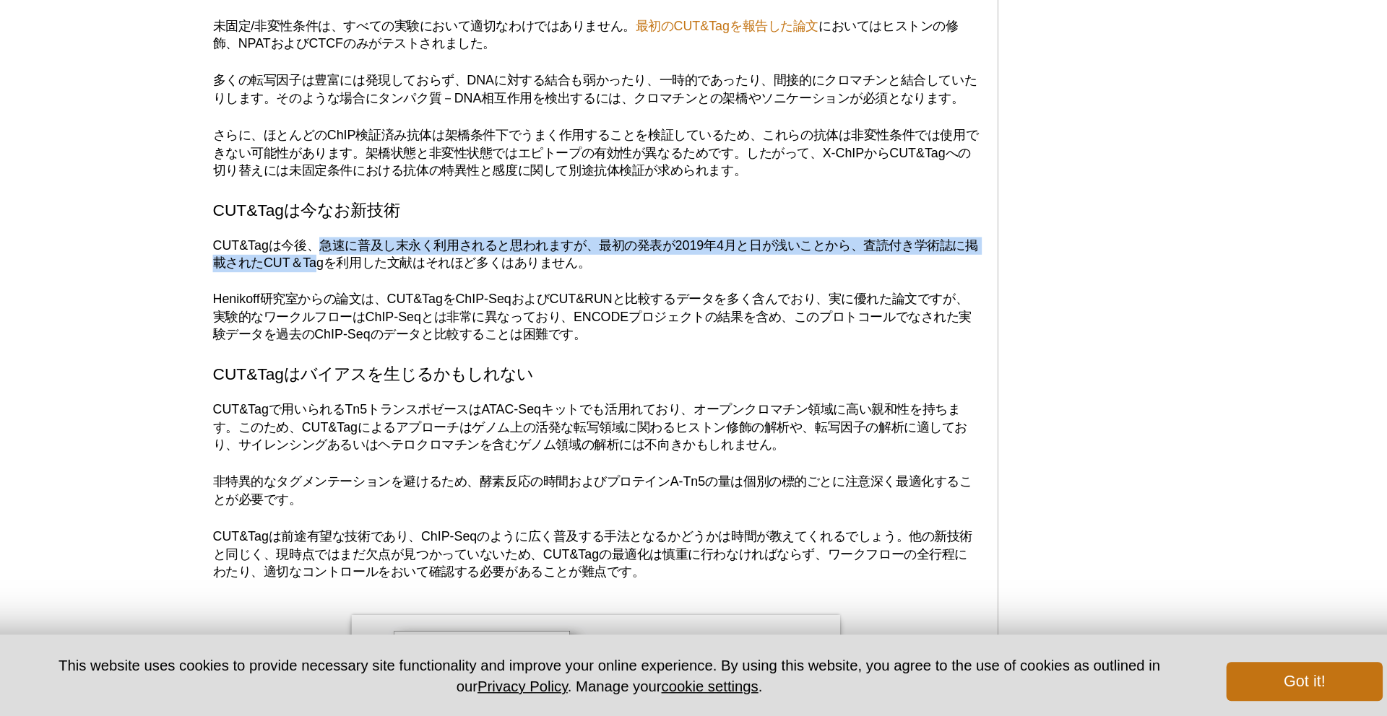
drag, startPoint x: 414, startPoint y: 366, endPoint x: 416, endPoint y: 377, distance: 11.0
click at [416, 377] on p "CUT&Tagは今後、急速に普及し末永く利用されると思われますが、最初の発表が2019年4月と日が浅いことから、査読付き学術誌に掲載されたCUT＆Tagを利用…" at bounding box center [613, 375] width 565 height 26
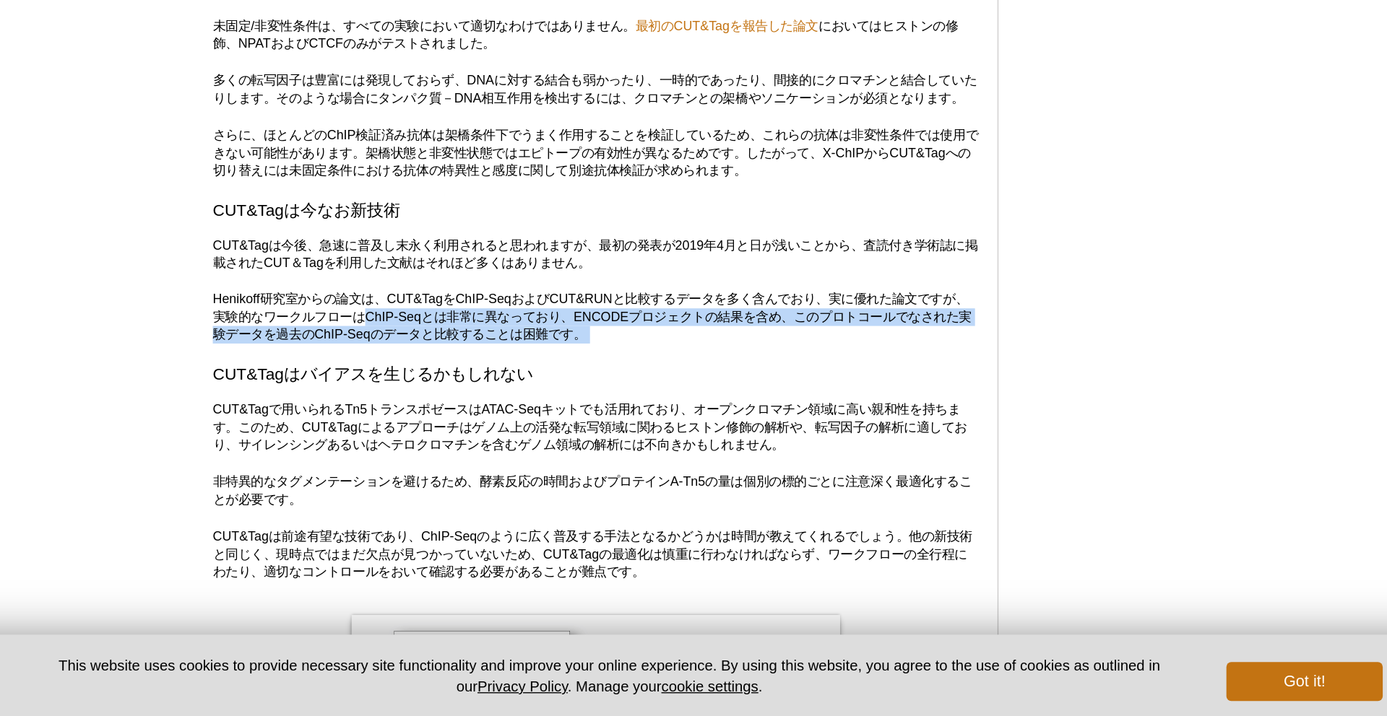
drag, startPoint x: 446, startPoint y: 425, endPoint x: 451, endPoint y: 443, distance: 18.7
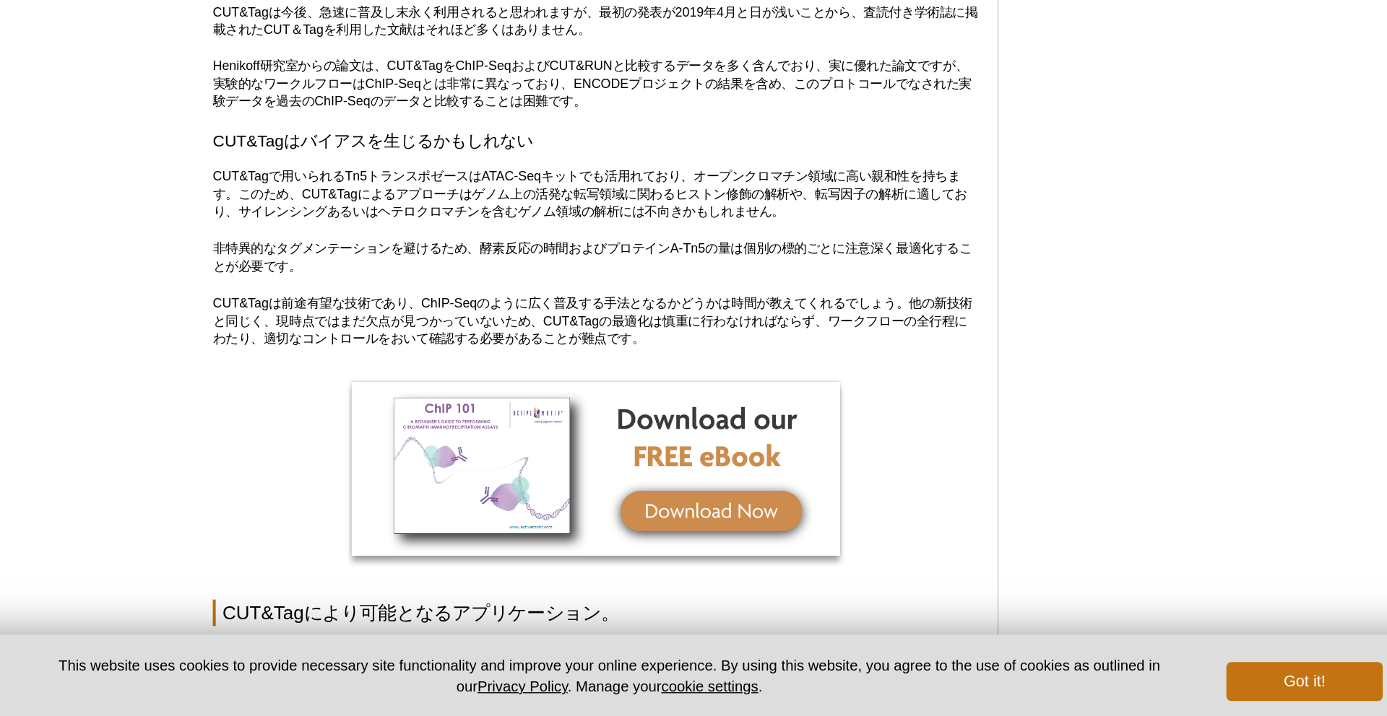
scroll to position [4580, 0]
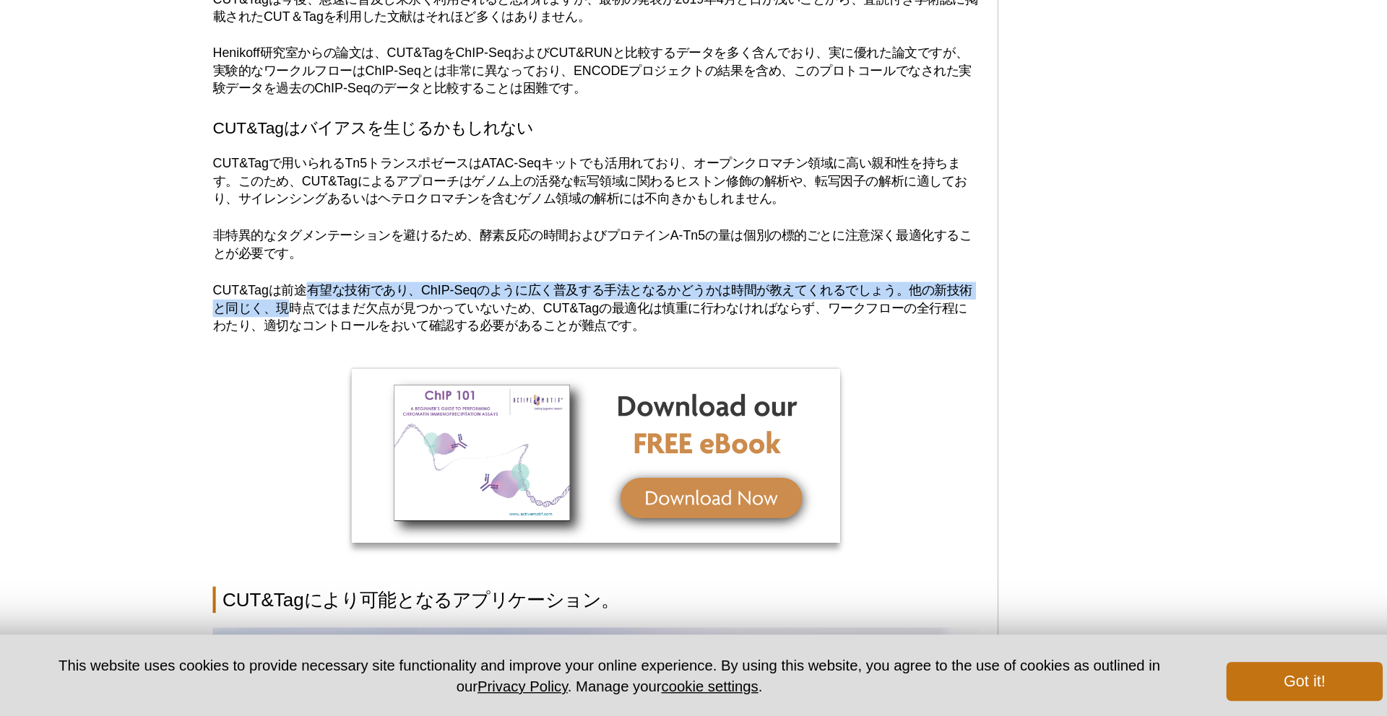
drag, startPoint x: 402, startPoint y: 402, endPoint x: 402, endPoint y: 422, distance: 20.9
click at [402, 422] on p "CUT&Tagは前途有望な技術であり、ChIP-Seqのように広く普及する手法となるかどうかは時間が教えてくれるでしょう。他の新技術と同じく、現時点ではまだ欠…" at bounding box center [613, 414] width 565 height 39
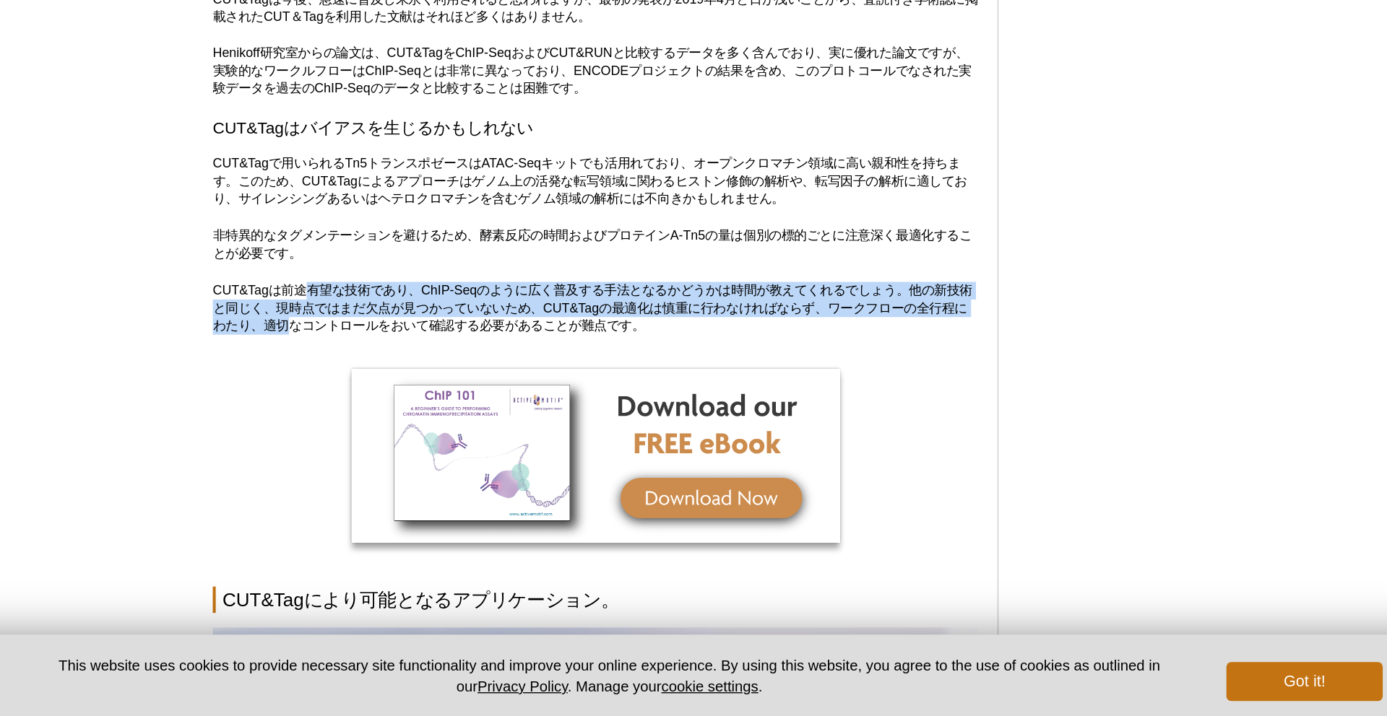
click at [402, 423] on p "CUT&Tagは前途有望な技術であり、ChIP-Seqのように広く普及する手法となるかどうかは時間が教えてくれるでしょう。他の新技術と同じく、現時点ではまだ欠…" at bounding box center [613, 414] width 565 height 39
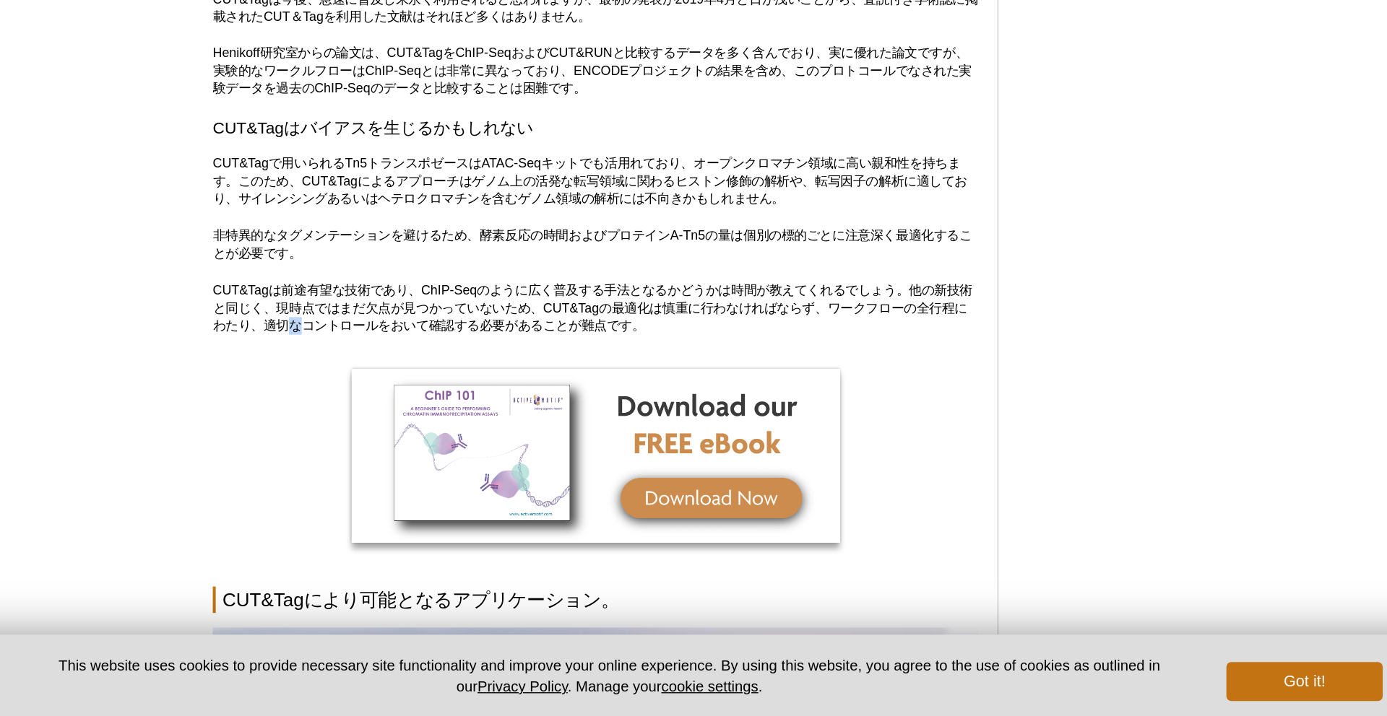
click at [402, 423] on p "CUT&Tagは前途有望な技術であり、ChIP-Seqのように広く普及する手法となるかどうかは時間が教えてくれるでしょう。他の新技術と同じく、現時点ではまだ欠…" at bounding box center [613, 414] width 565 height 39
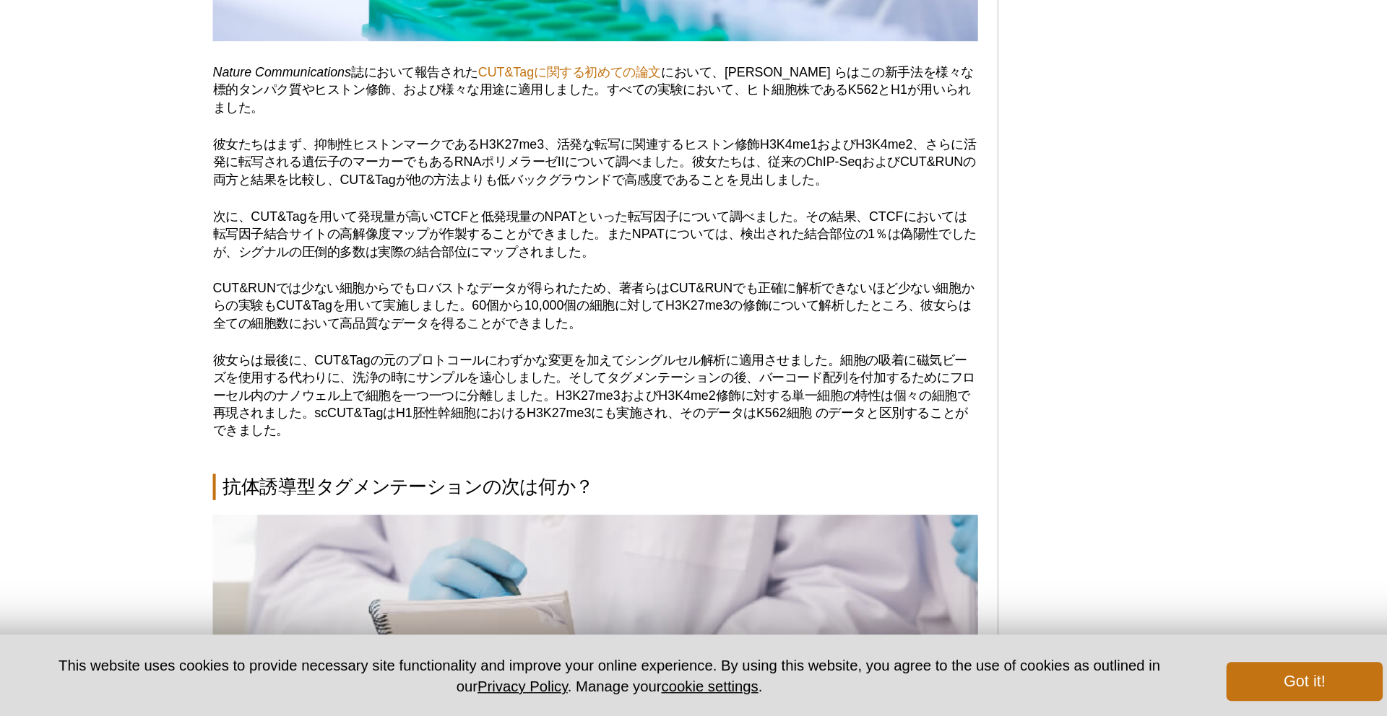
scroll to position [5264, 0]
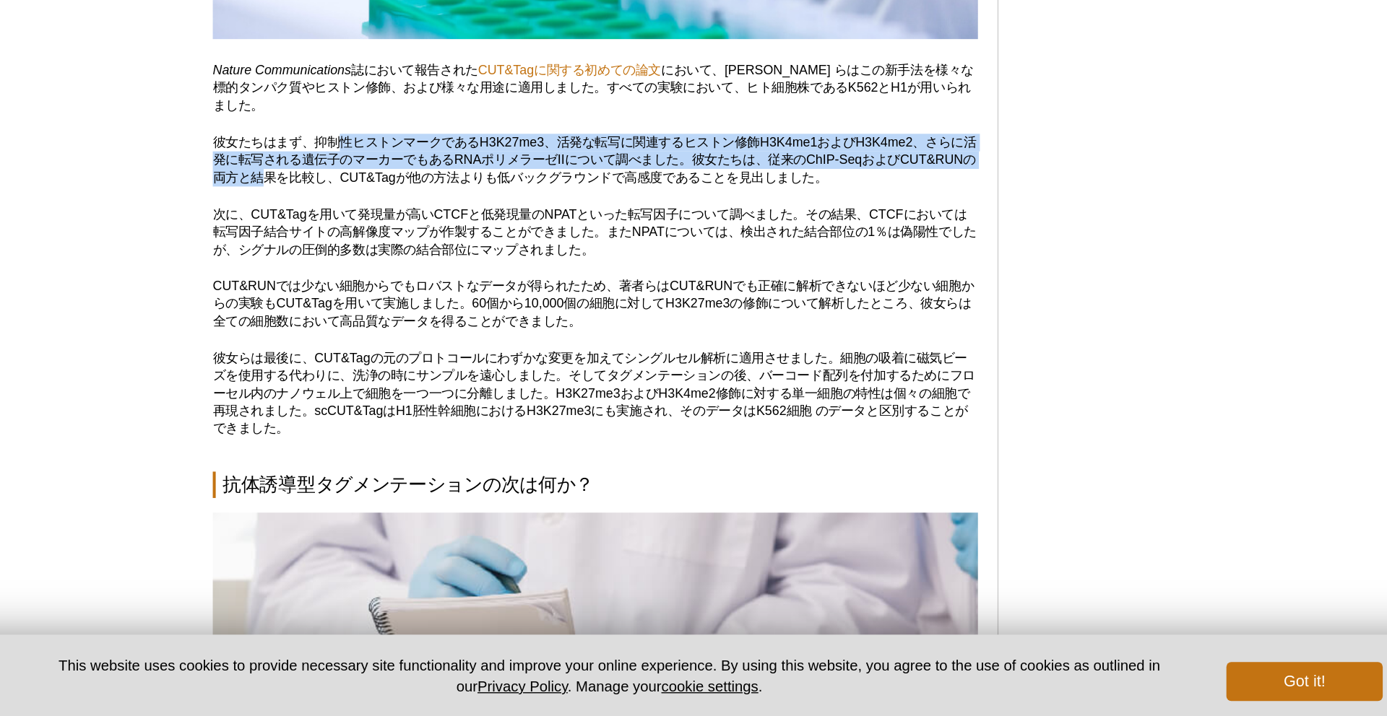
drag, startPoint x: 422, startPoint y: 287, endPoint x: 422, endPoint y: 319, distance: 32.5
click at [422, 319] on p "彼女たちはまず、抑制性ヒストンマークであるH3K27me3、活発な転写に関連するヒストン修飾H3K4me1およびH3K4me2、さらに活発に転写される遺伝子の…" at bounding box center [613, 304] width 565 height 39
drag, startPoint x: 422, startPoint y: 292, endPoint x: 424, endPoint y: 325, distance: 32.6
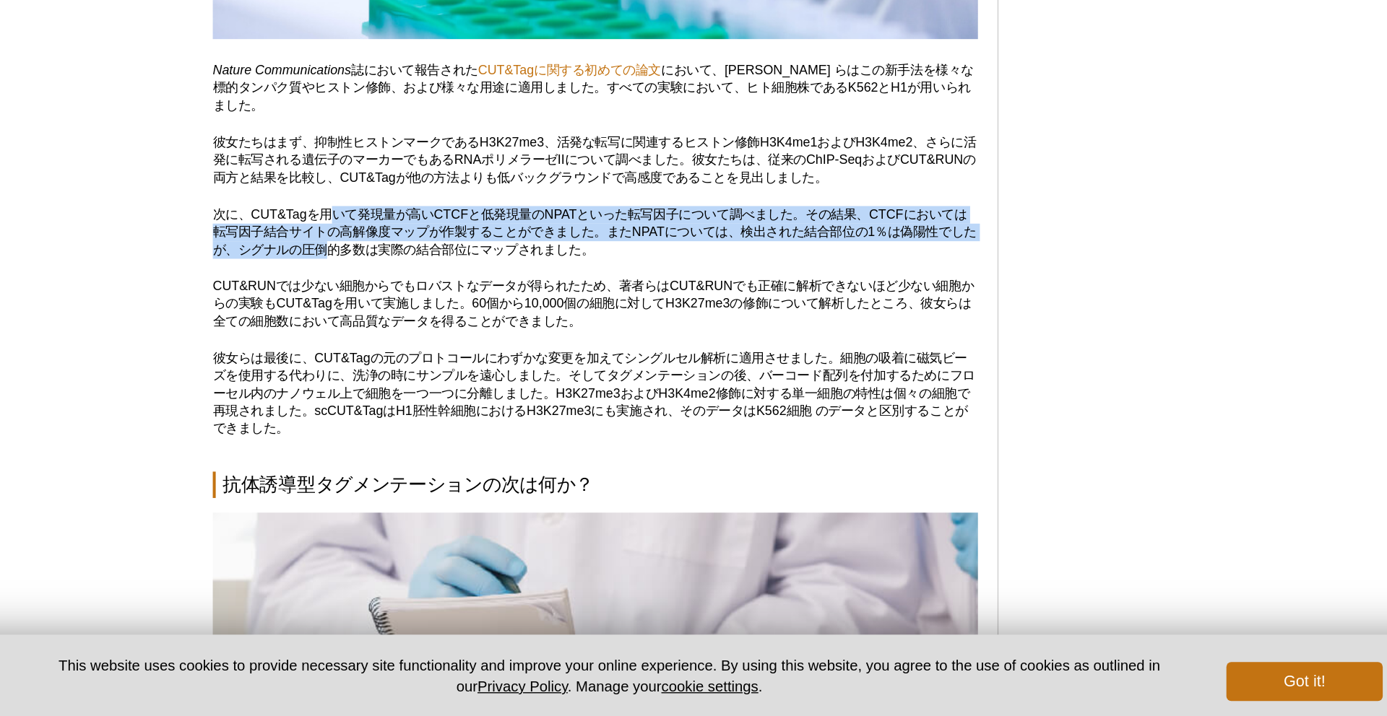
drag, startPoint x: 423, startPoint y: 341, endPoint x: 426, endPoint y: 369, distance: 28.3
click at [426, 369] on p "次に、CUT&Tagを用いて発現量が高いCTCFと低発現量のNPATといった転写因子について調べました。その結果、CTCFにおいては転写因子結合サイトの高解像…" at bounding box center [613, 358] width 565 height 39
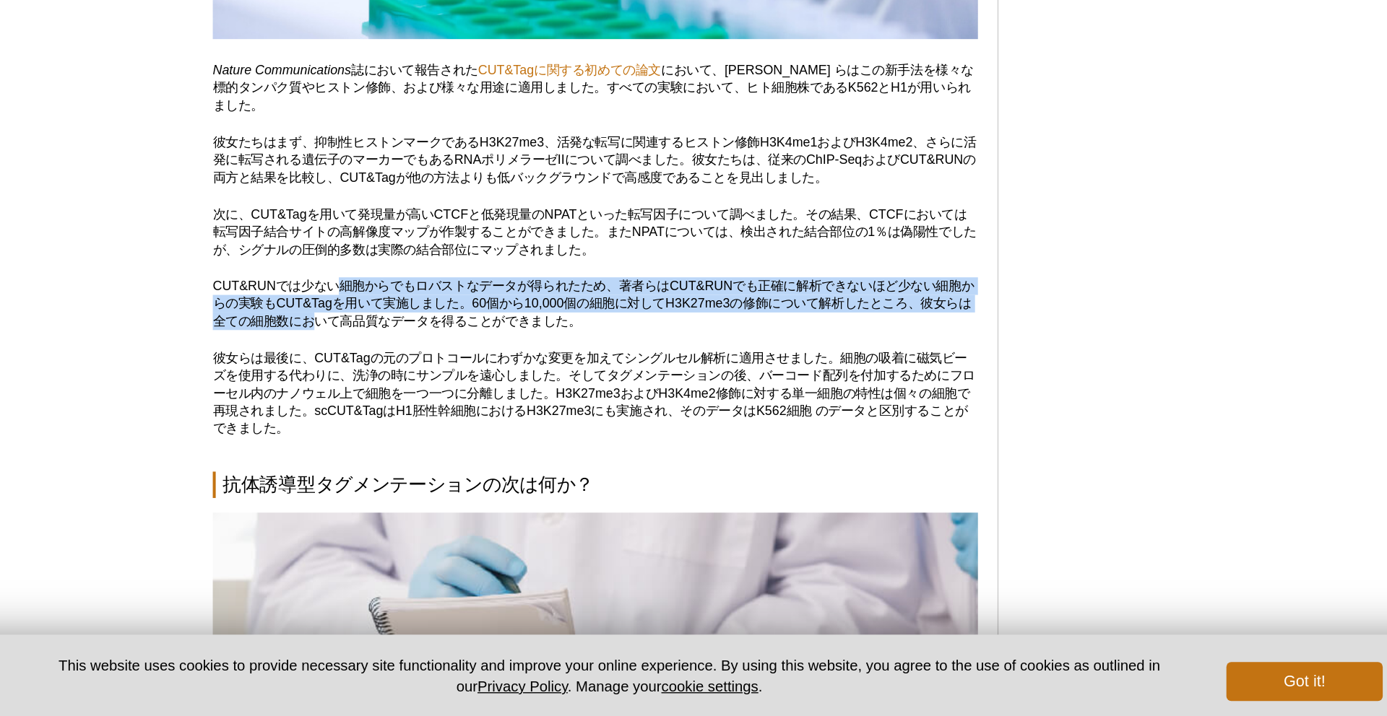
drag, startPoint x: 428, startPoint y: 399, endPoint x: 428, endPoint y: 422, distance: 23.1
click at [428, 422] on p "CUT&RUNでは少ない細胞からでもロバストなデータが得られたため、著者らはCUT&RUNでも正確に解析できないほど少ない細胞からの実験もCUT&Tagを用い…" at bounding box center [613, 410] width 565 height 39
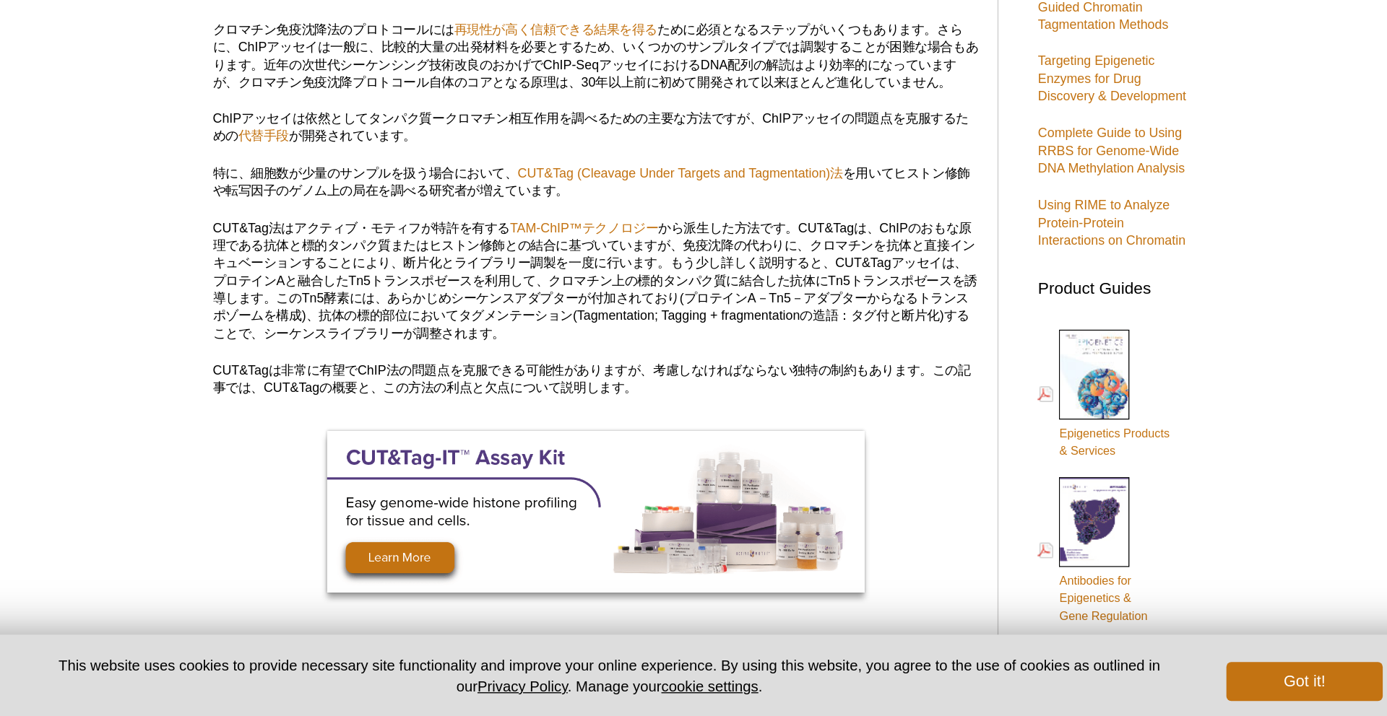
scroll to position [222, 0]
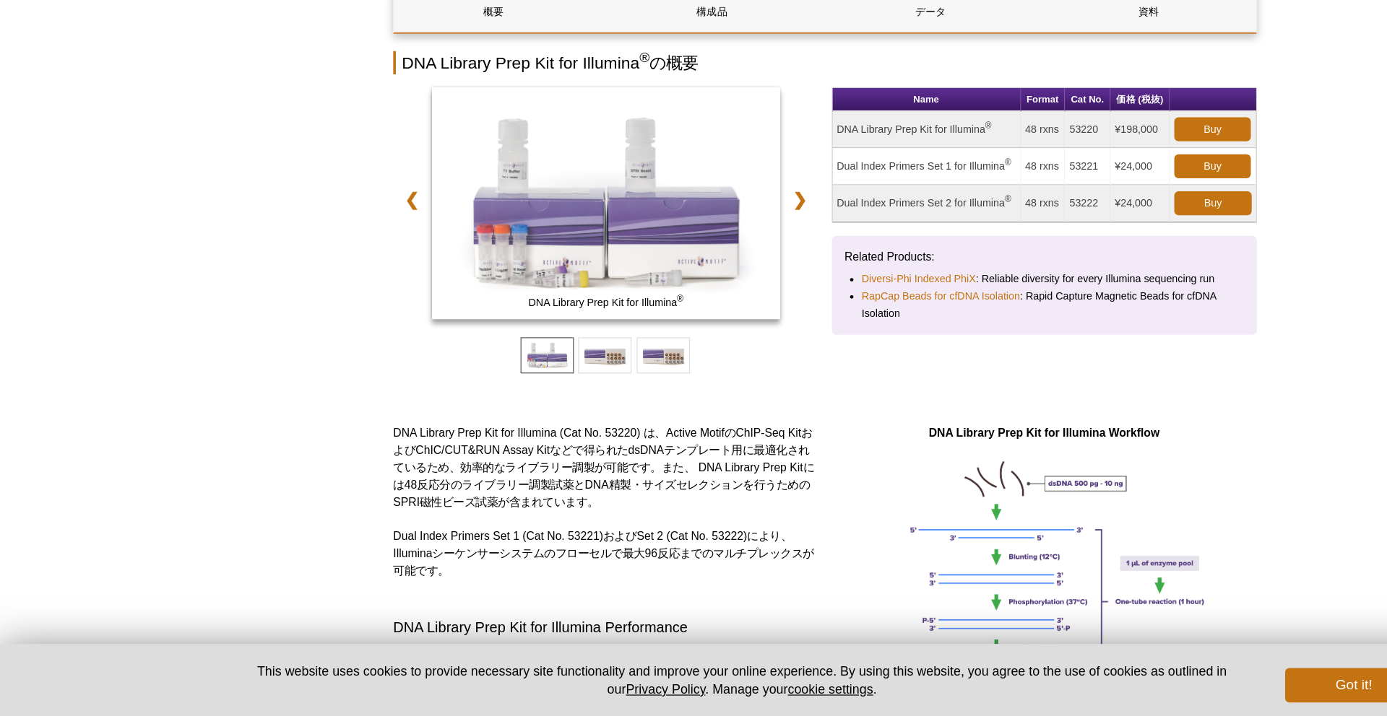
scroll to position [84, 0]
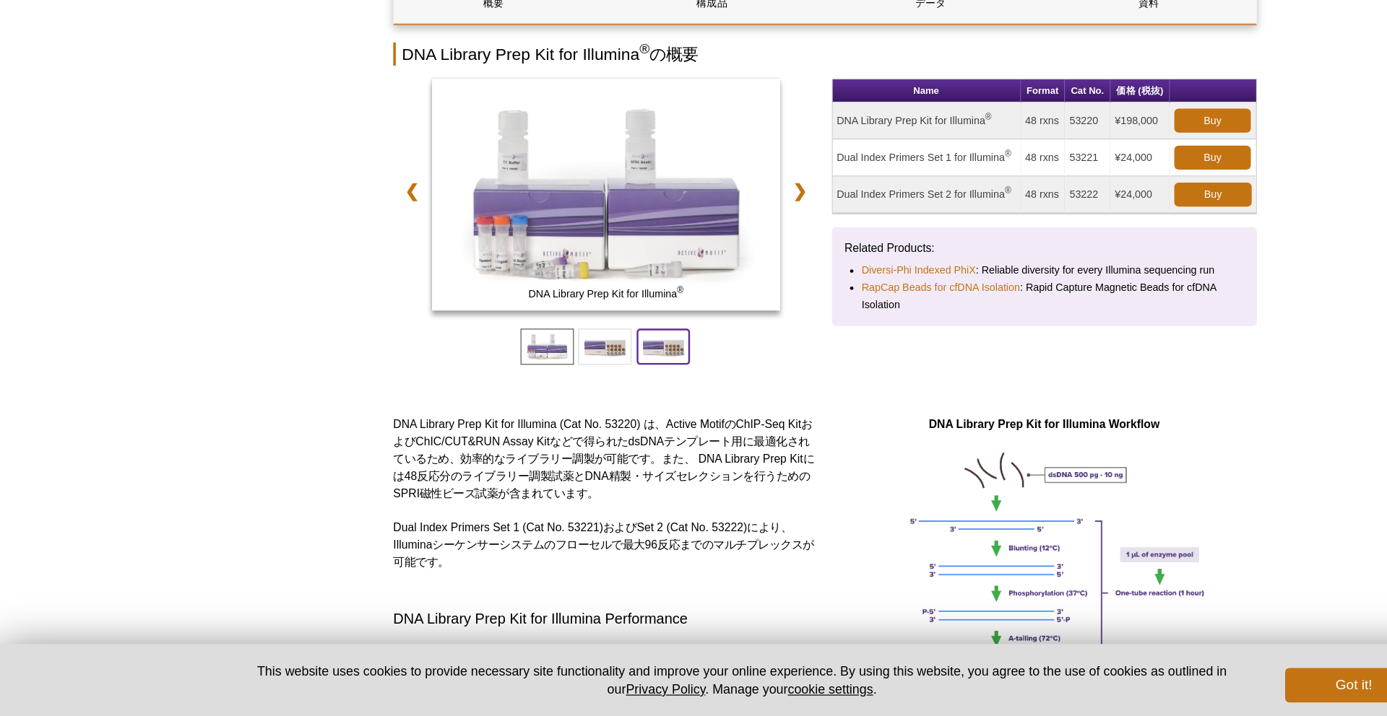
click at [554, 412] on span at bounding box center [557, 406] width 45 height 30
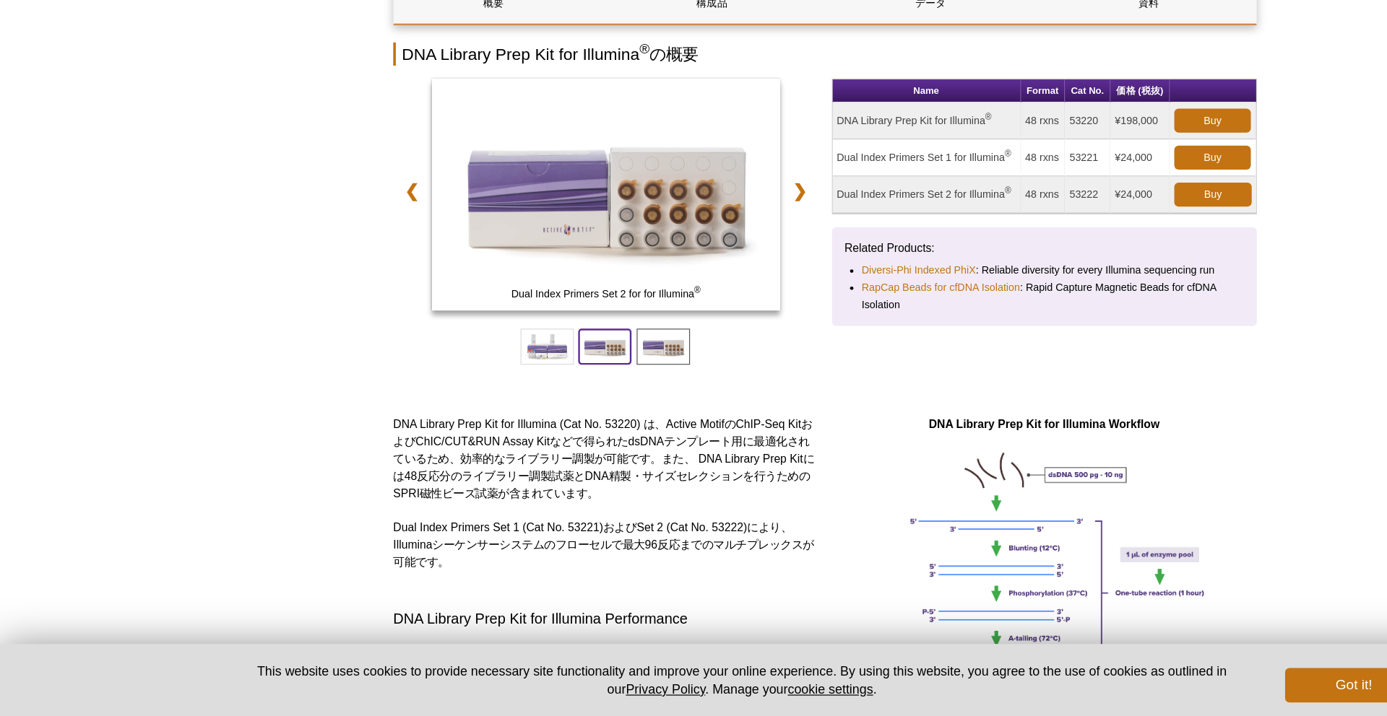
click at [508, 408] on span at bounding box center [508, 406] width 45 height 30
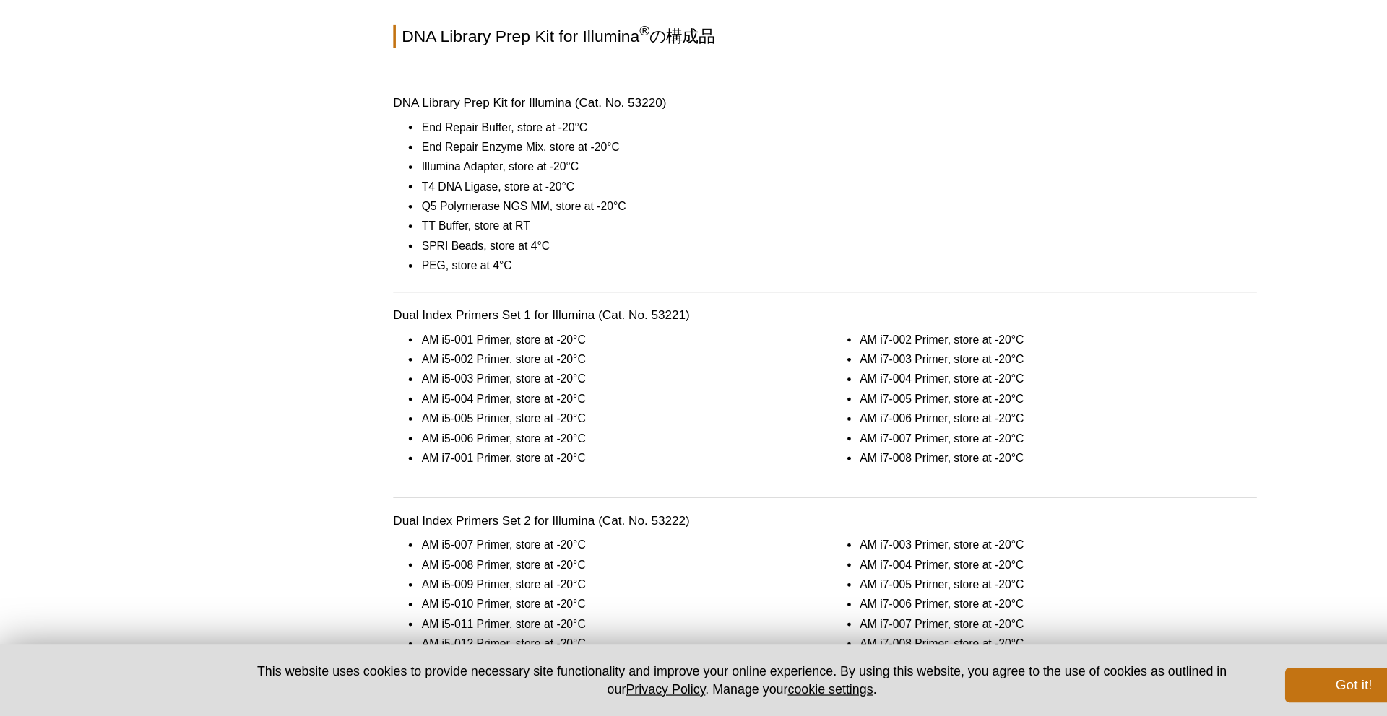
scroll to position [911, 0]
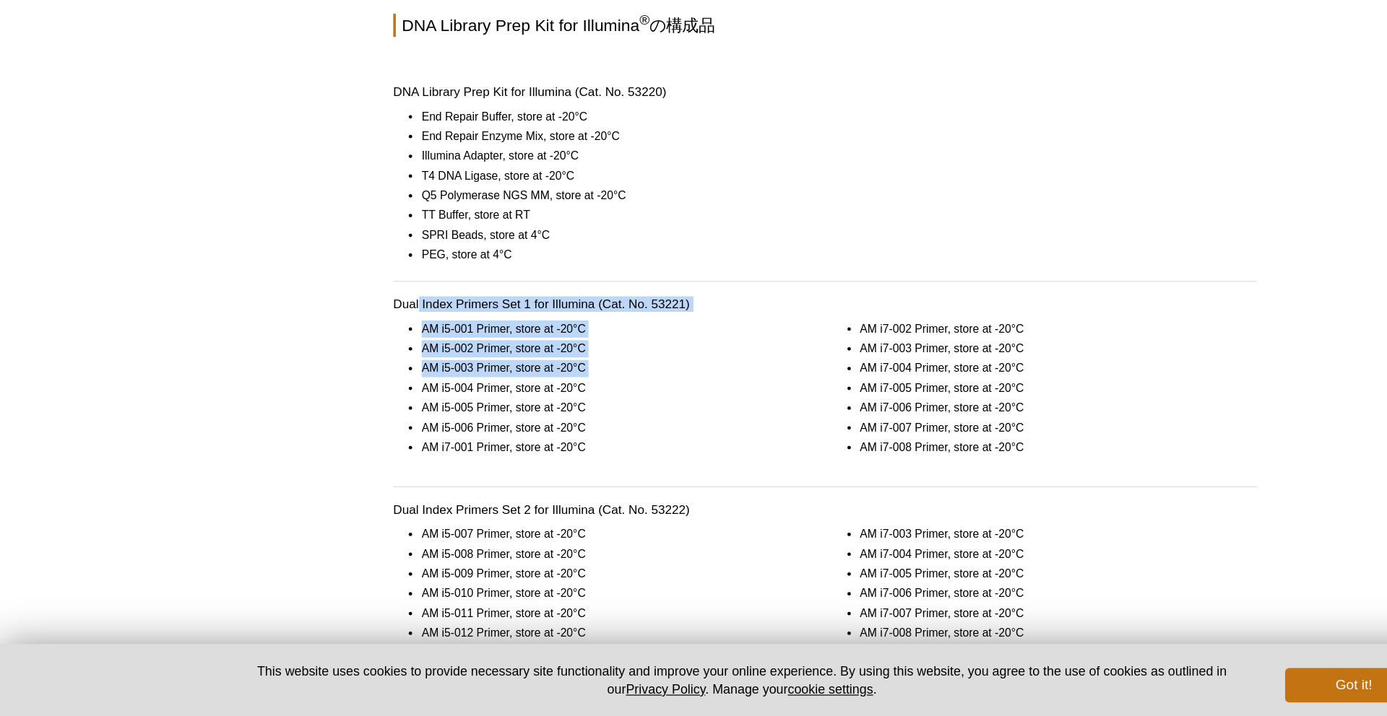
drag, startPoint x: 352, startPoint y: 376, endPoint x: 383, endPoint y: 437, distance: 68.2
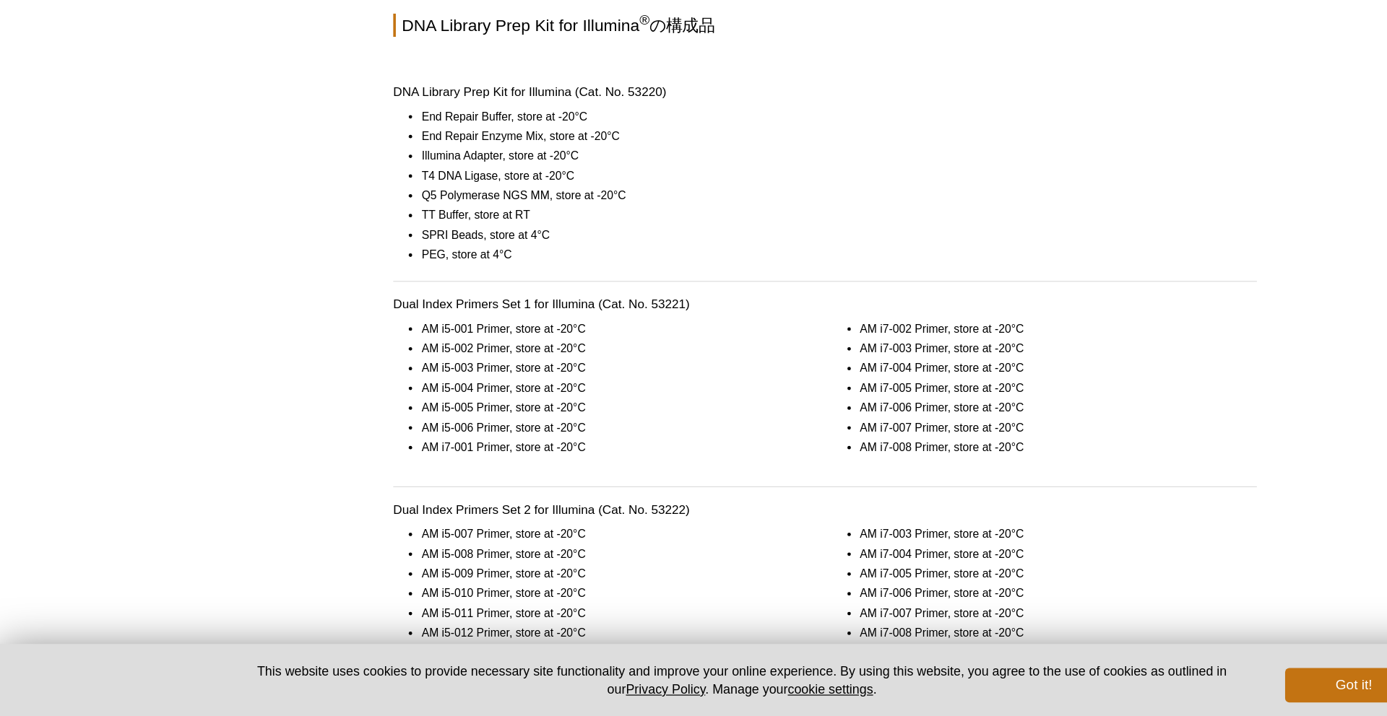
click at [387, 443] on li "AM i5-004 Primer, store at -20°C" at bounding box center [514, 441] width 319 height 14
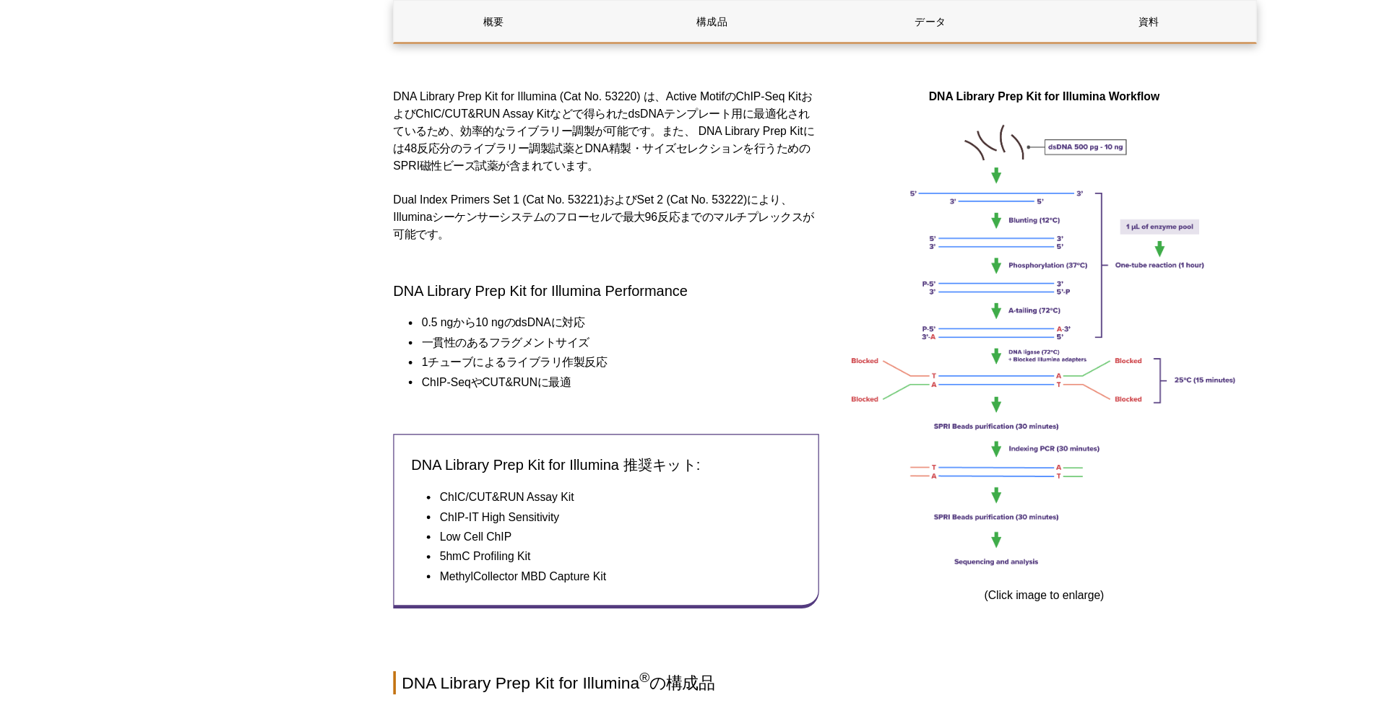
scroll to position [467, 0]
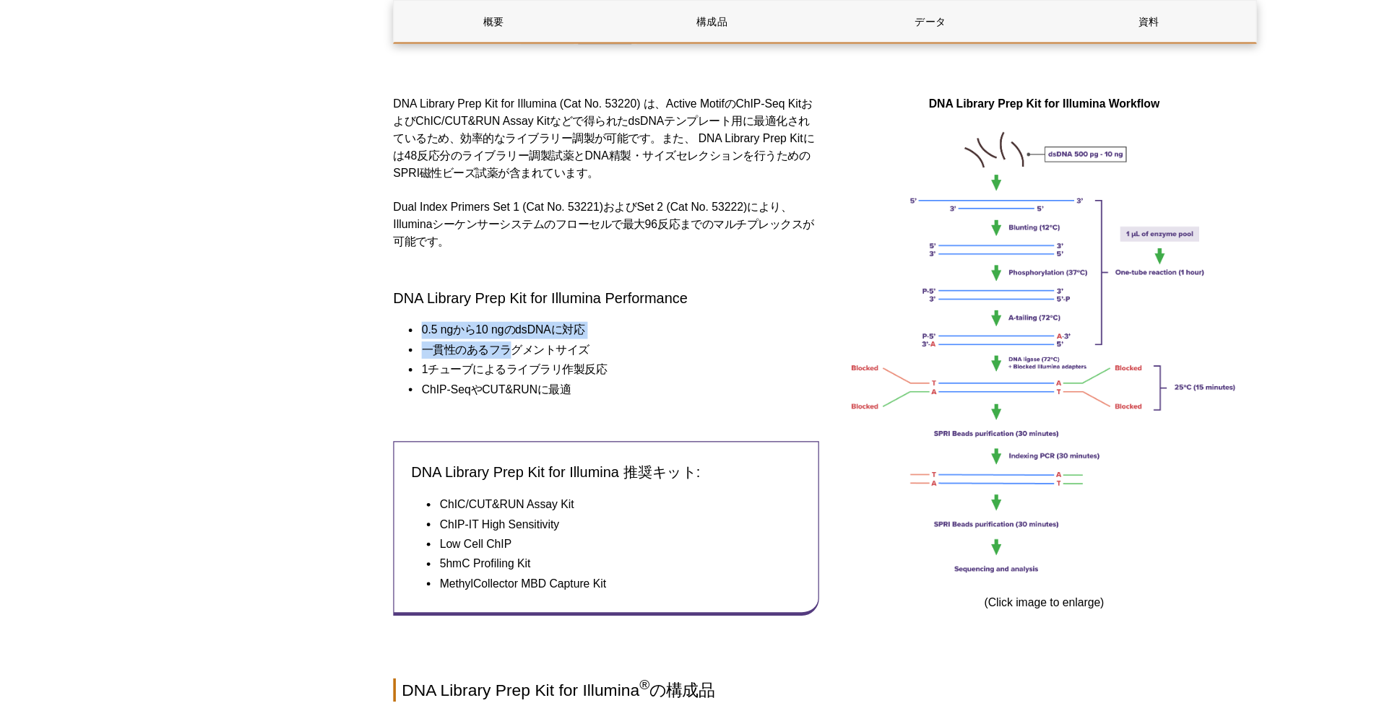
drag, startPoint x: 344, startPoint y: 276, endPoint x: 438, endPoint y: 298, distance: 96.4
click at [438, 297] on ul "0.5 ngから10 ngのdsDNAに対応 一貫性のあるフラグメントサイズ 1チューブによるライブラリ作製反応 ChIP-SeqやCUT&RUNに最適" at bounding box center [502, 302] width 343 height 64
click at [438, 298] on li "一貫性のあるフラグメントサイズ" at bounding box center [514, 294] width 319 height 14
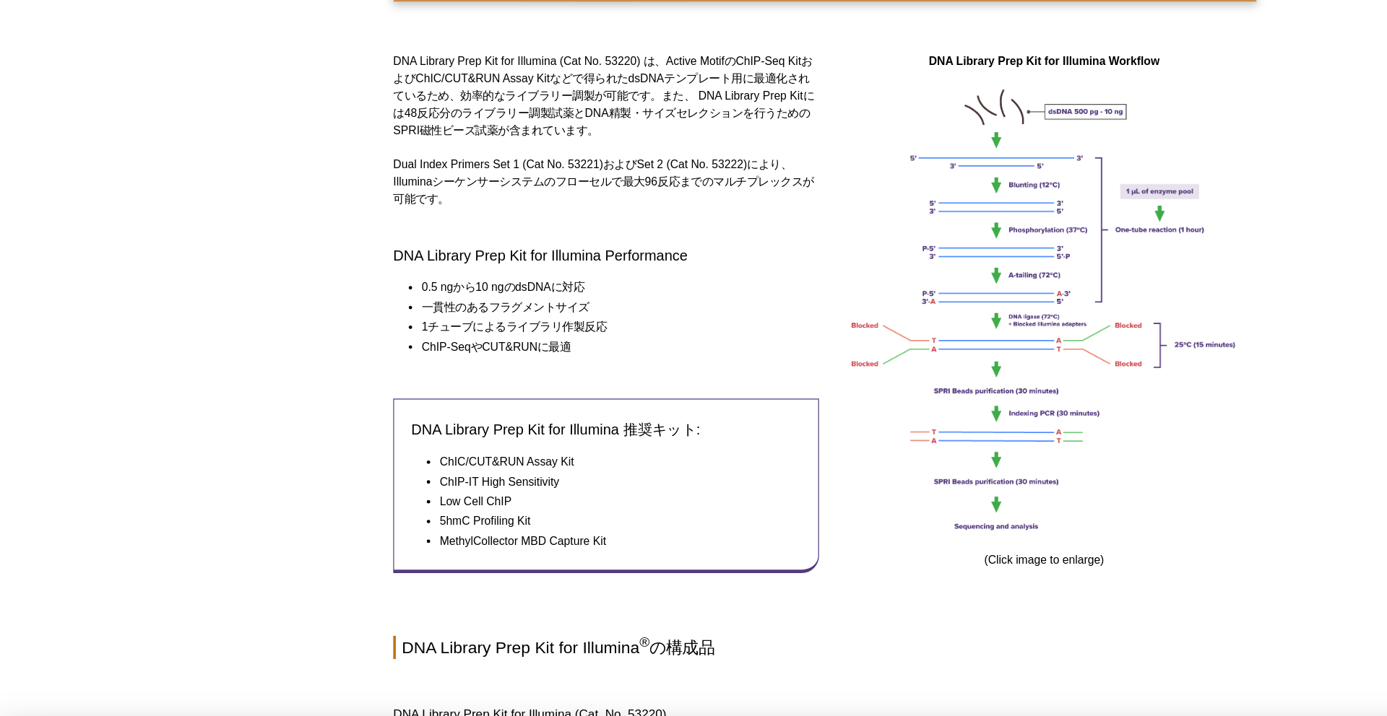
scroll to position [422, 0]
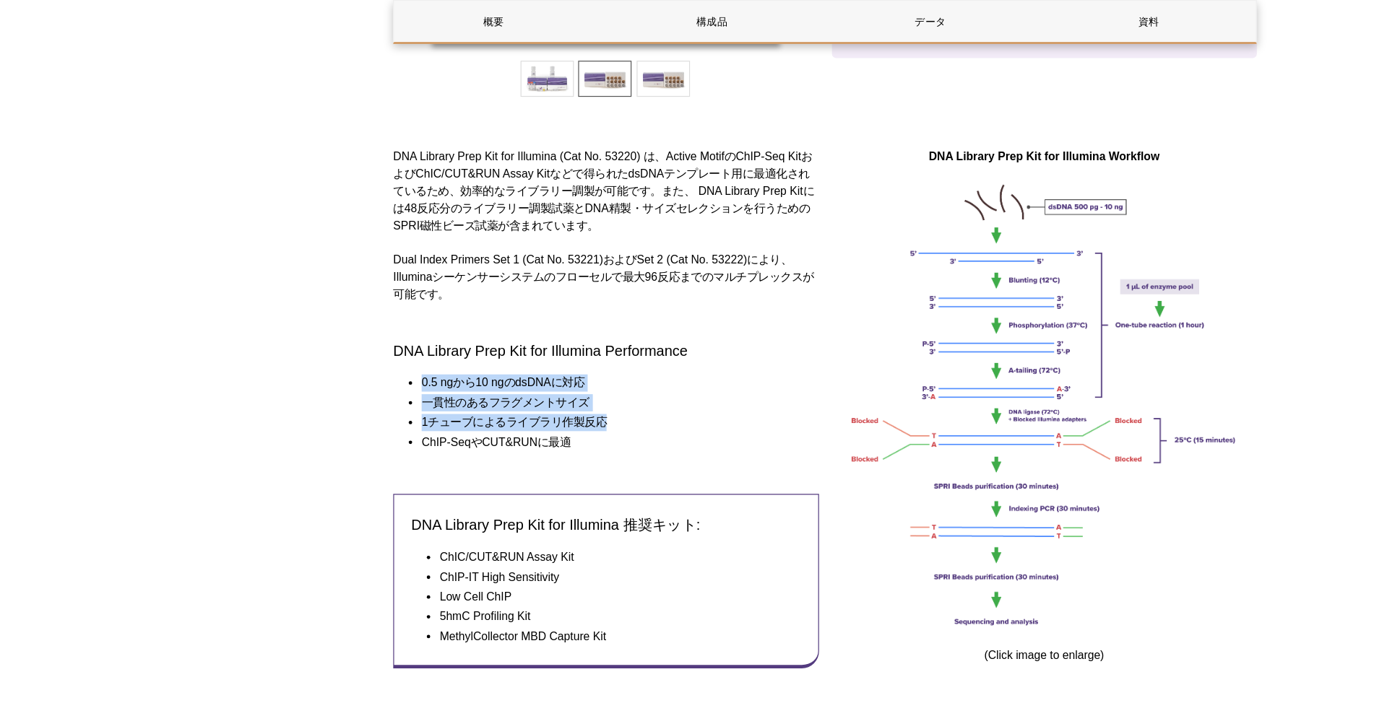
drag, startPoint x: 353, startPoint y: 322, endPoint x: 539, endPoint y: 366, distance: 191.5
click at [539, 366] on ul "0.5 ngから10 ngのdsDNAに対応 一貫性のあるフラグメントサイズ 1チューブによるライブラリ作製反応 ChIP-SeqやCUT&RUNに最適" at bounding box center [502, 347] width 343 height 64
click at [539, 366] on li "ChIP-SeqやCUT&RUNに最適" at bounding box center [514, 372] width 319 height 14
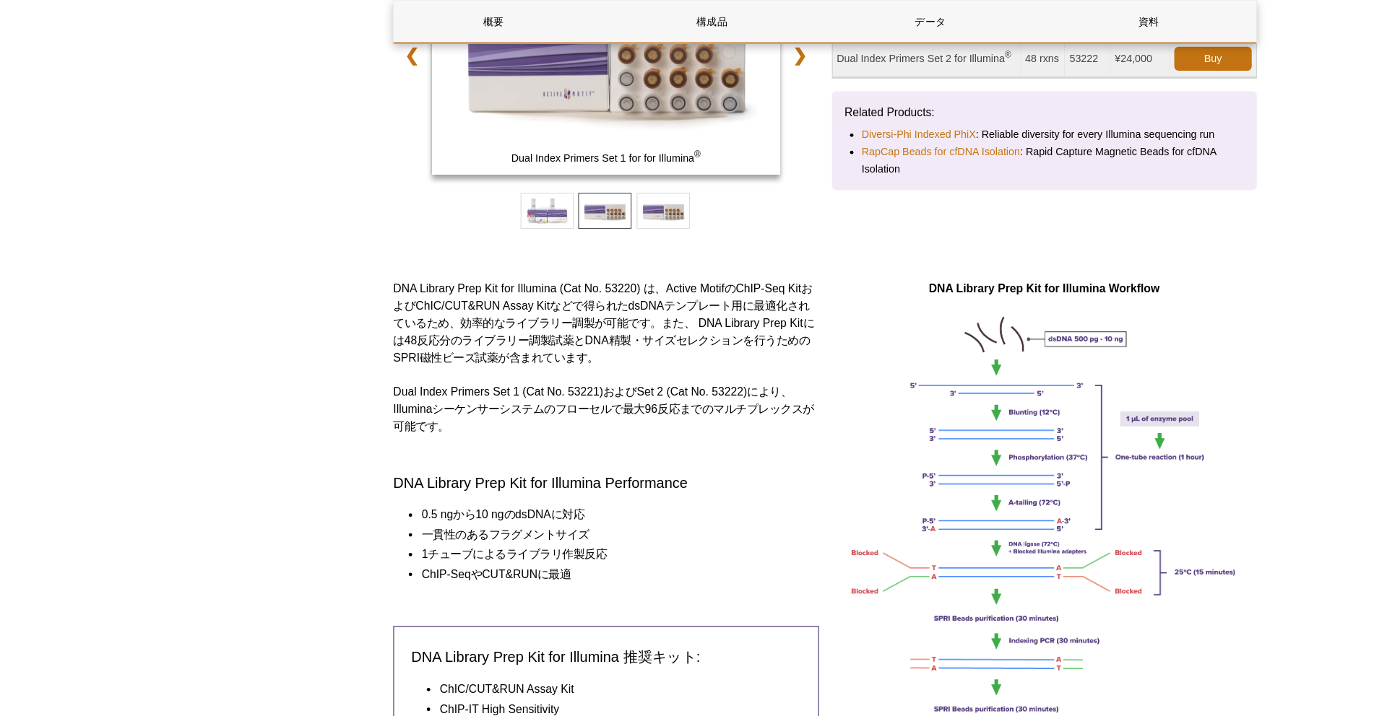
scroll to position [311, 0]
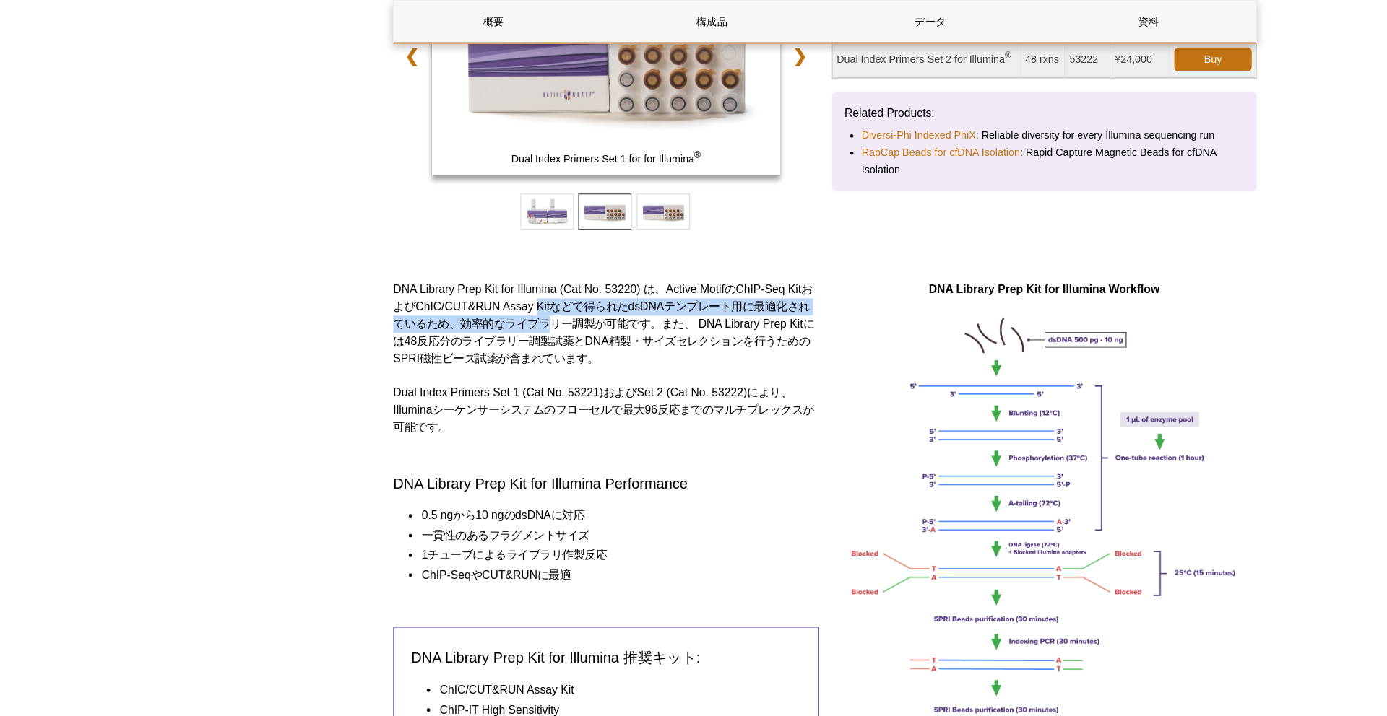
drag, startPoint x: 452, startPoint y: 255, endPoint x: 469, endPoint y: 286, distance: 35.2
click at [469, 286] on p "DNA Library Prep Kit for Illumina (Cat No. 53220) は、Active MotifのChIP-Seq Kitおよ…" at bounding box center [509, 272] width 357 height 72
click at [469, 288] on p "DNA Library Prep Kit for Illumina (Cat No. 53220) は、Active MotifのChIP-Seq Kitおよ…" at bounding box center [509, 272] width 357 height 72
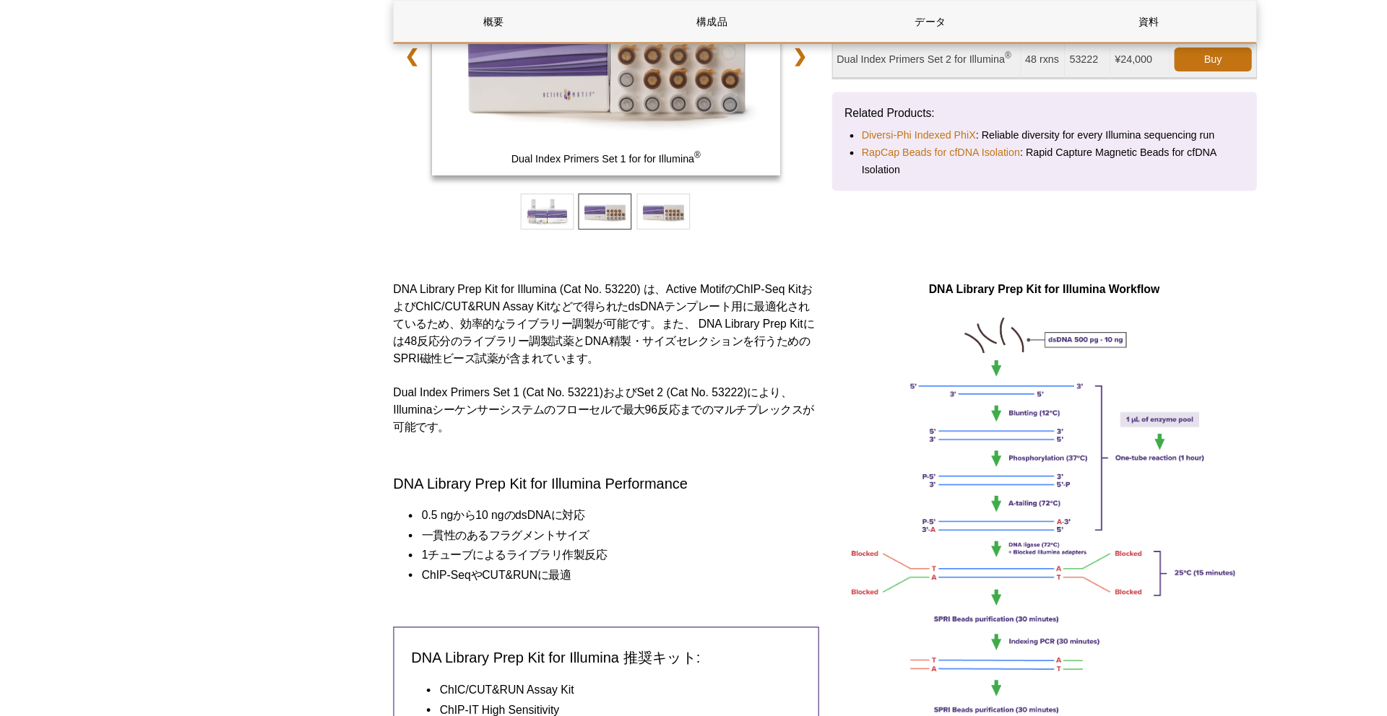
drag, startPoint x: 417, startPoint y: 267, endPoint x: 421, endPoint y: 285, distance: 17.7
click at [421, 285] on p "DNA Library Prep Kit for Illumina (Cat No. 53220) は、Active MotifのChIP-Seq Kitおよ…" at bounding box center [509, 272] width 357 height 72
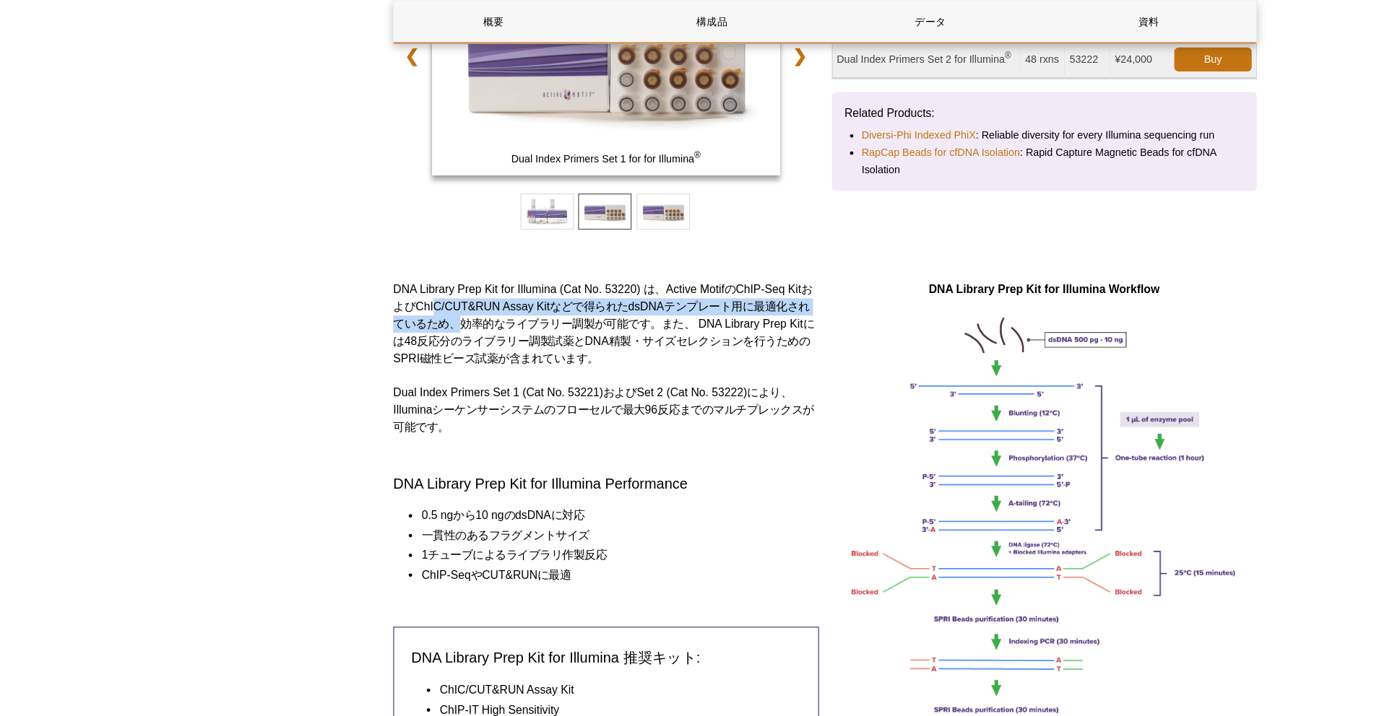
drag, startPoint x: 366, startPoint y: 254, endPoint x: 396, endPoint y: 288, distance: 45.5
click at [396, 287] on p "DNA Library Prep Kit for Illumina (Cat No. 53220) は、Active MotifのChIP-Seq Kitおよ…" at bounding box center [509, 272] width 357 height 72
click at [396, 288] on p "DNA Library Prep Kit for Illumina (Cat No. 53220) は、Active MotifのChIP-Seq Kitおよ…" at bounding box center [509, 272] width 357 height 72
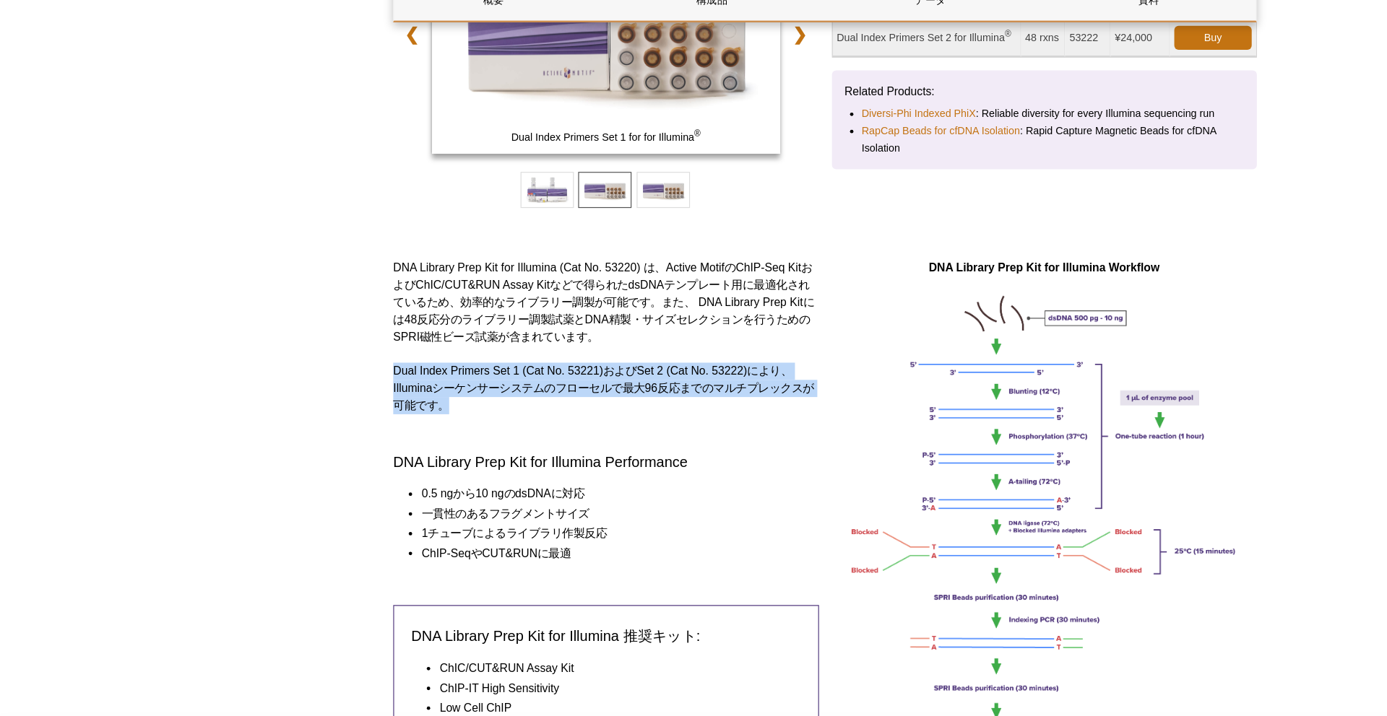
drag, startPoint x: 327, startPoint y: 329, endPoint x: 451, endPoint y: 376, distance: 133.1
click at [451, 376] on div "DNA Library Prep Kit for Illumina (Cat No. 53220) は、Active MotifのChIP-Seq Kitおよ…" at bounding box center [509, 461] width 357 height 450
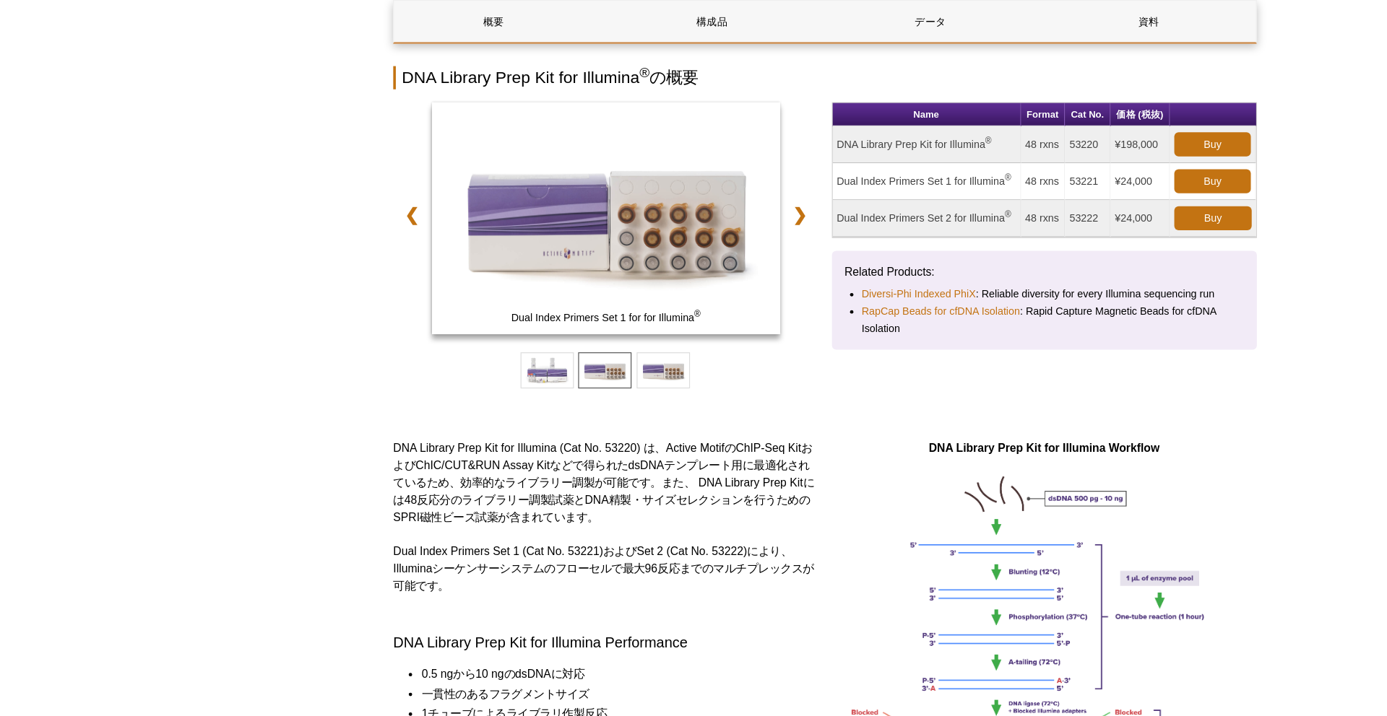
scroll to position [160, 0]
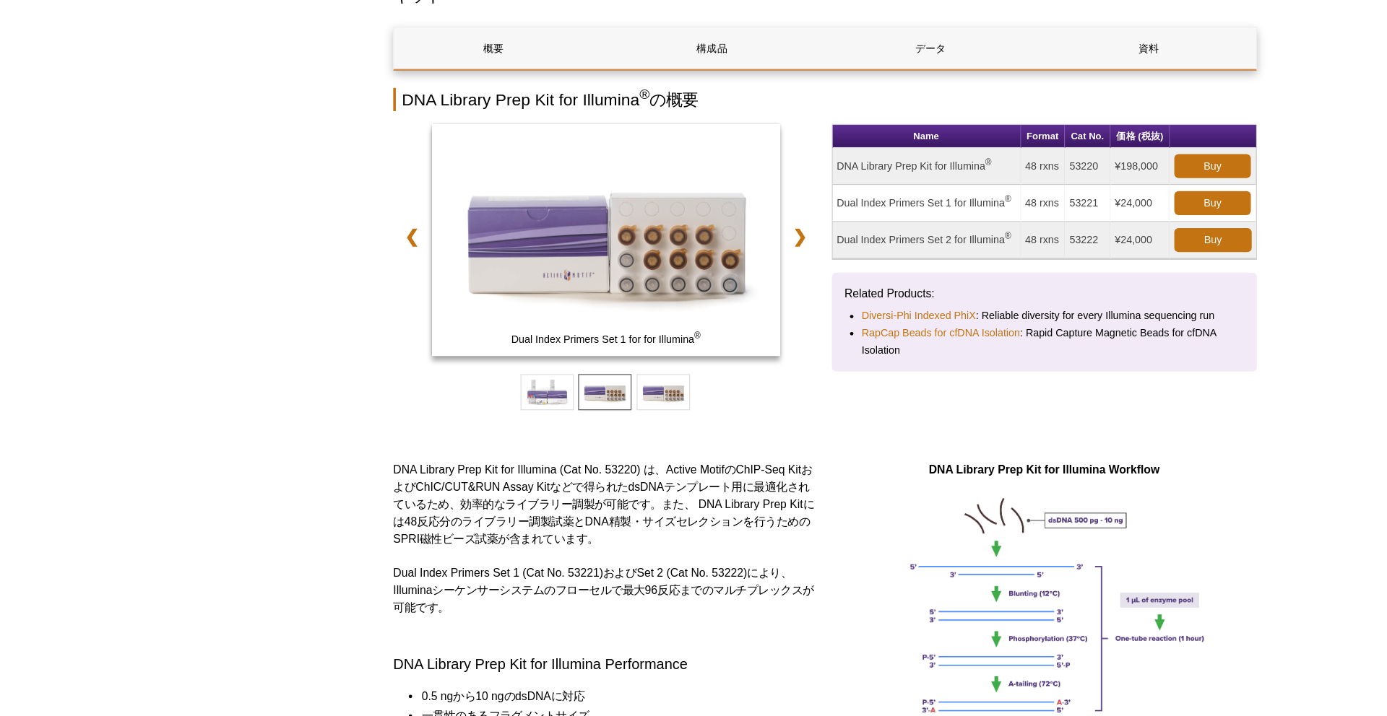
drag, startPoint x: 706, startPoint y: 140, endPoint x: 827, endPoint y: 139, distance: 121.3
click at [827, 139] on td "DNA Library Prep Kit for Illumina ®" at bounding box center [779, 139] width 158 height 31
copy td "DNA Library Prep Kit for Illumina"
drag, startPoint x: 897, startPoint y: 141, endPoint x: 924, endPoint y: 141, distance: 27.4
click at [924, 141] on td "53220" at bounding box center [914, 139] width 38 height 31
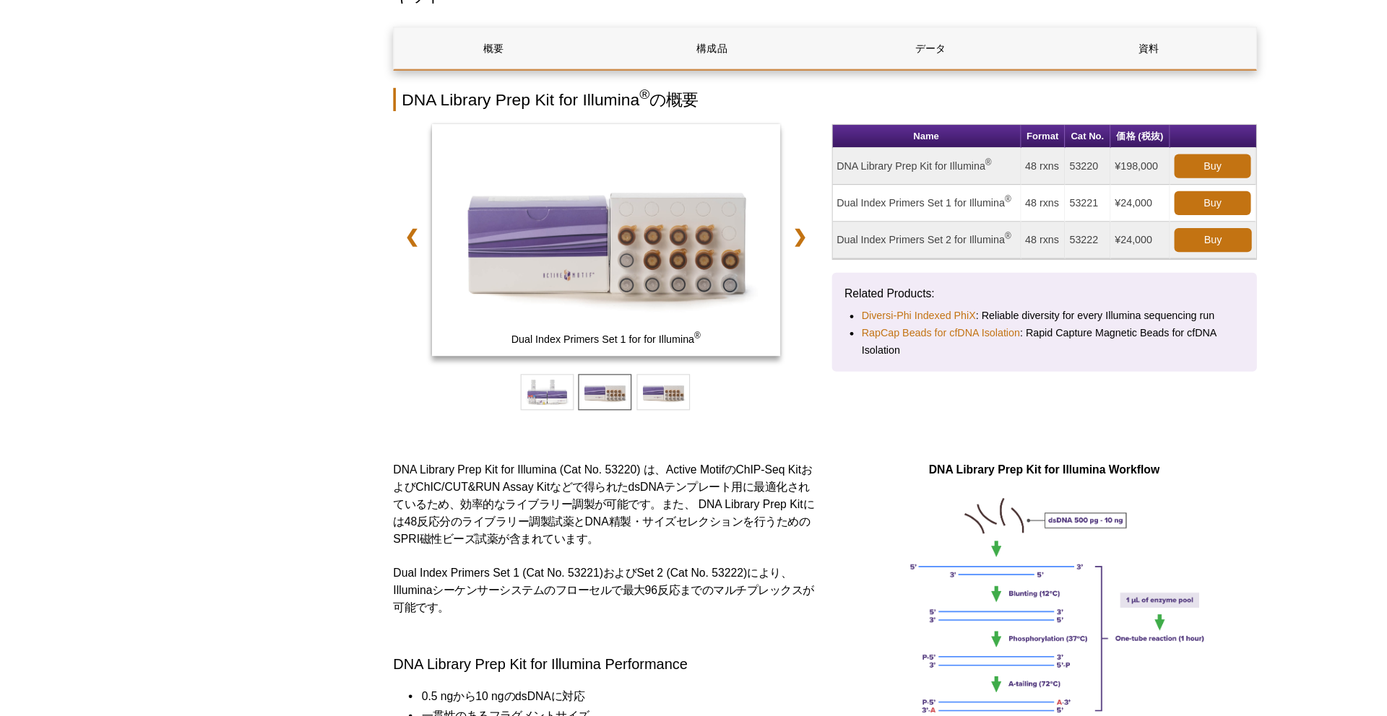
copy td "53220"
click at [829, 175] on td "Dual Index Primers Set 1 for Illumina ®" at bounding box center [779, 170] width 158 height 31
drag, startPoint x: 701, startPoint y: 171, endPoint x: 754, endPoint y: 172, distance: 52.7
click at [754, 172] on td "Dual Index Primers Set 1 for Illumina ®" at bounding box center [779, 170] width 158 height 31
click at [776, 167] on td "Dual Index Primers Set 1 for Illumina ®" at bounding box center [779, 170] width 158 height 31
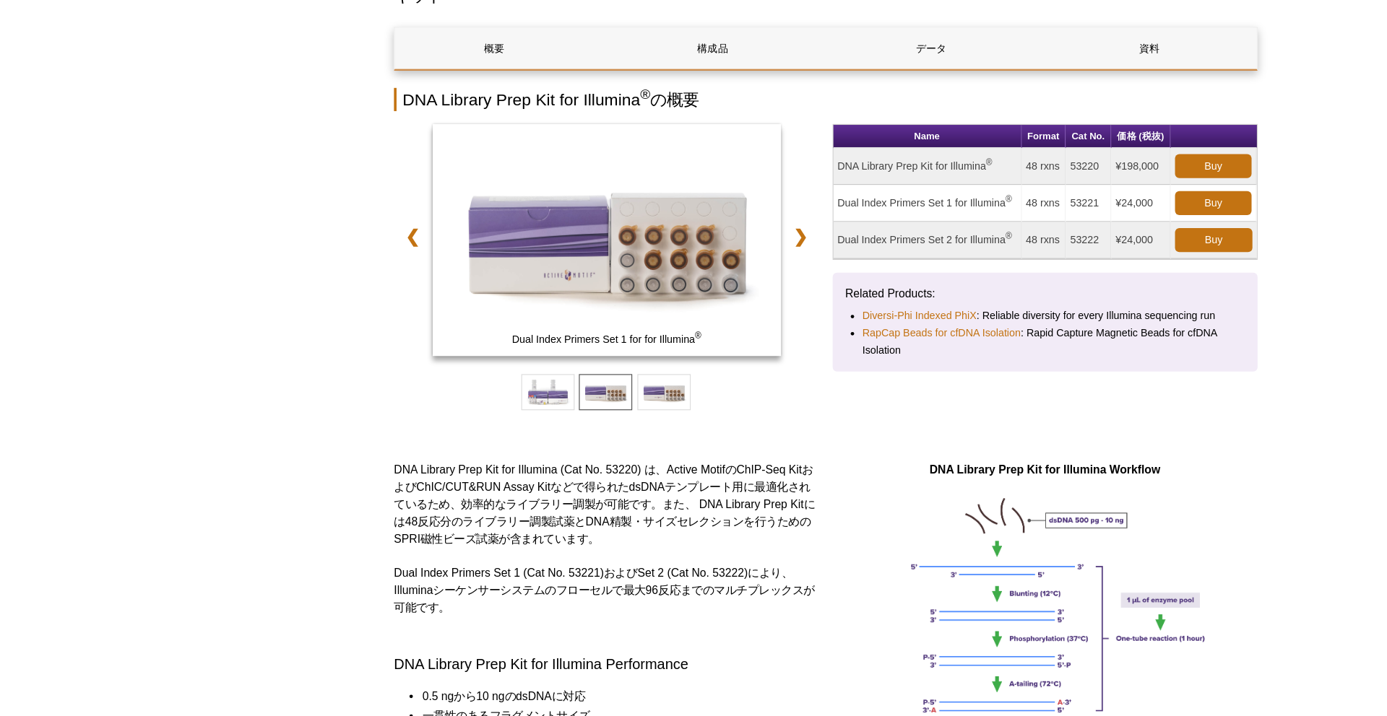
drag, startPoint x: 703, startPoint y: 168, endPoint x: 844, endPoint y: 171, distance: 140.2
click at [844, 171] on td "Dual Index Primers Set 1 for Illumina ®" at bounding box center [779, 170] width 158 height 31
copy td "Dual Index Primers Set 1 for Illumina"
click at [751, 207] on td "Dual Index Primers Set 2 for Illumina ®" at bounding box center [779, 201] width 158 height 31
drag, startPoint x: 703, startPoint y: 200, endPoint x: 844, endPoint y: 200, distance: 140.8
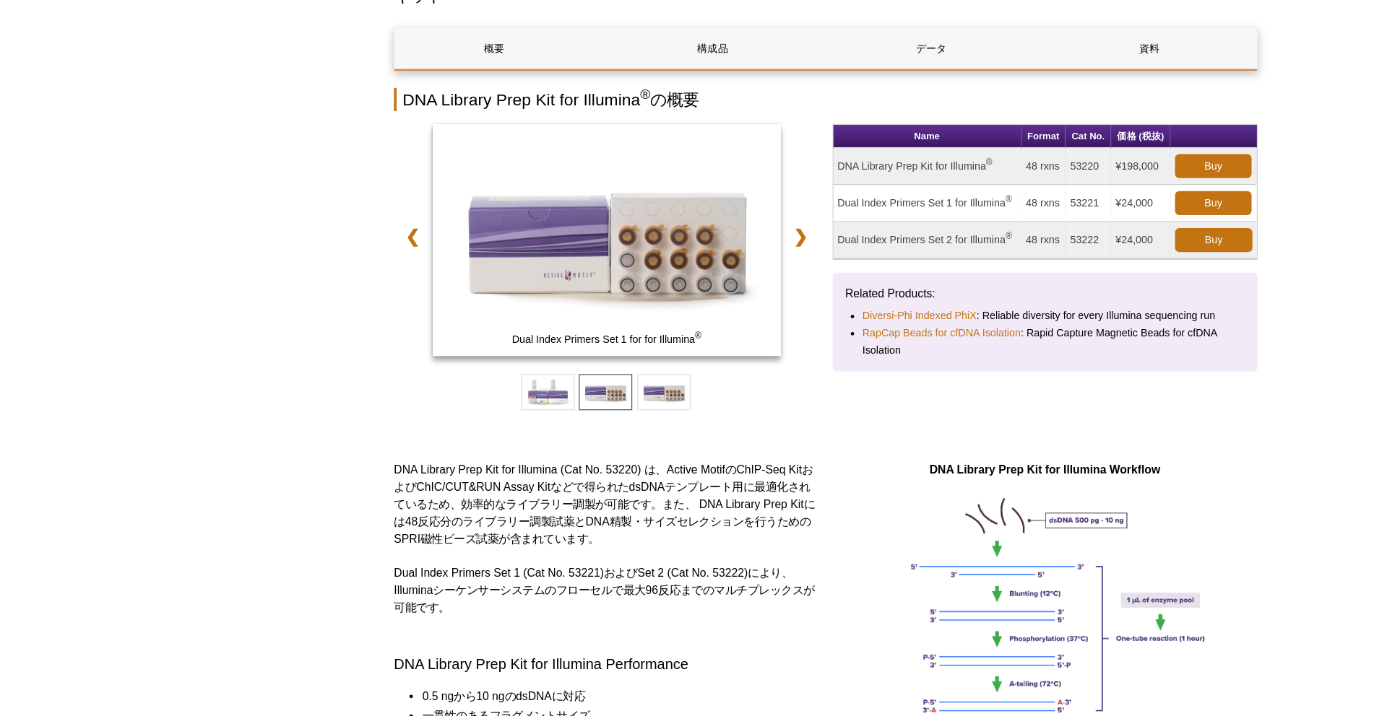
click at [844, 200] on td "Dual Index Primers Set 2 for Illumina ®" at bounding box center [779, 201] width 158 height 31
copy td "Dual Index Primers Set 2 for Illumina"
